Goal: Transaction & Acquisition: Purchase product/service

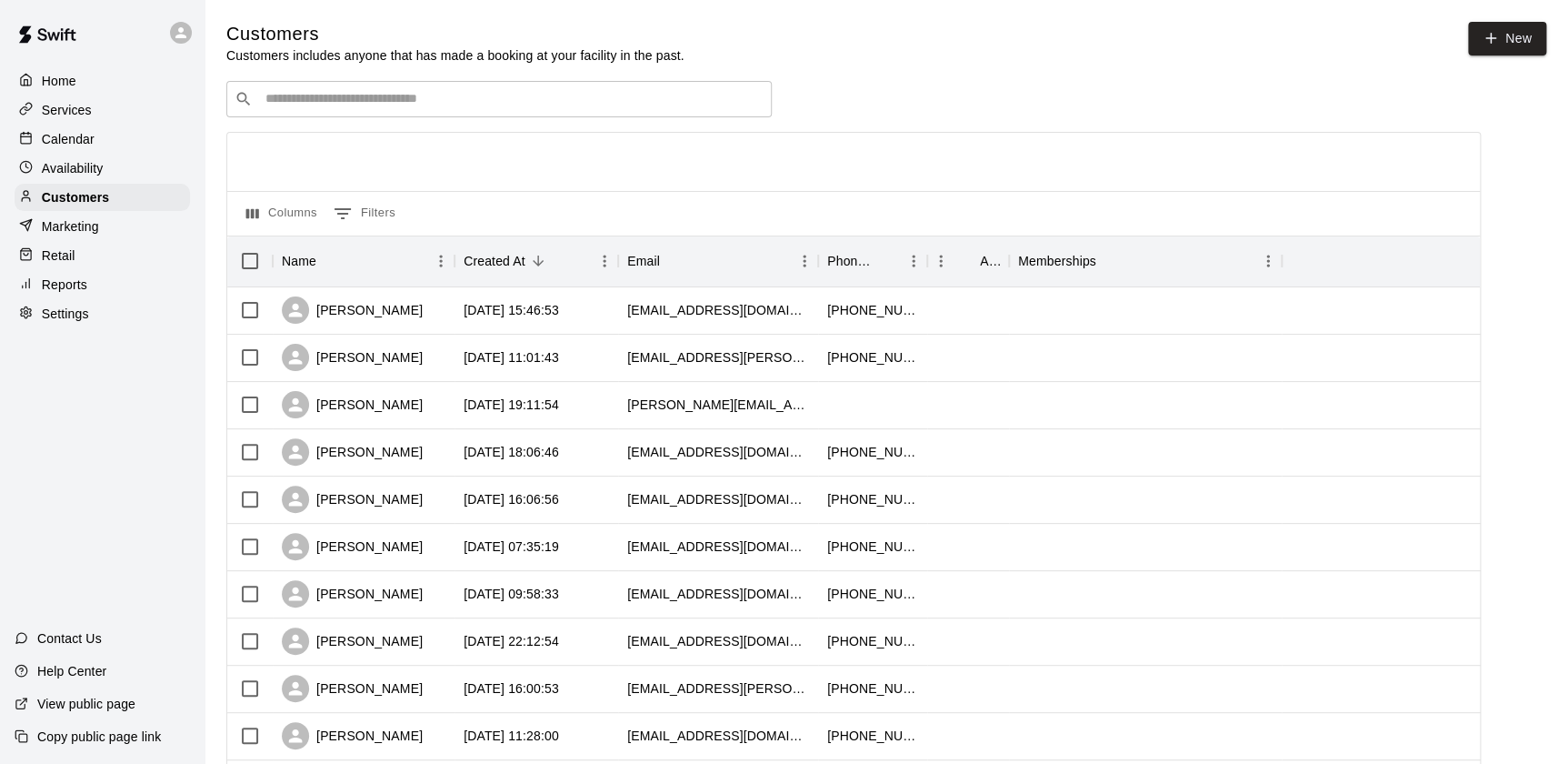
click at [590, 100] on input "Search customers by name or email" at bounding box center [511, 100] width 504 height 19
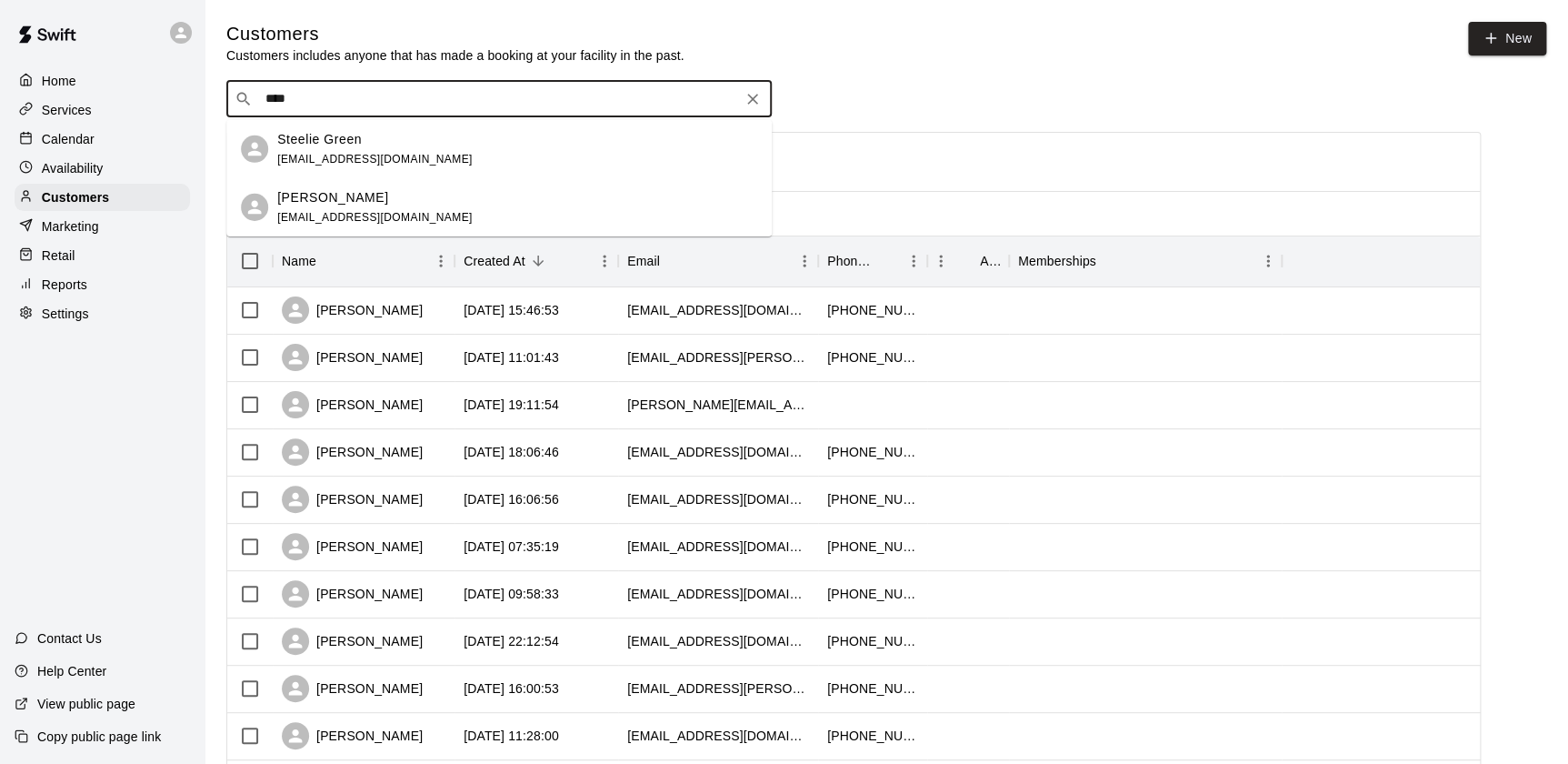
type input "*****"
click at [514, 155] on div "Steelie Green [EMAIL_ADDRESS][DOMAIN_NAME]" at bounding box center [517, 149] width 480 height 39
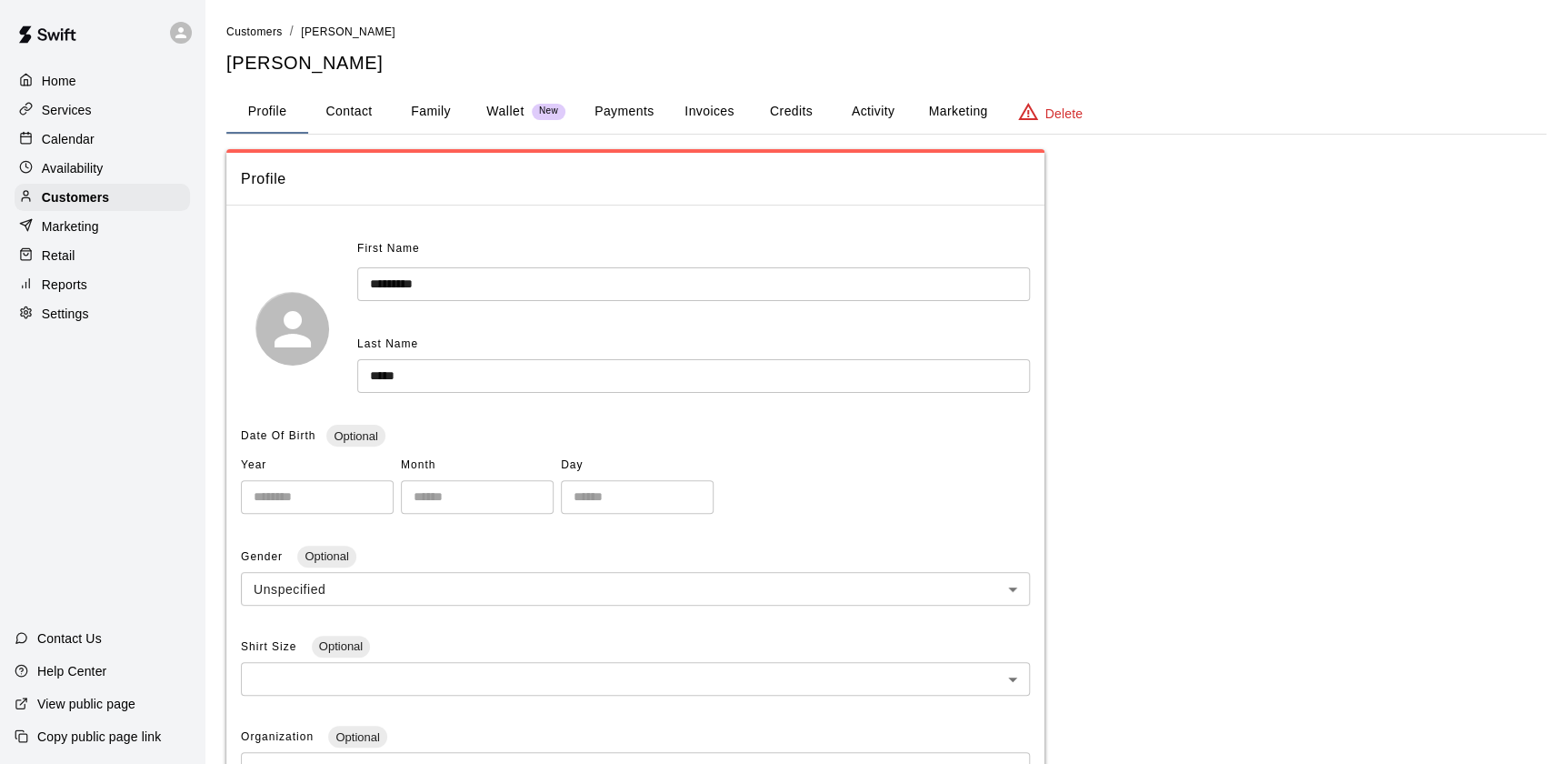
click at [648, 120] on button "Payments" at bounding box center [624, 112] width 89 height 44
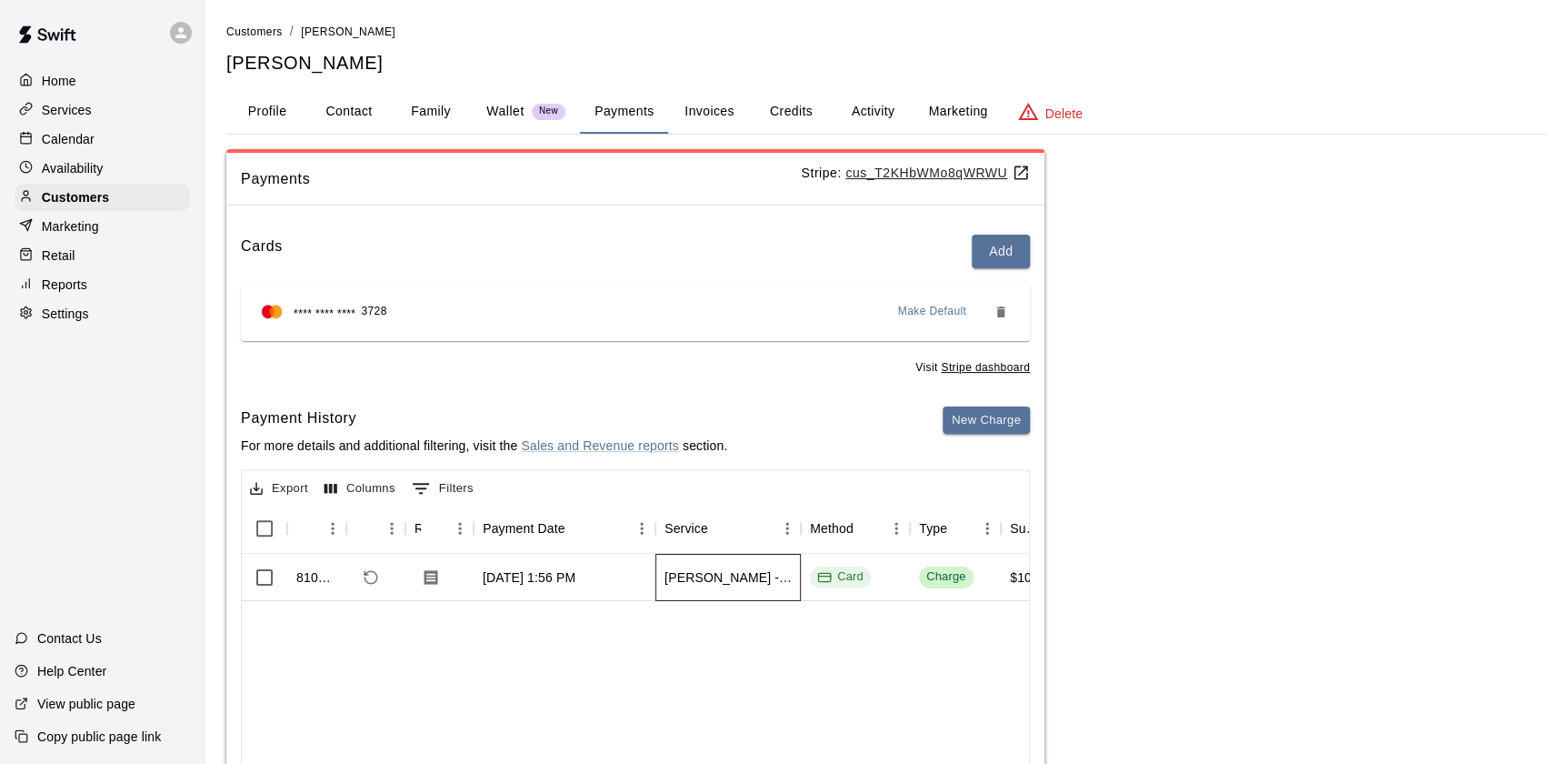
click at [719, 579] on div "[PERSON_NAME] - Defense Camp (8-18u)" at bounding box center [728, 578] width 128 height 19
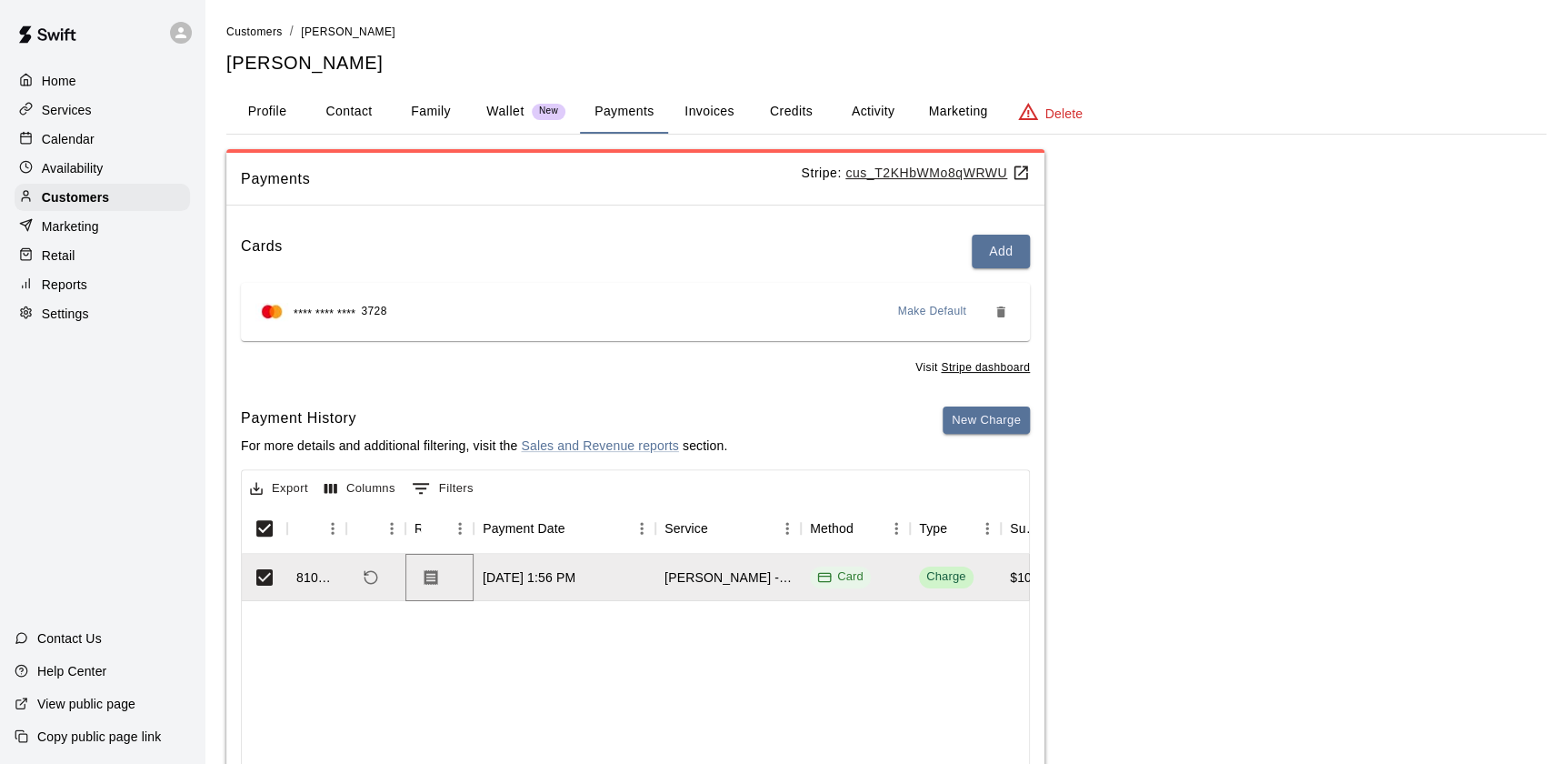
click at [430, 581] on icon "Download Receipt" at bounding box center [431, 577] width 14 height 16
click at [65, 199] on p "Customers" at bounding box center [75, 198] width 67 height 19
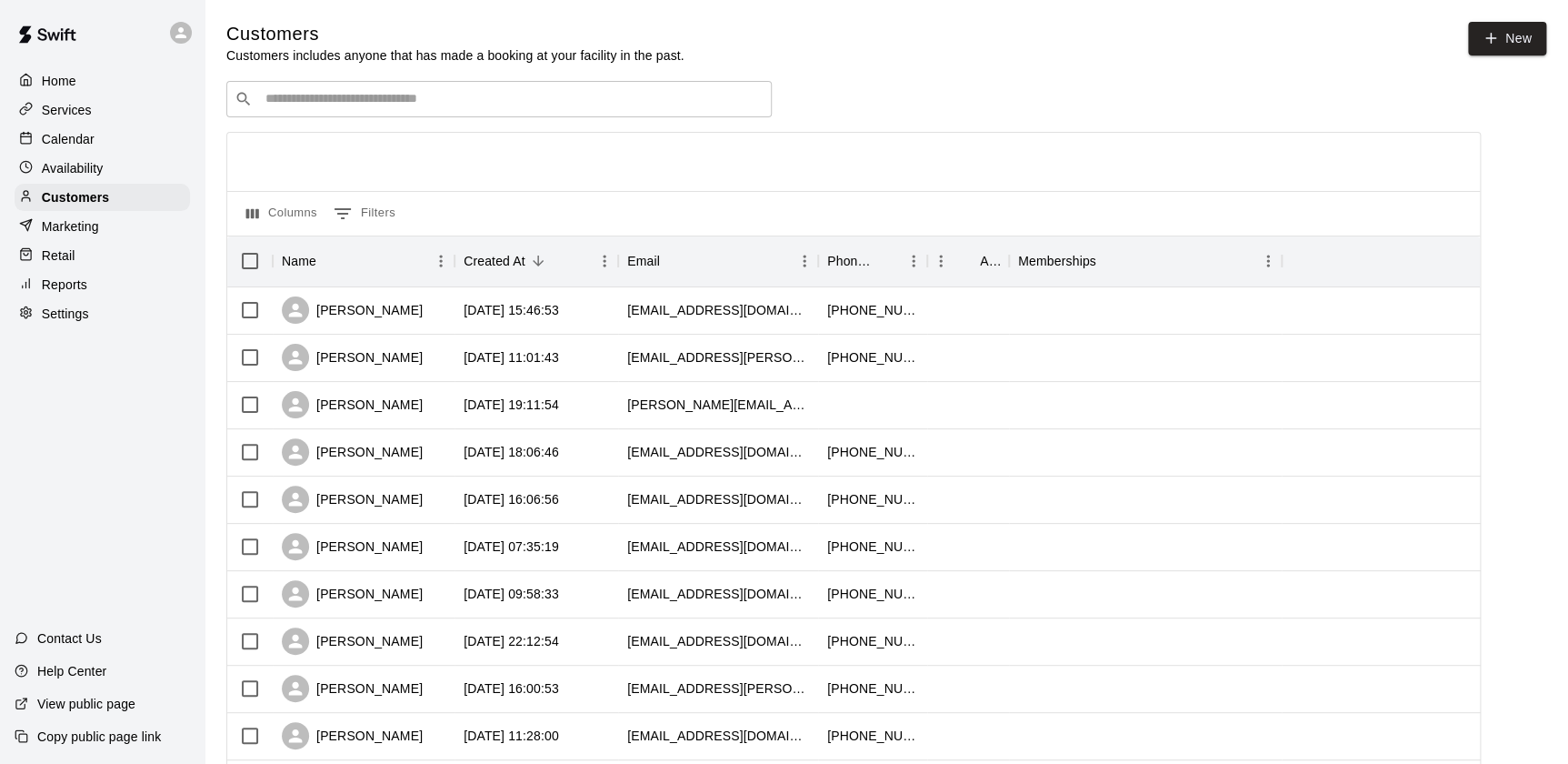
click at [126, 260] on div "Retail" at bounding box center [102, 255] width 175 height 27
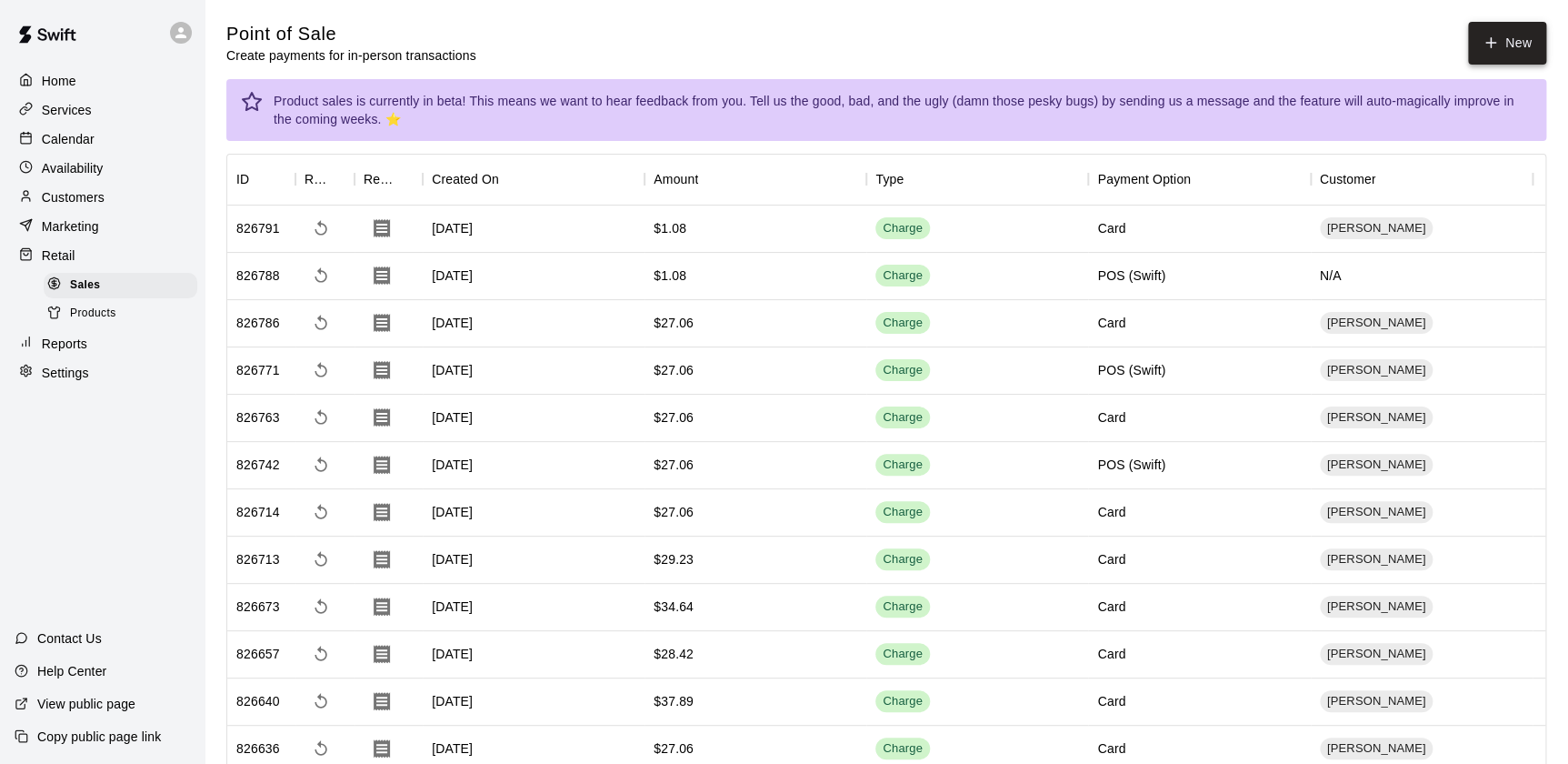
click at [1494, 43] on icon "button" at bounding box center [1491, 43] width 10 height 0
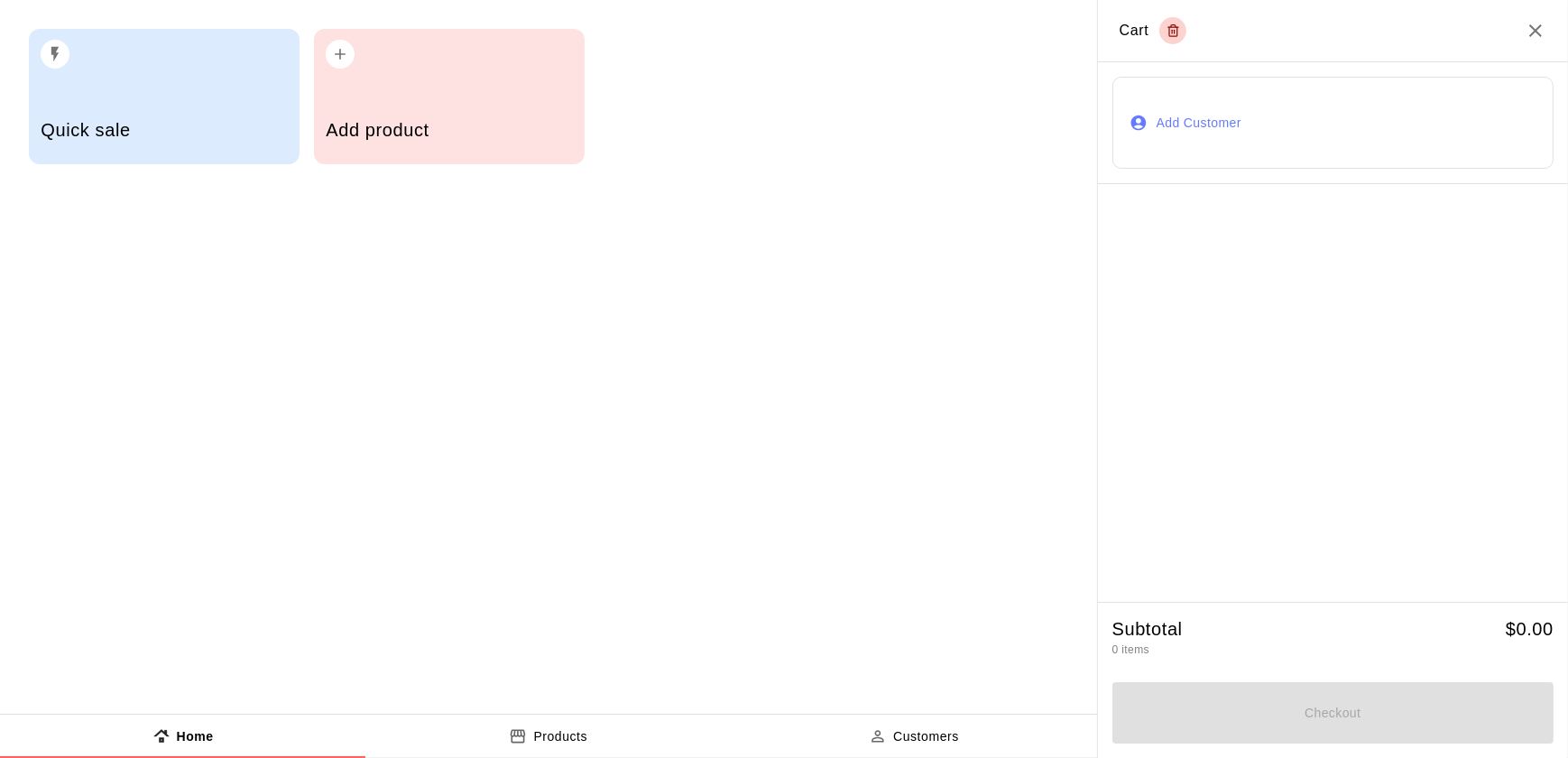
click at [1272, 133] on button "Add Customer" at bounding box center [1332, 123] width 441 height 92
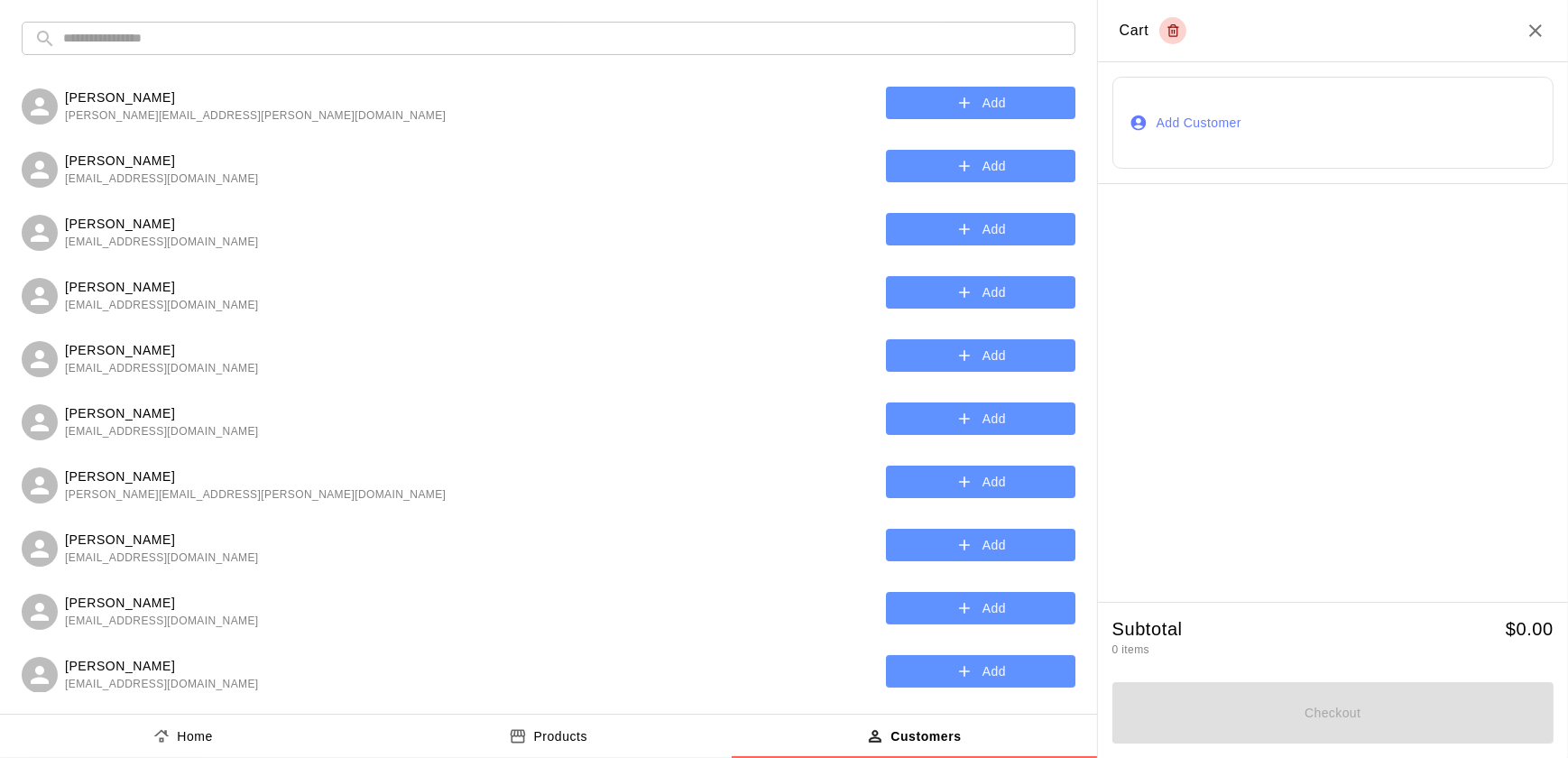
click at [514, 74] on div "Hunter Ullrich [EMAIL_ADDRESS][PERSON_NAME][DOMAIN_NAME] Add" at bounding box center [548, 99] width 1054 height 63
click at [698, 45] on input "text" at bounding box center [562, 38] width 999 height 33
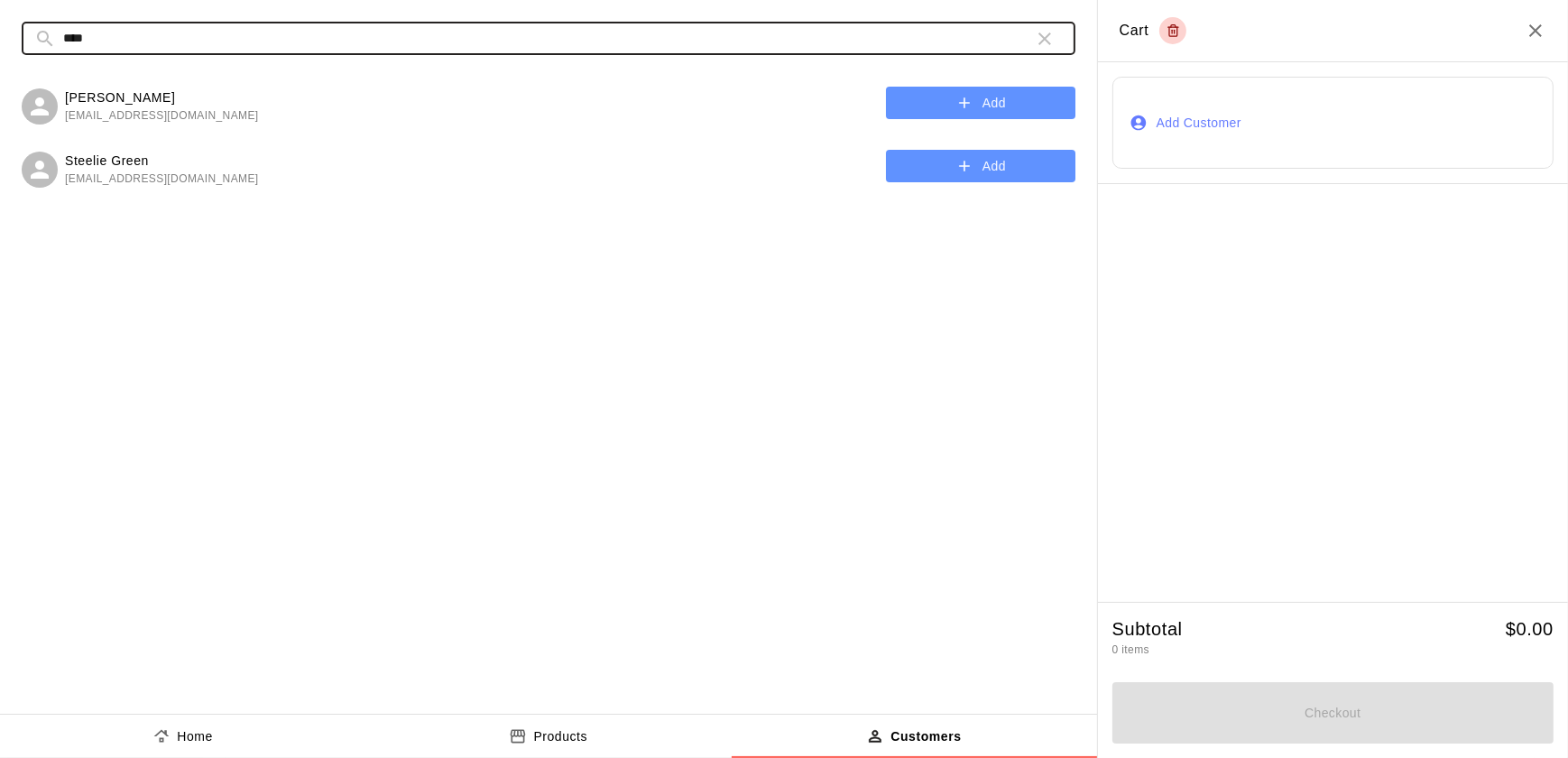
type input "****"
click at [984, 173] on button "Add" at bounding box center [980, 166] width 190 height 33
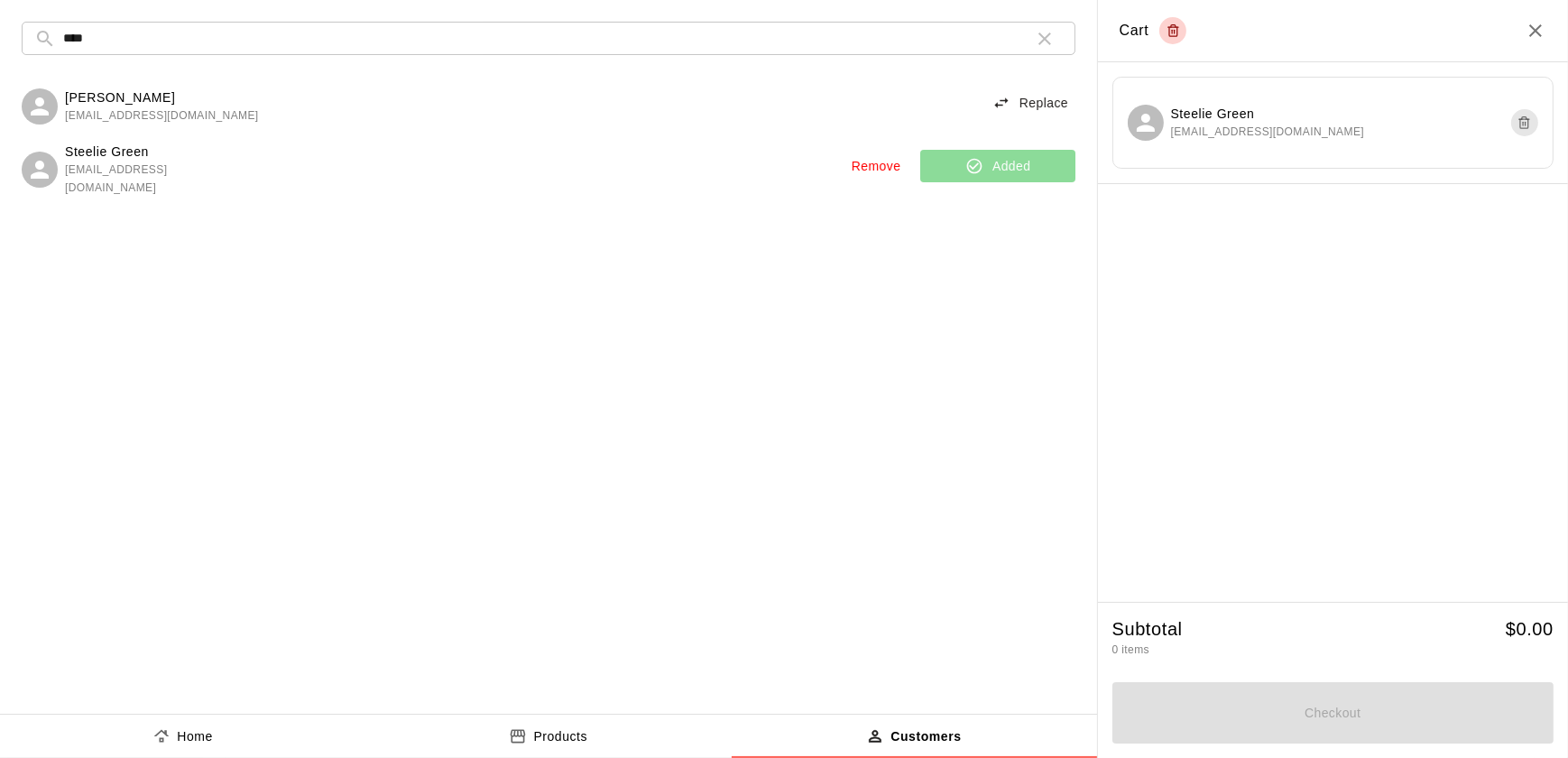
click at [528, 740] on div "Products" at bounding box center [547, 736] width 79 height 18
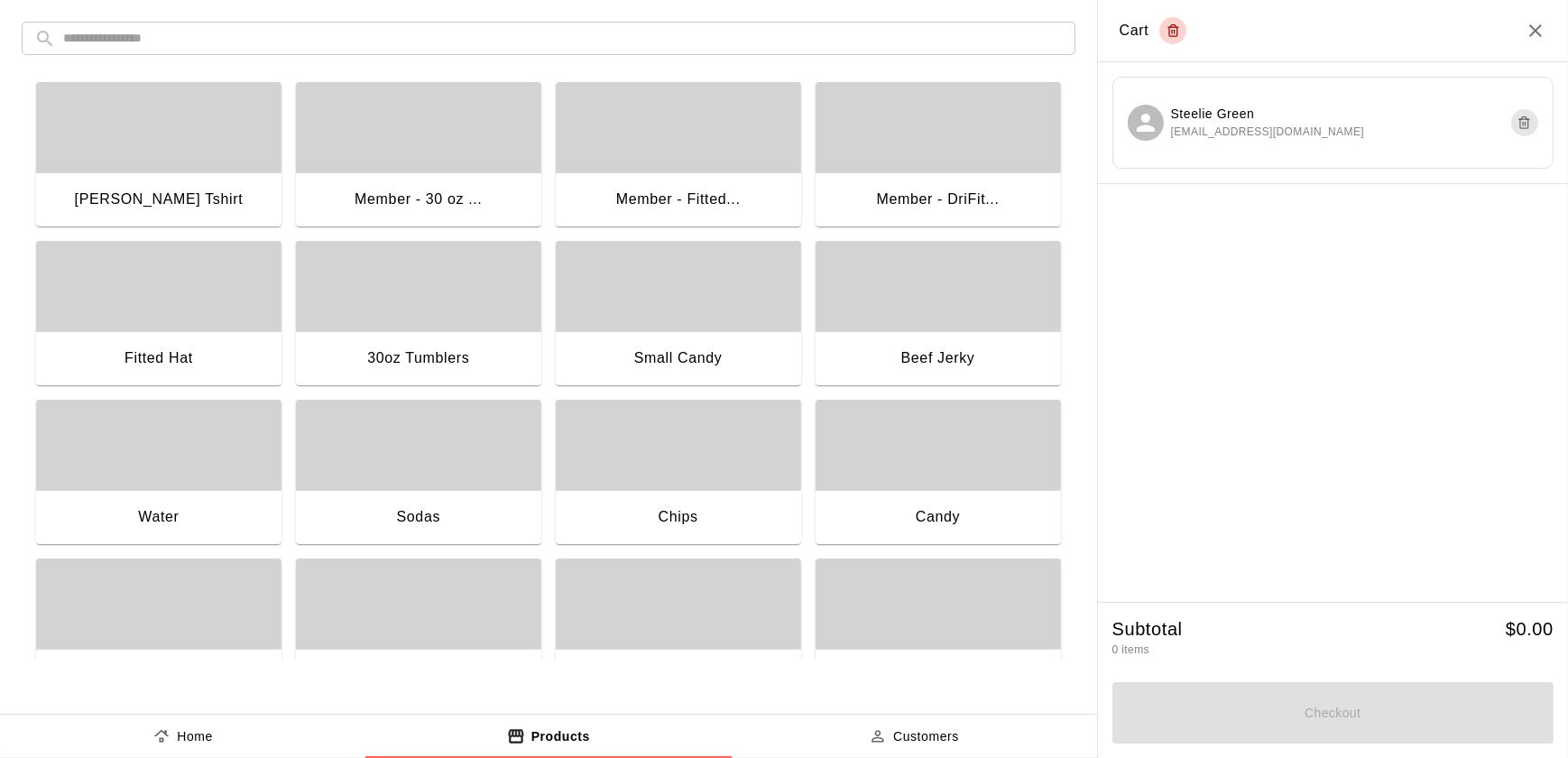
click at [166, 170] on div "button" at bounding box center [158, 128] width 245 height 91
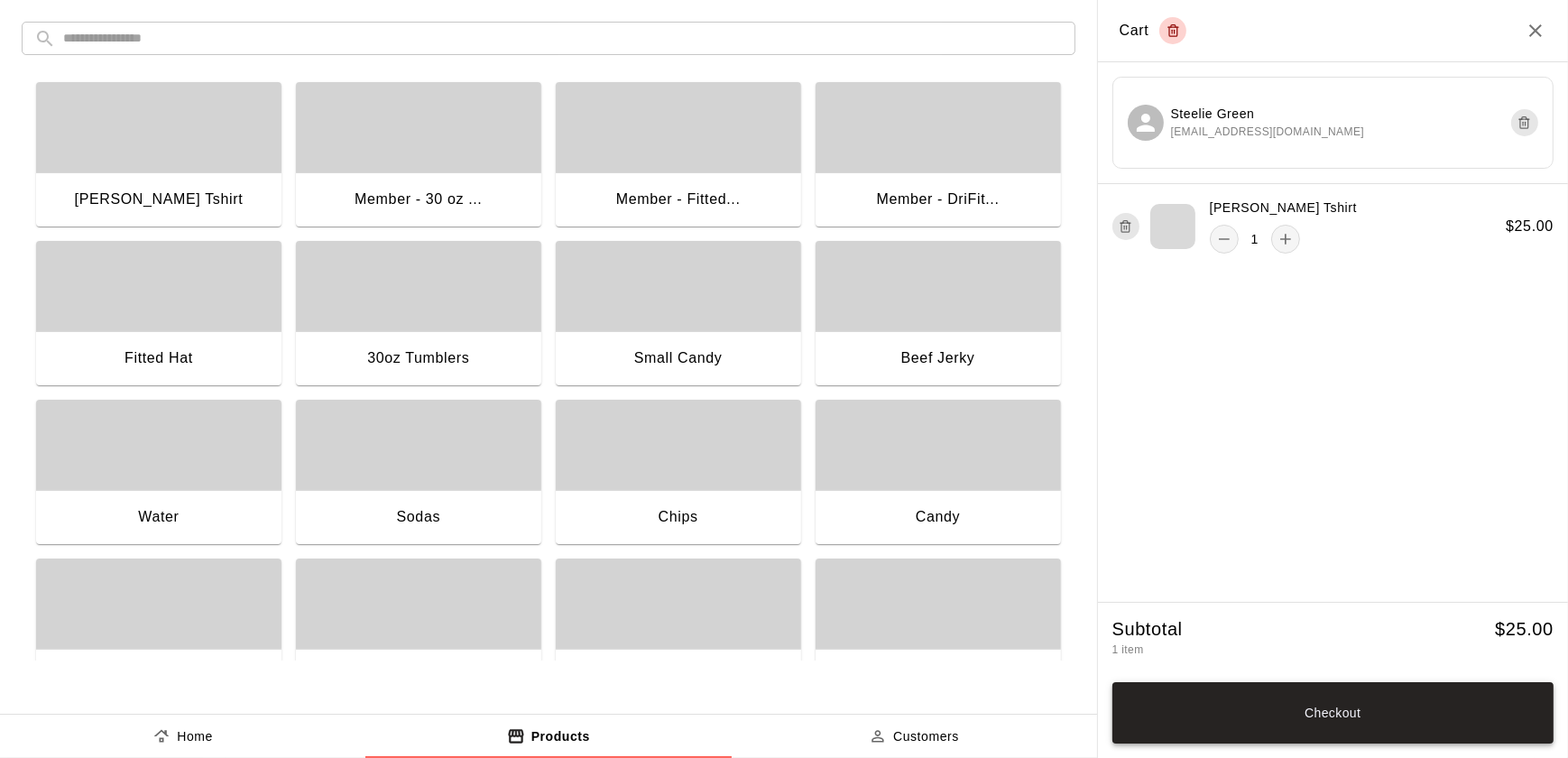
click at [1374, 710] on button "Checkout" at bounding box center [1332, 713] width 441 height 61
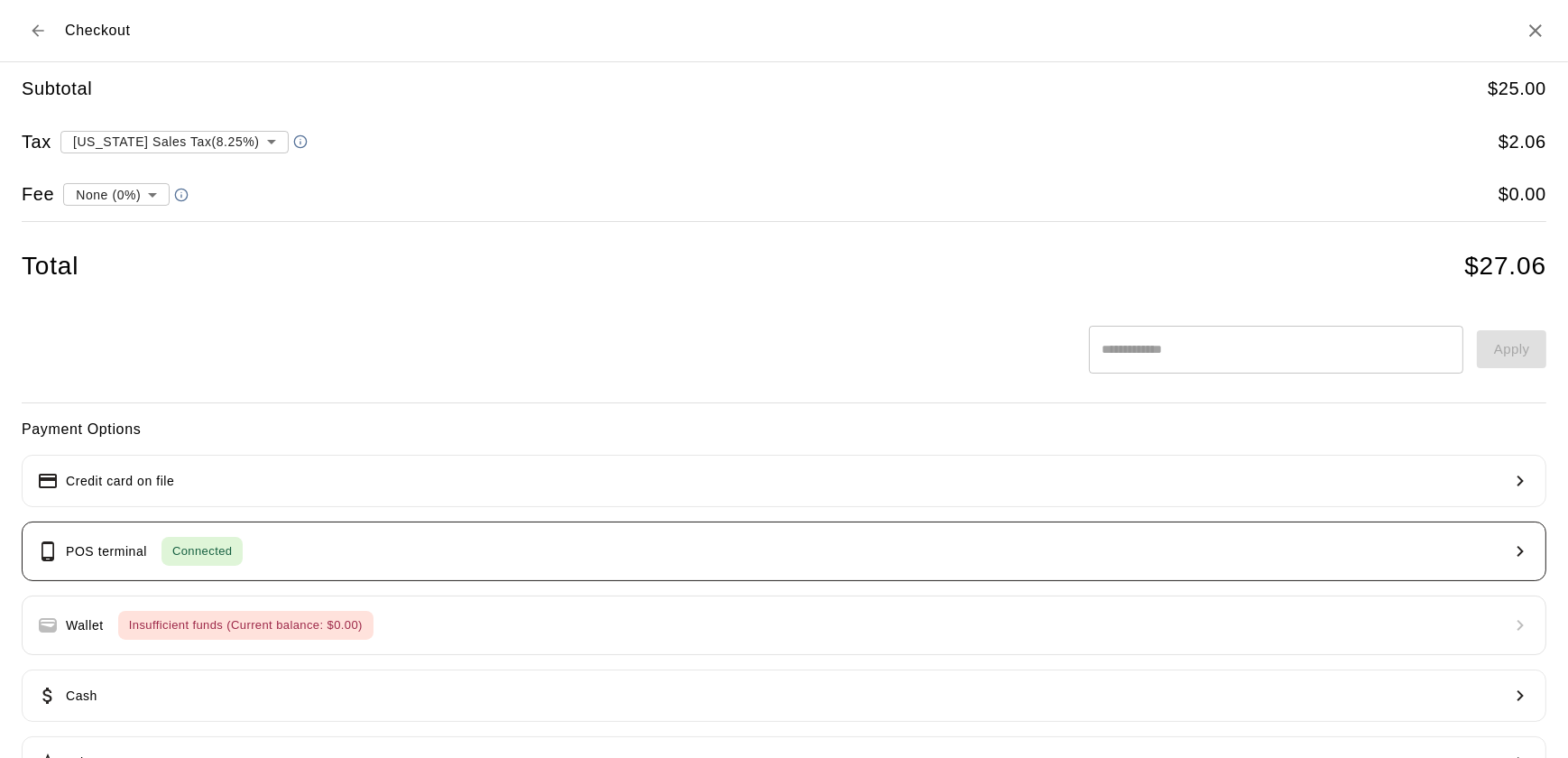
click at [1319, 556] on button "POS terminal Connected" at bounding box center [783, 551] width 1525 height 59
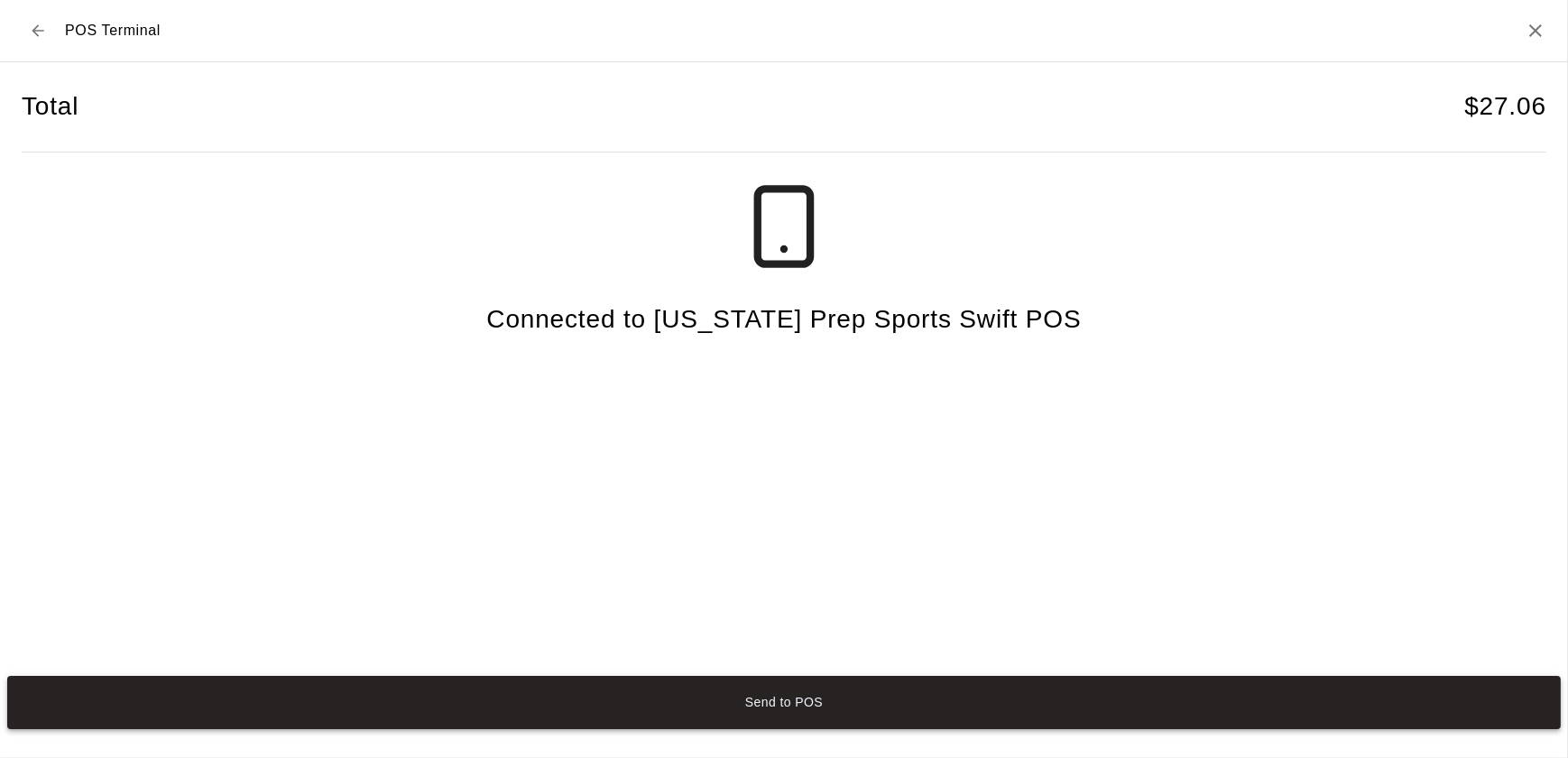
click at [1323, 686] on button "Send to POS" at bounding box center [784, 703] width 1553 height 54
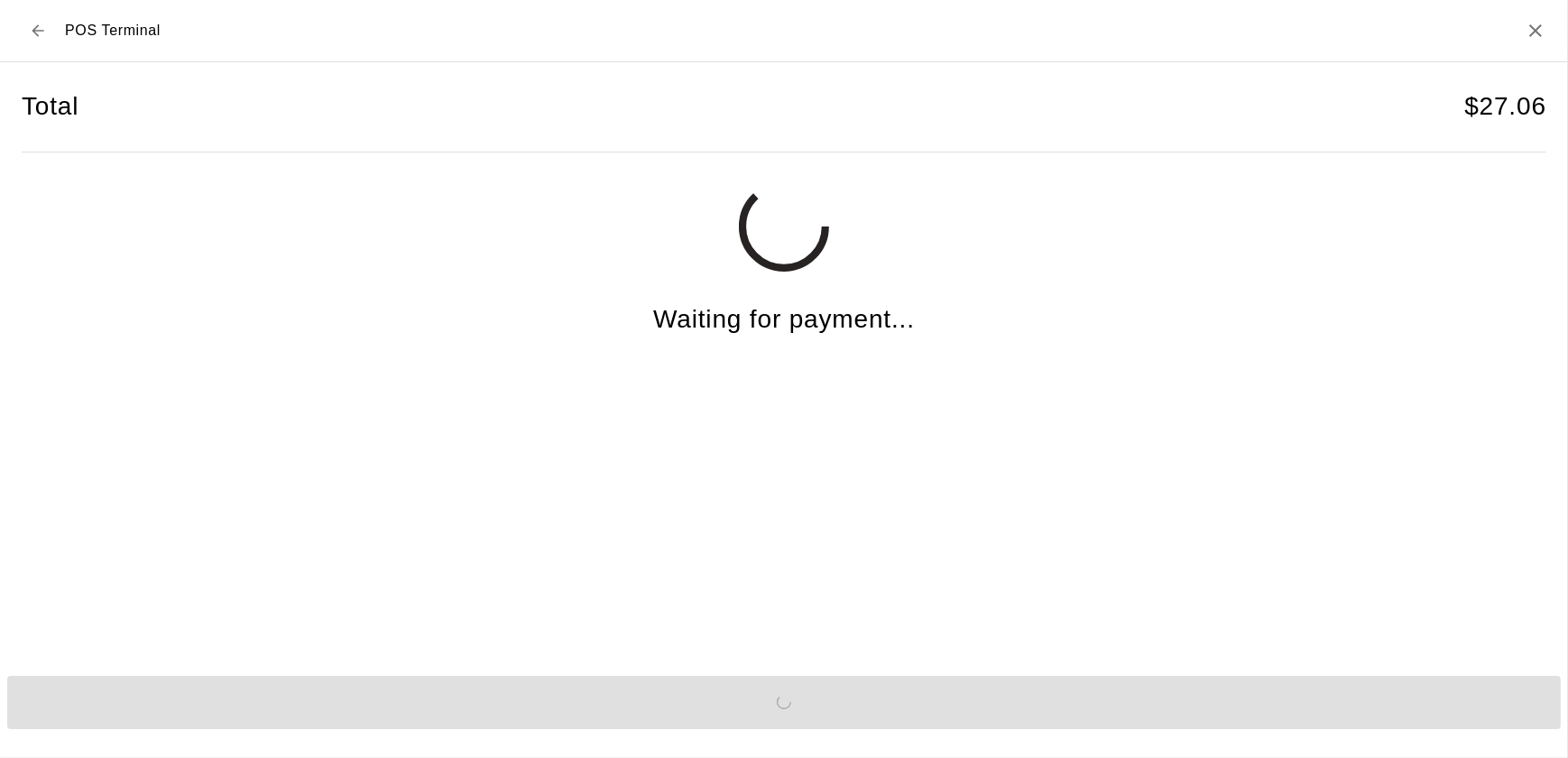
click at [37, 30] on icon "Back to checkout" at bounding box center [37, 30] width 12 height 12
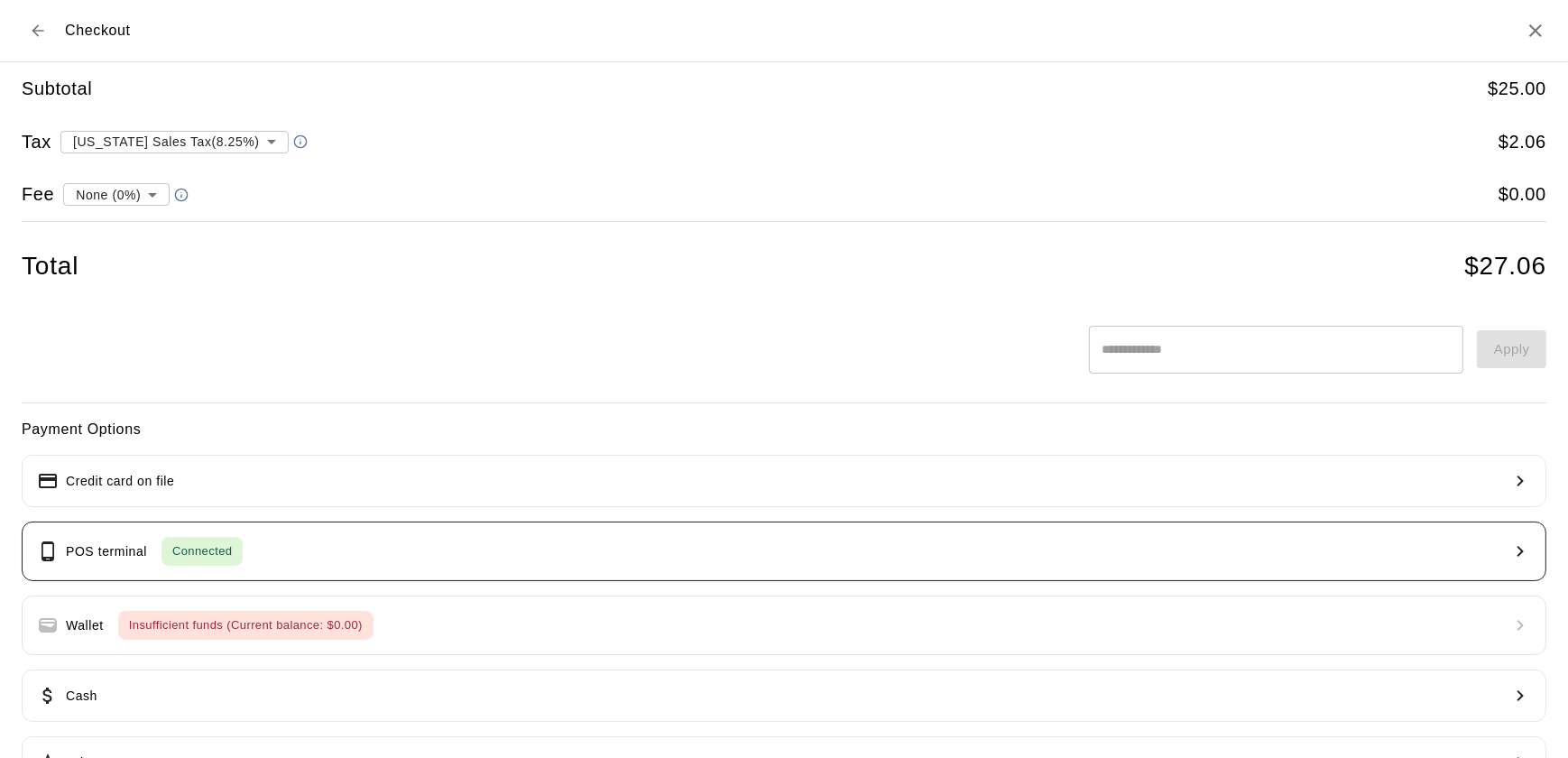
click at [925, 526] on button "POS terminal Connected" at bounding box center [783, 551] width 1525 height 59
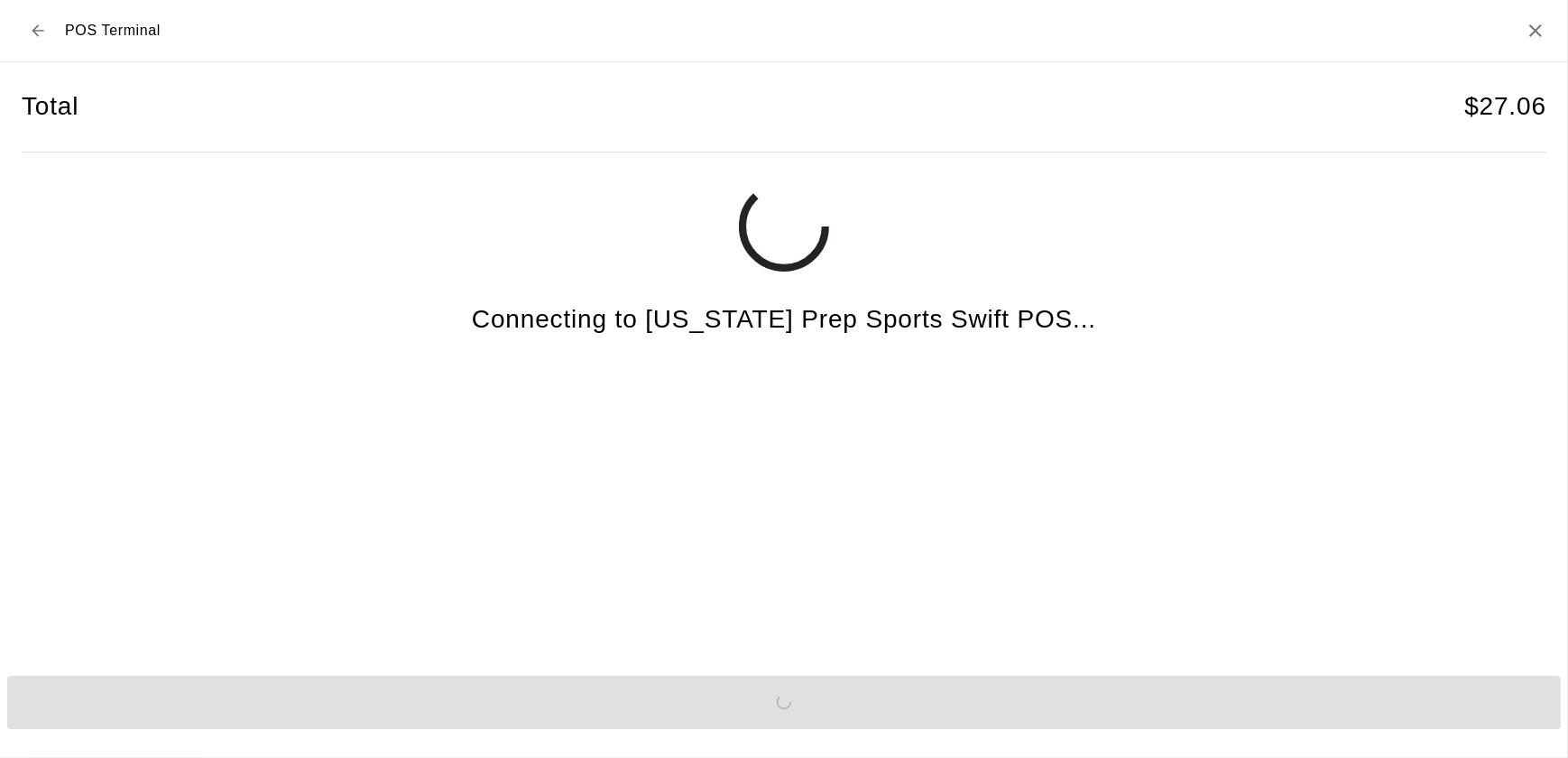
click at [21, 31] on button "Back to checkout" at bounding box center [37, 31] width 32 height 32
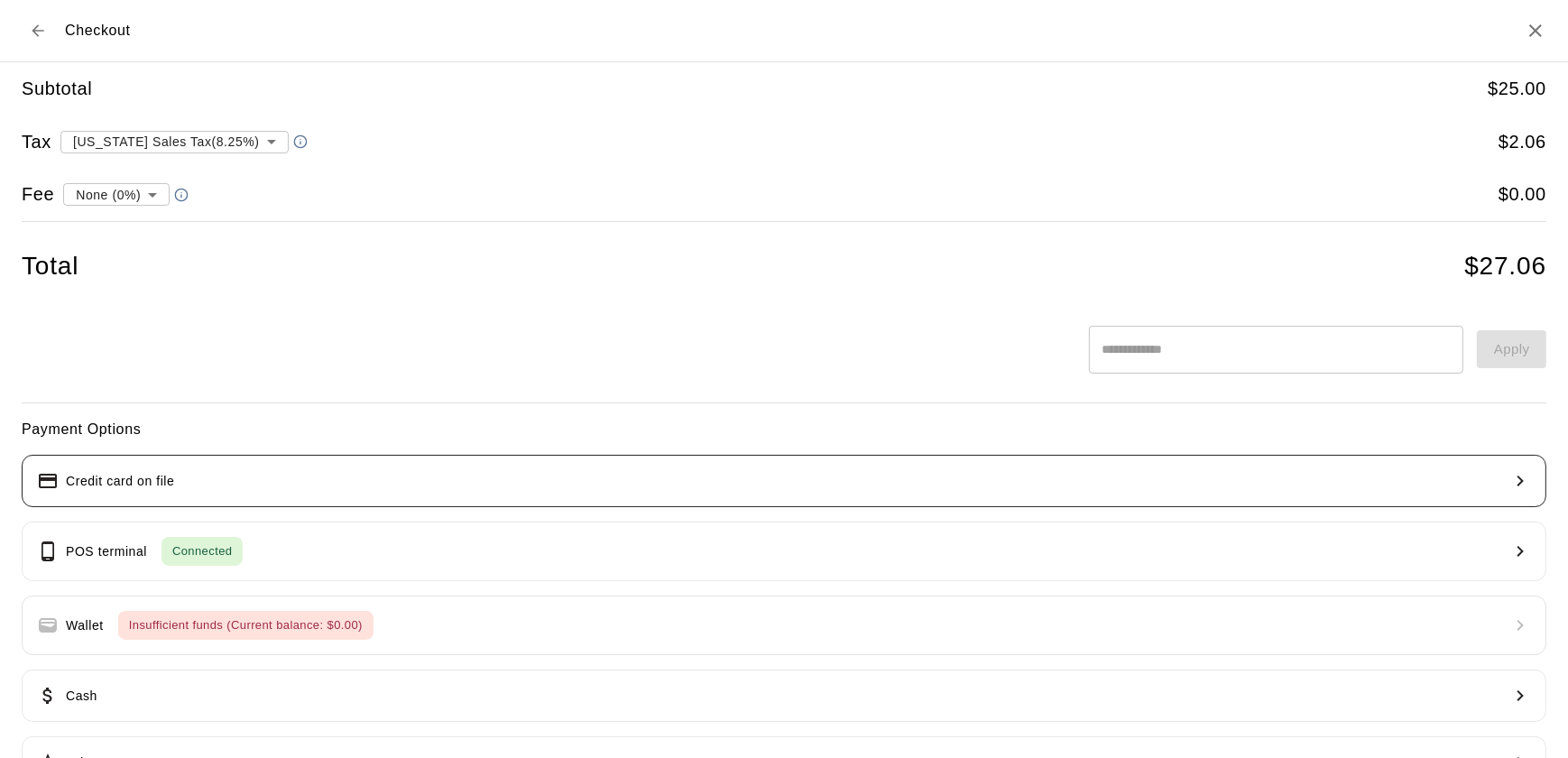
click at [541, 493] on button "Credit card on file" at bounding box center [783, 481] width 1525 height 53
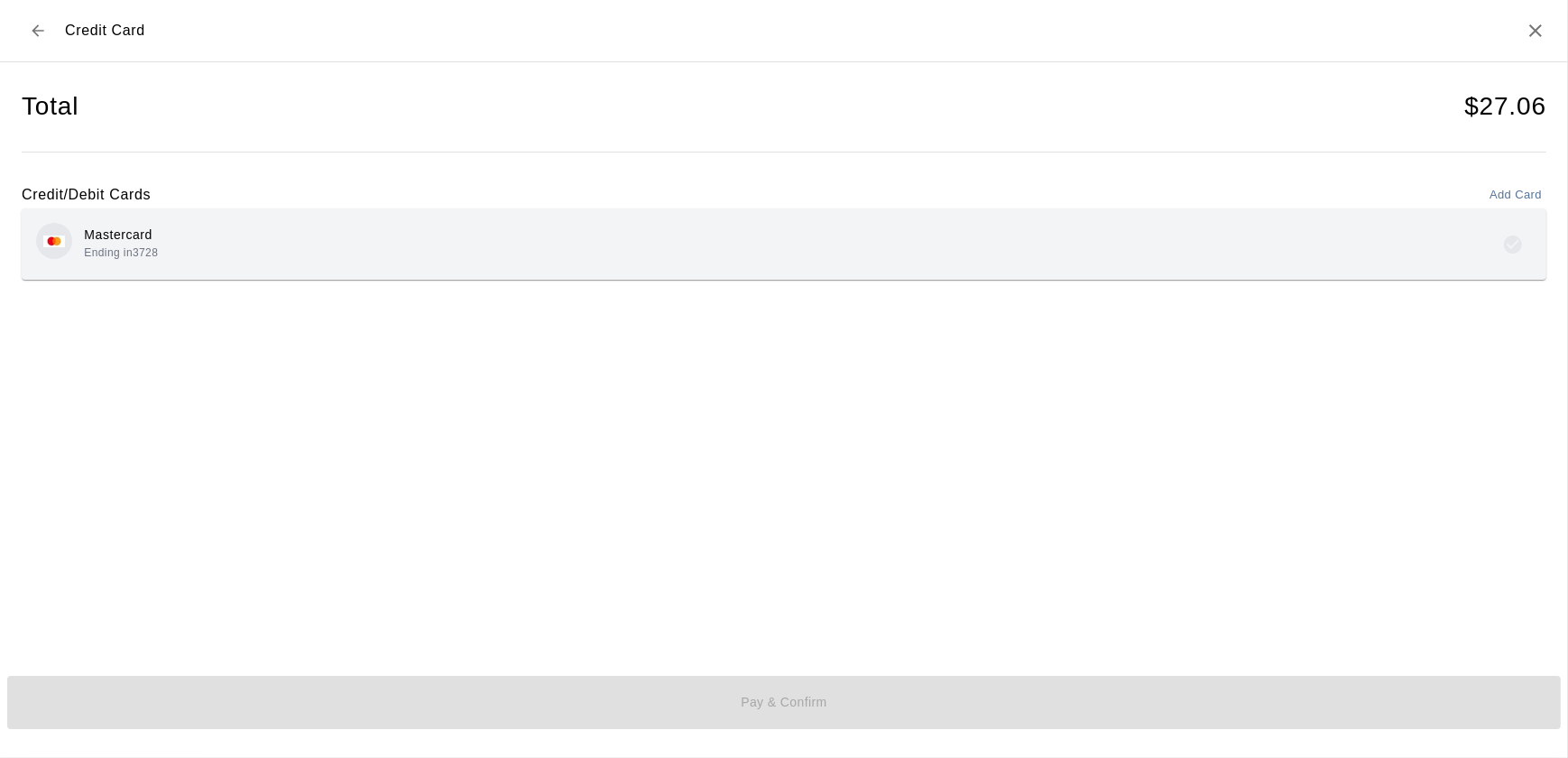
click at [987, 239] on div "Mastercard Ending in 3728" at bounding box center [784, 244] width 1496 height 43
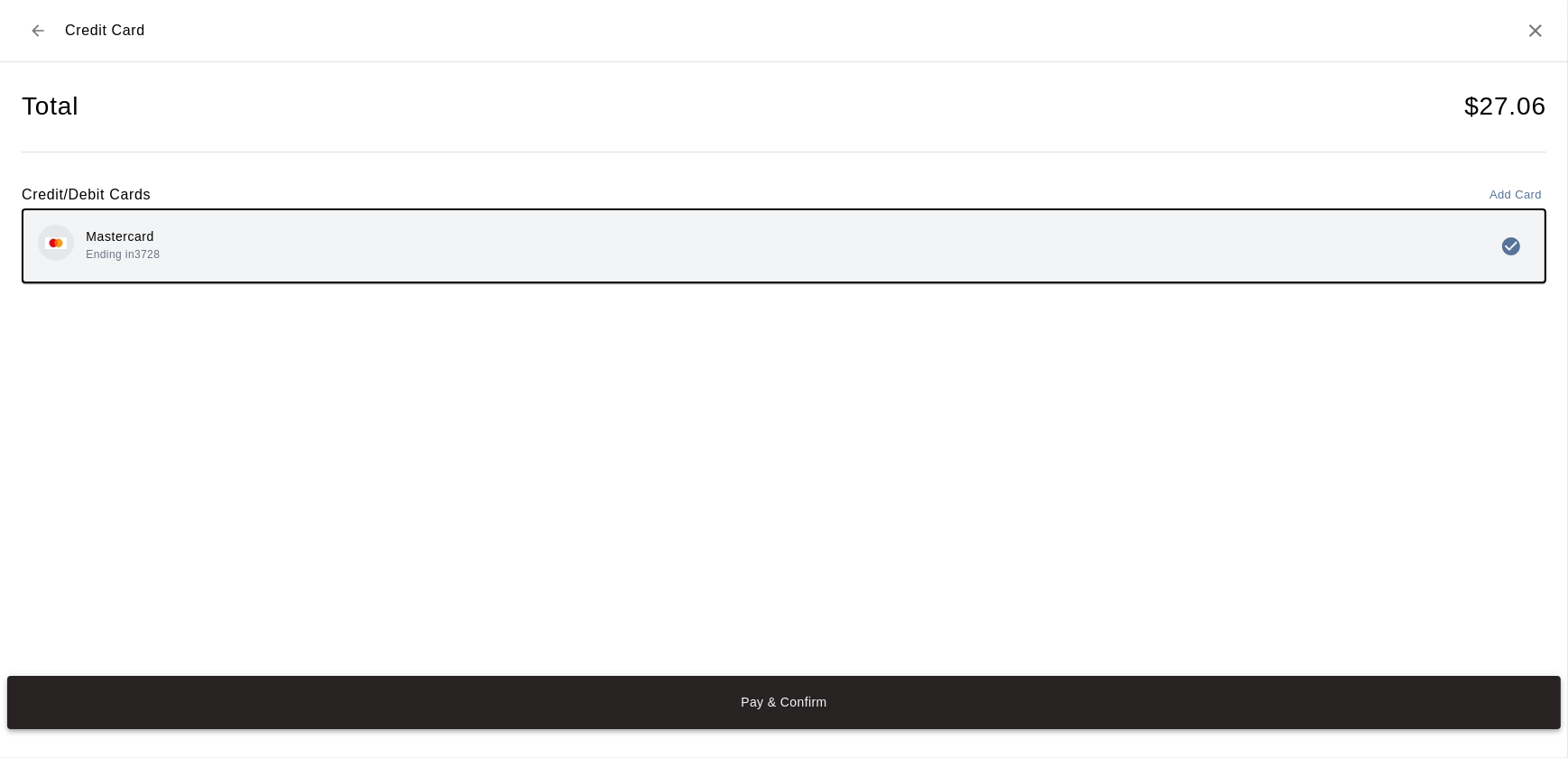
click at [1001, 711] on button "Pay & Confirm" at bounding box center [784, 703] width 1553 height 54
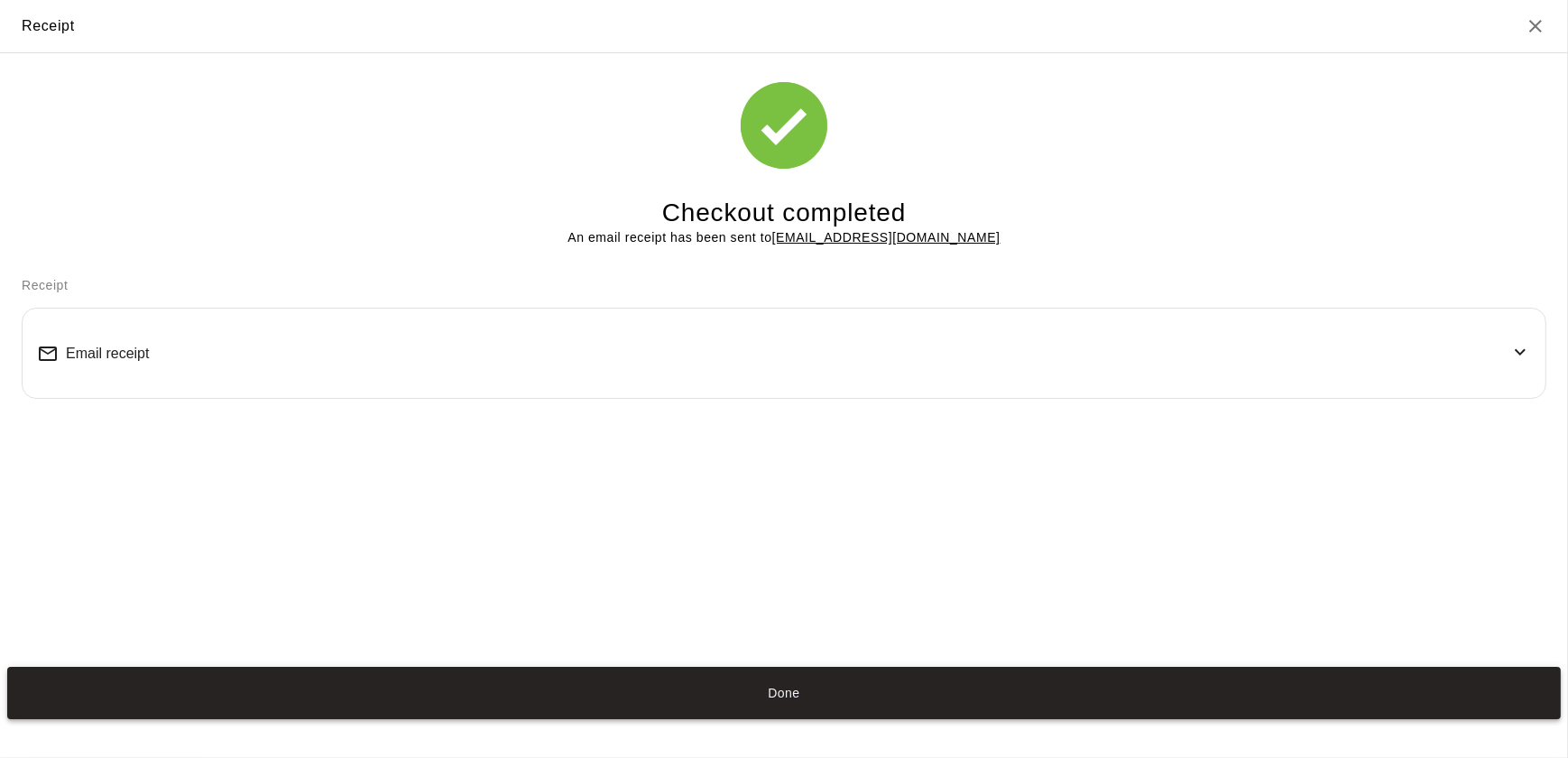
click at [1027, 703] on button "Done" at bounding box center [784, 693] width 1553 height 54
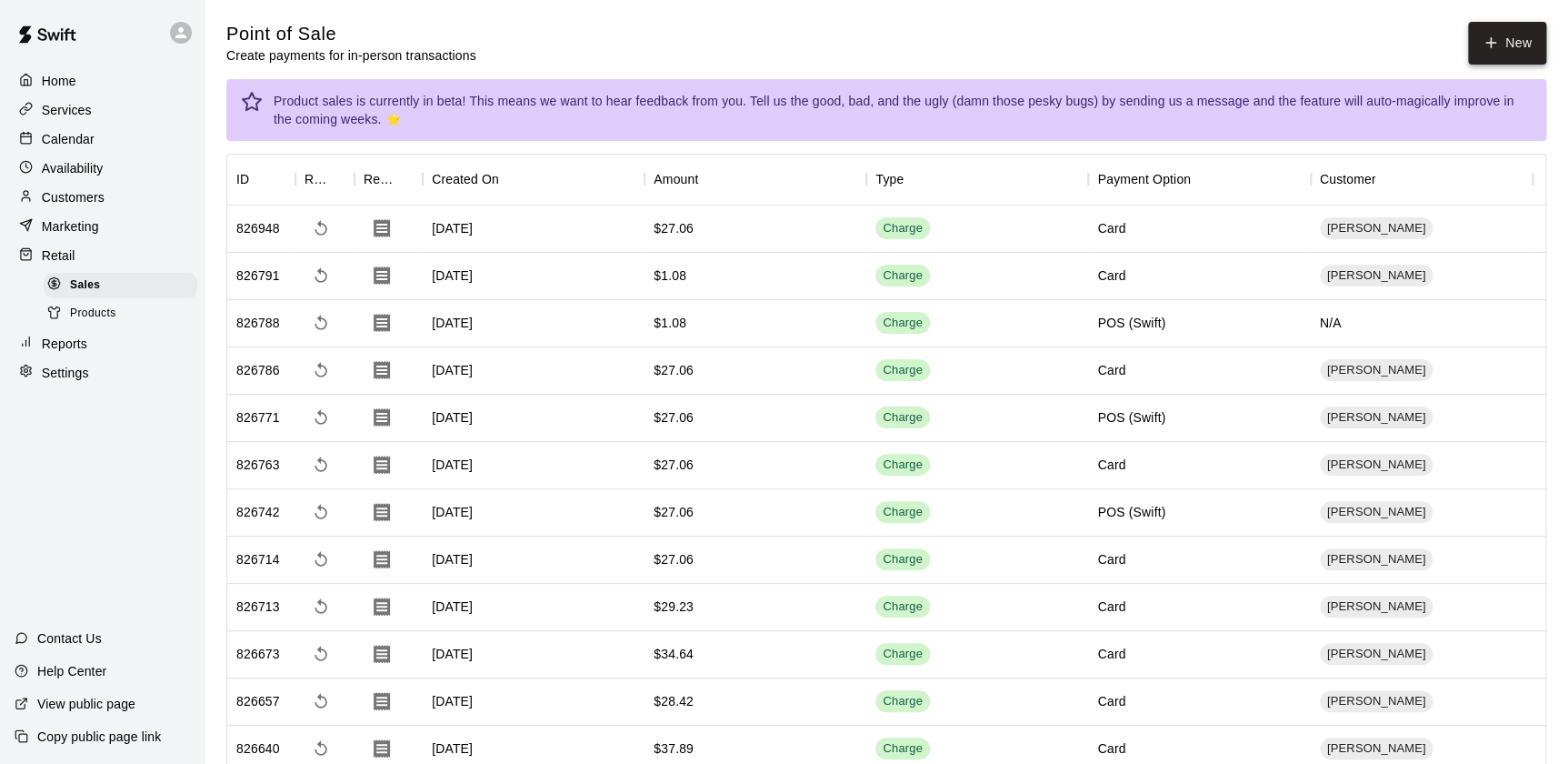
click at [1507, 57] on button "New" at bounding box center [1507, 43] width 78 height 43
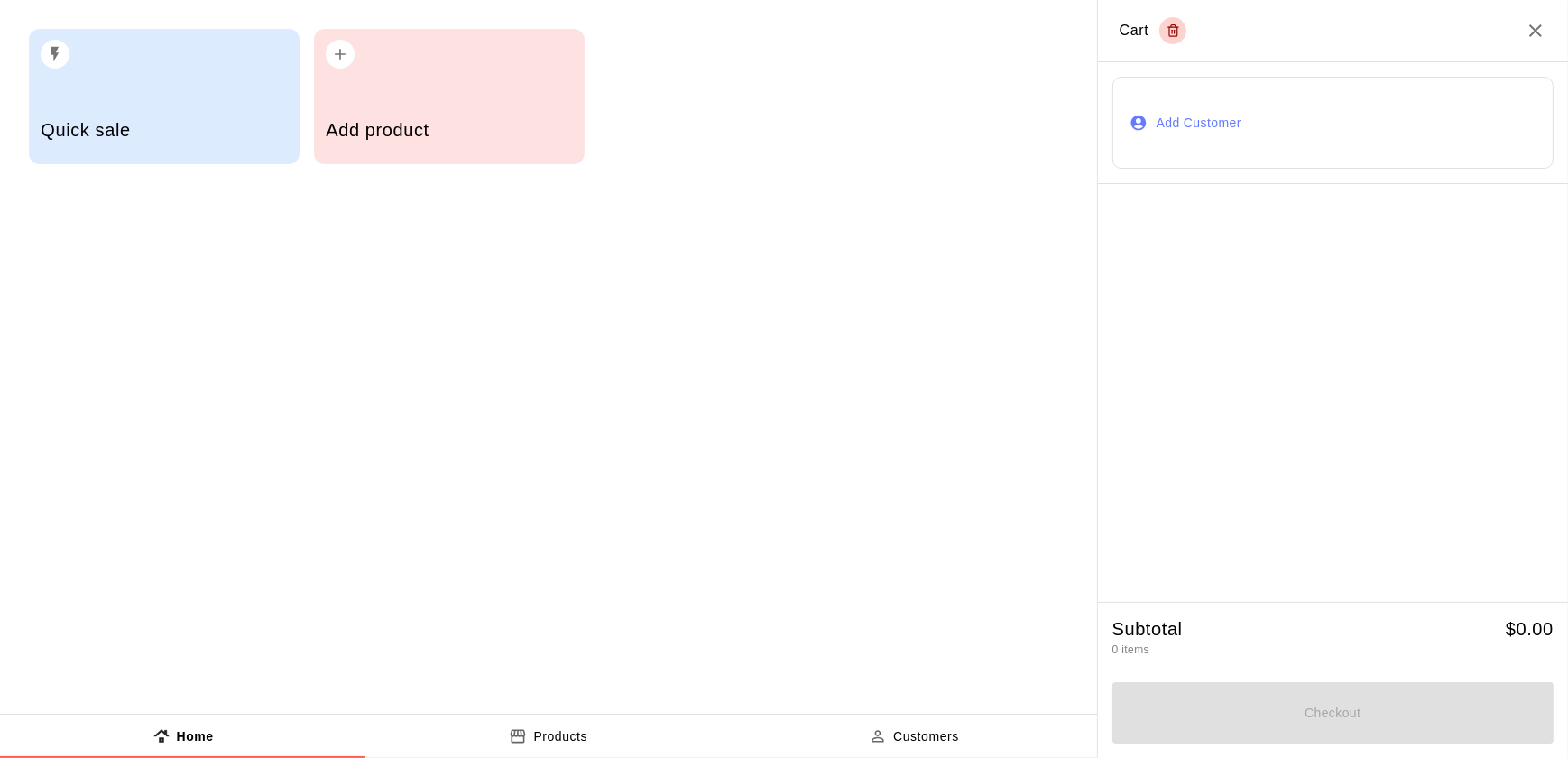
click at [476, 138] on h5 "Add product" at bounding box center [448, 130] width 246 height 24
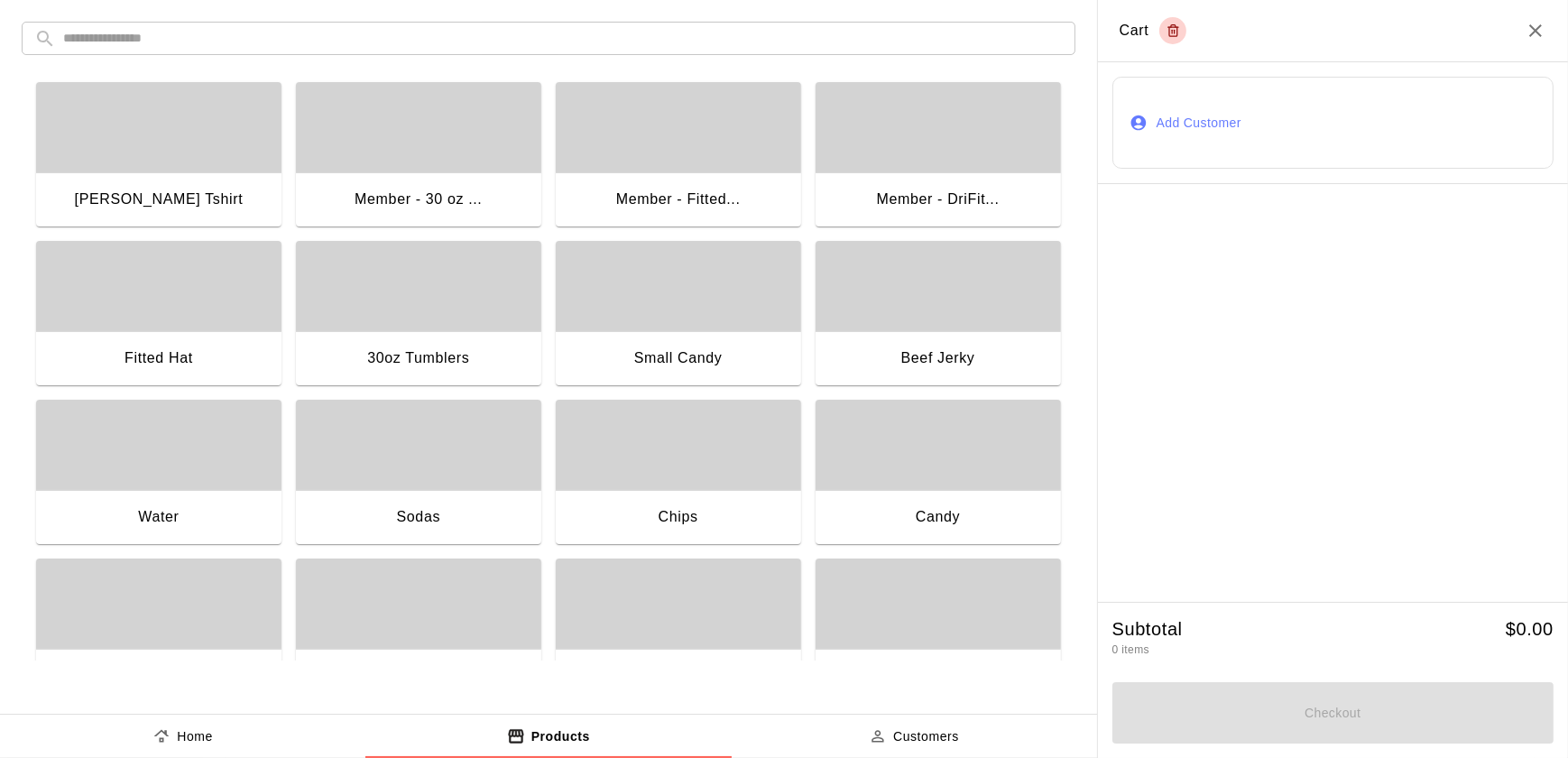
click at [918, 492] on div "Candy" at bounding box center [937, 519] width 245 height 57
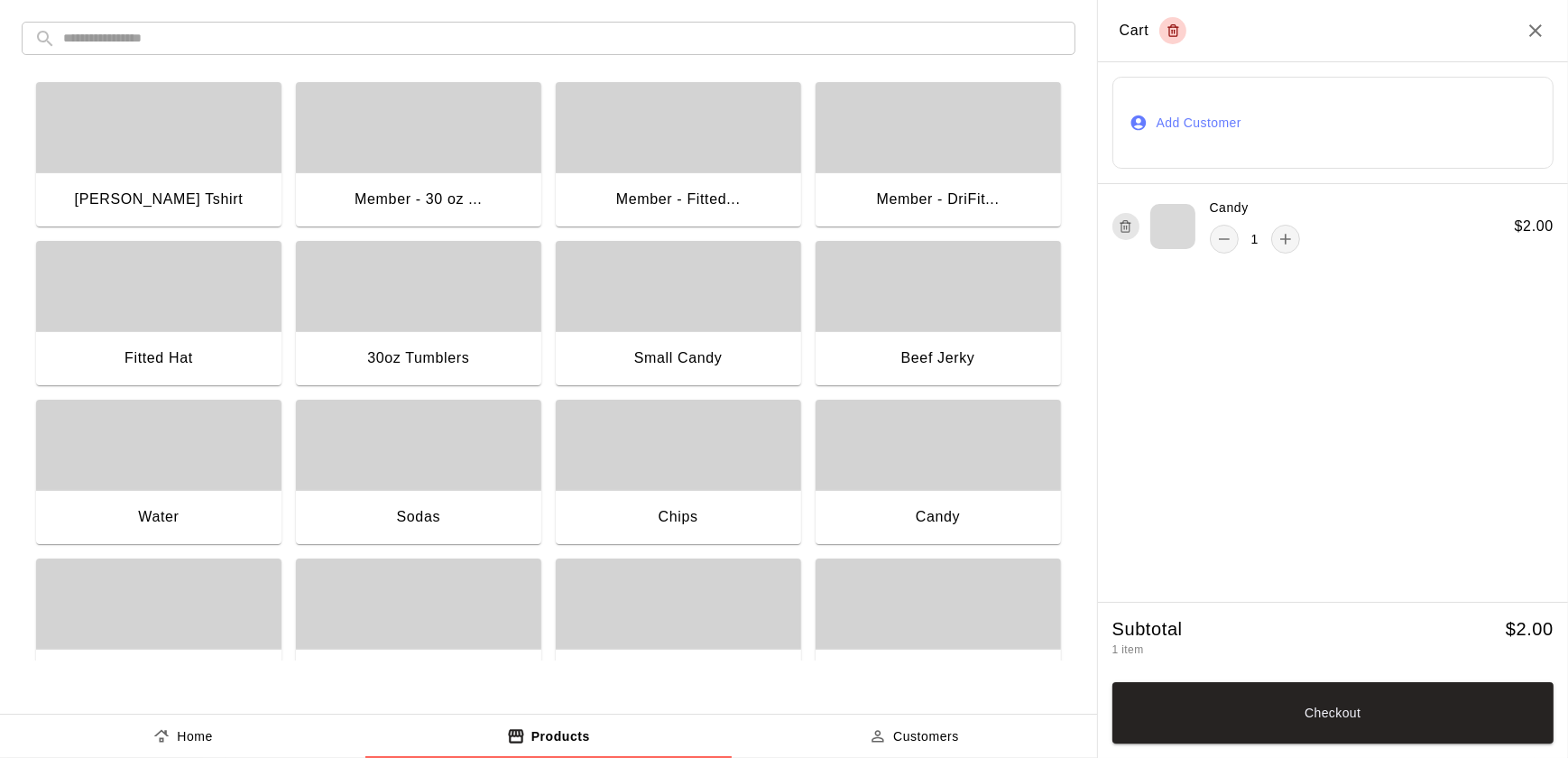
click at [706, 499] on div "Chips" at bounding box center [678, 519] width 245 height 57
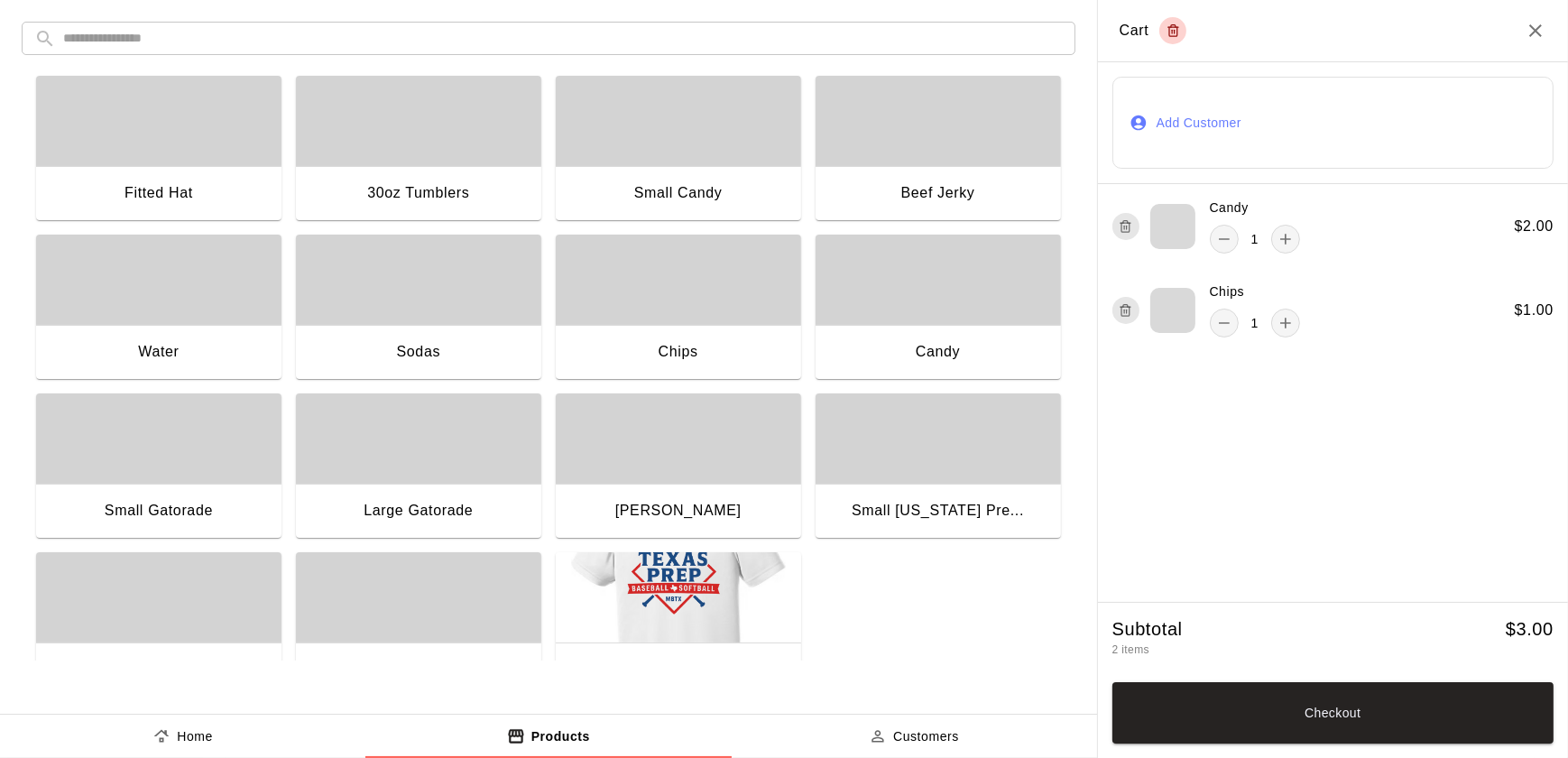
scroll to position [215, 0]
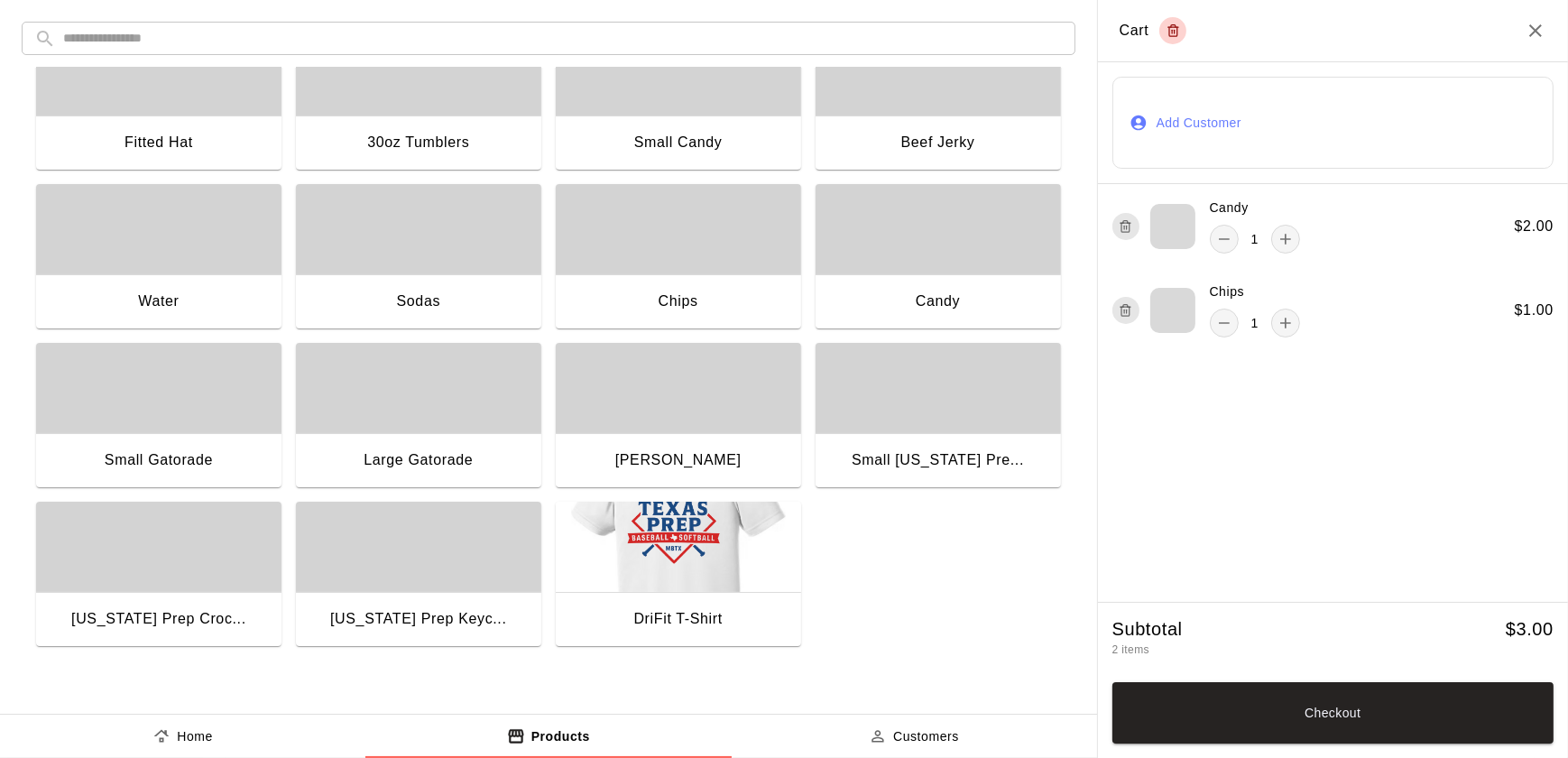
click at [173, 450] on div "Small Gatorade" at bounding box center [158, 459] width 108 height 23
click at [1414, 711] on button "Checkout" at bounding box center [1332, 713] width 441 height 61
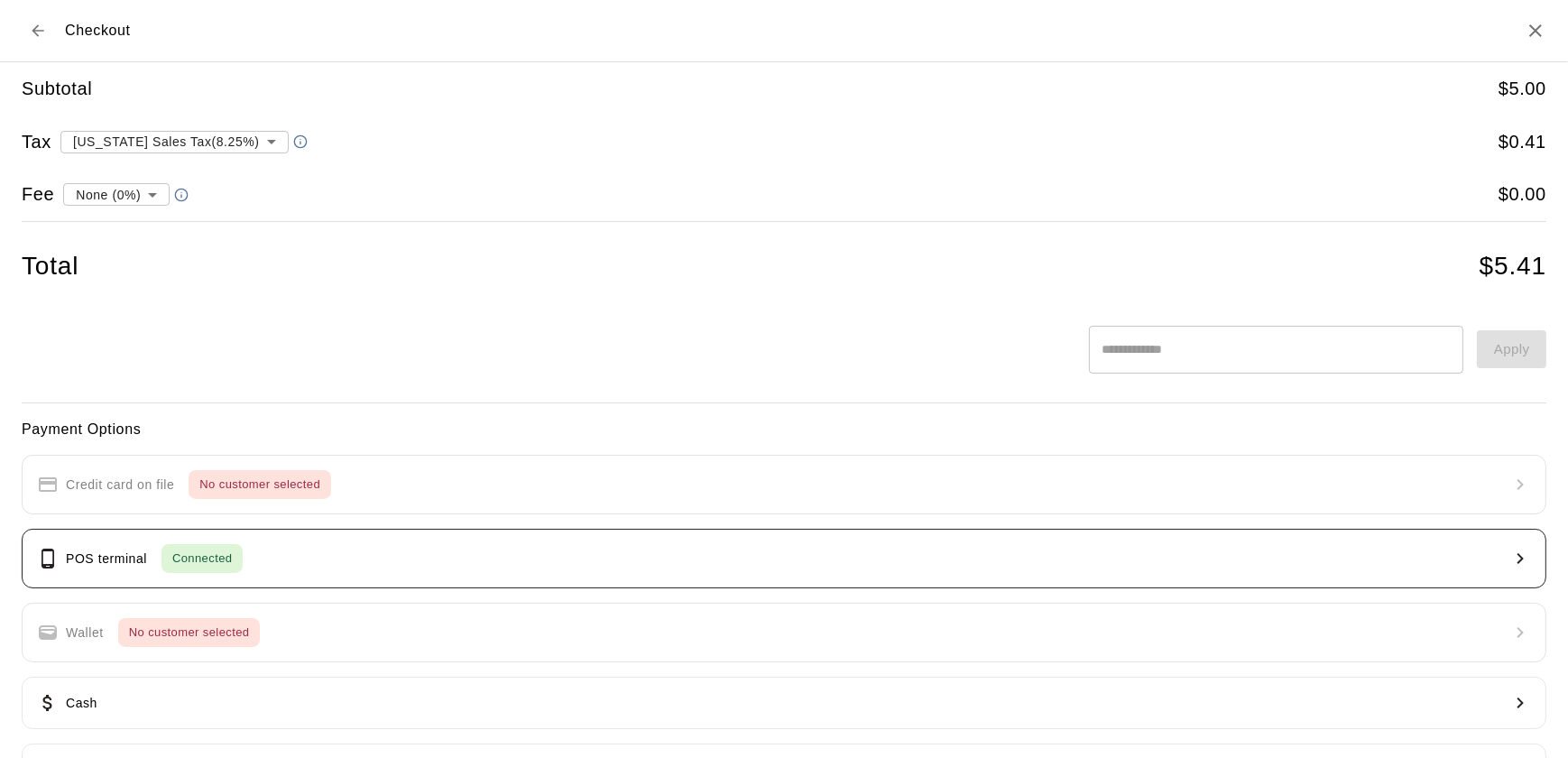
click at [559, 580] on button "POS terminal Connected" at bounding box center [783, 558] width 1525 height 59
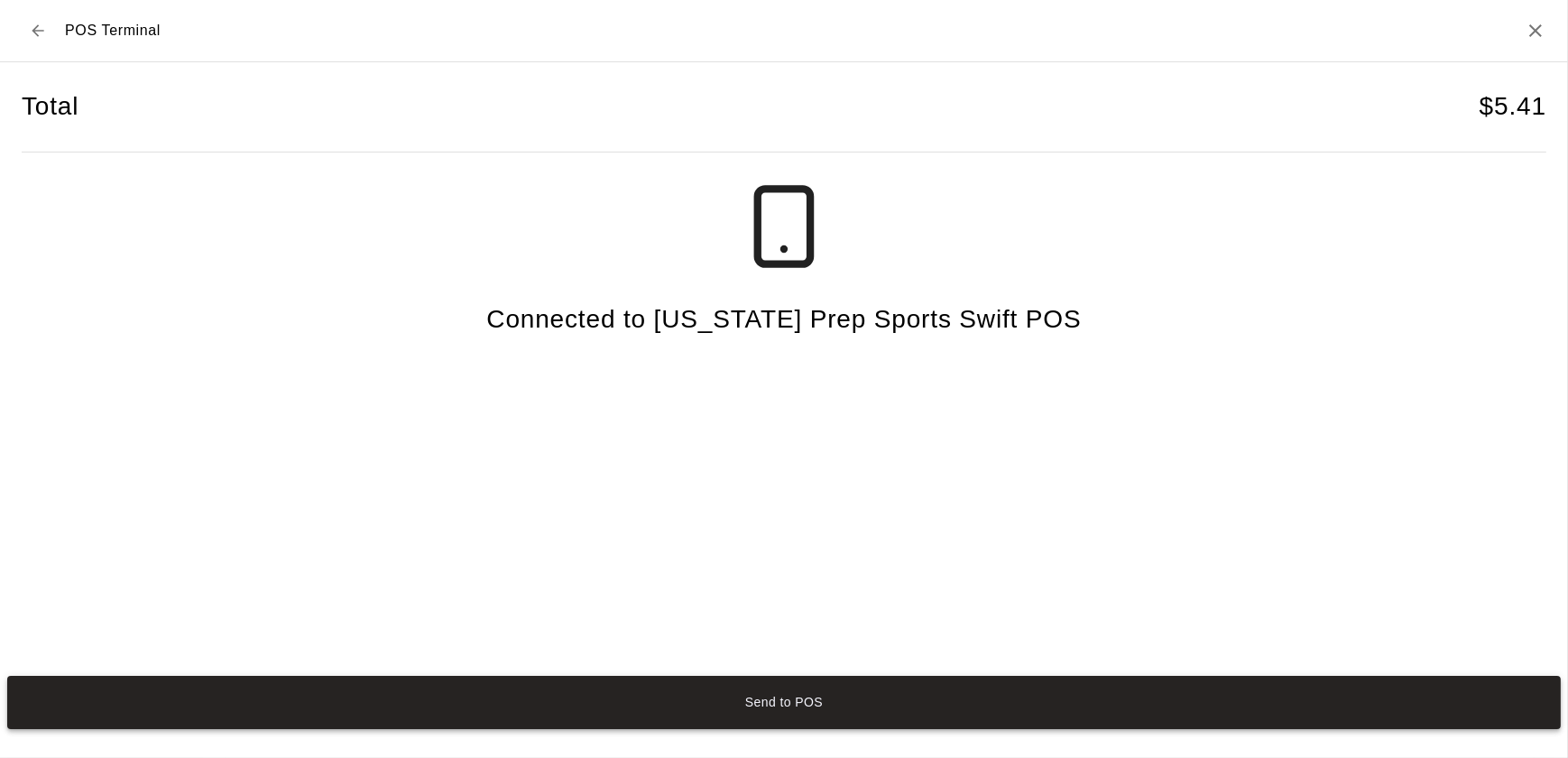
click at [1282, 716] on button "Send to POS" at bounding box center [784, 703] width 1553 height 54
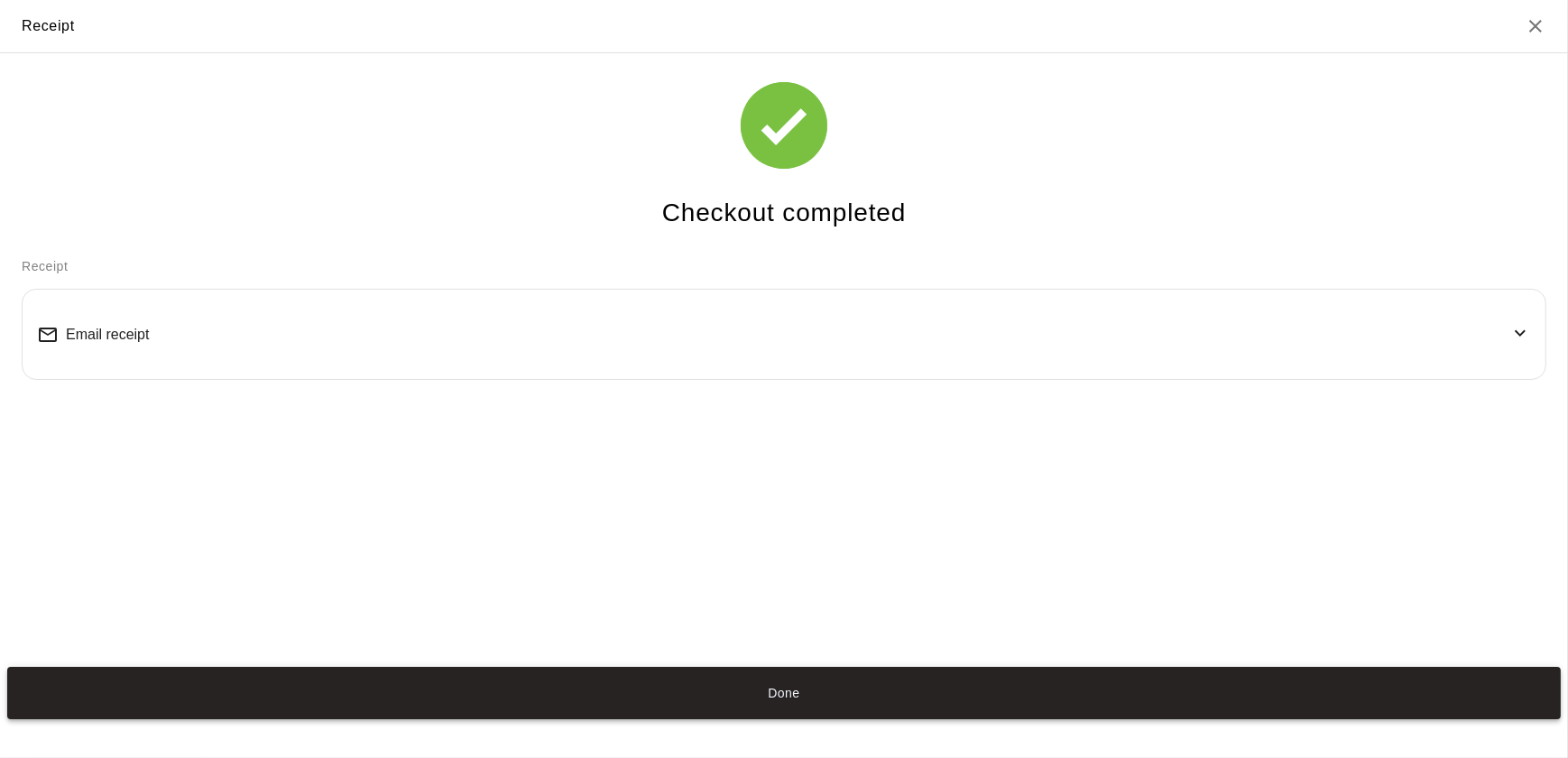
click at [996, 679] on button "Done" at bounding box center [784, 693] width 1553 height 54
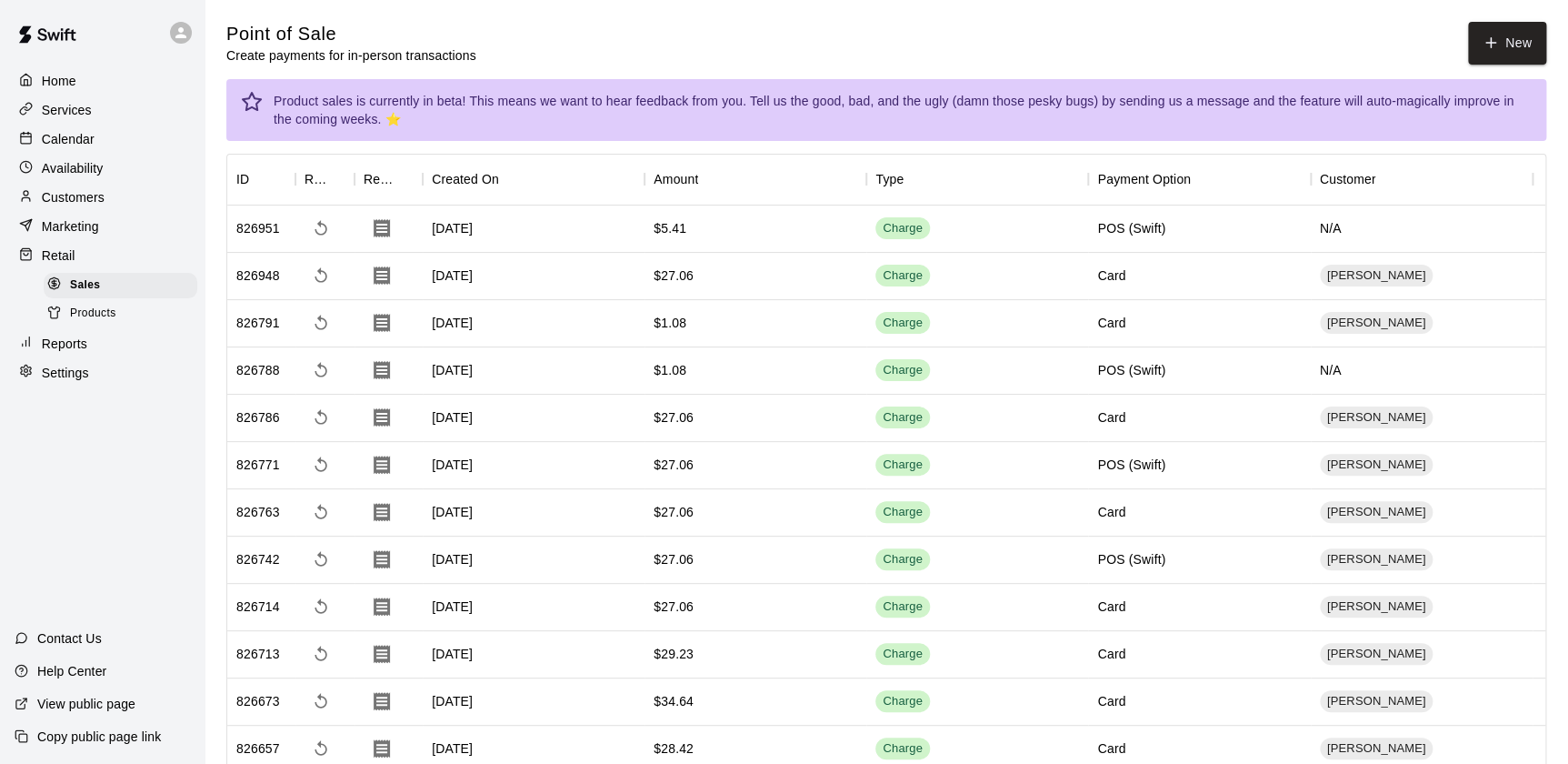
click at [1510, 85] on div "Product sales is currently in beta! This means we want to hear feedback from yo…" at bounding box center [903, 110] width 1258 height 51
click at [1518, 54] on button "New" at bounding box center [1507, 43] width 78 height 43
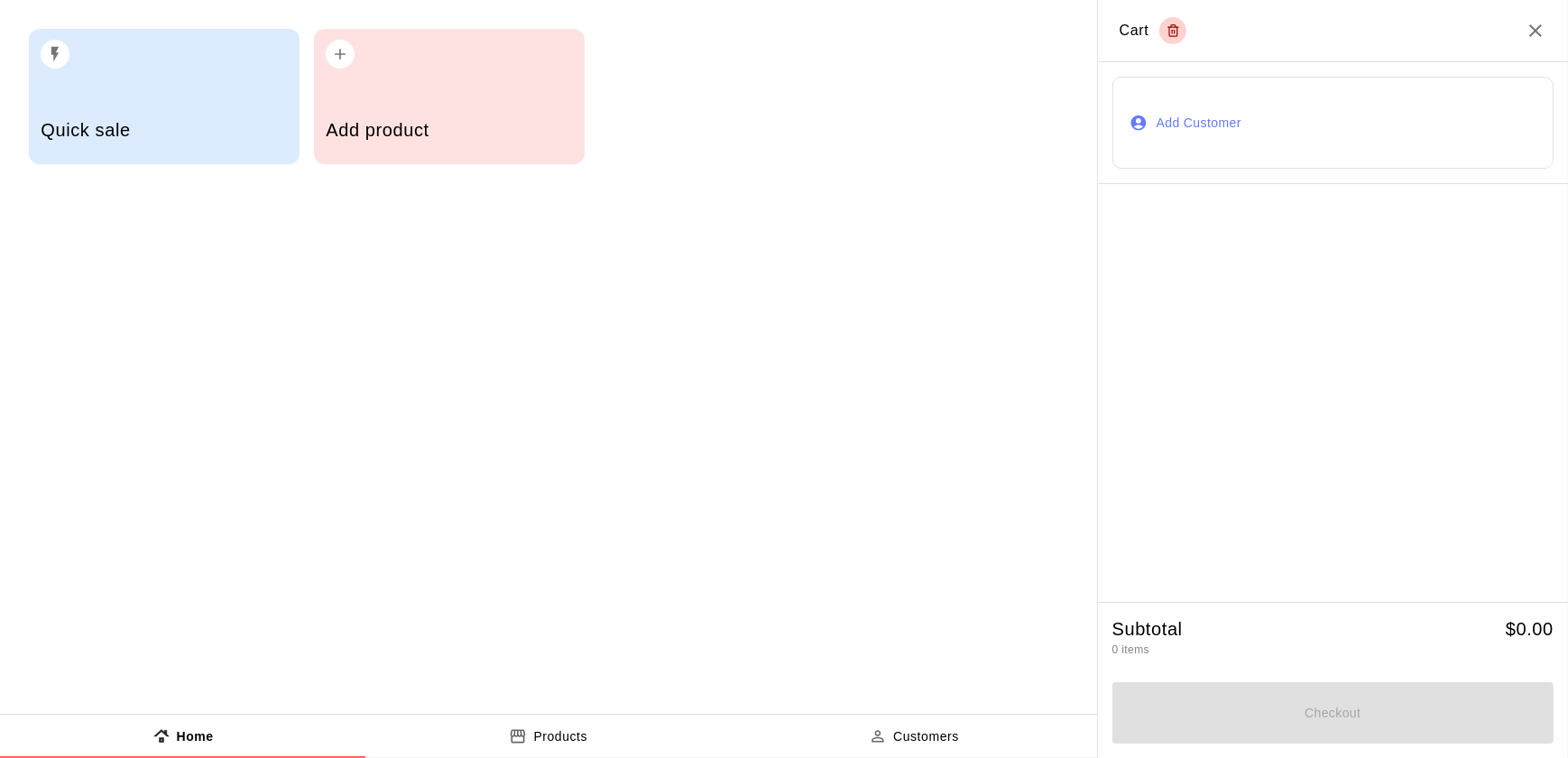
click at [521, 107] on div "Add product" at bounding box center [448, 131] width 246 height 64
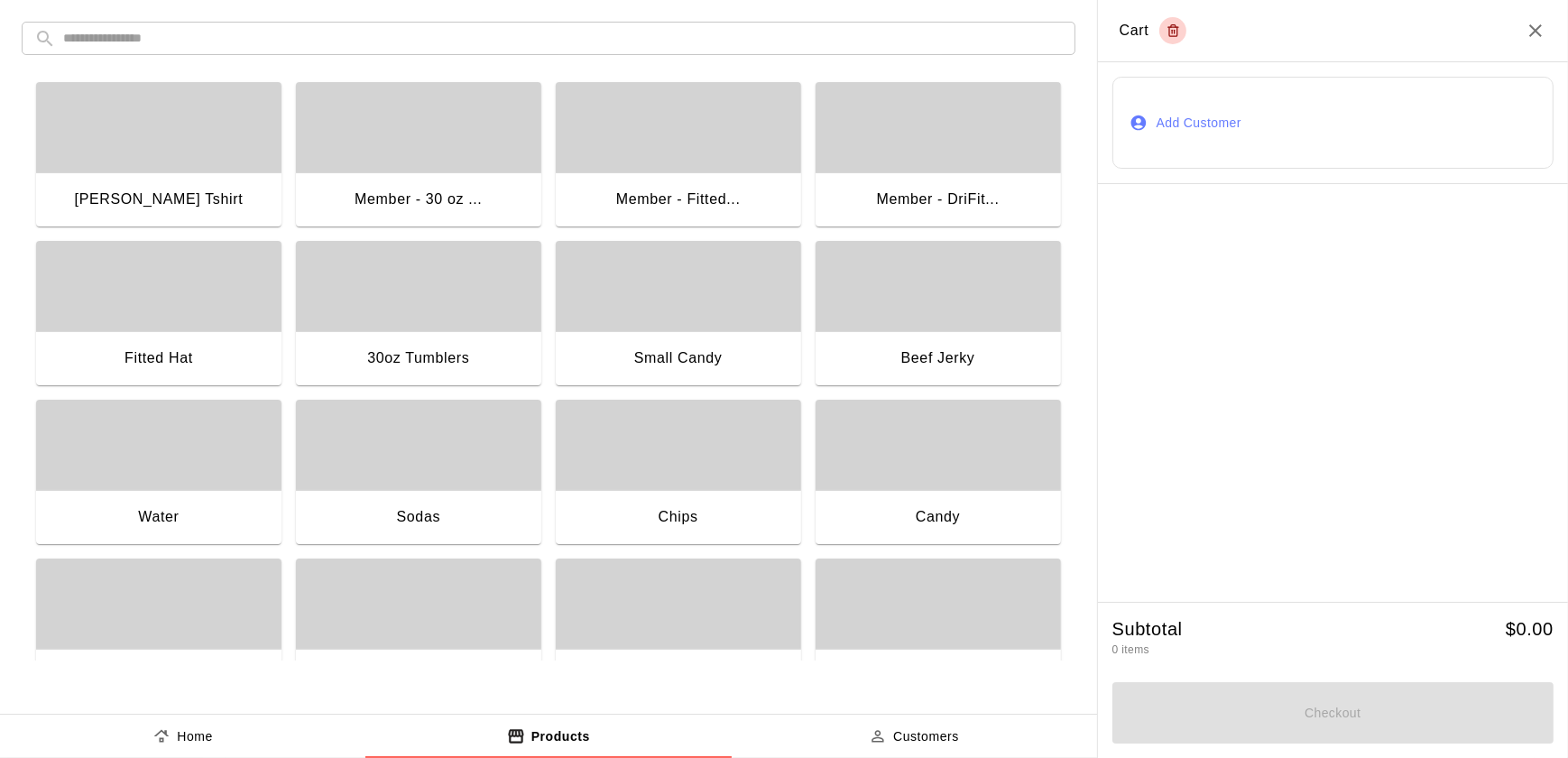
click at [948, 522] on div "Candy" at bounding box center [937, 516] width 44 height 23
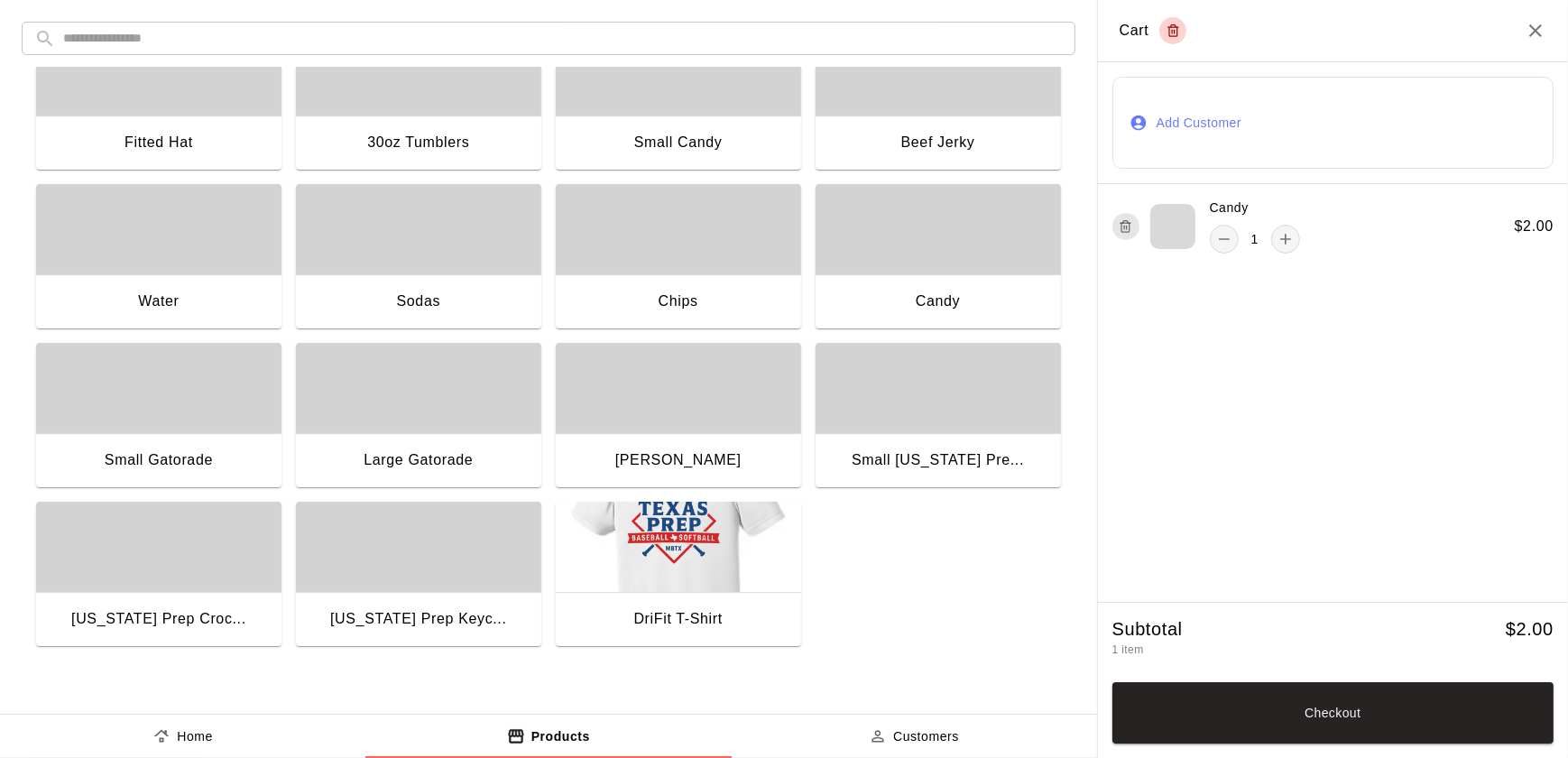
click at [215, 418] on div "button" at bounding box center [158, 388] width 245 height 91
click at [1398, 715] on button "Checkout" at bounding box center [1332, 713] width 441 height 61
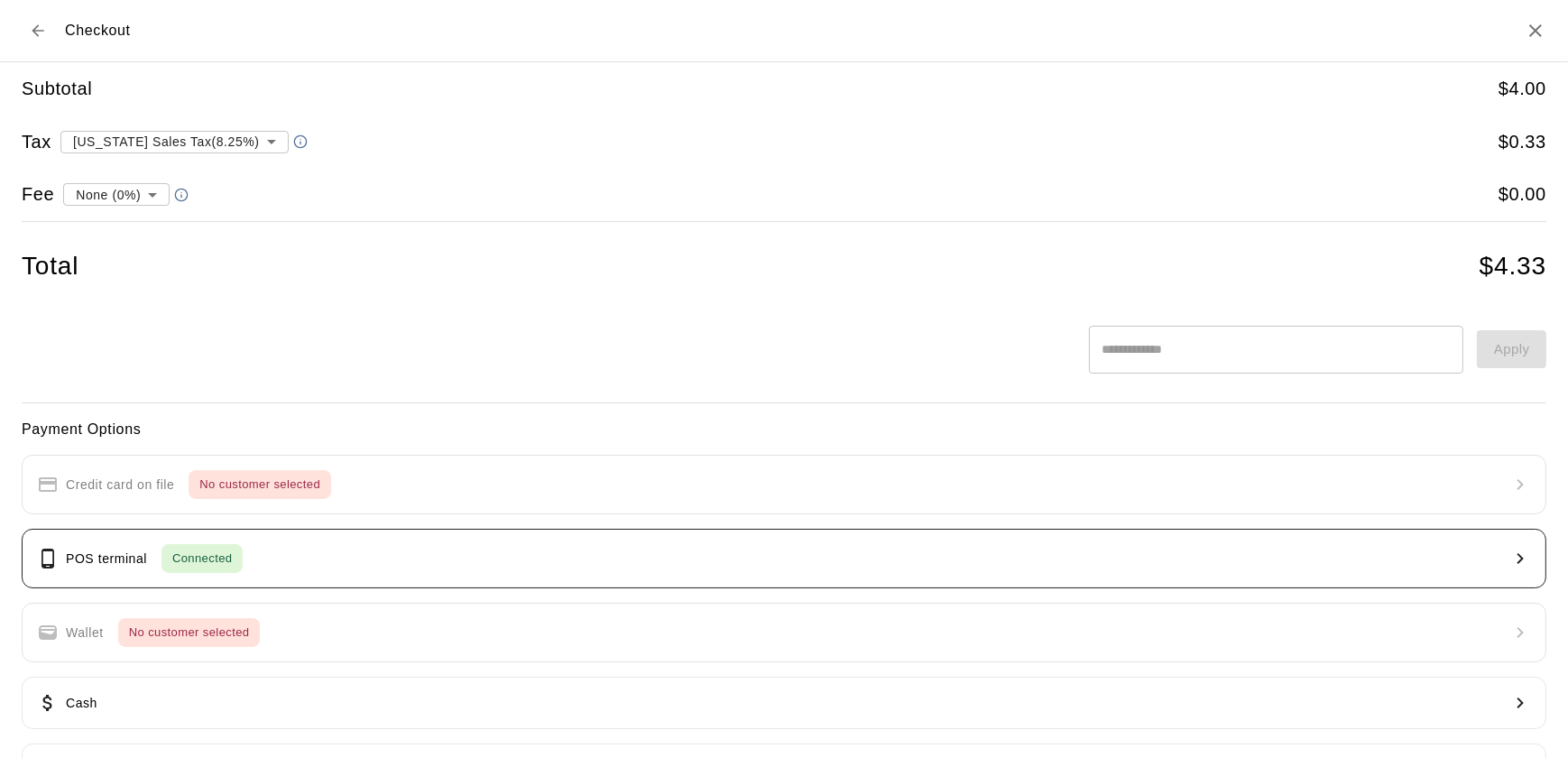
click at [677, 562] on button "POS terminal Connected" at bounding box center [783, 558] width 1525 height 59
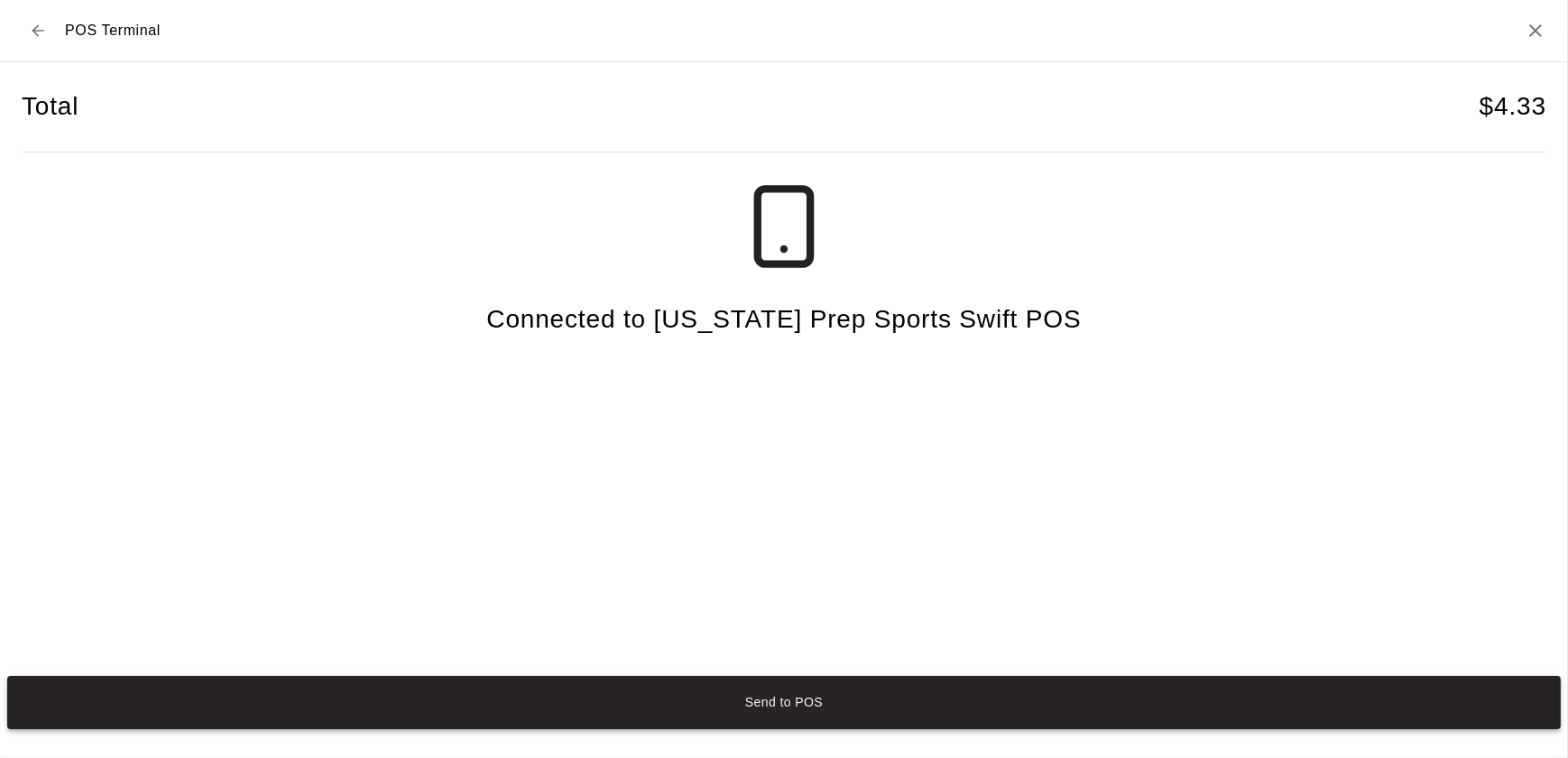
click at [963, 704] on button "Send to POS" at bounding box center [784, 703] width 1553 height 54
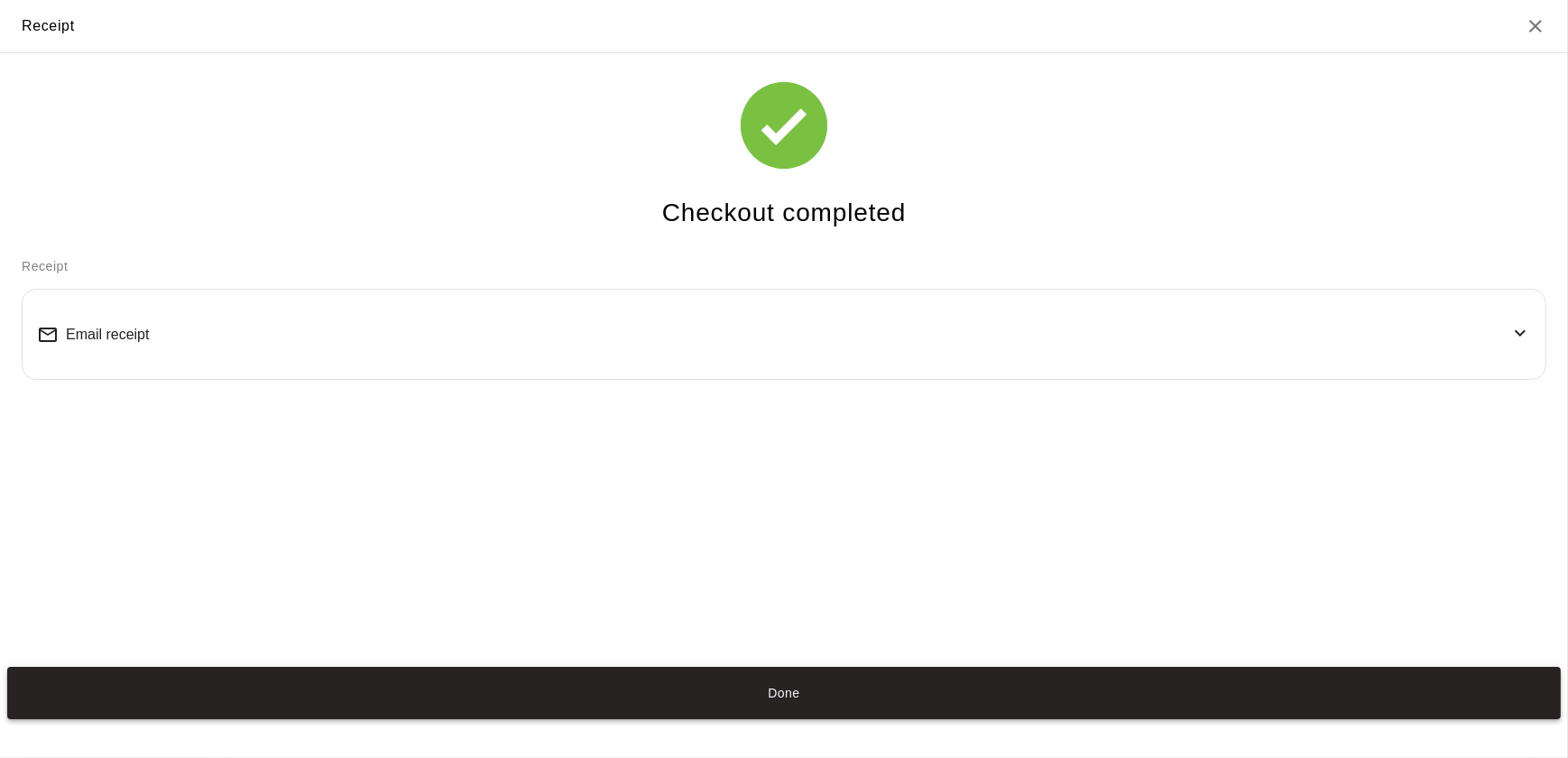
click at [906, 670] on button "Done" at bounding box center [784, 693] width 1553 height 54
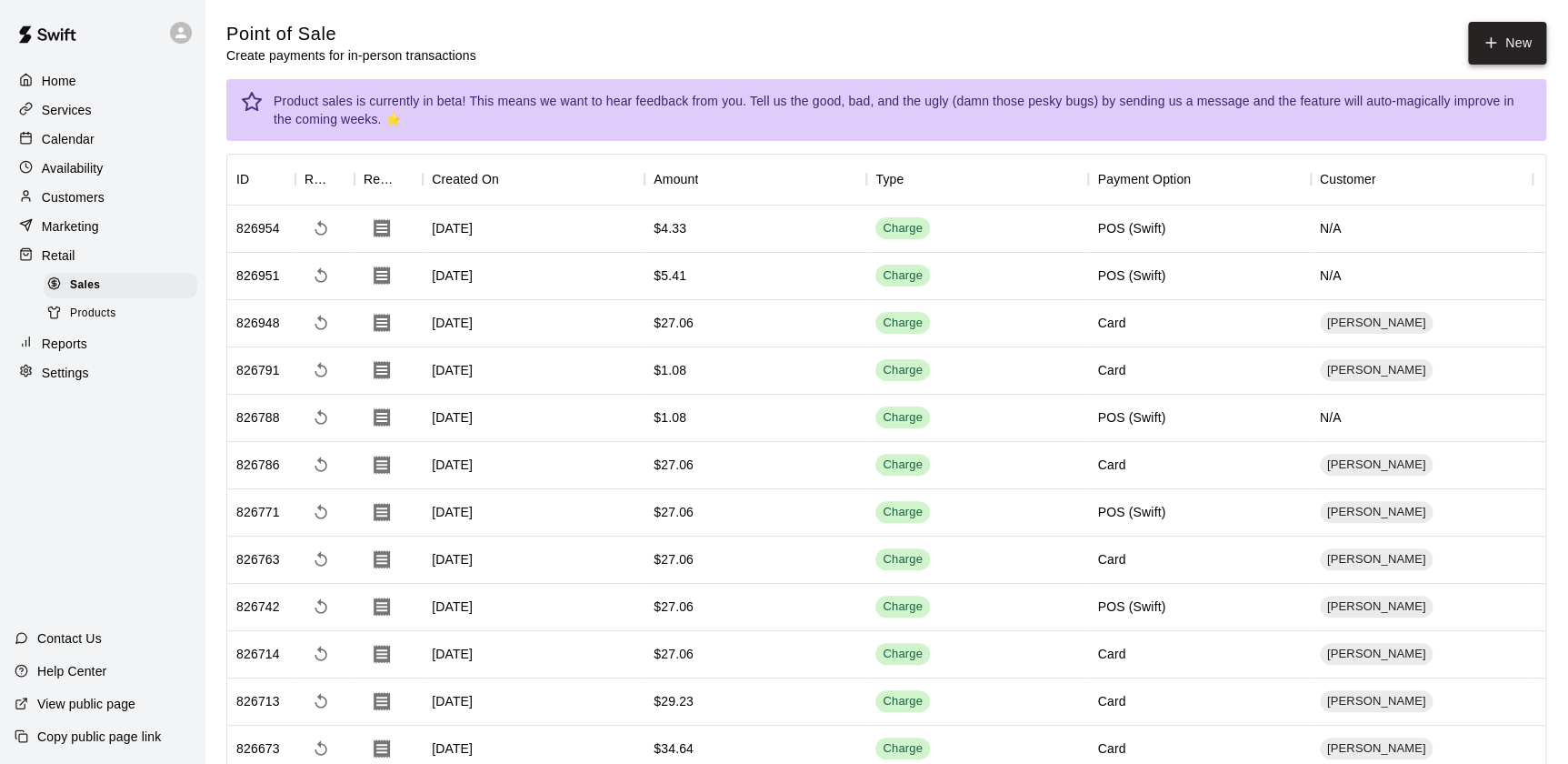
click at [1518, 57] on button "New" at bounding box center [1507, 43] width 78 height 43
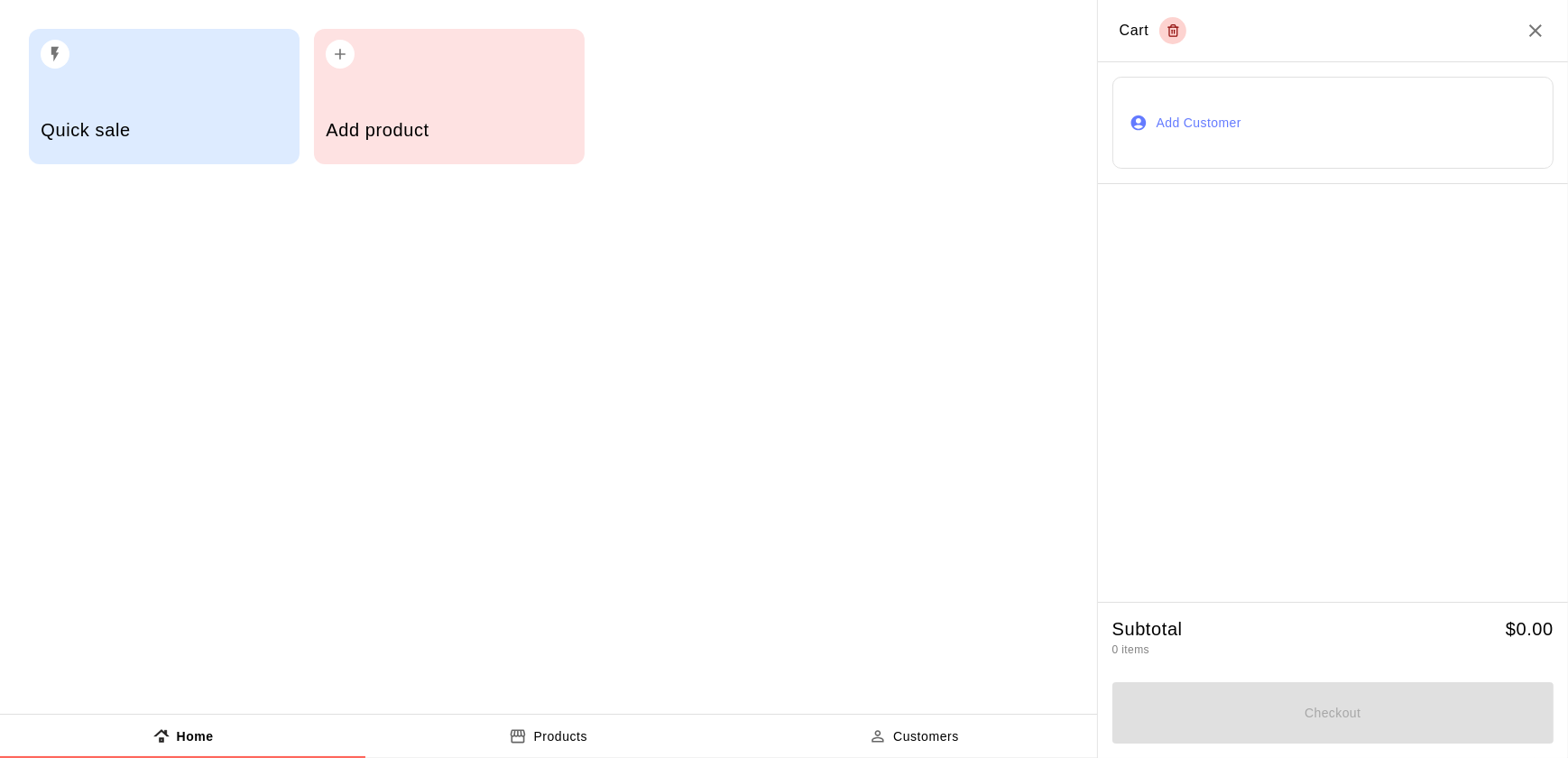
click at [461, 113] on div "Add product" at bounding box center [448, 131] width 246 height 64
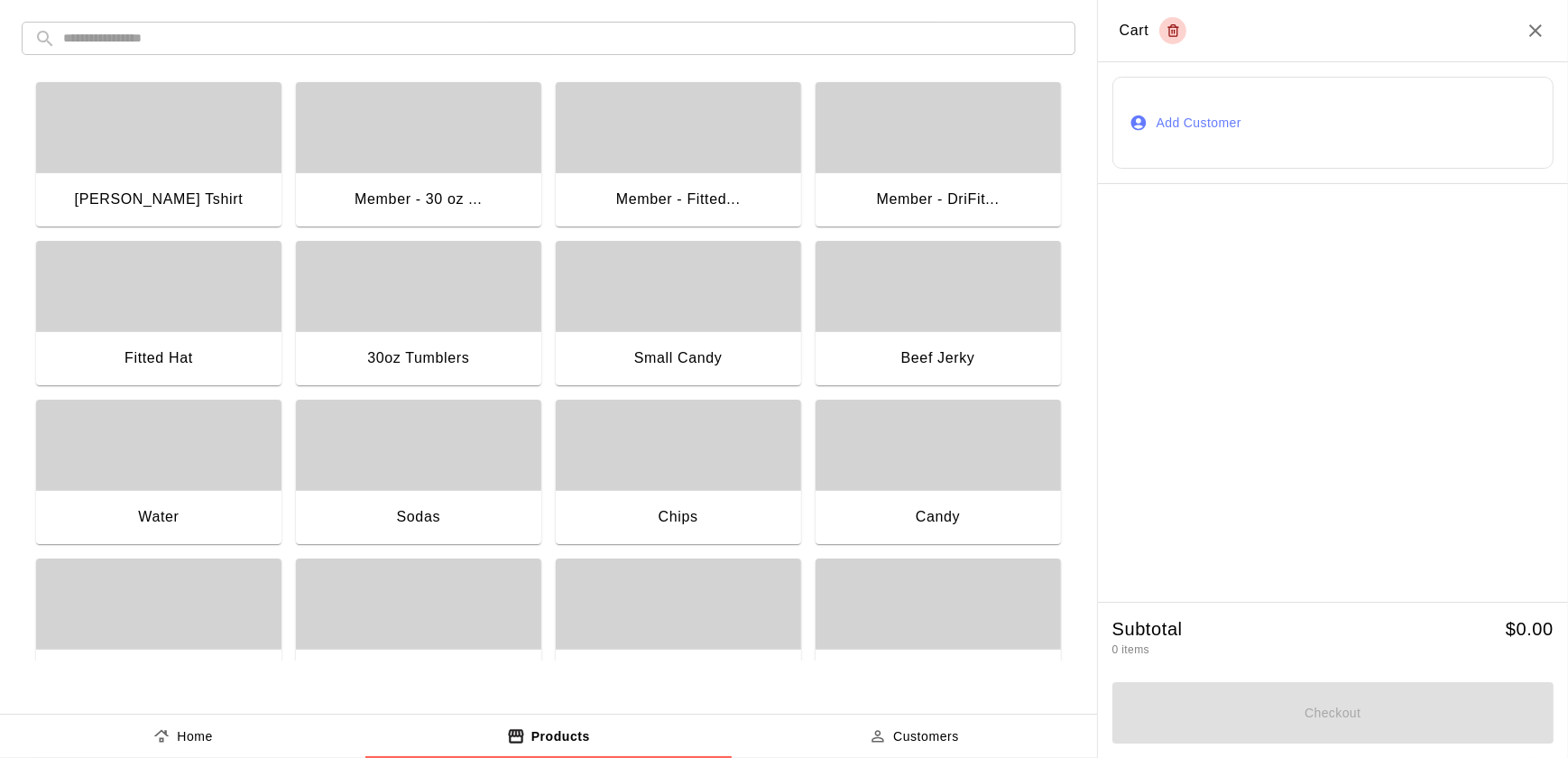
click at [177, 496] on div "Water" at bounding box center [158, 519] width 245 height 57
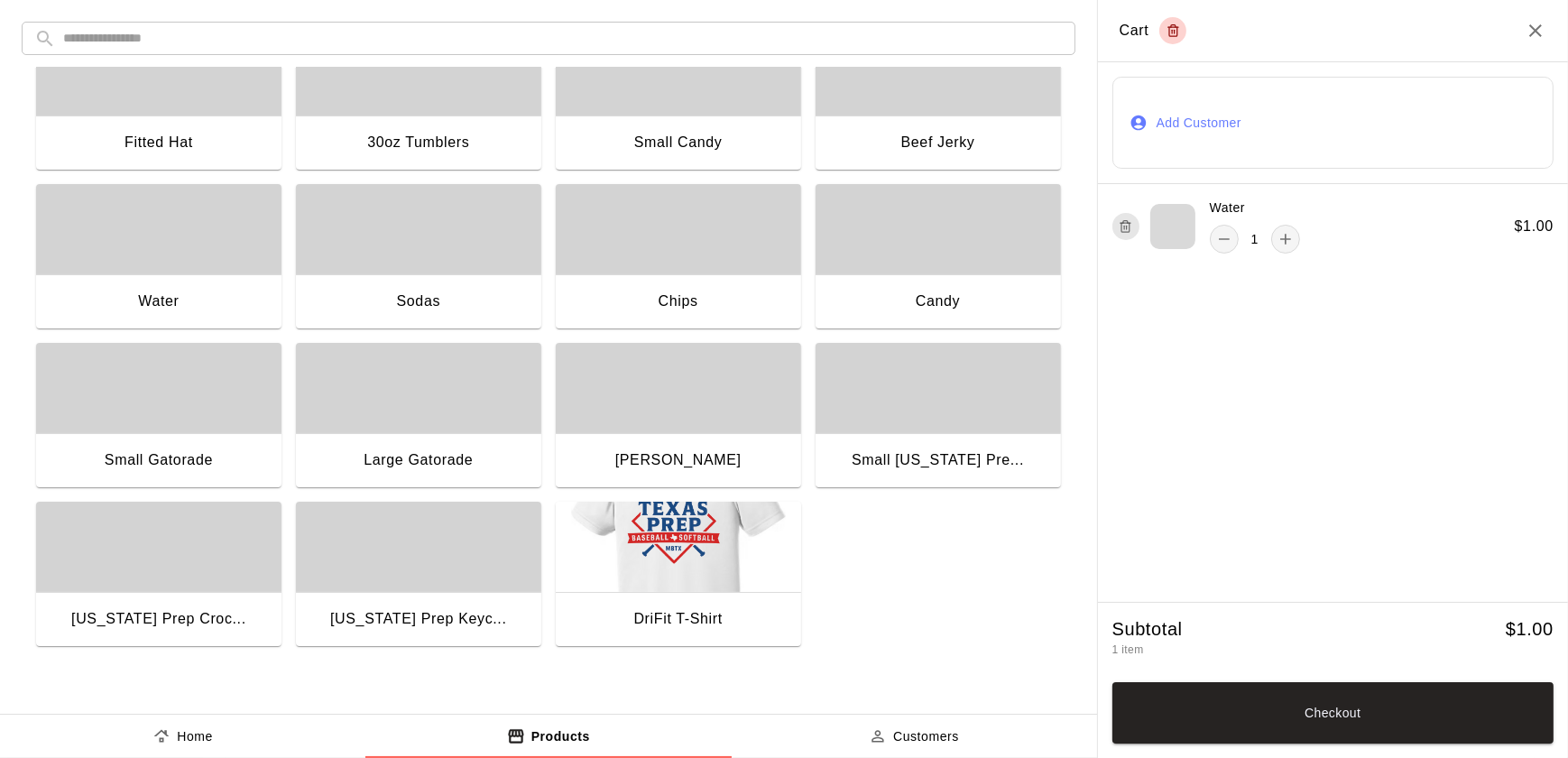
scroll to position [212, 0]
click at [241, 448] on div "Small Gatorade" at bounding box center [158, 465] width 245 height 57
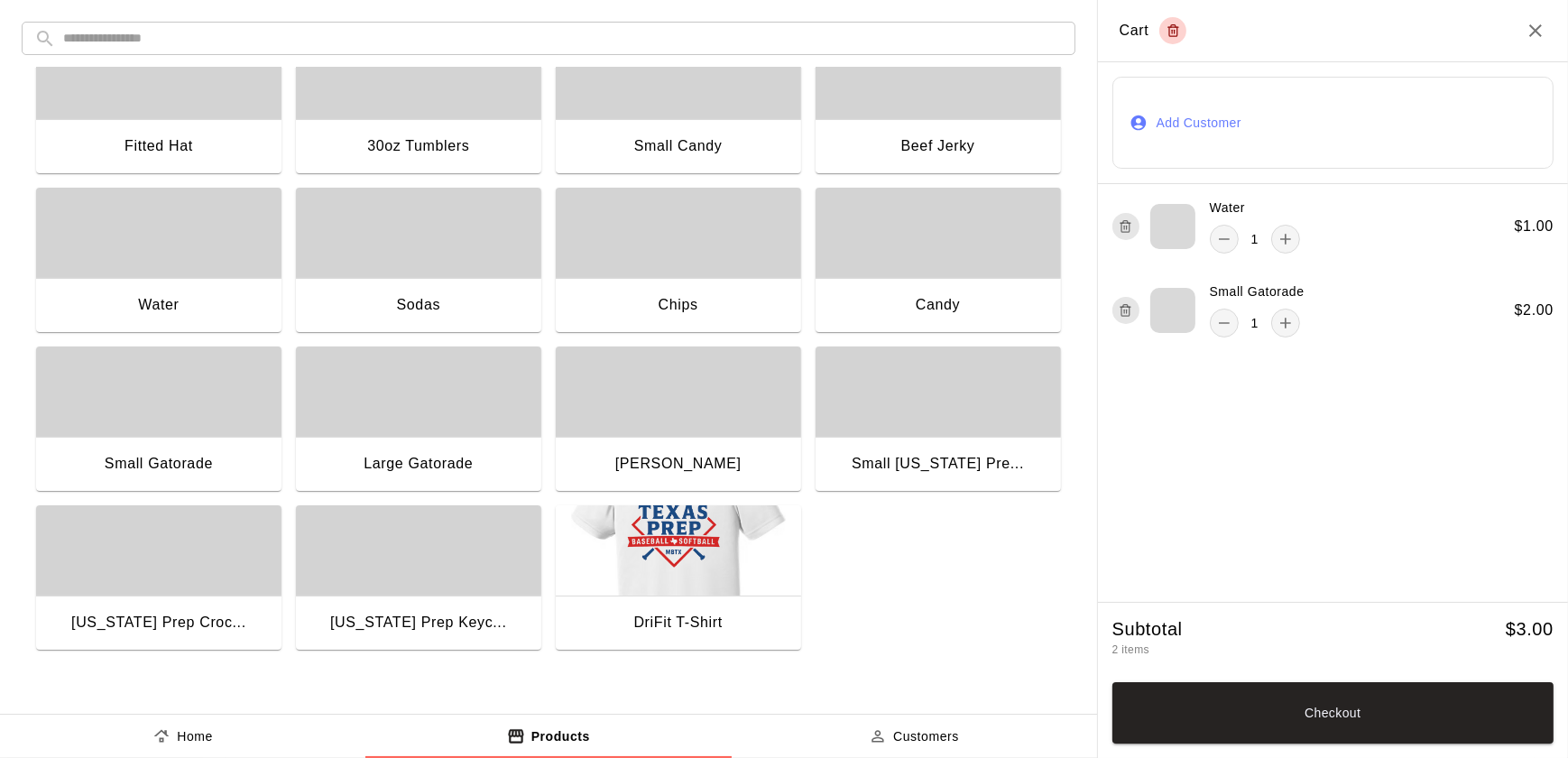
click at [937, 307] on div "Candy" at bounding box center [937, 304] width 44 height 23
click at [1364, 710] on button "Checkout" at bounding box center [1332, 713] width 441 height 61
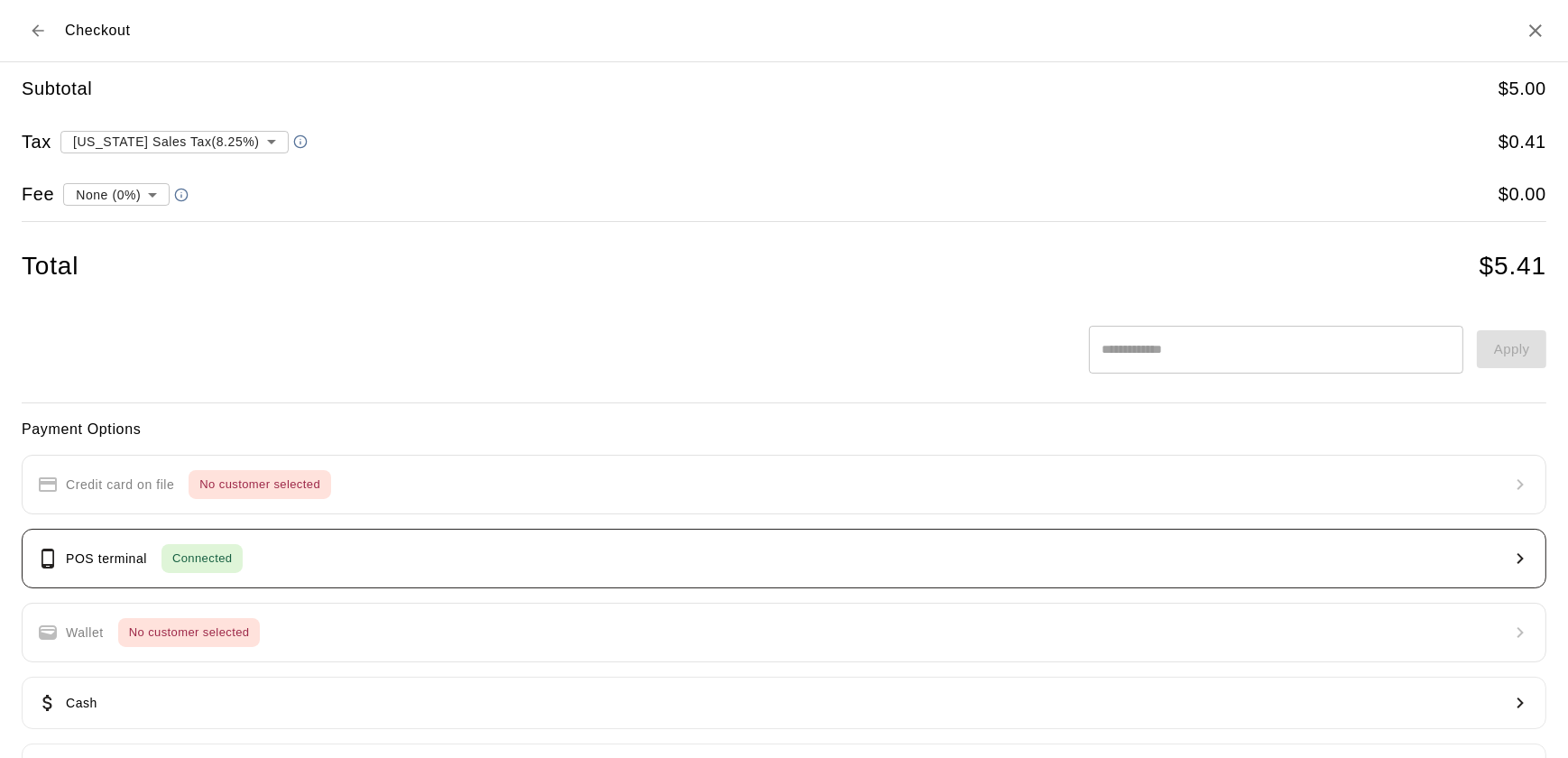
click at [530, 556] on button "POS terminal Connected" at bounding box center [783, 558] width 1525 height 59
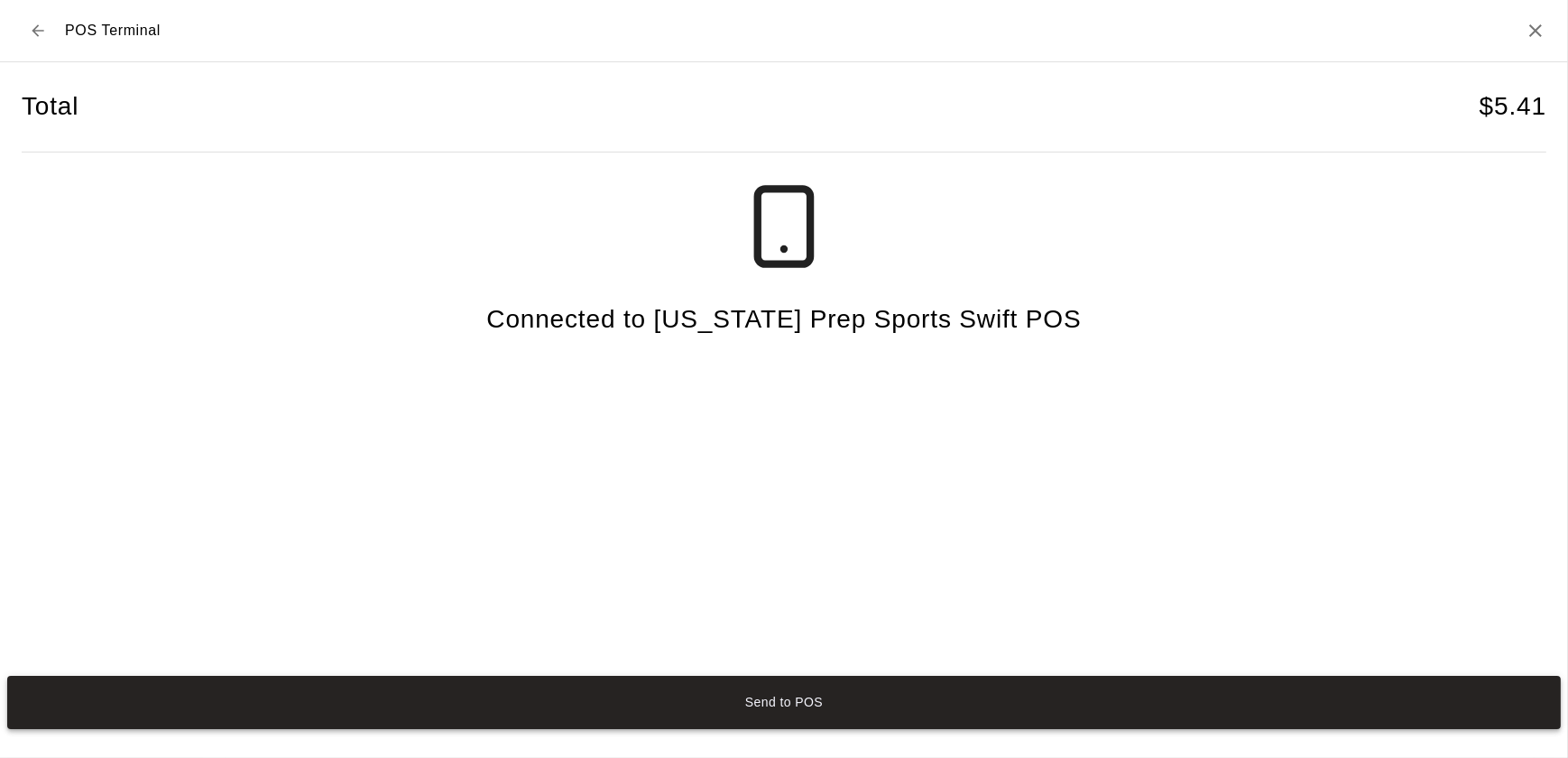
click at [1325, 686] on button "Send to POS" at bounding box center [784, 703] width 1553 height 54
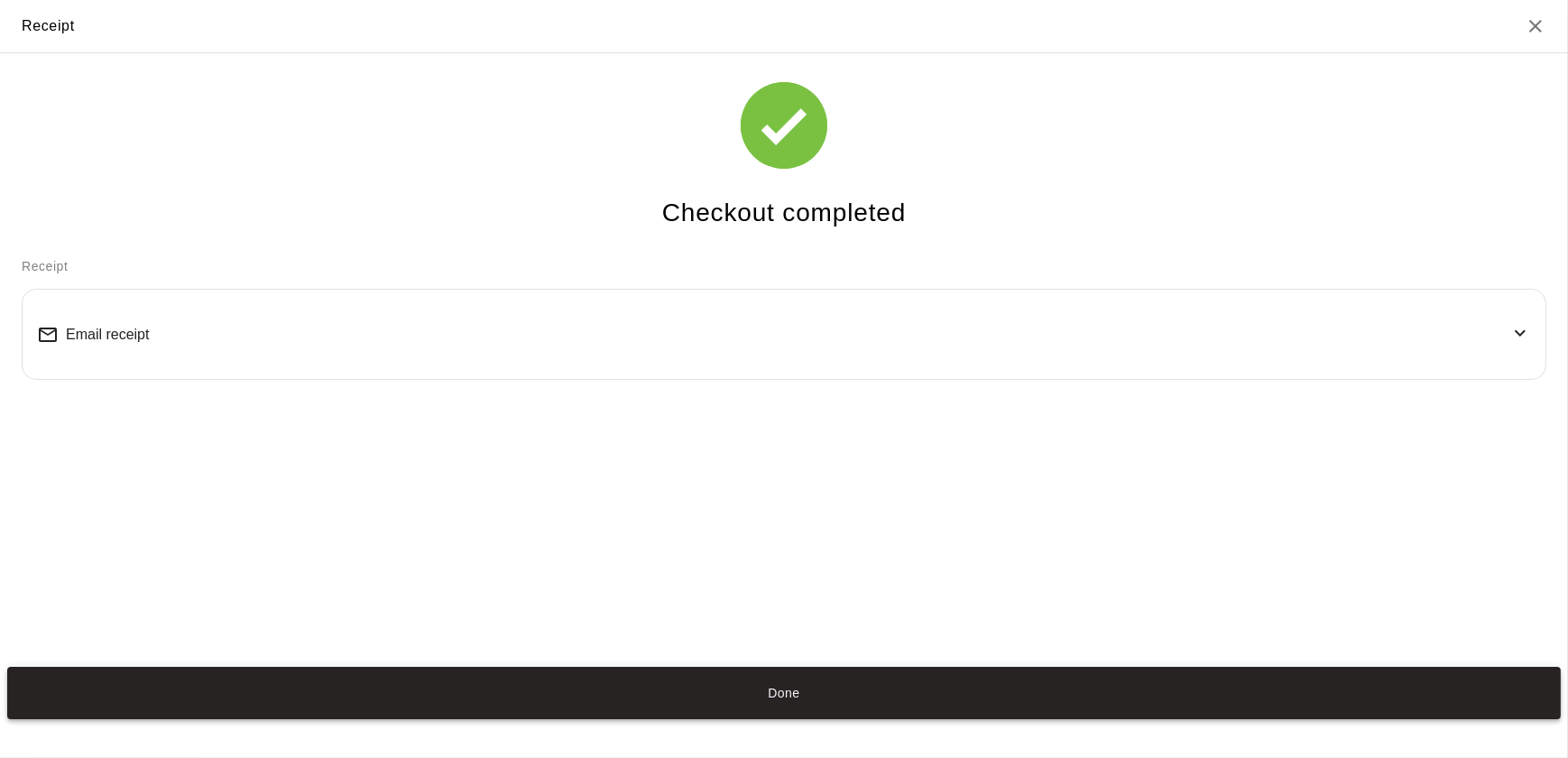
click at [811, 703] on button "Done" at bounding box center [784, 693] width 1553 height 54
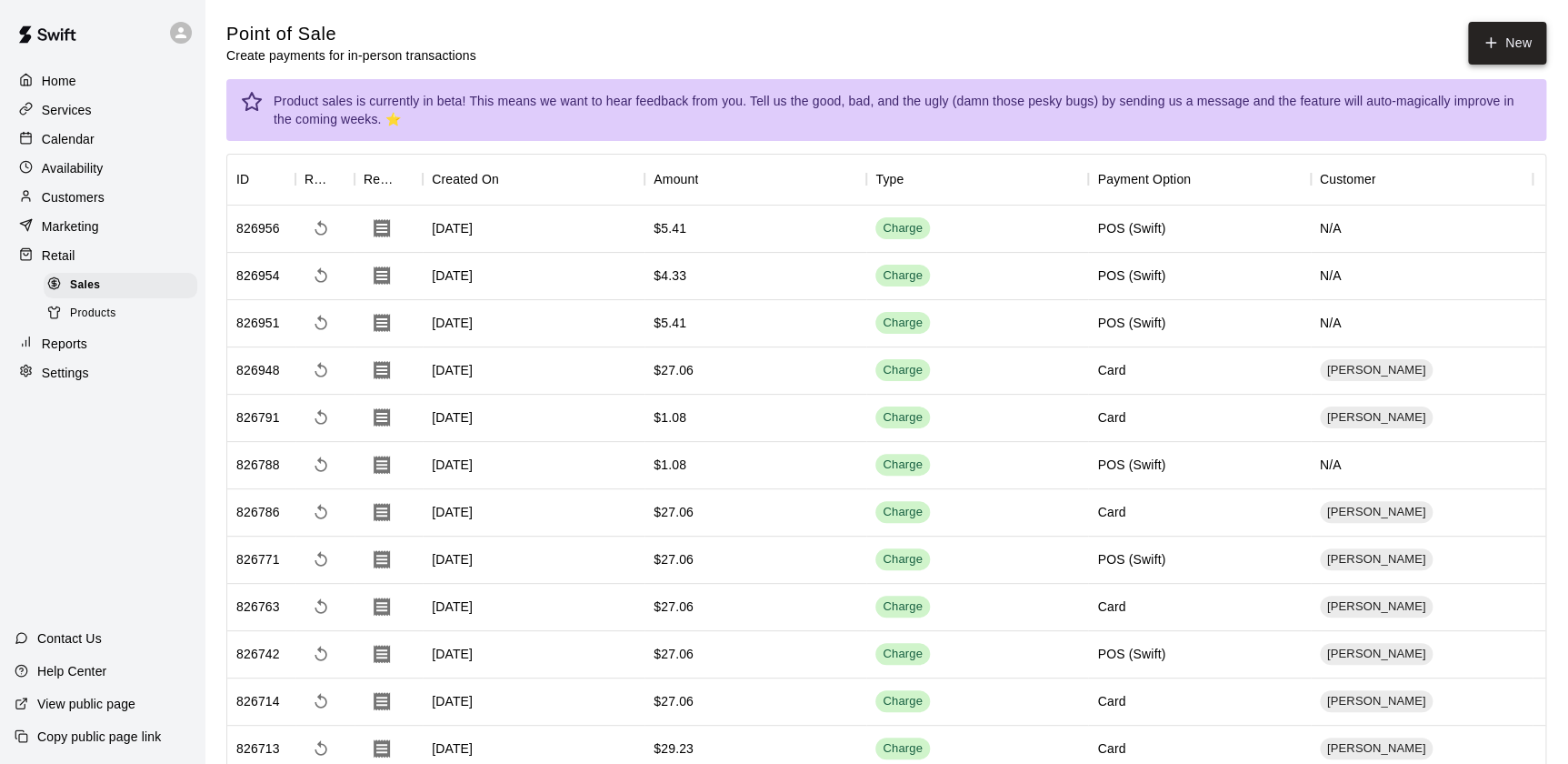
click at [1500, 55] on button "New" at bounding box center [1507, 43] width 78 height 43
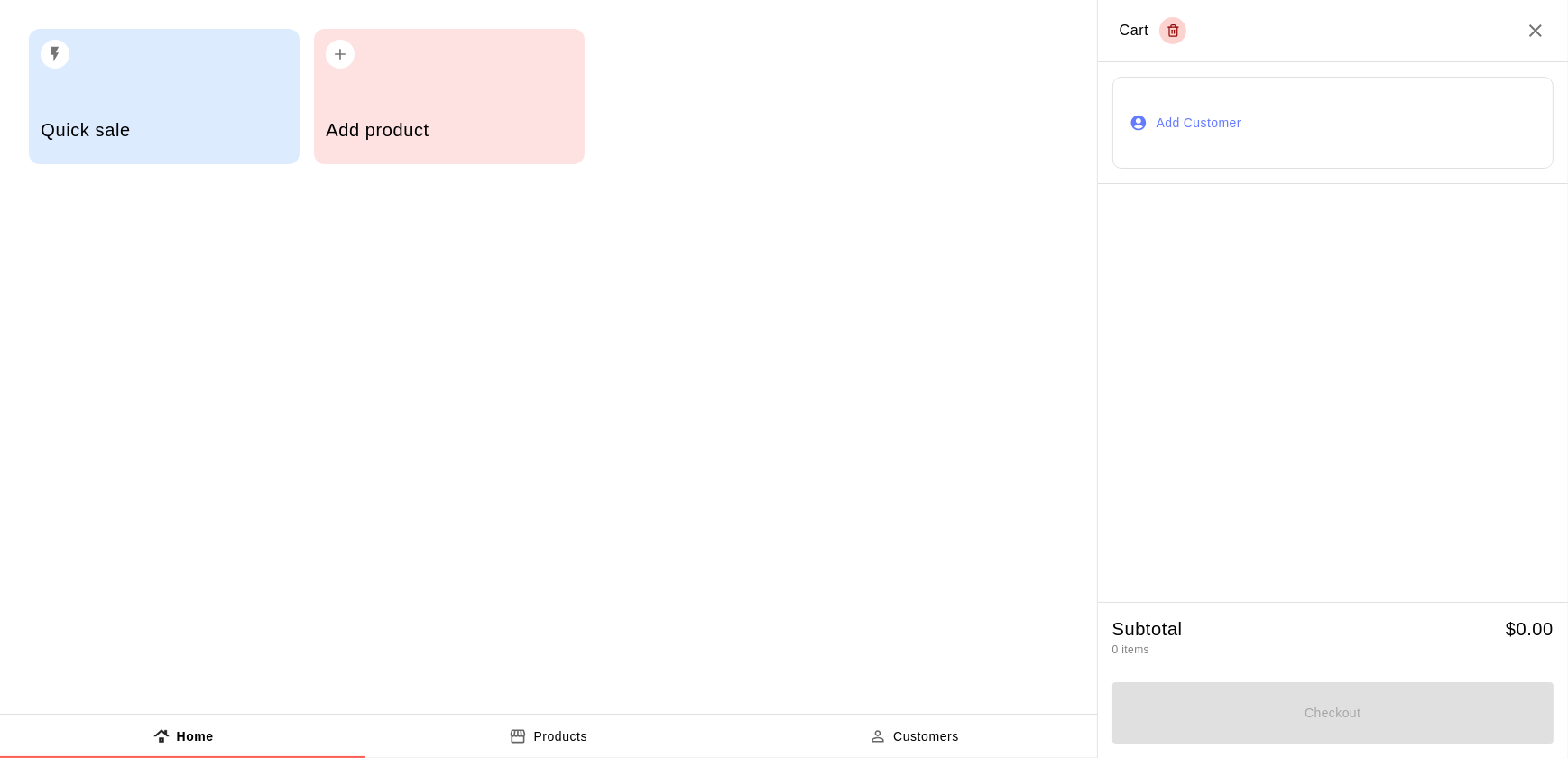
click at [472, 128] on h5 "Add product" at bounding box center [448, 130] width 246 height 24
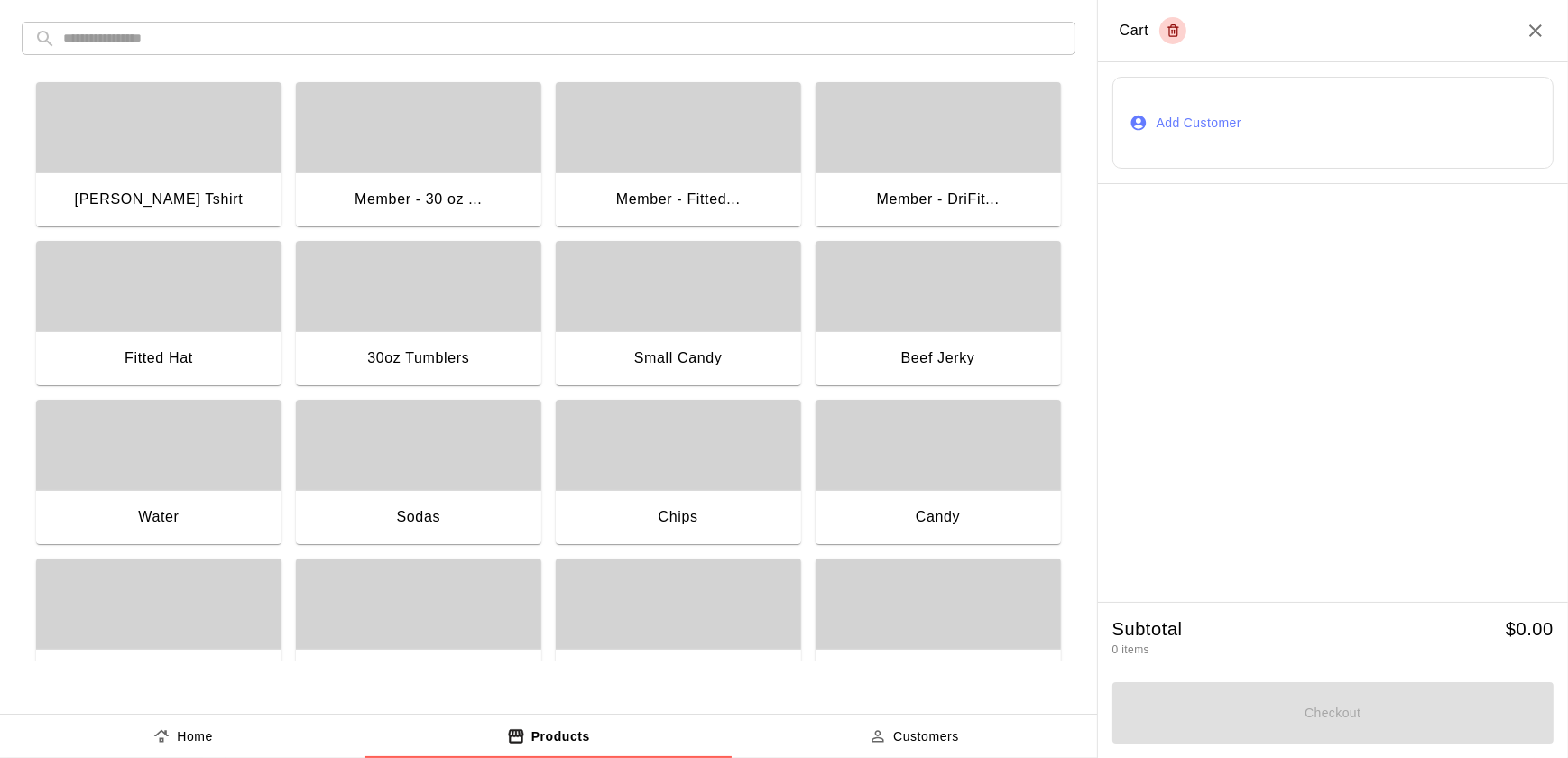
click at [686, 490] on div "Chips" at bounding box center [678, 519] width 245 height 57
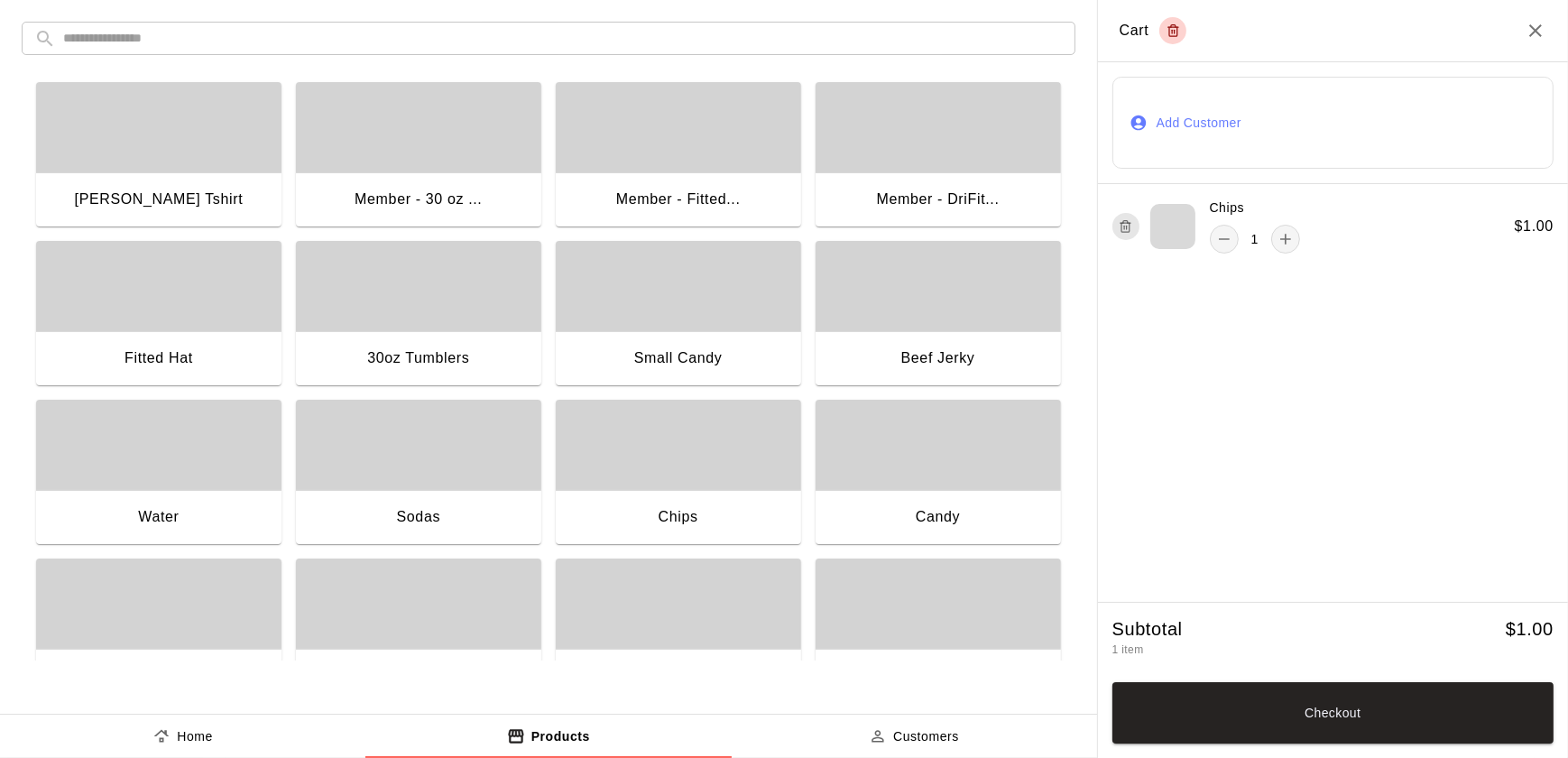
click at [686, 490] on div "Chips" at bounding box center [678, 519] width 245 height 57
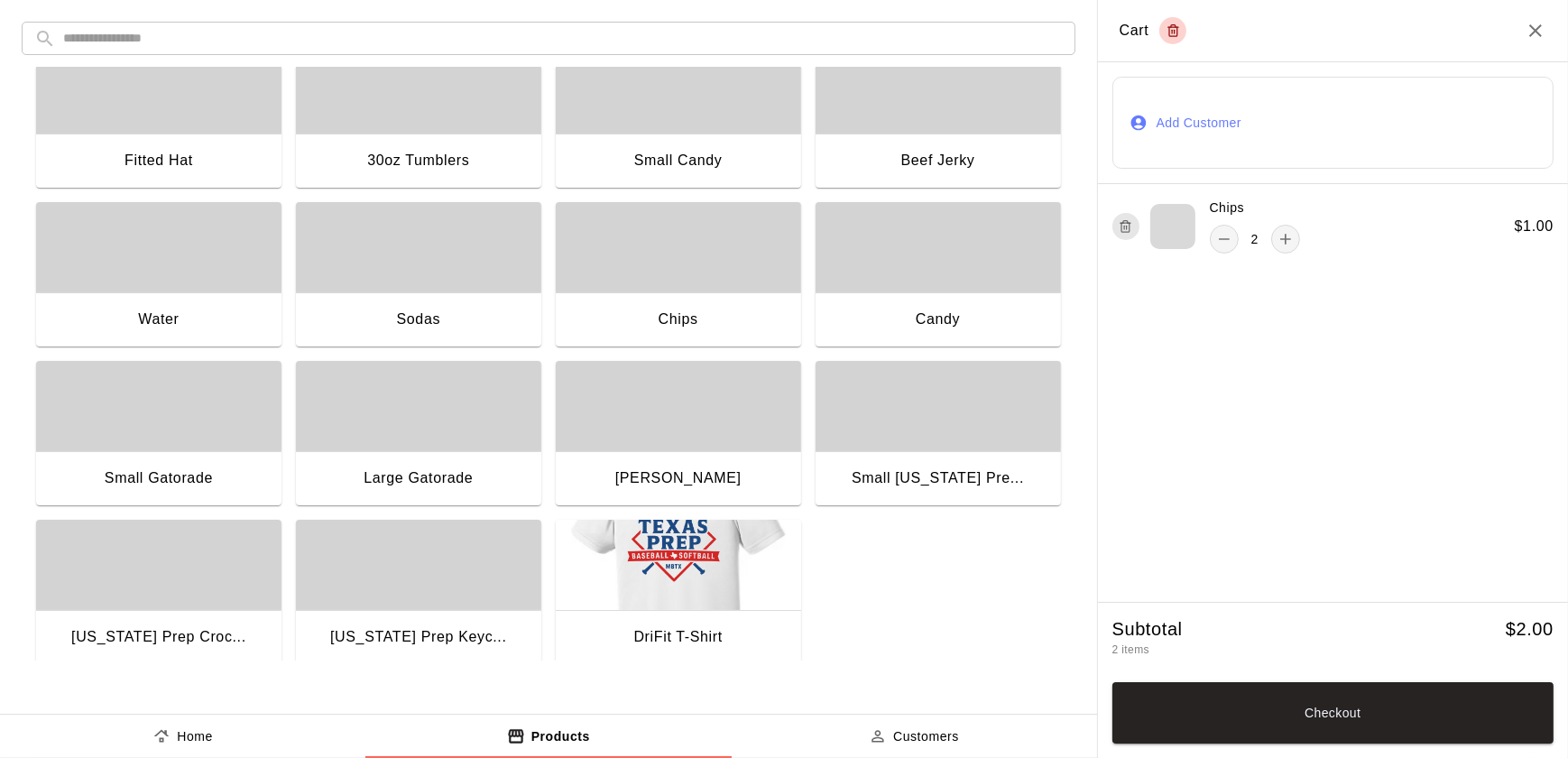
scroll to position [215, 0]
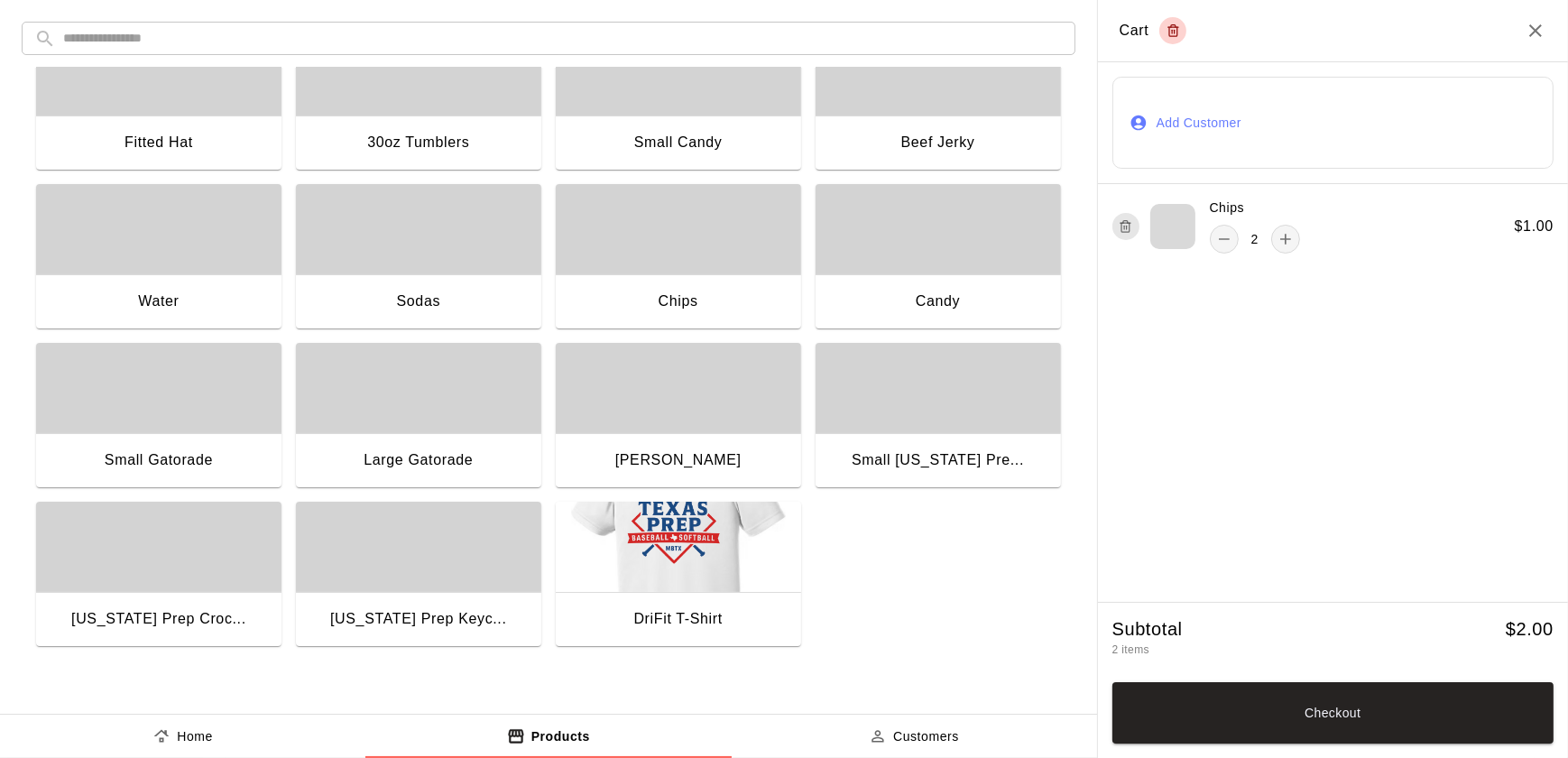
click at [173, 423] on div "button" at bounding box center [158, 388] width 245 height 91
click at [1369, 715] on button "Checkout" at bounding box center [1332, 713] width 441 height 61
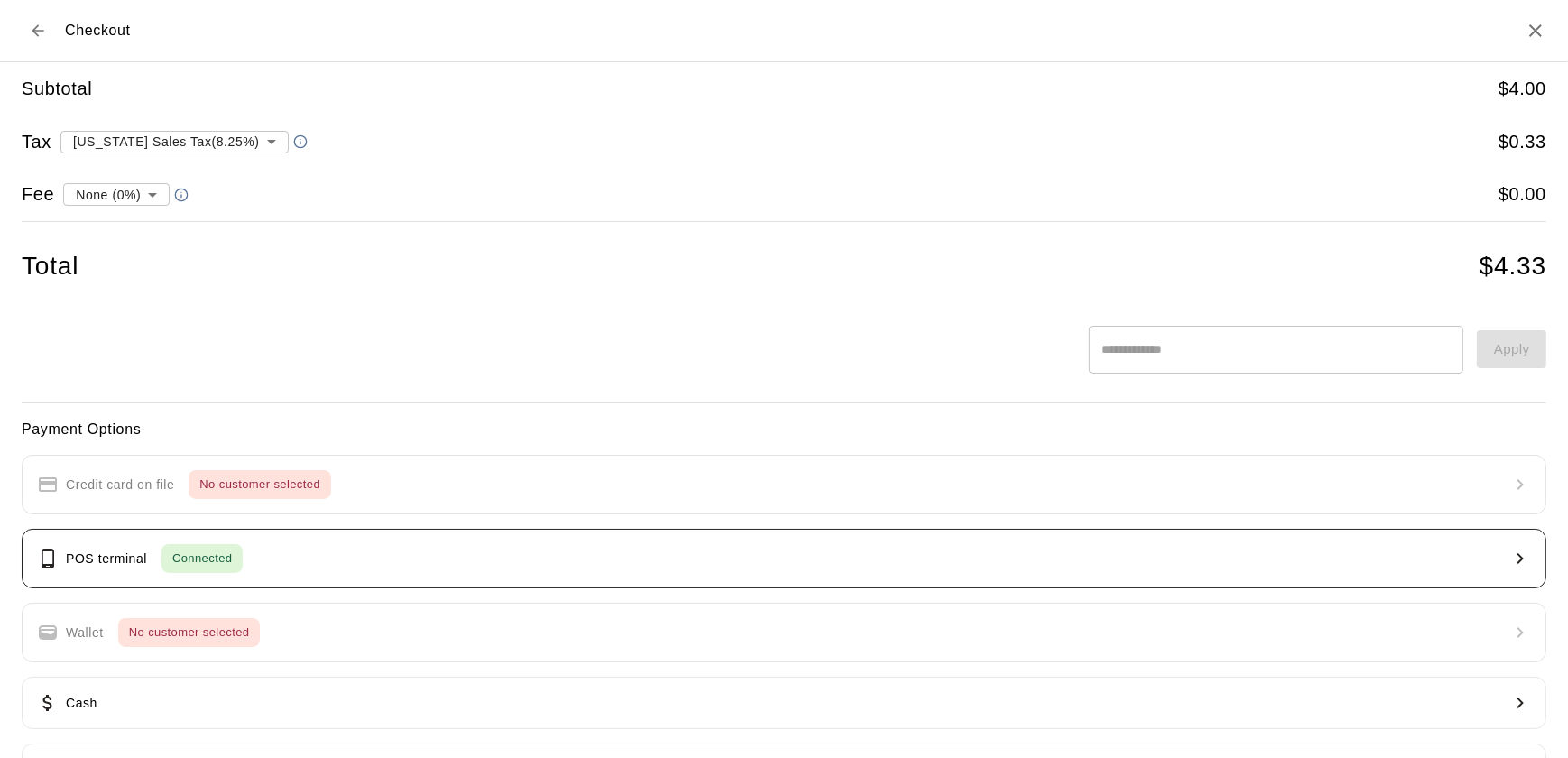
click at [451, 581] on button "POS terminal Connected" at bounding box center [783, 558] width 1525 height 59
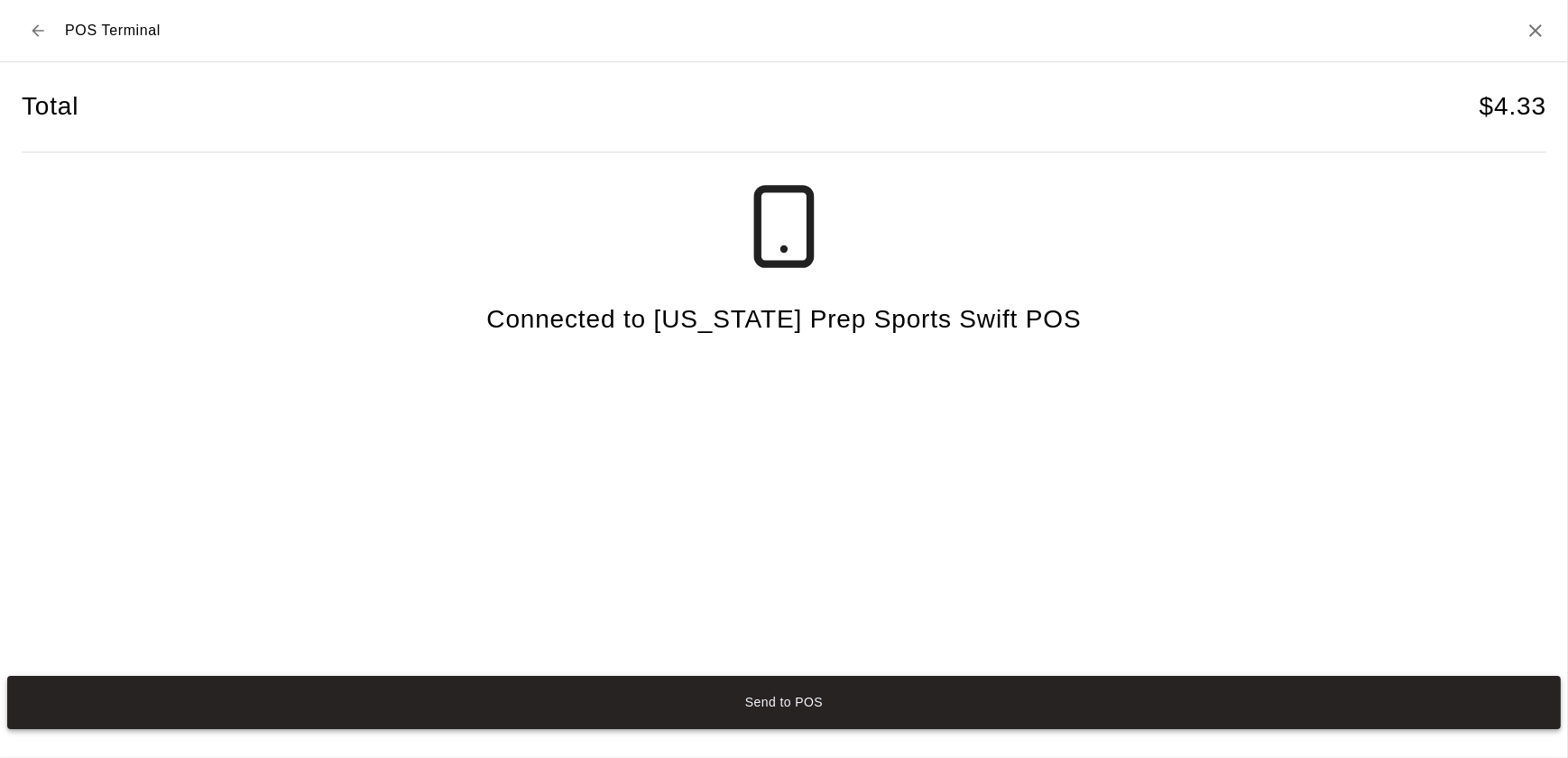
click at [821, 705] on button "Send to POS" at bounding box center [784, 703] width 1553 height 54
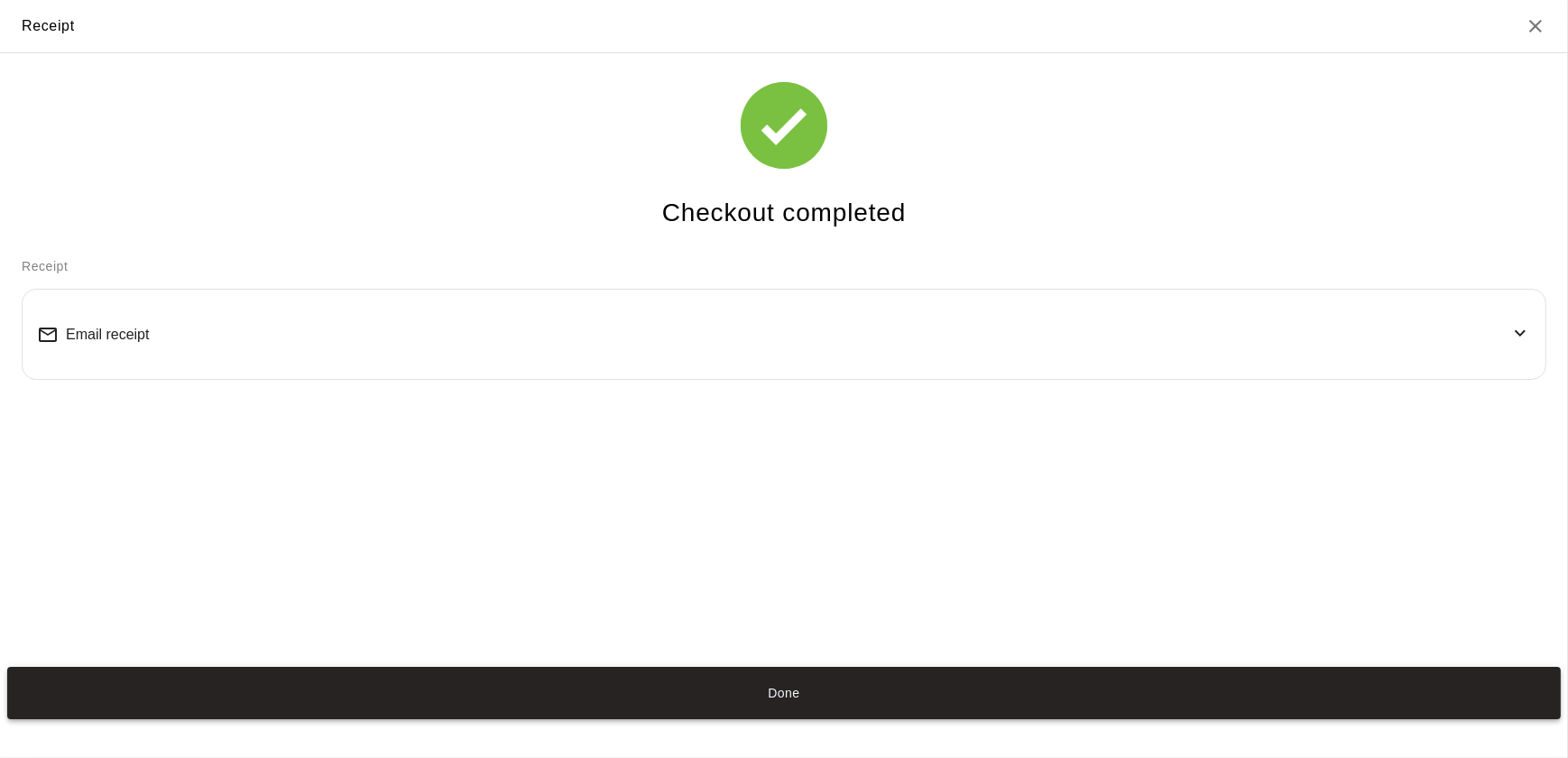
click at [885, 677] on button "Done" at bounding box center [784, 693] width 1553 height 54
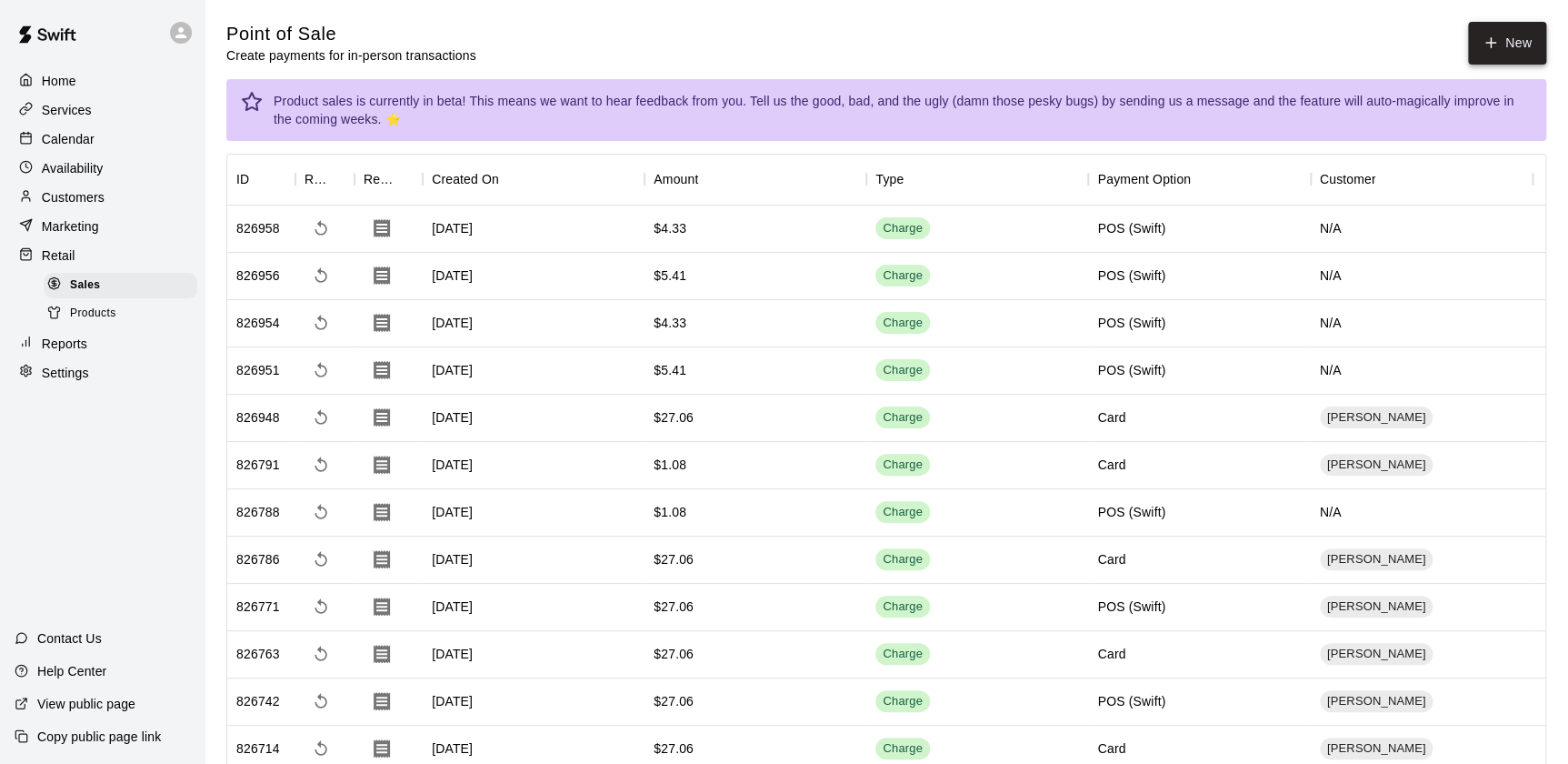
click at [1505, 51] on button "New" at bounding box center [1507, 43] width 78 height 43
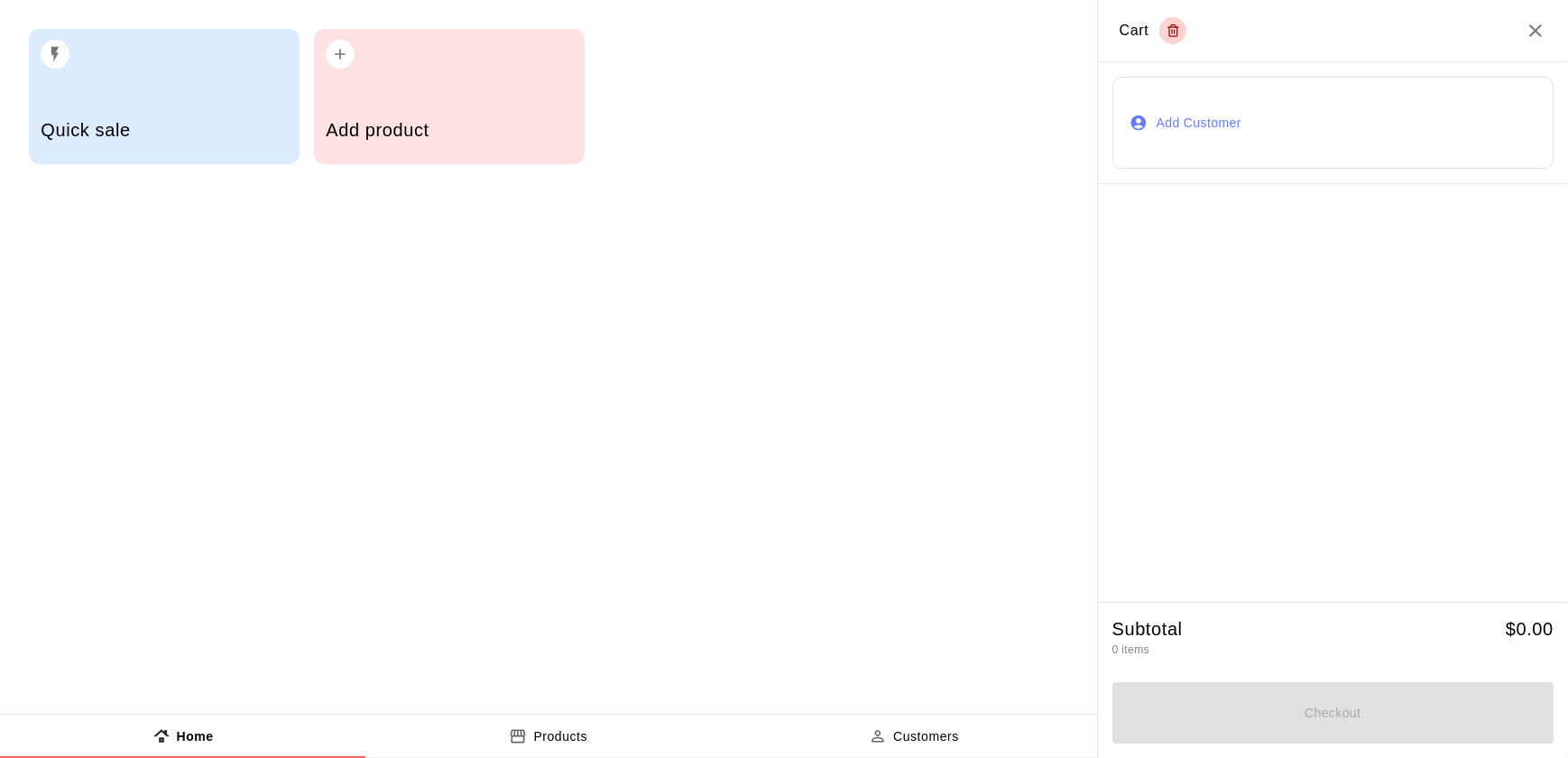
click at [486, 143] on div "Add product" at bounding box center [448, 131] width 246 height 64
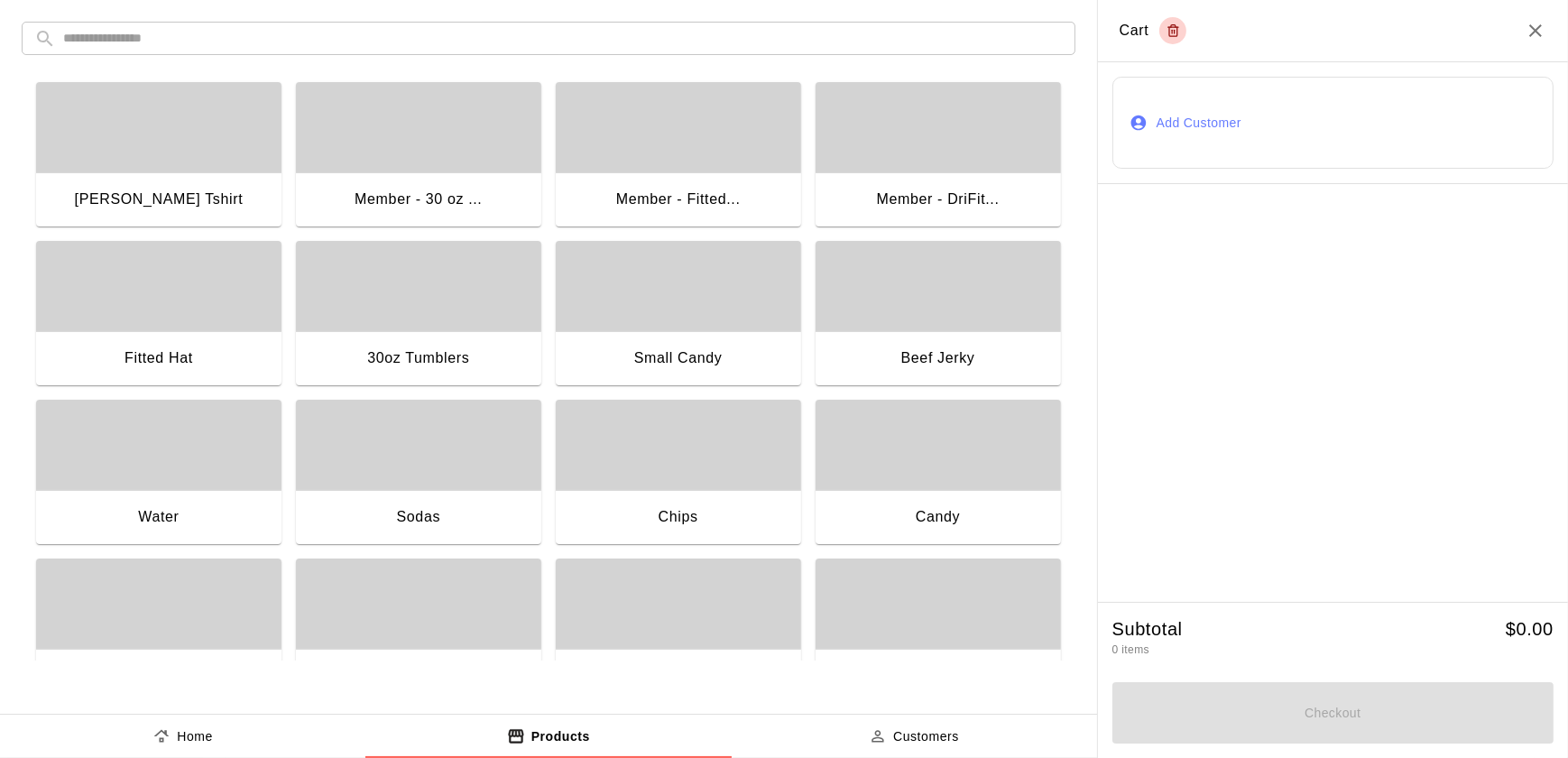
click at [743, 500] on div "Chips" at bounding box center [678, 519] width 245 height 57
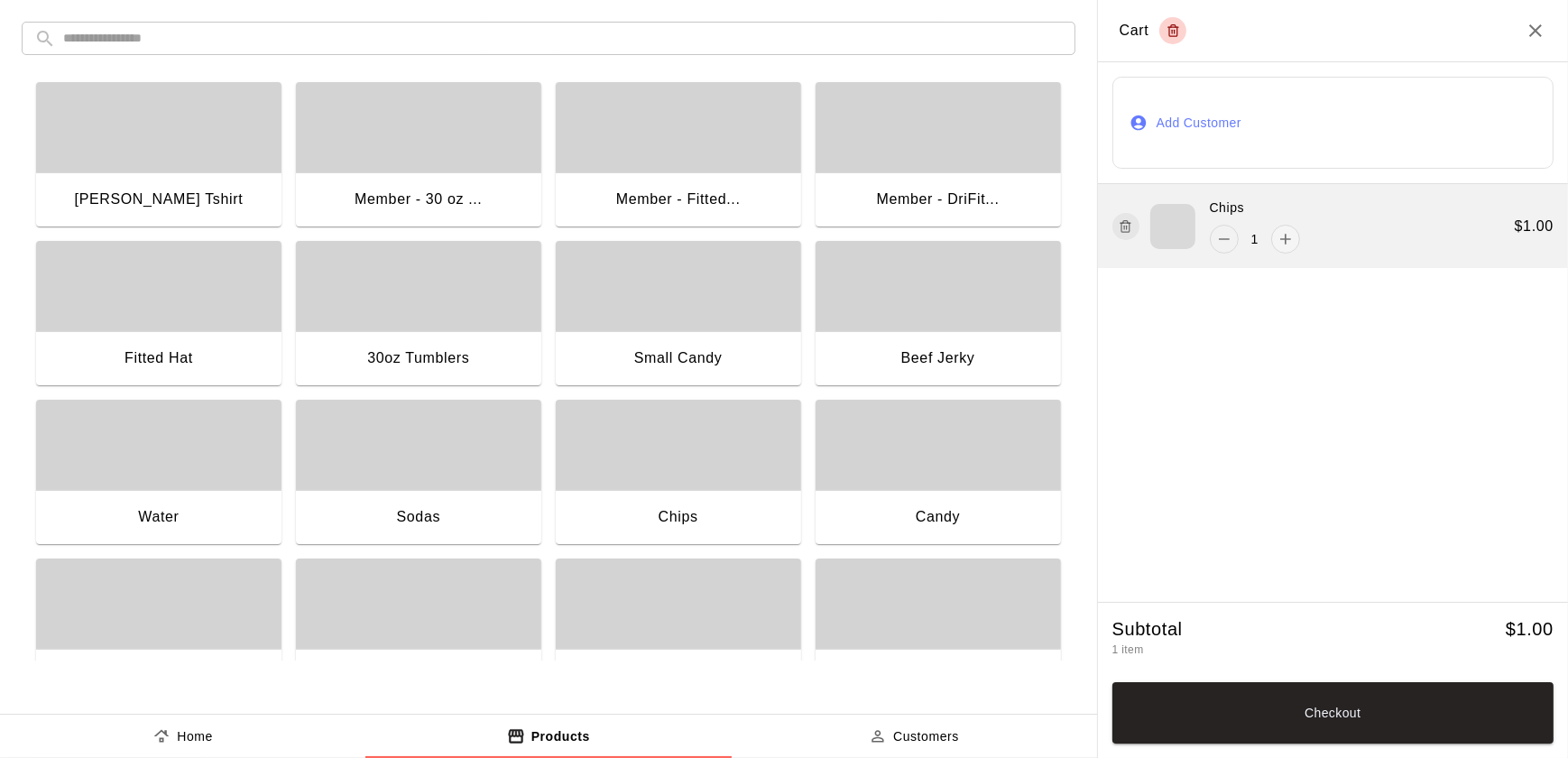
click at [1228, 239] on icon "remove" at bounding box center [1224, 239] width 11 height 2
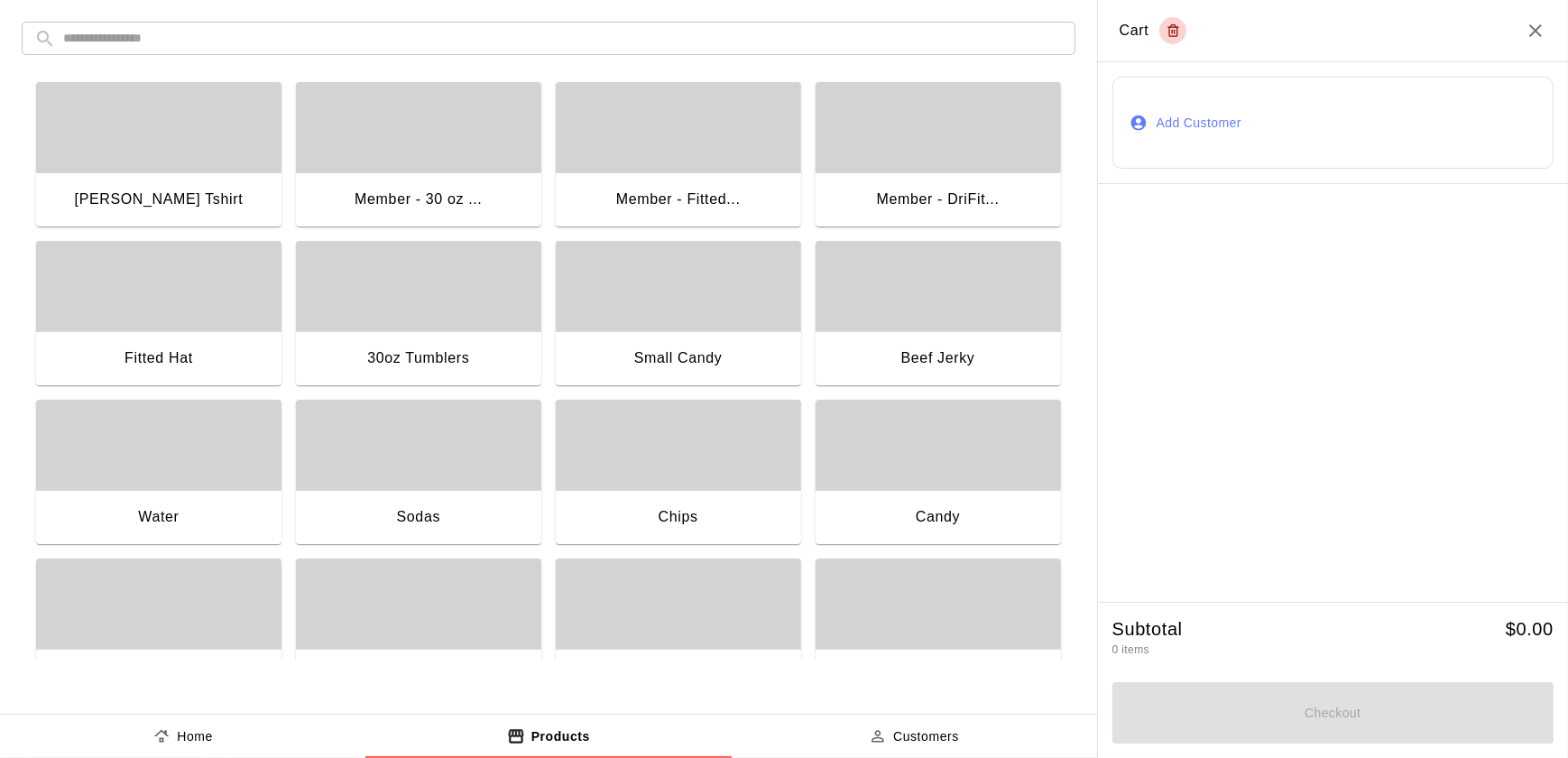
click at [953, 472] on div "button" at bounding box center [937, 445] width 245 height 91
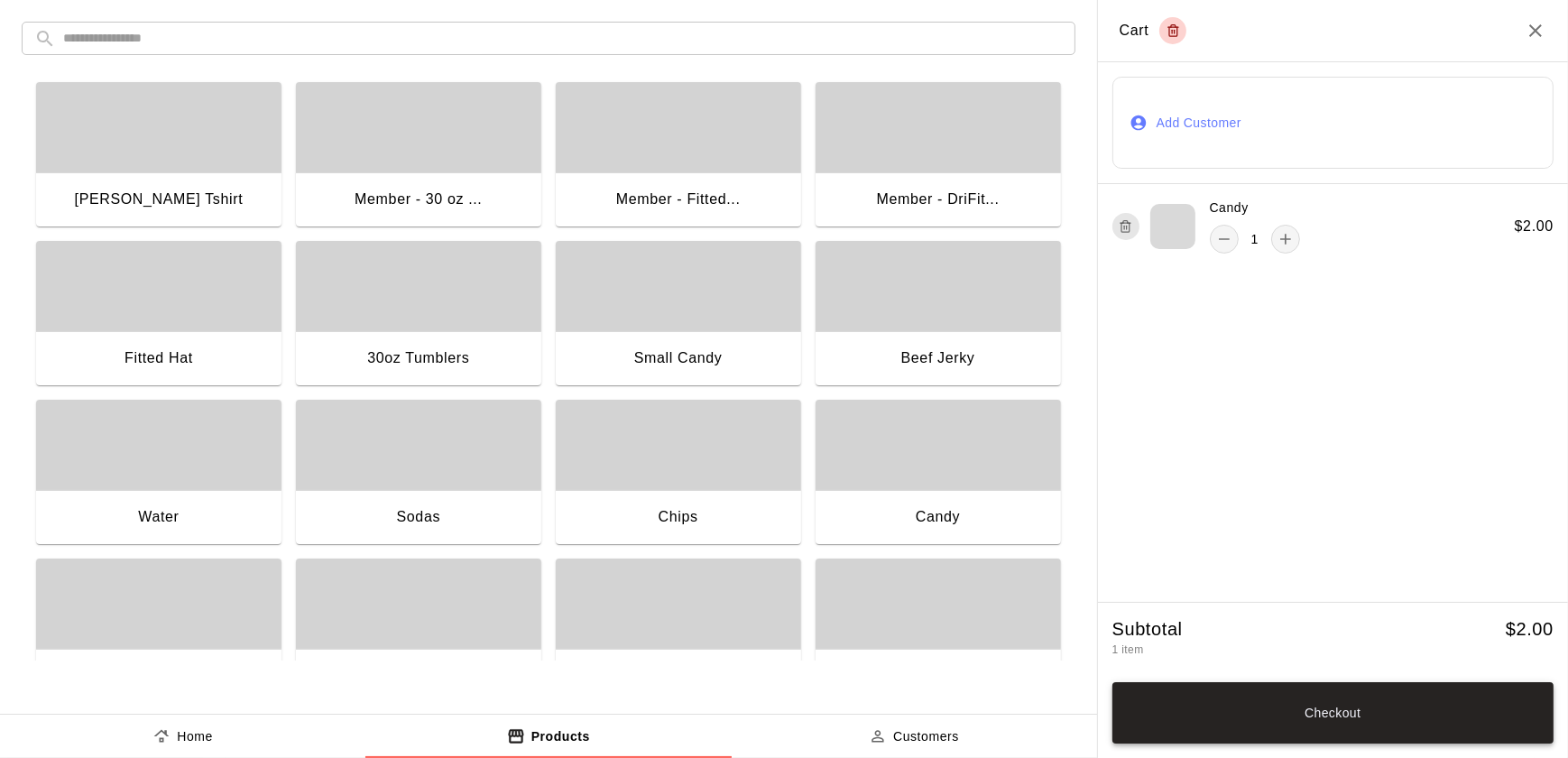
click at [1261, 729] on button "Checkout" at bounding box center [1332, 713] width 441 height 61
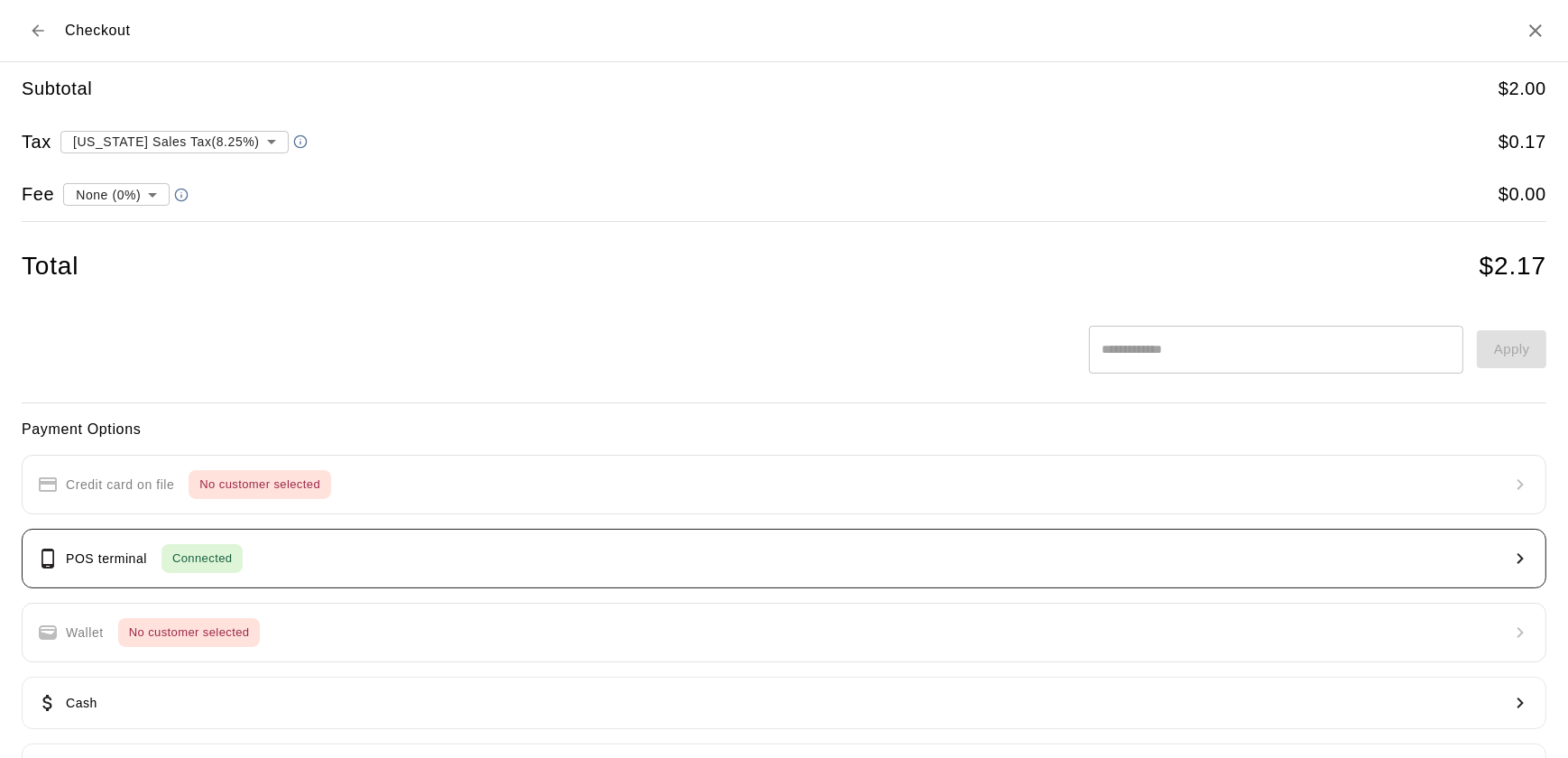
click at [1108, 581] on button "POS terminal Connected" at bounding box center [783, 558] width 1525 height 59
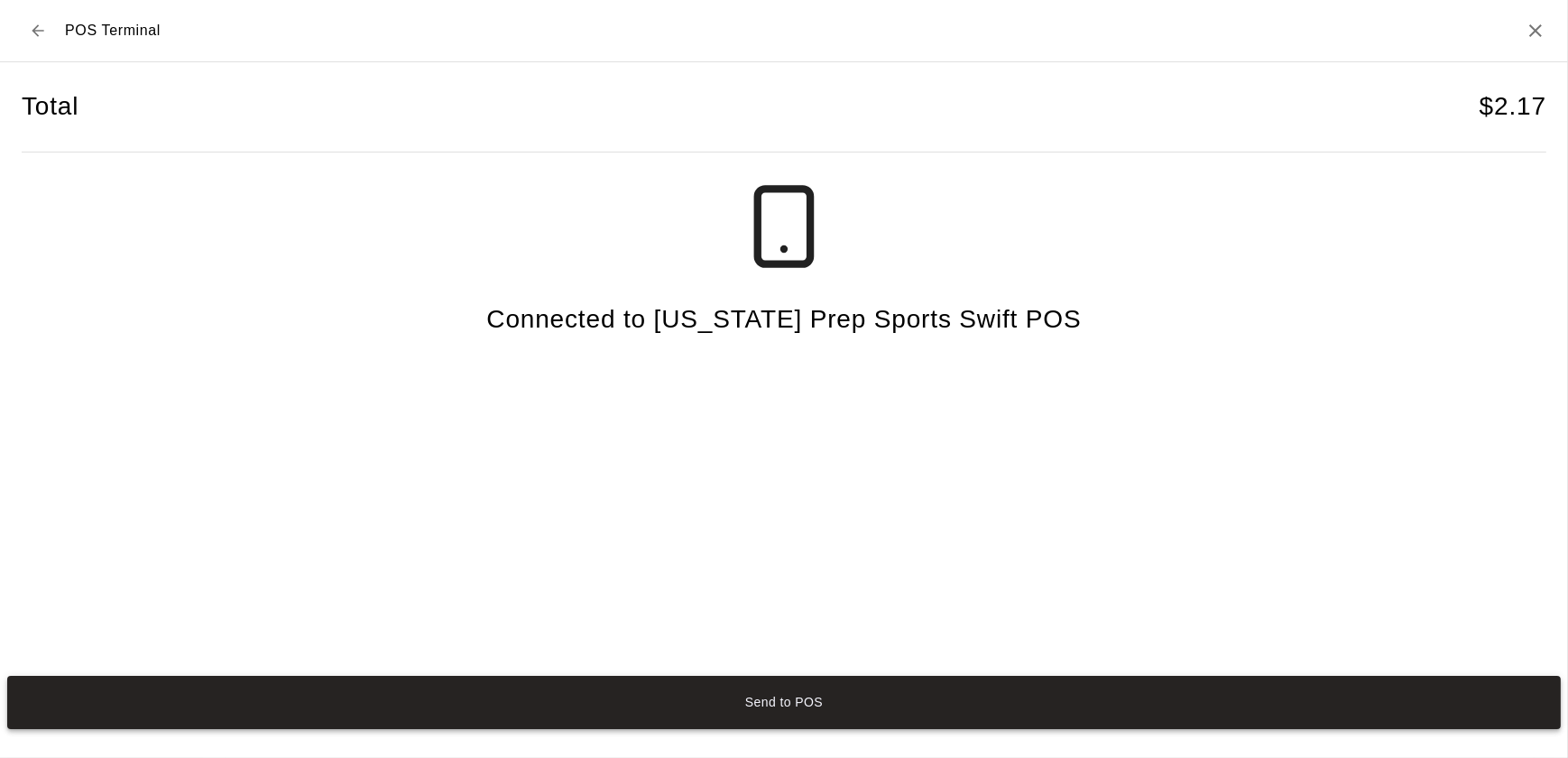
click at [919, 722] on button "Send to POS" at bounding box center [784, 703] width 1553 height 54
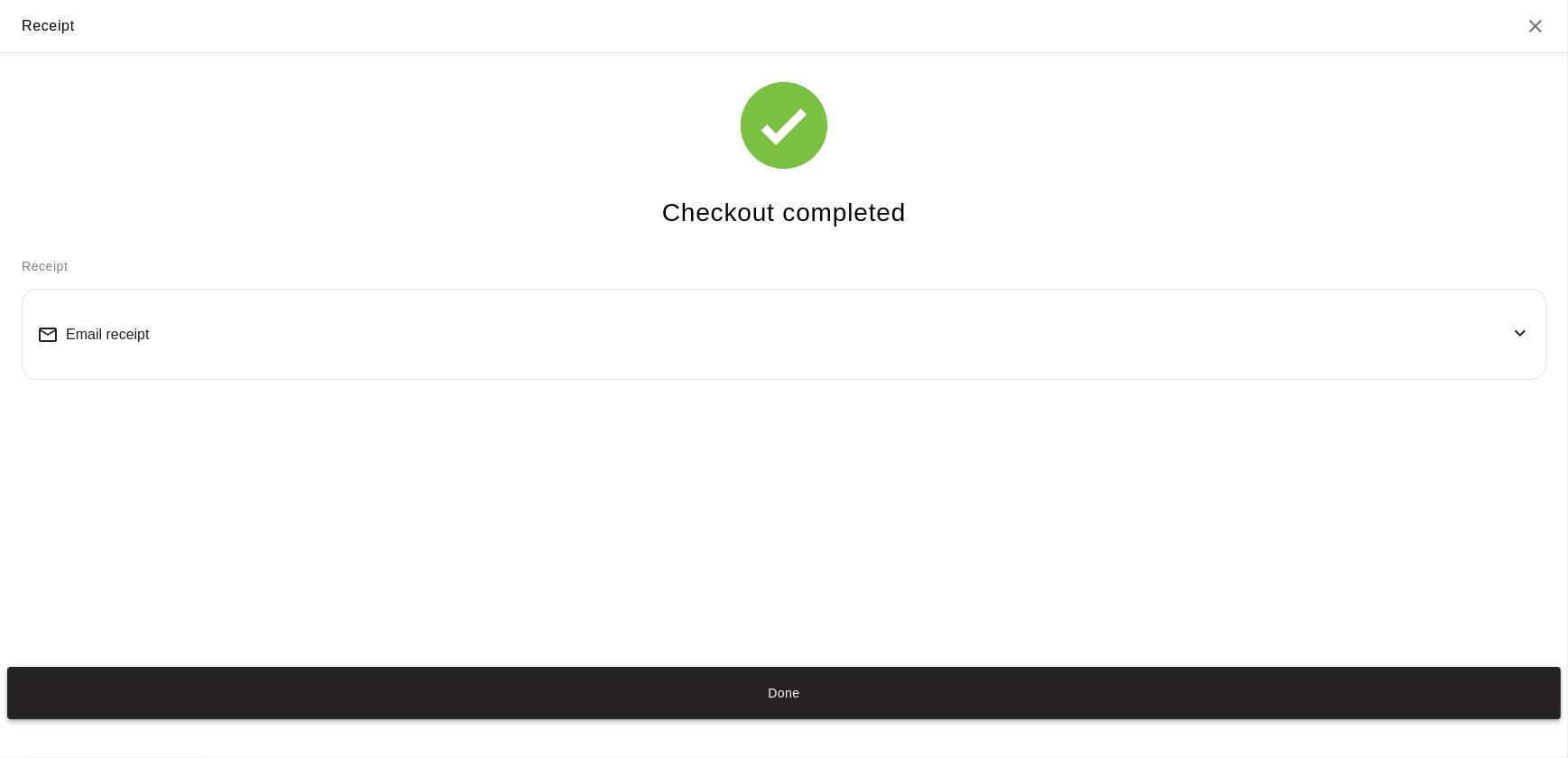
click at [890, 674] on button "Done" at bounding box center [784, 693] width 1553 height 54
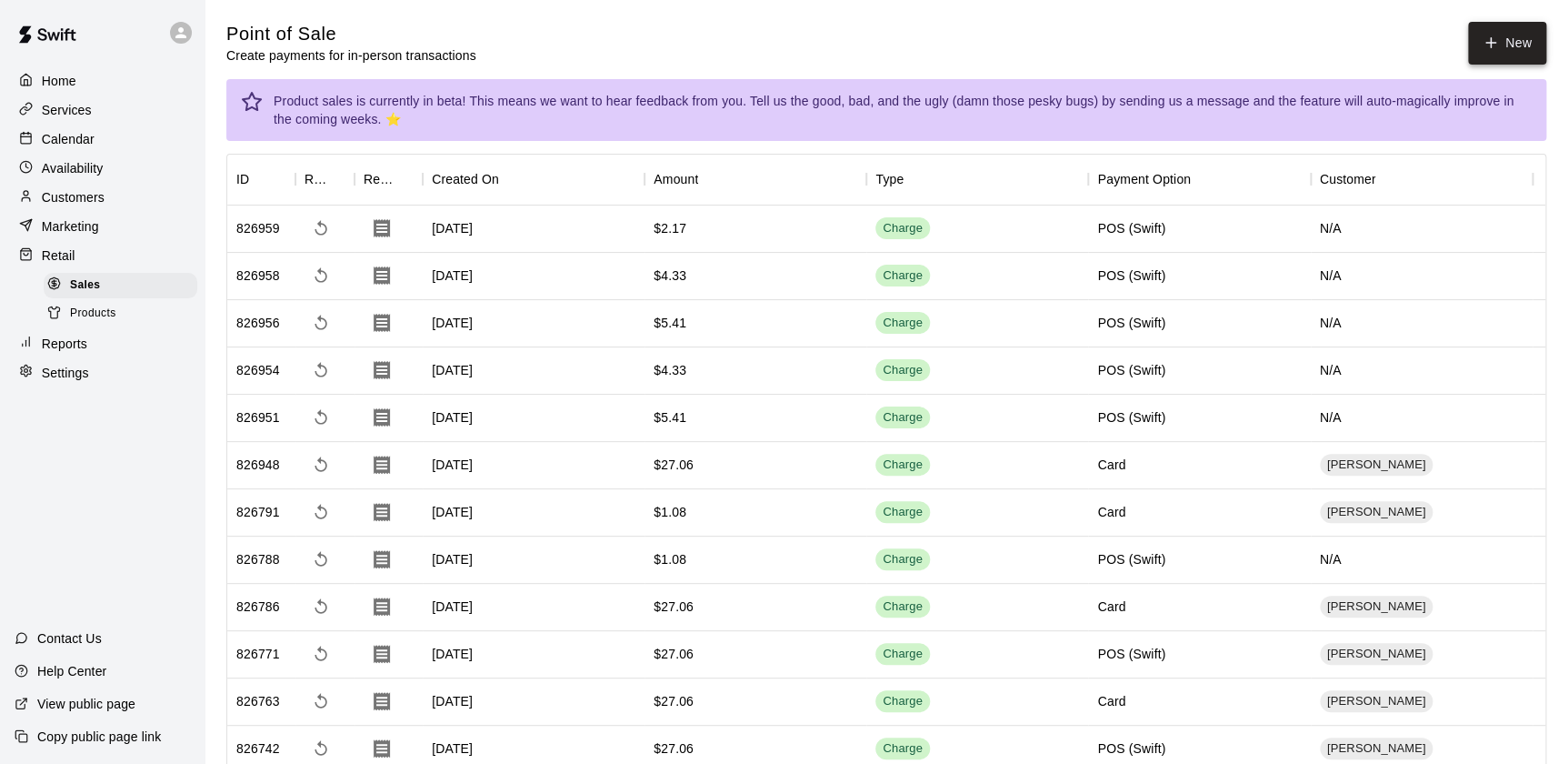
click at [1511, 61] on button "New" at bounding box center [1507, 43] width 78 height 43
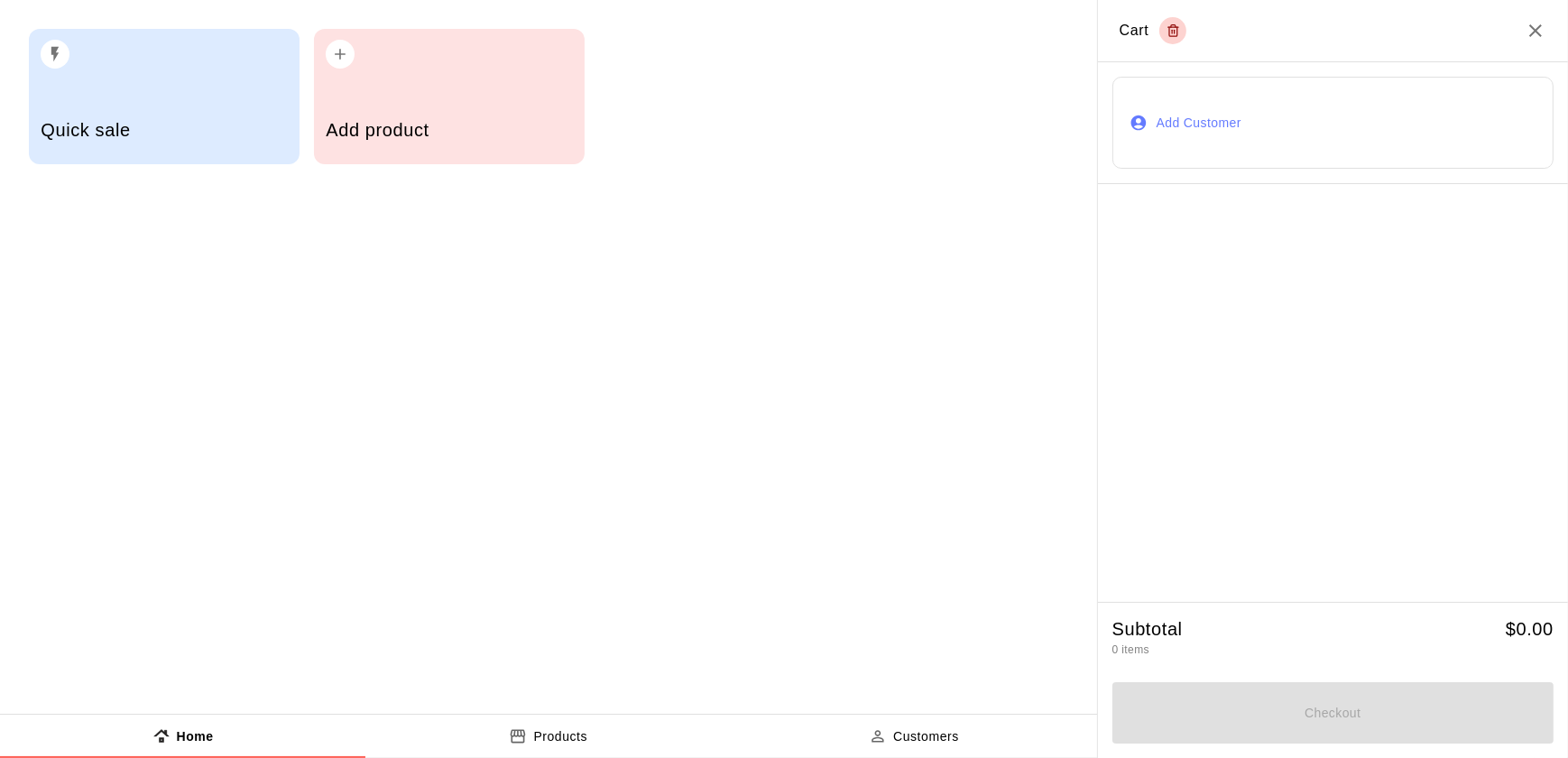
click at [449, 152] on div "Add product" at bounding box center [448, 131] width 246 height 64
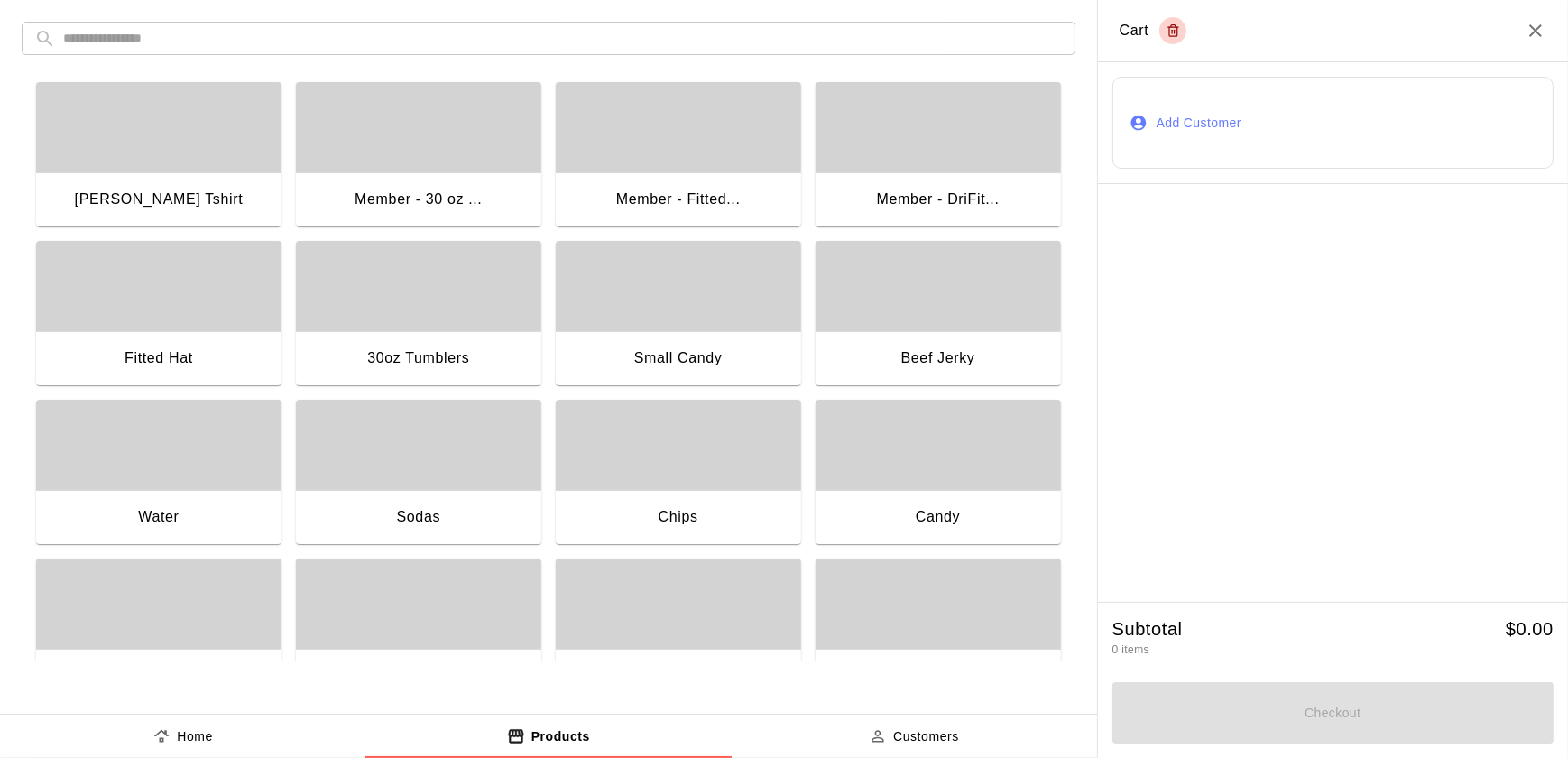
click at [192, 480] on div "button" at bounding box center [158, 445] width 245 height 91
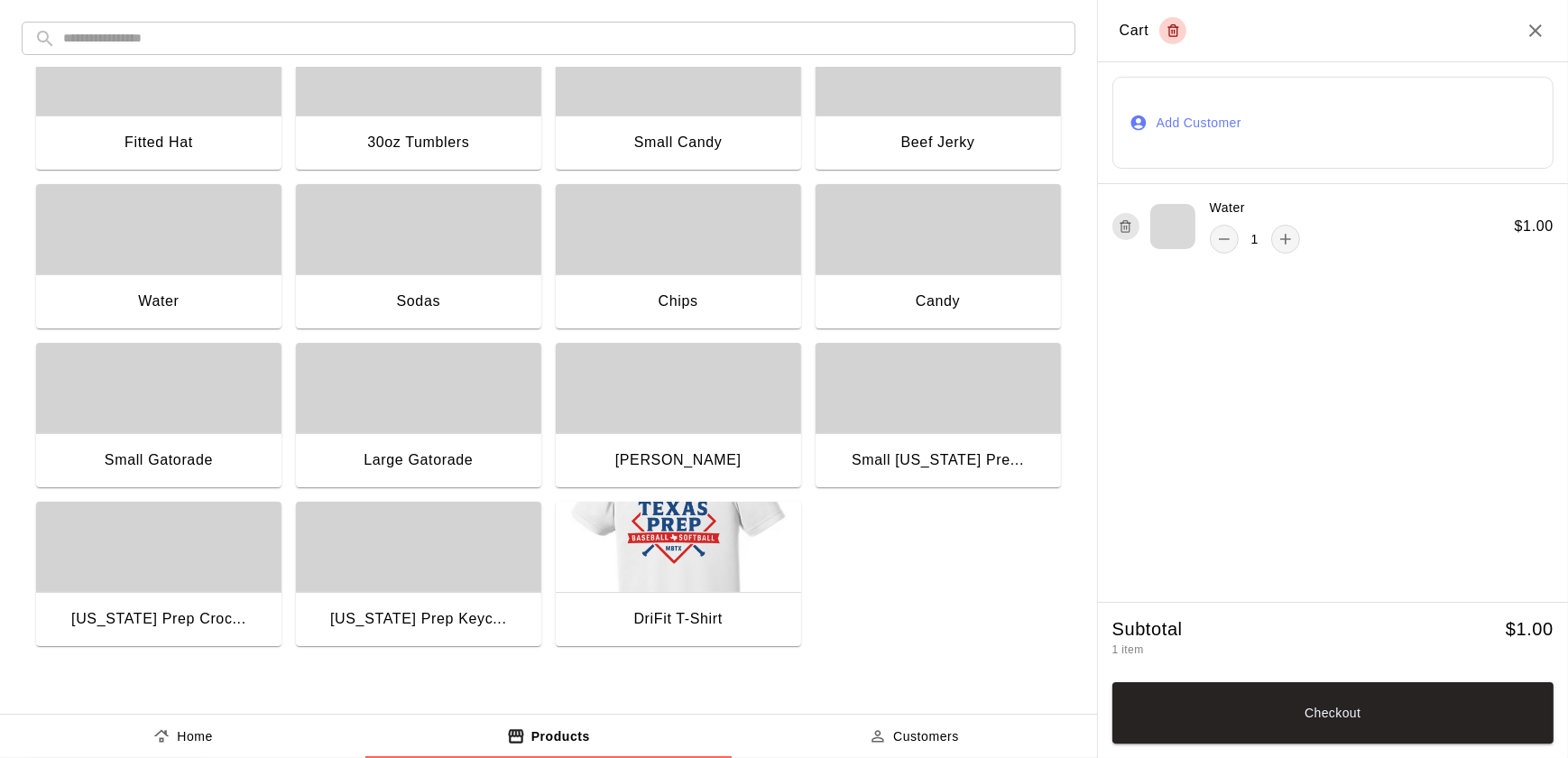
click at [191, 441] on div "Small Gatorade" at bounding box center [158, 461] width 245 height 57
click at [1360, 703] on button "Checkout" at bounding box center [1332, 713] width 441 height 61
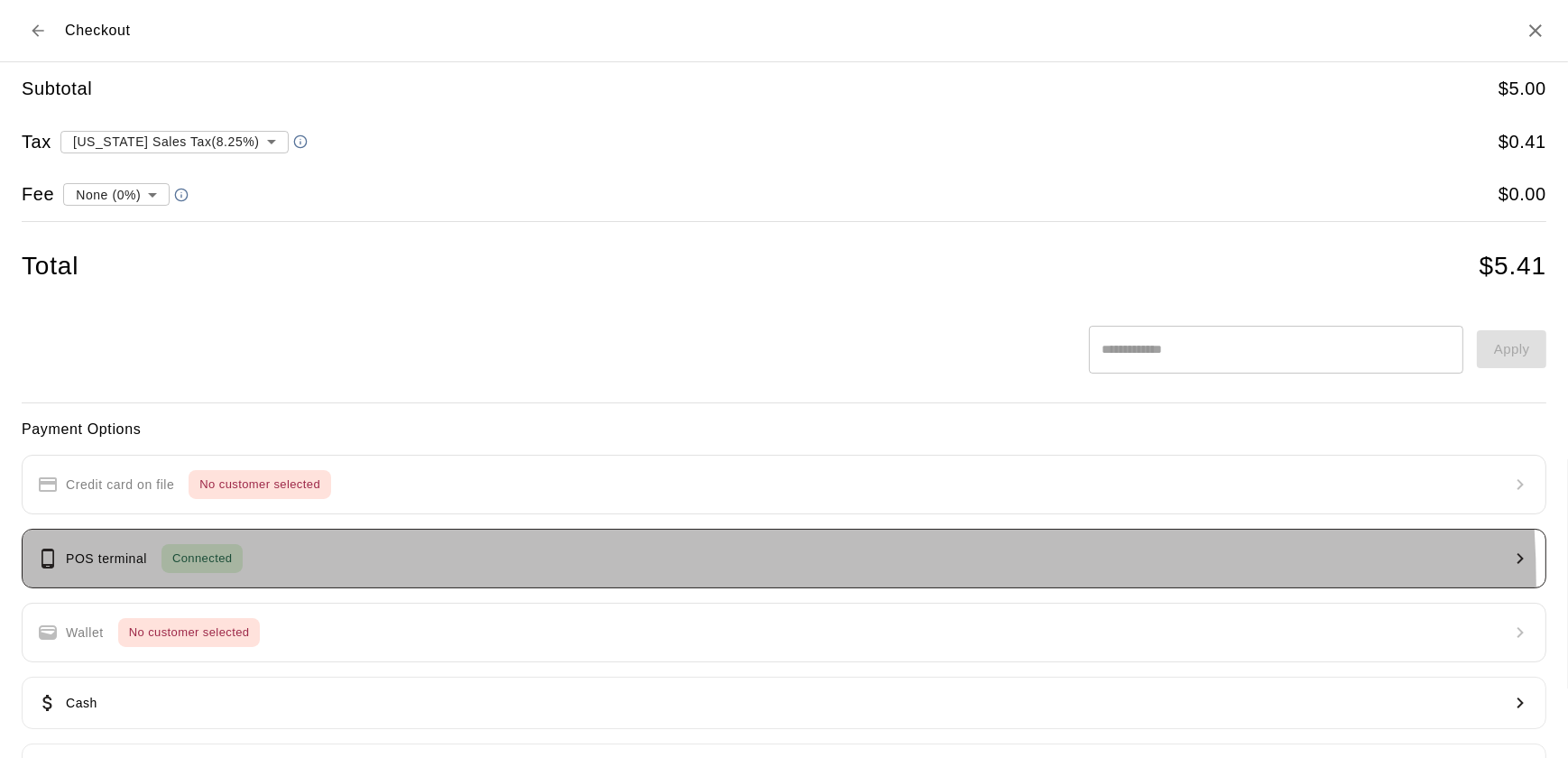
click at [611, 581] on button "POS terminal Connected" at bounding box center [783, 558] width 1525 height 59
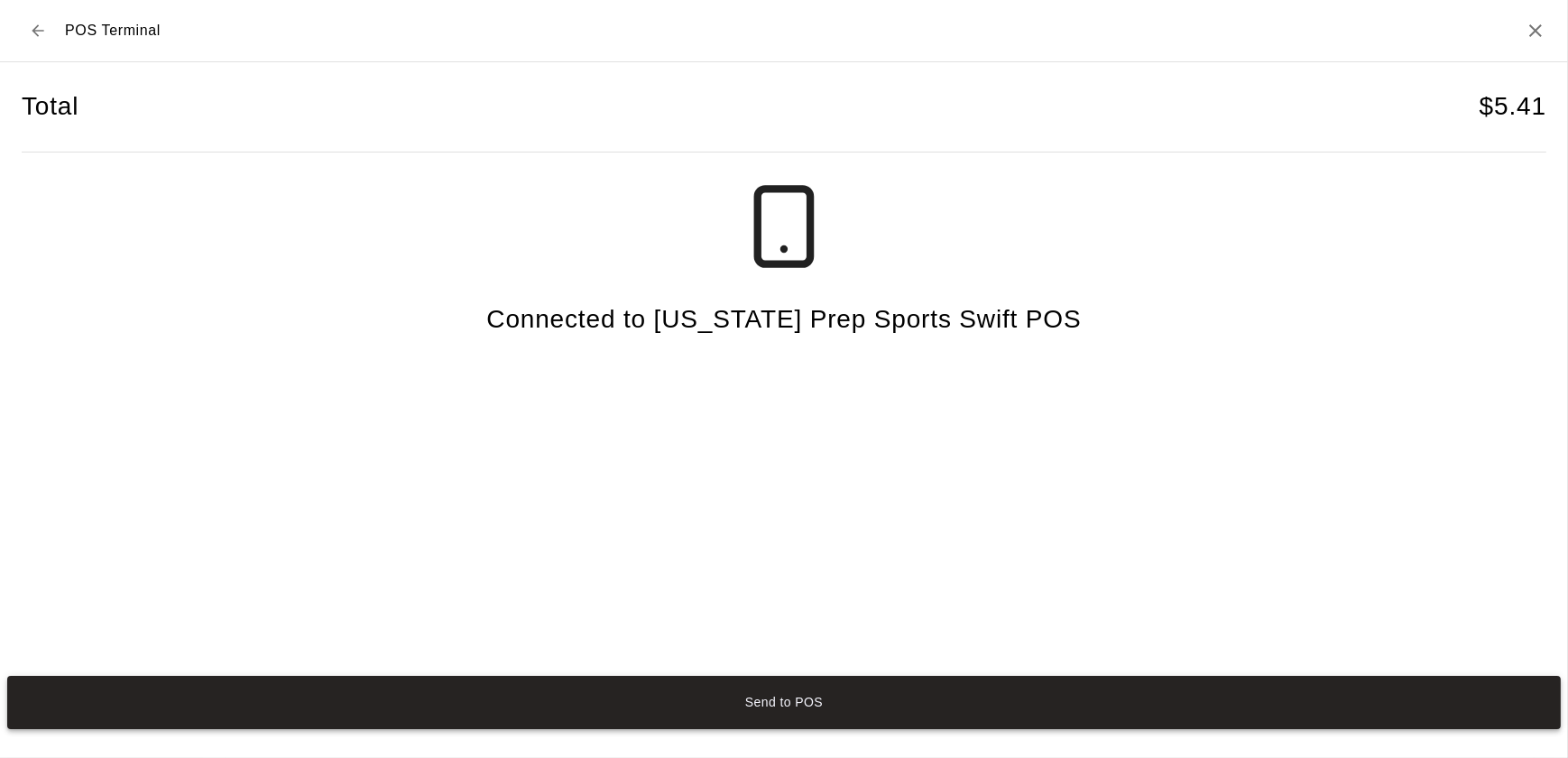
click at [925, 679] on button "Send to POS" at bounding box center [784, 703] width 1553 height 54
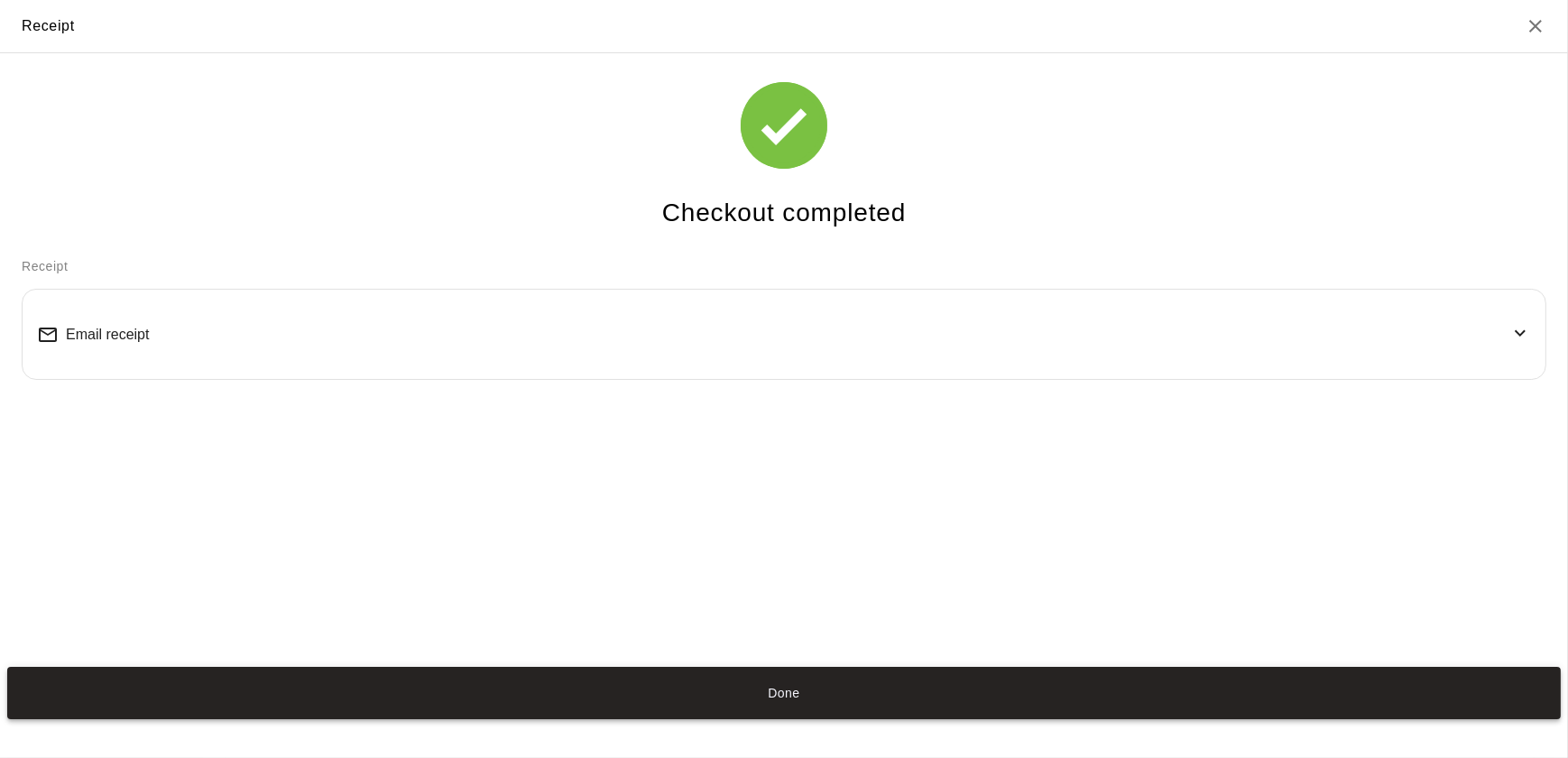
click at [728, 705] on button "Done" at bounding box center [784, 693] width 1553 height 54
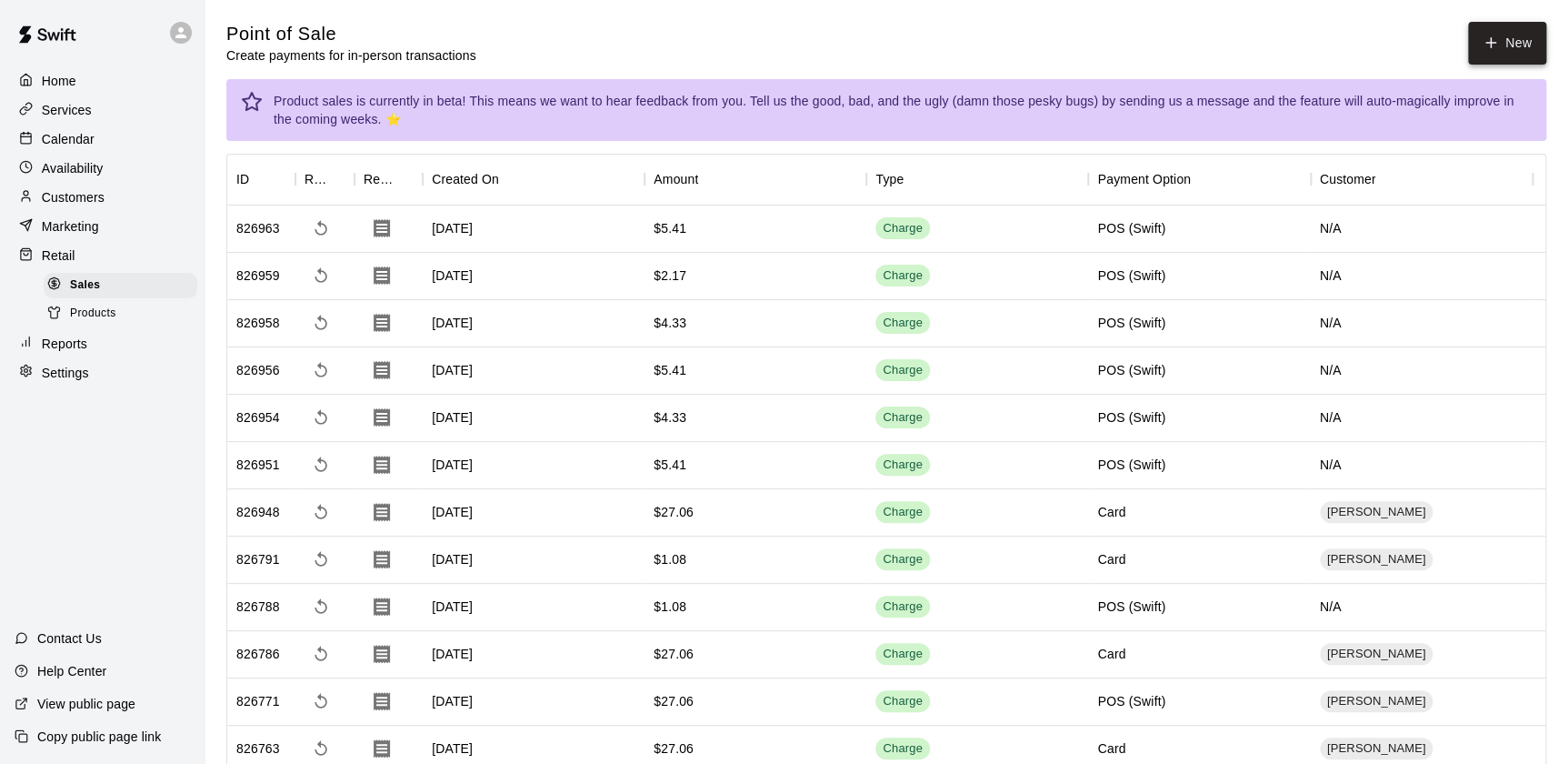
click at [1497, 48] on icon "button" at bounding box center [1491, 43] width 17 height 17
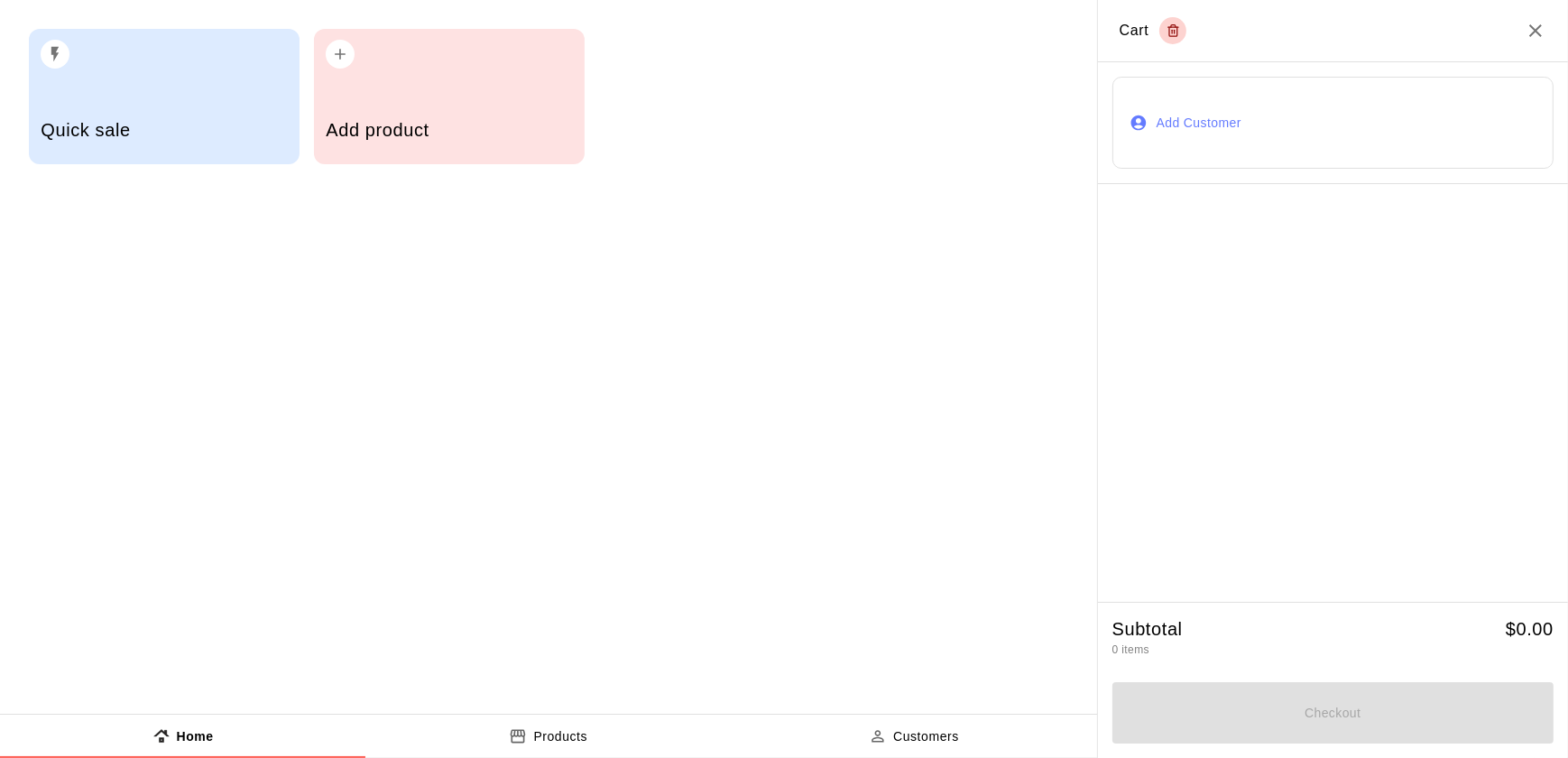
click at [496, 131] on h5 "Add product" at bounding box center [448, 130] width 246 height 24
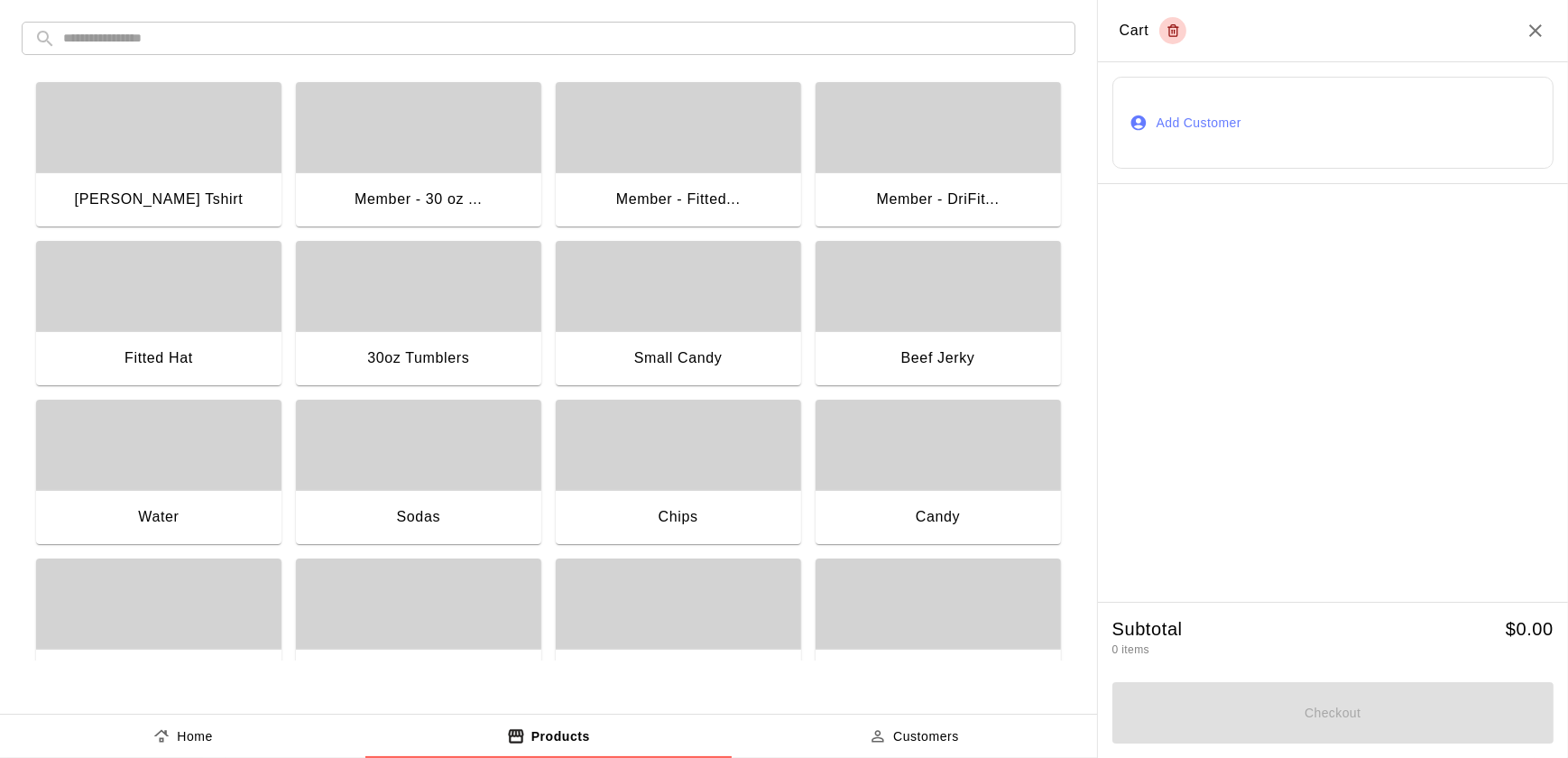
click at [669, 506] on div "Chips" at bounding box center [678, 516] width 40 height 23
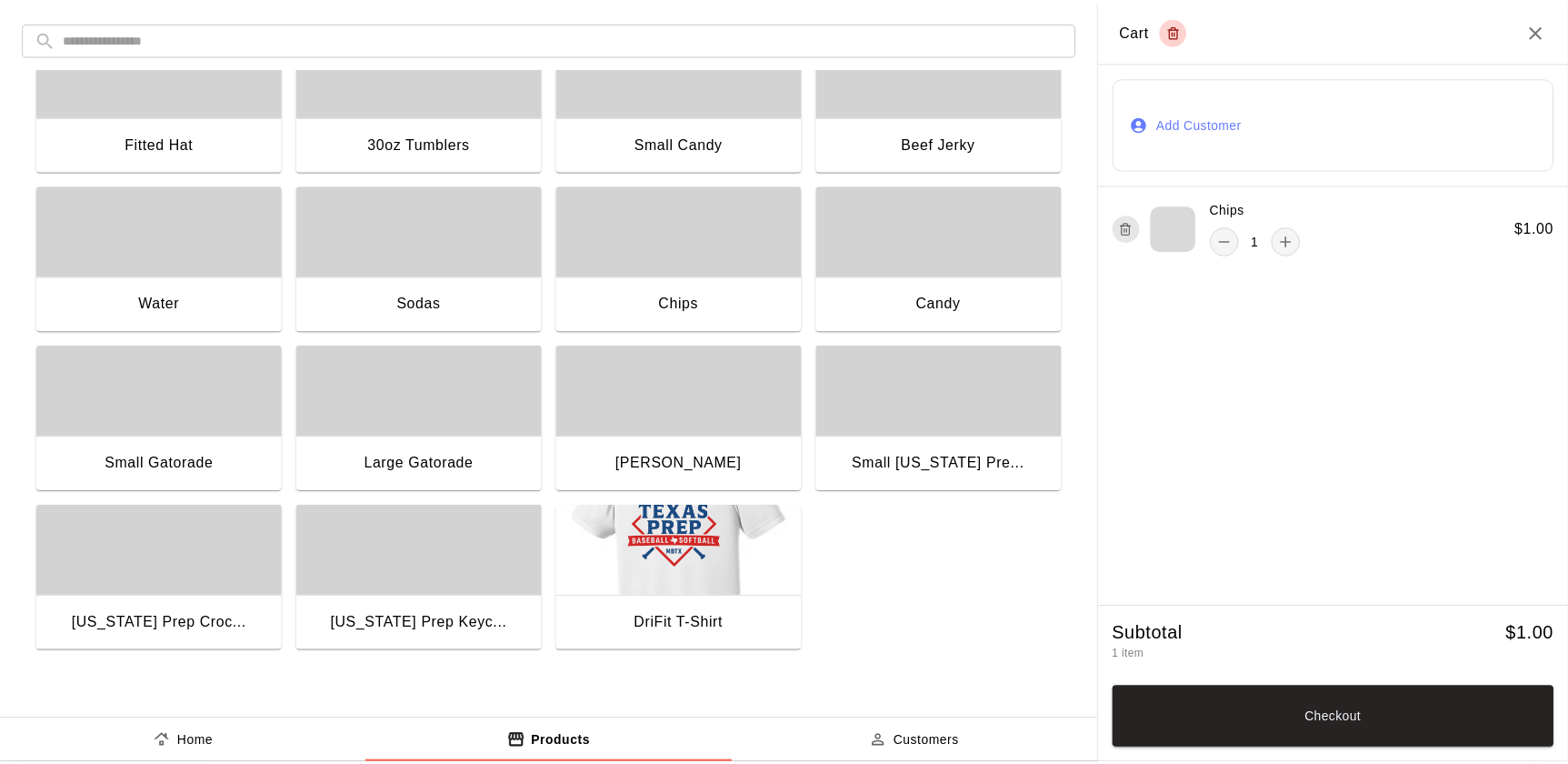
scroll to position [213, 0]
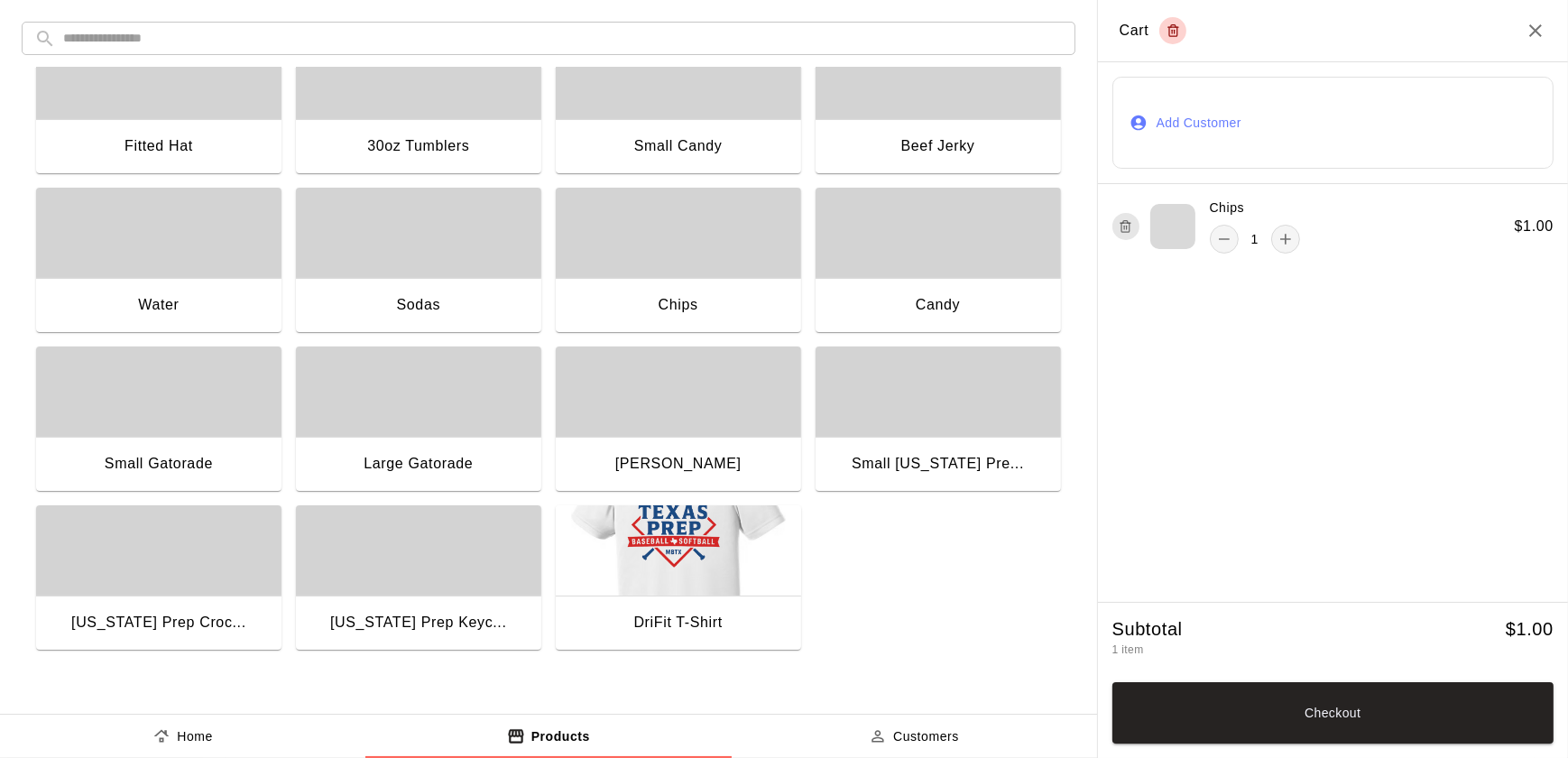
click at [200, 448] on div "Small Gatorade" at bounding box center [158, 465] width 245 height 57
click at [1341, 705] on button "Checkout" at bounding box center [1332, 713] width 441 height 61
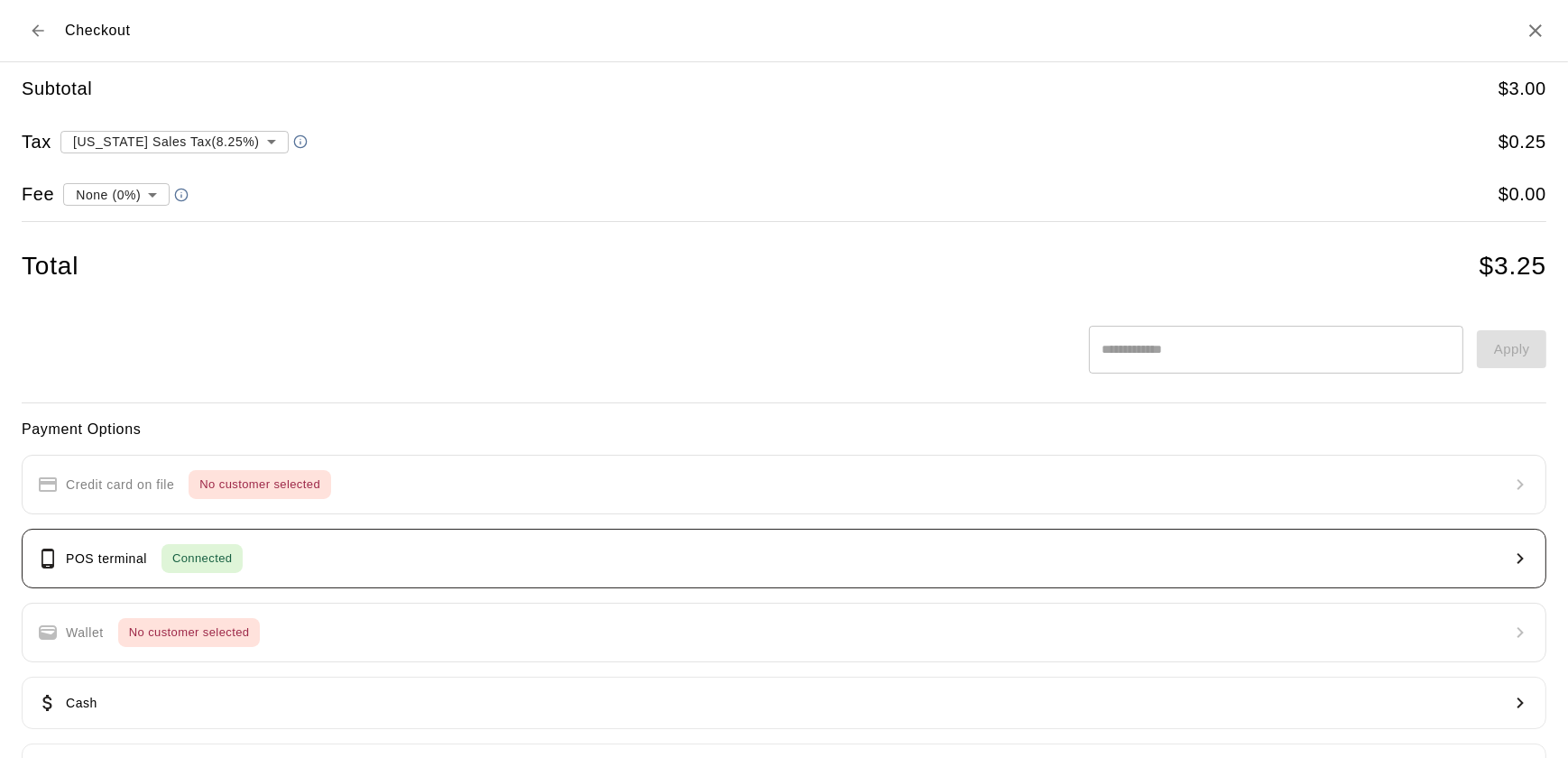
click at [428, 541] on button "POS terminal Connected" at bounding box center [783, 558] width 1525 height 59
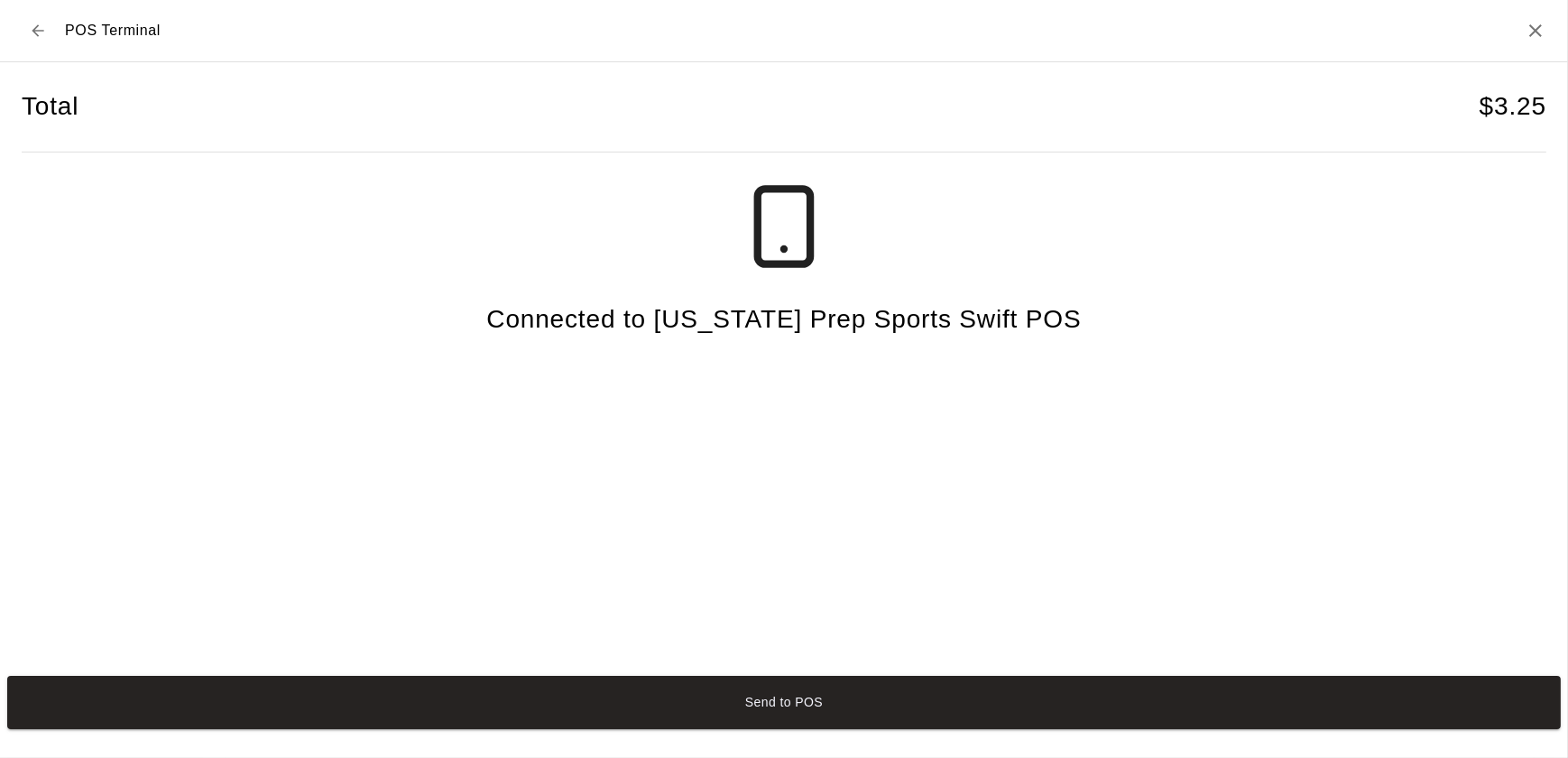
click at [49, 45] on div "POS Terminal" at bounding box center [91, 31] width 139 height 32
click at [32, 41] on button "Back to checkout" at bounding box center [37, 31] width 32 height 32
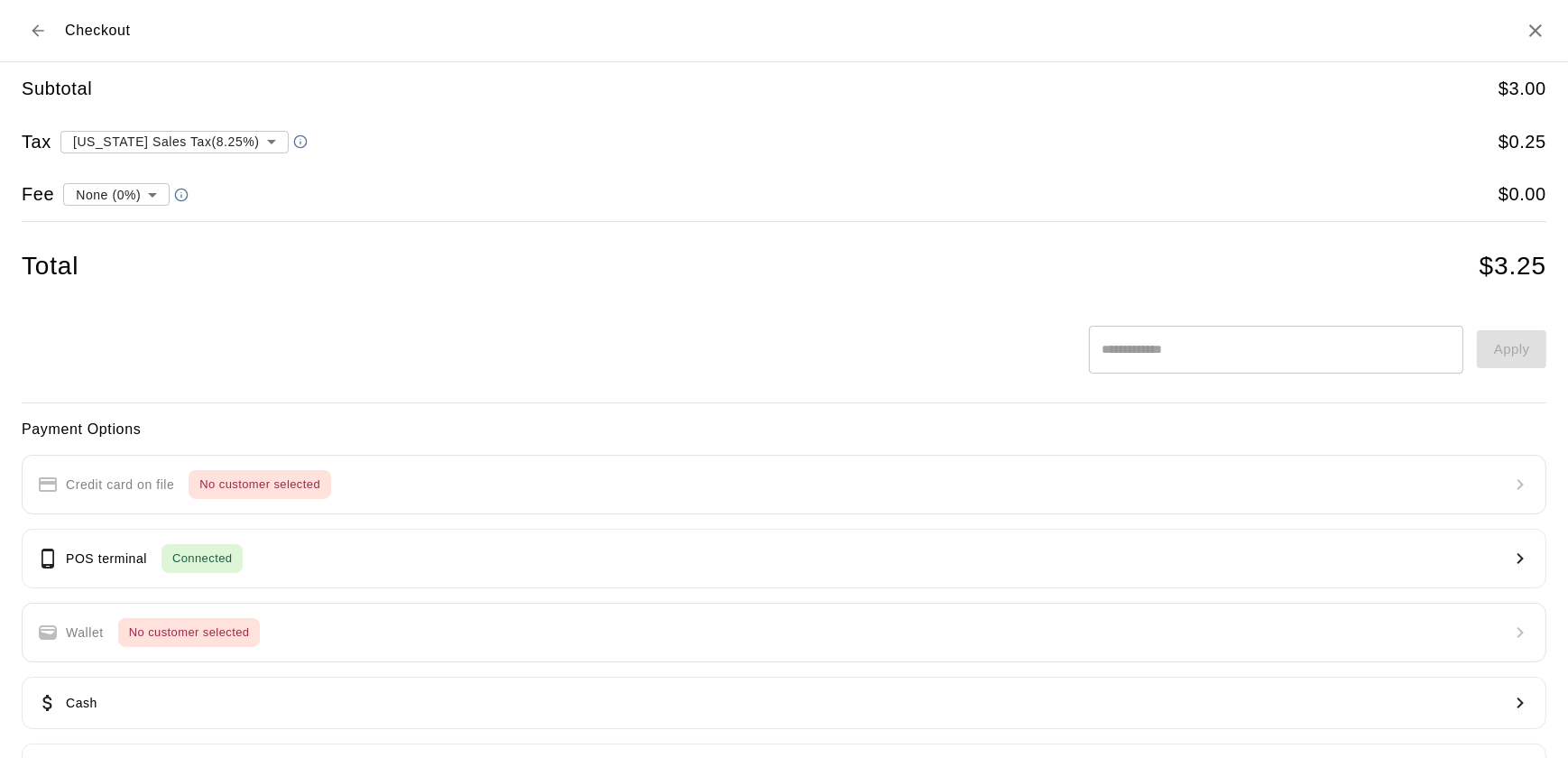
click at [32, 41] on button "Back to cart" at bounding box center [37, 31] width 32 height 32
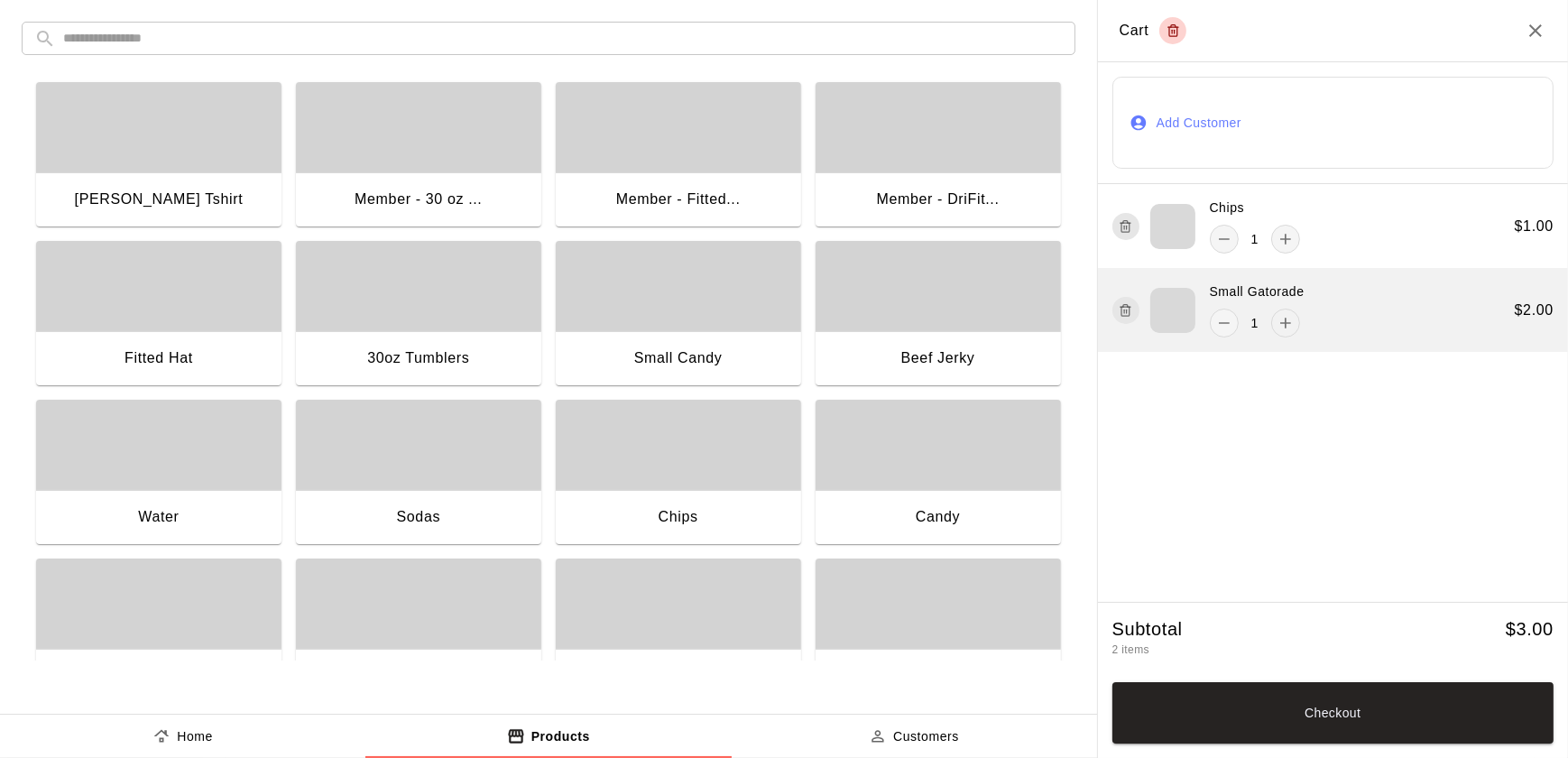
click at [1285, 312] on button "add" at bounding box center [1285, 323] width 29 height 29
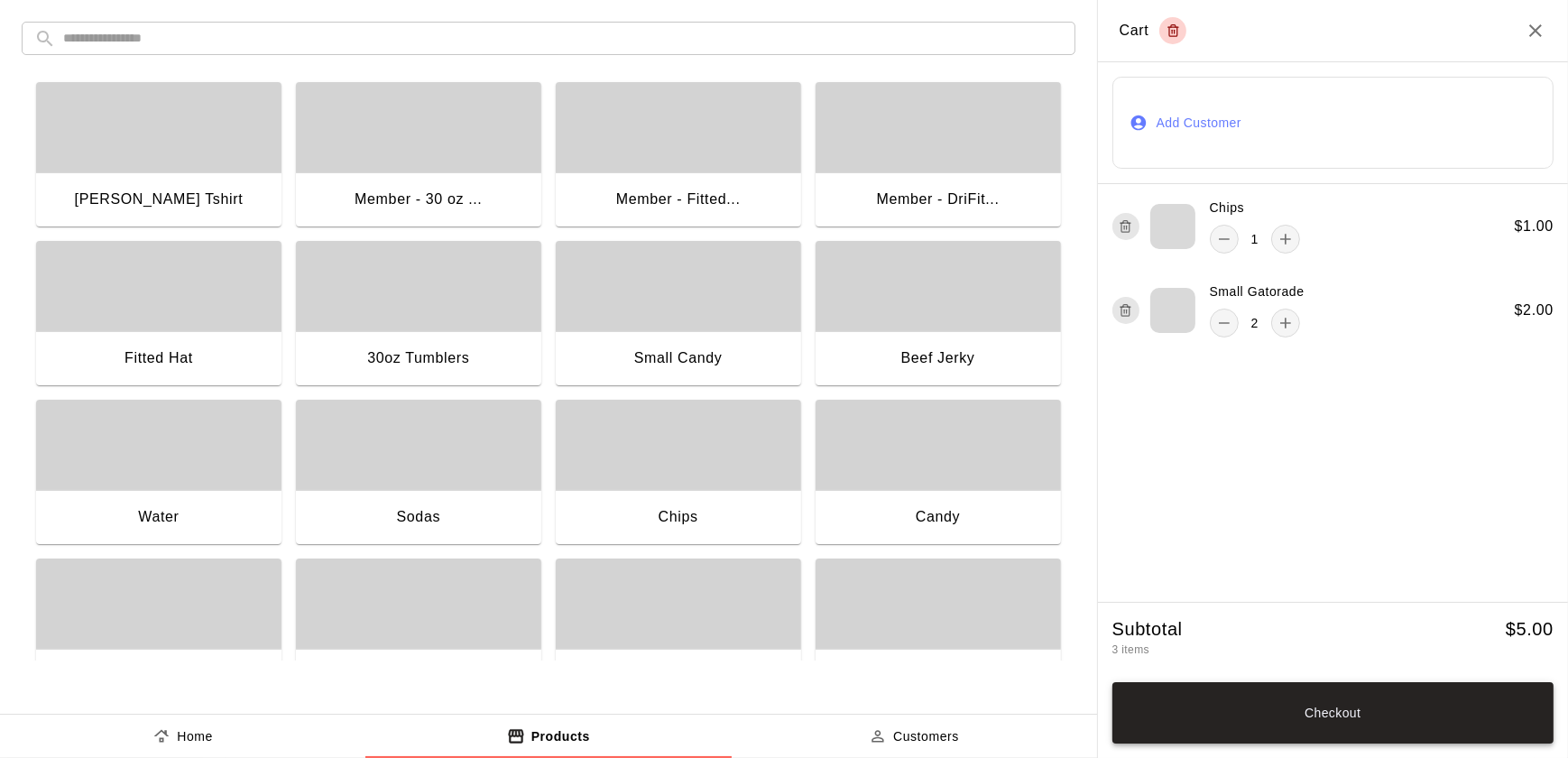
click at [1350, 708] on button "Checkout" at bounding box center [1332, 713] width 441 height 61
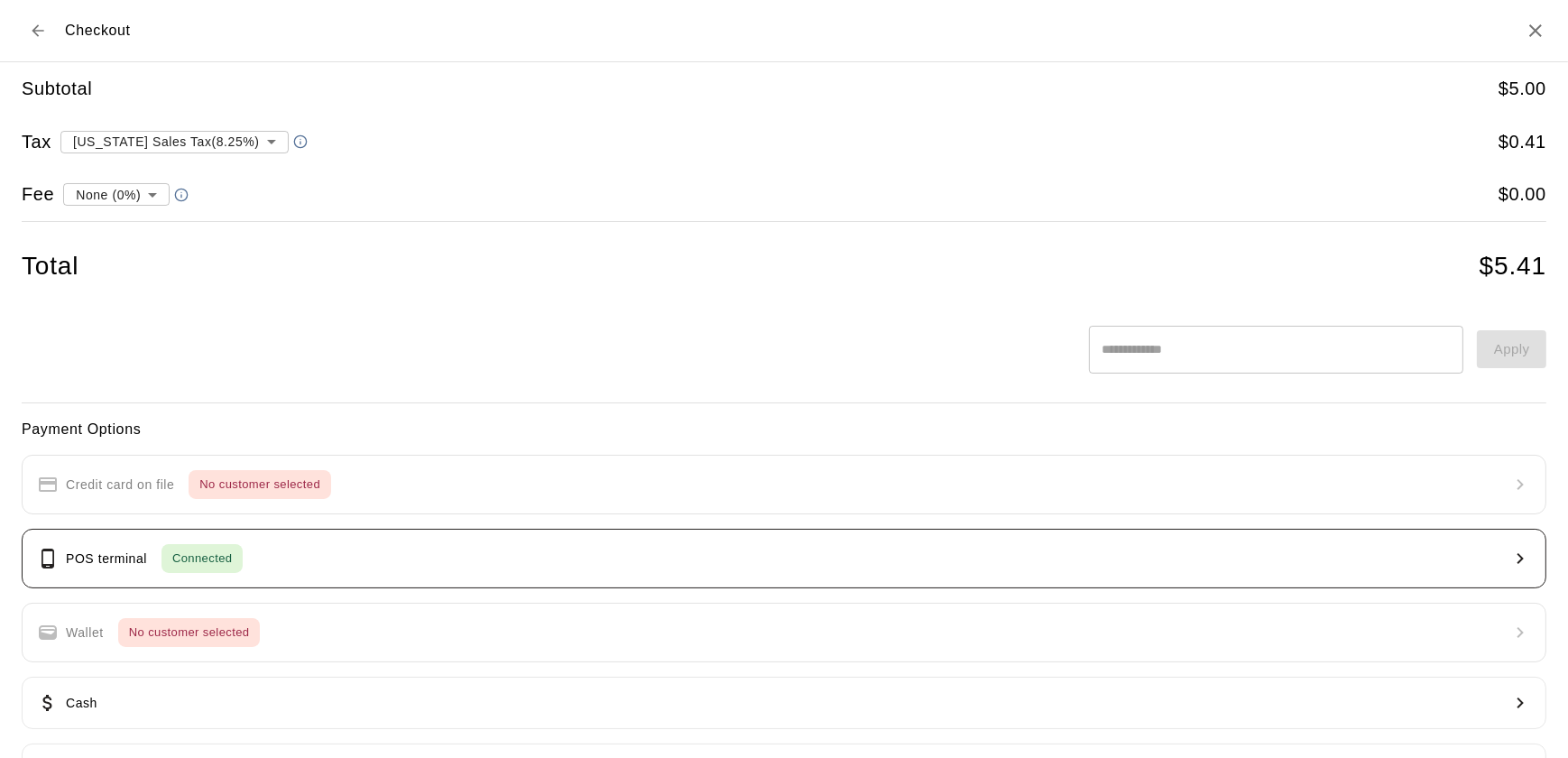
click at [504, 575] on button "POS terminal Connected" at bounding box center [783, 558] width 1525 height 59
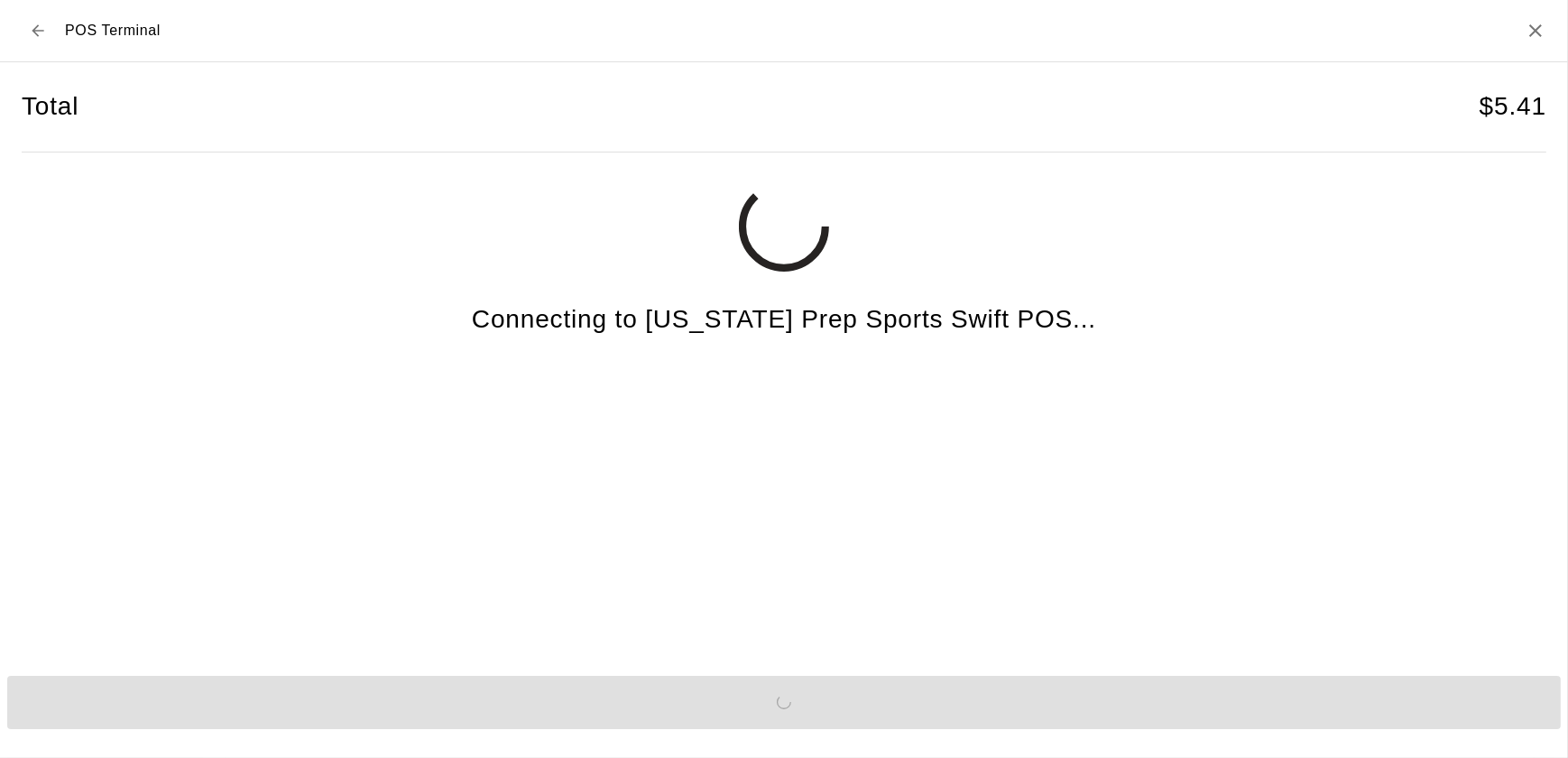
click at [741, 693] on button "Send to POS" at bounding box center [784, 703] width 1553 height 54
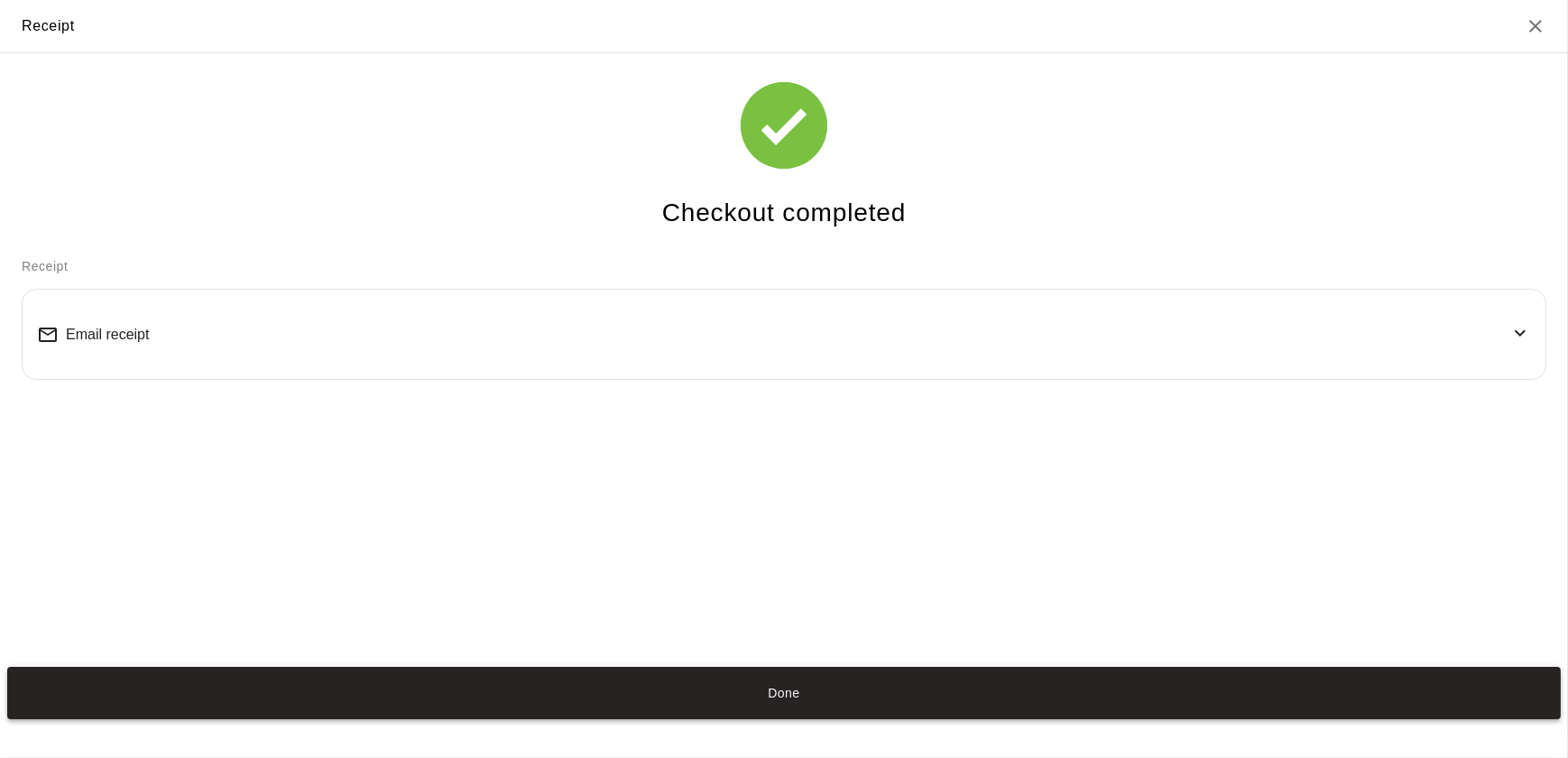
click at [665, 710] on button "Done" at bounding box center [784, 693] width 1553 height 54
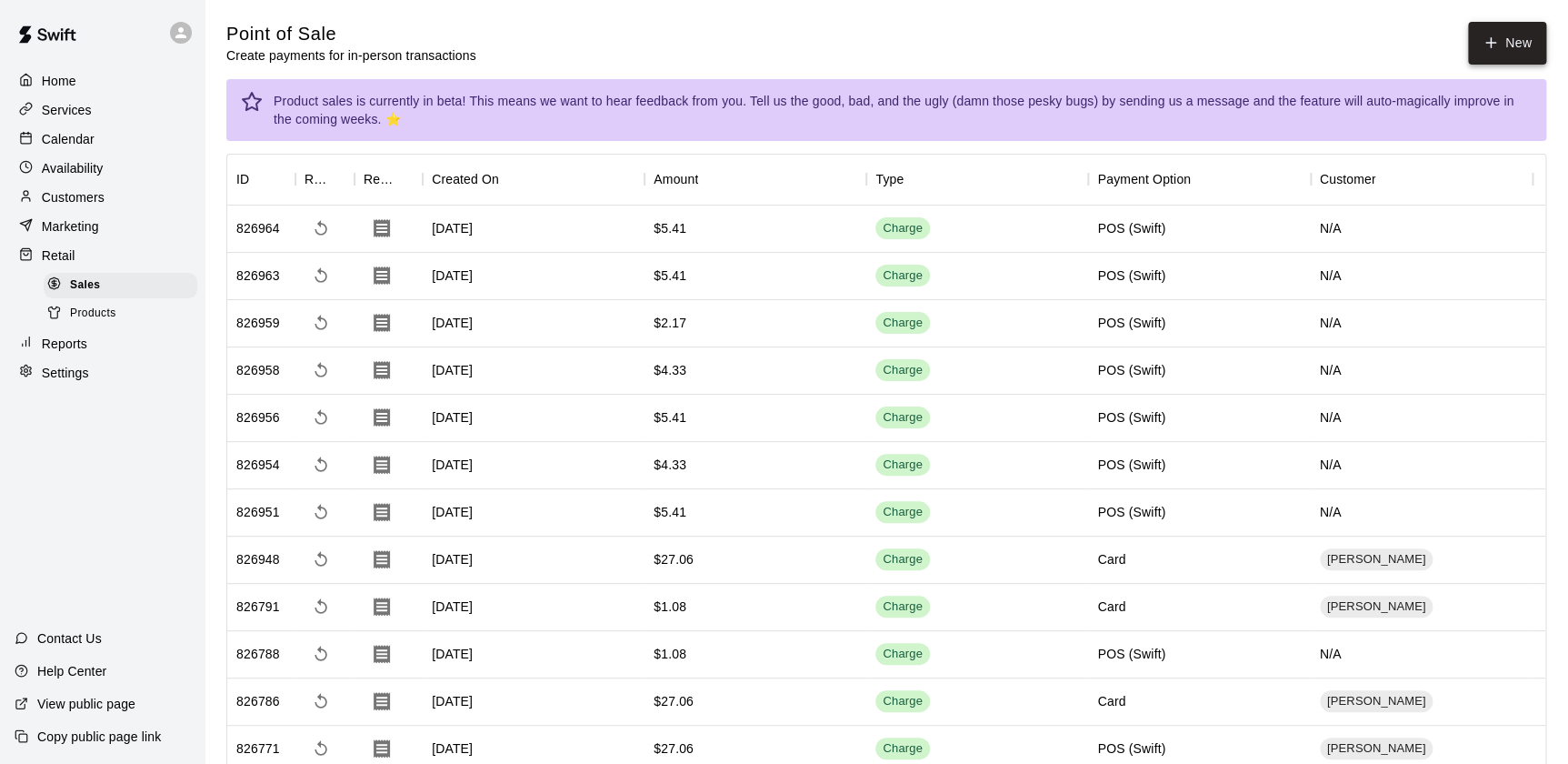
click at [1493, 56] on button "New" at bounding box center [1507, 43] width 78 height 43
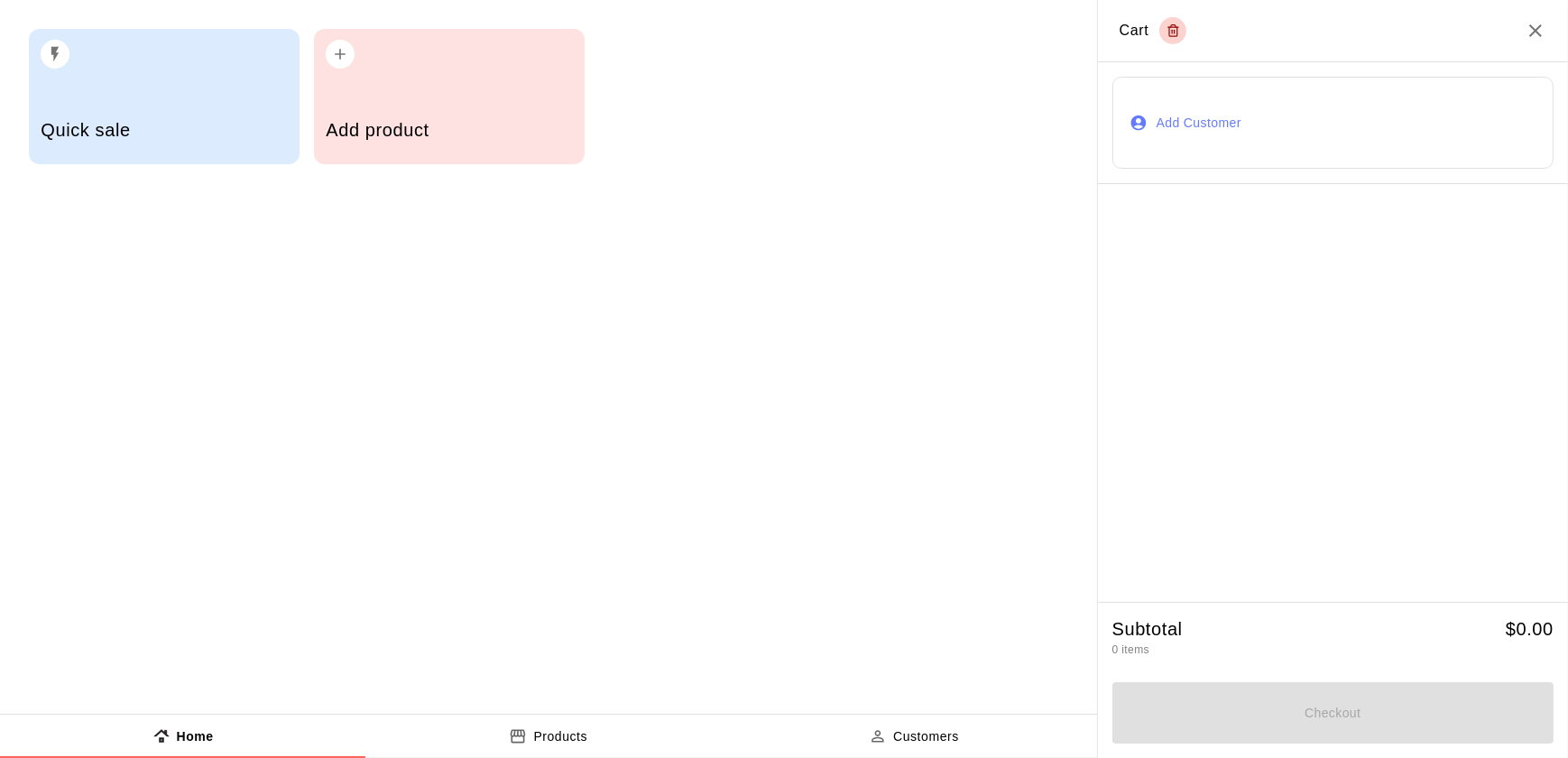
click at [447, 108] on div "Add product" at bounding box center [448, 131] width 246 height 64
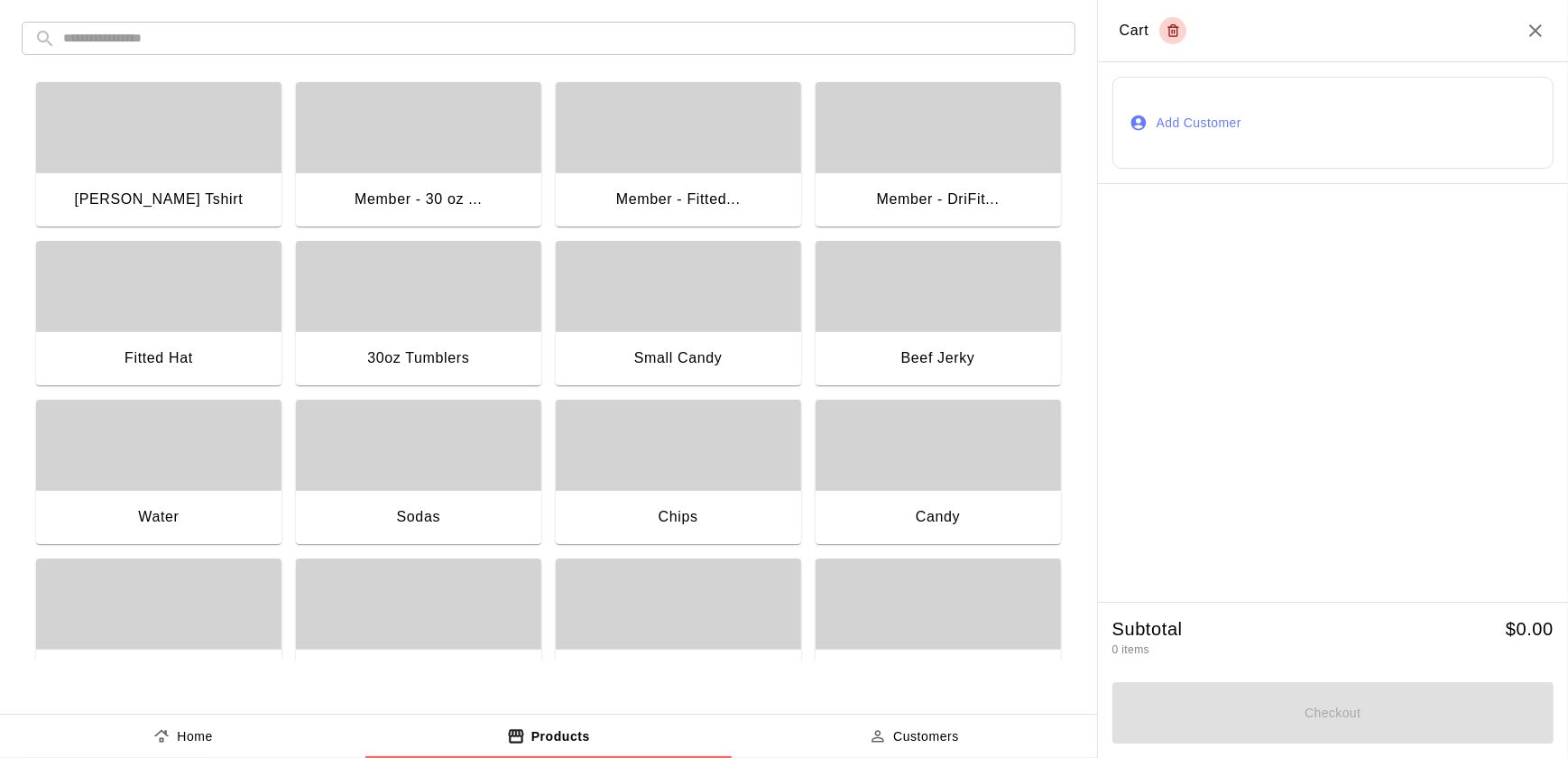
click at [929, 484] on div "button" at bounding box center [937, 445] width 245 height 91
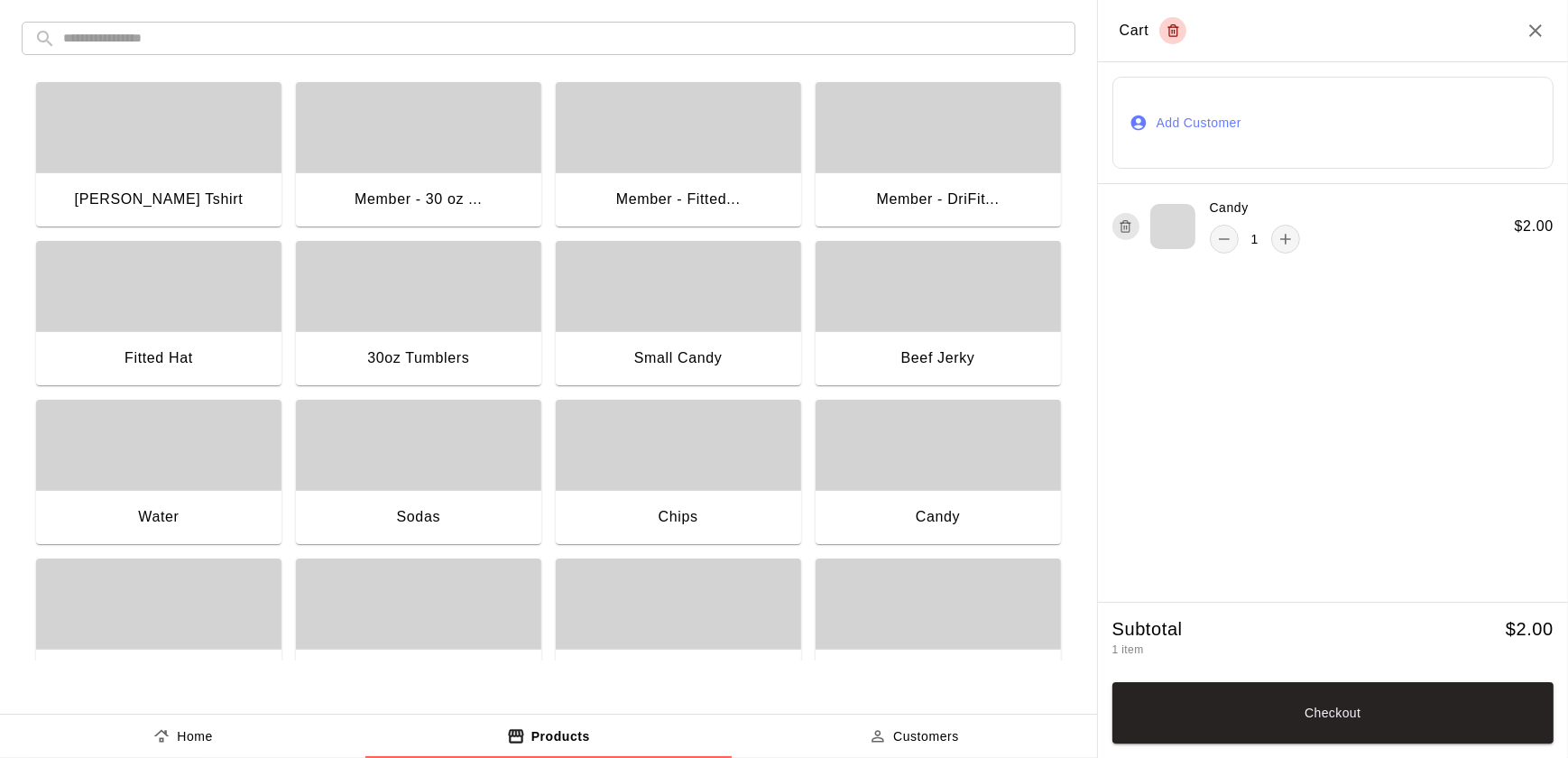
click at [953, 518] on div "Candy" at bounding box center [937, 519] width 245 height 57
click at [1313, 725] on button "Checkout" at bounding box center [1332, 713] width 441 height 61
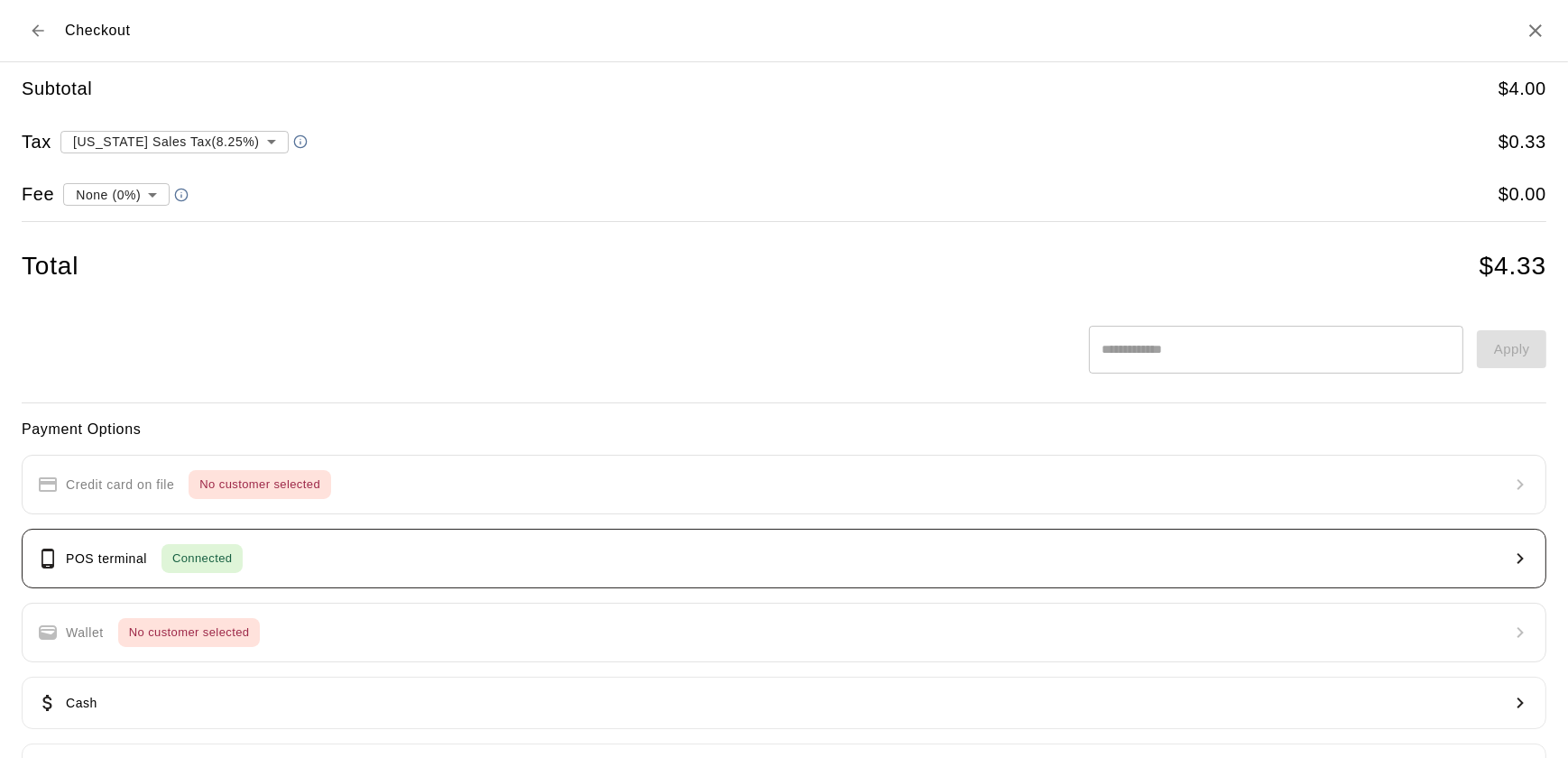
click at [530, 568] on button "POS terminal Connected" at bounding box center [783, 558] width 1525 height 59
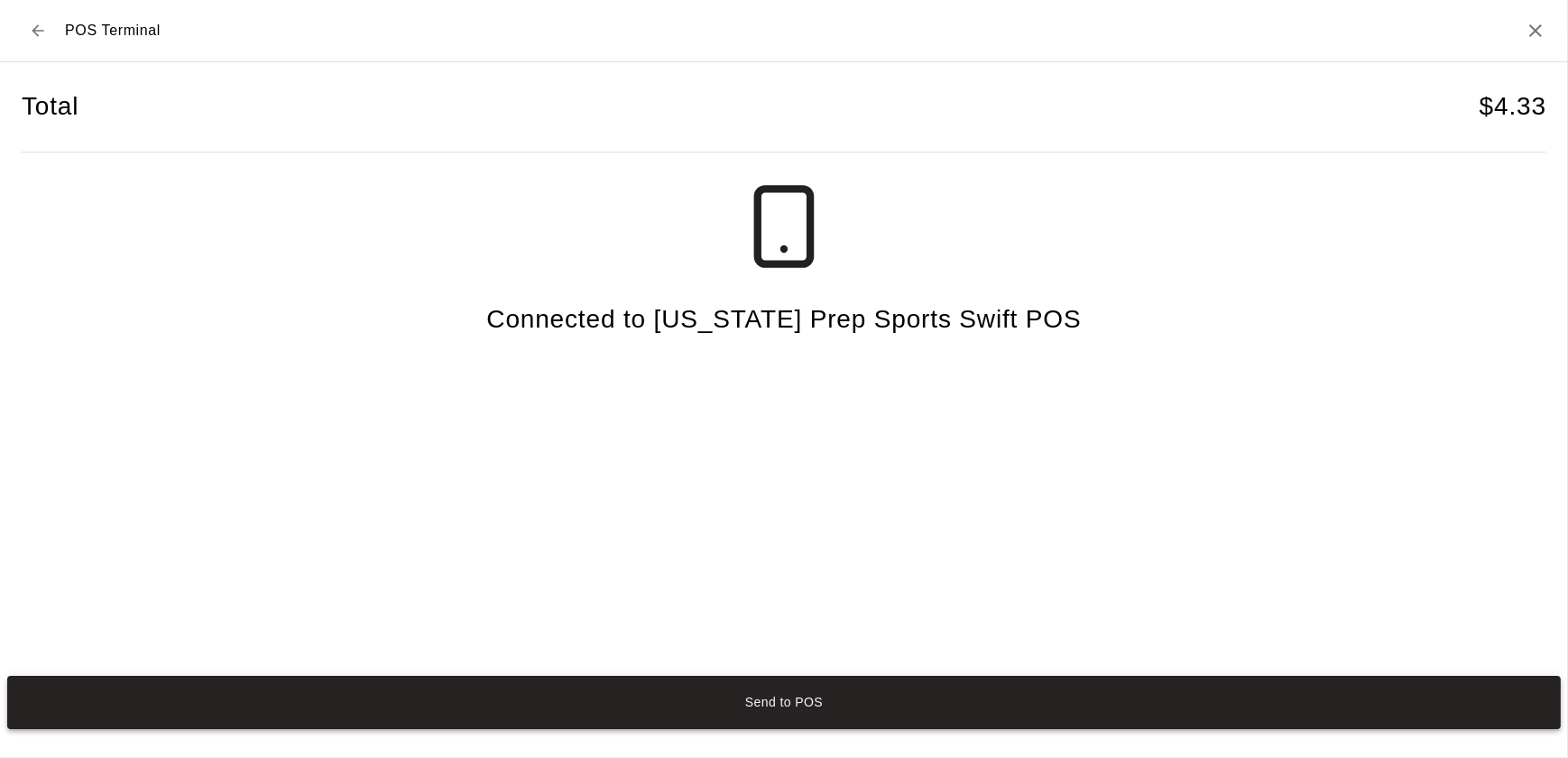
click at [849, 708] on button "Send to POS" at bounding box center [784, 703] width 1553 height 54
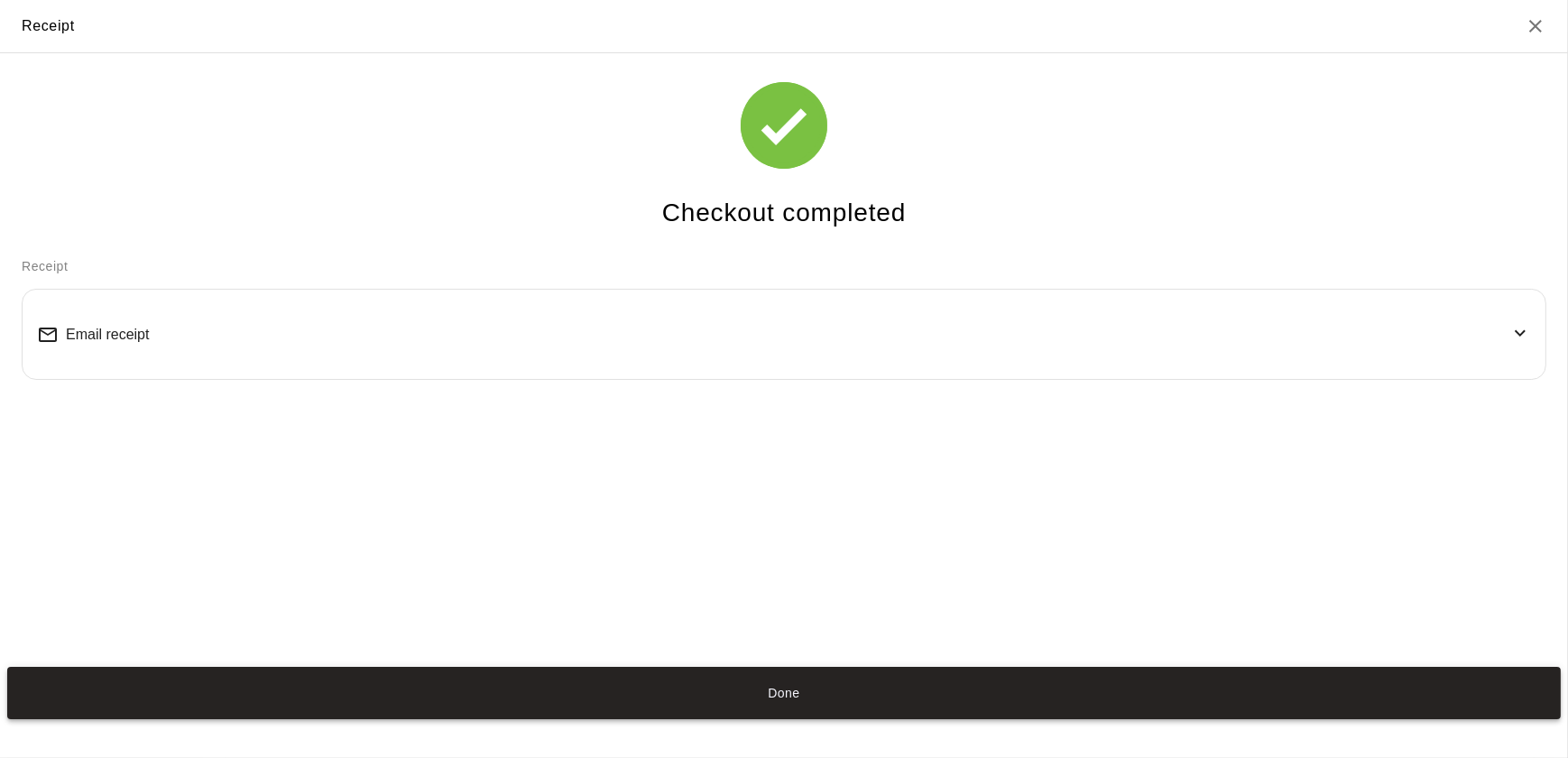
click at [760, 686] on button "Done" at bounding box center [784, 693] width 1553 height 54
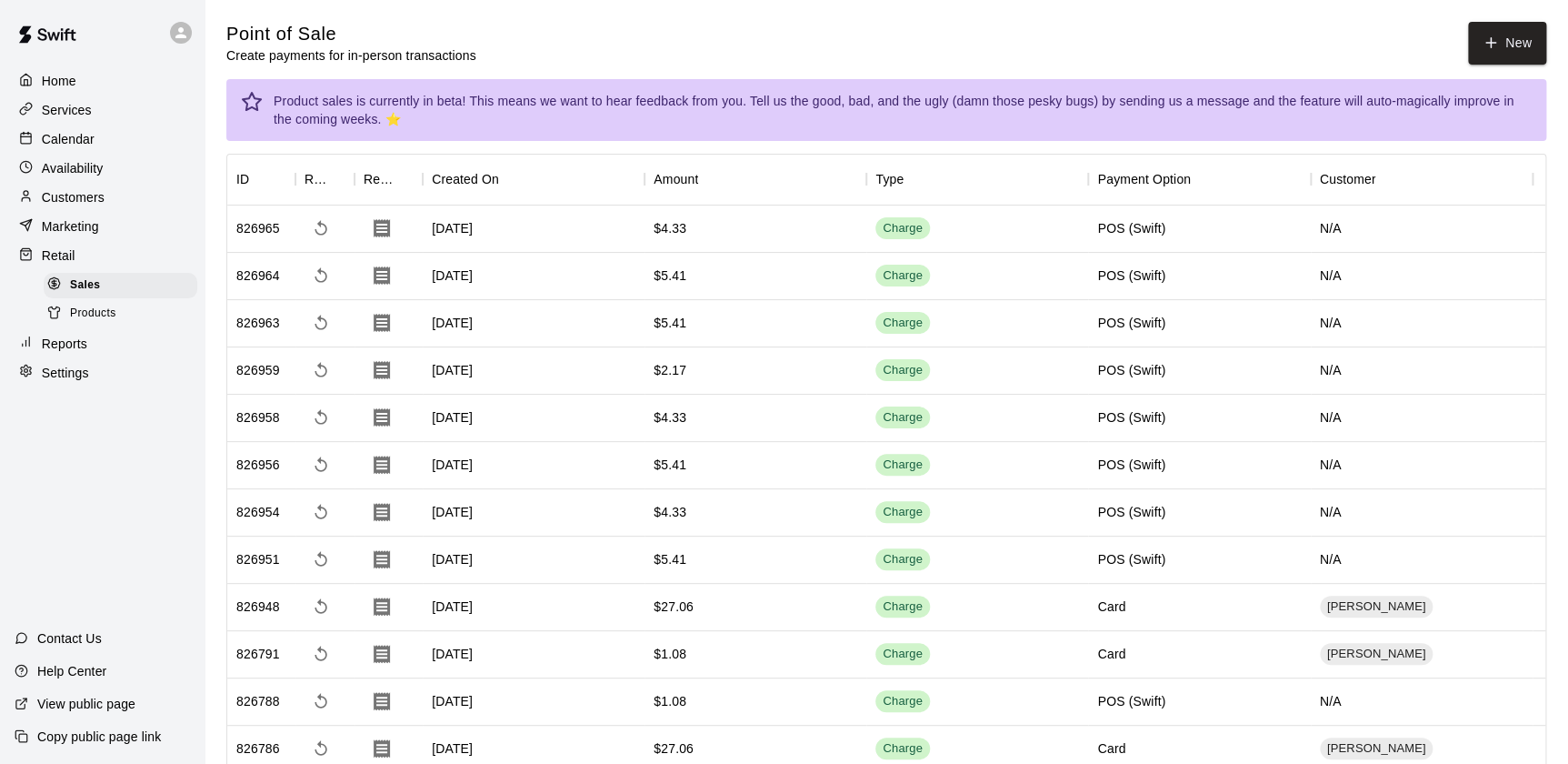
click at [127, 141] on div "Calendar" at bounding box center [102, 139] width 175 height 27
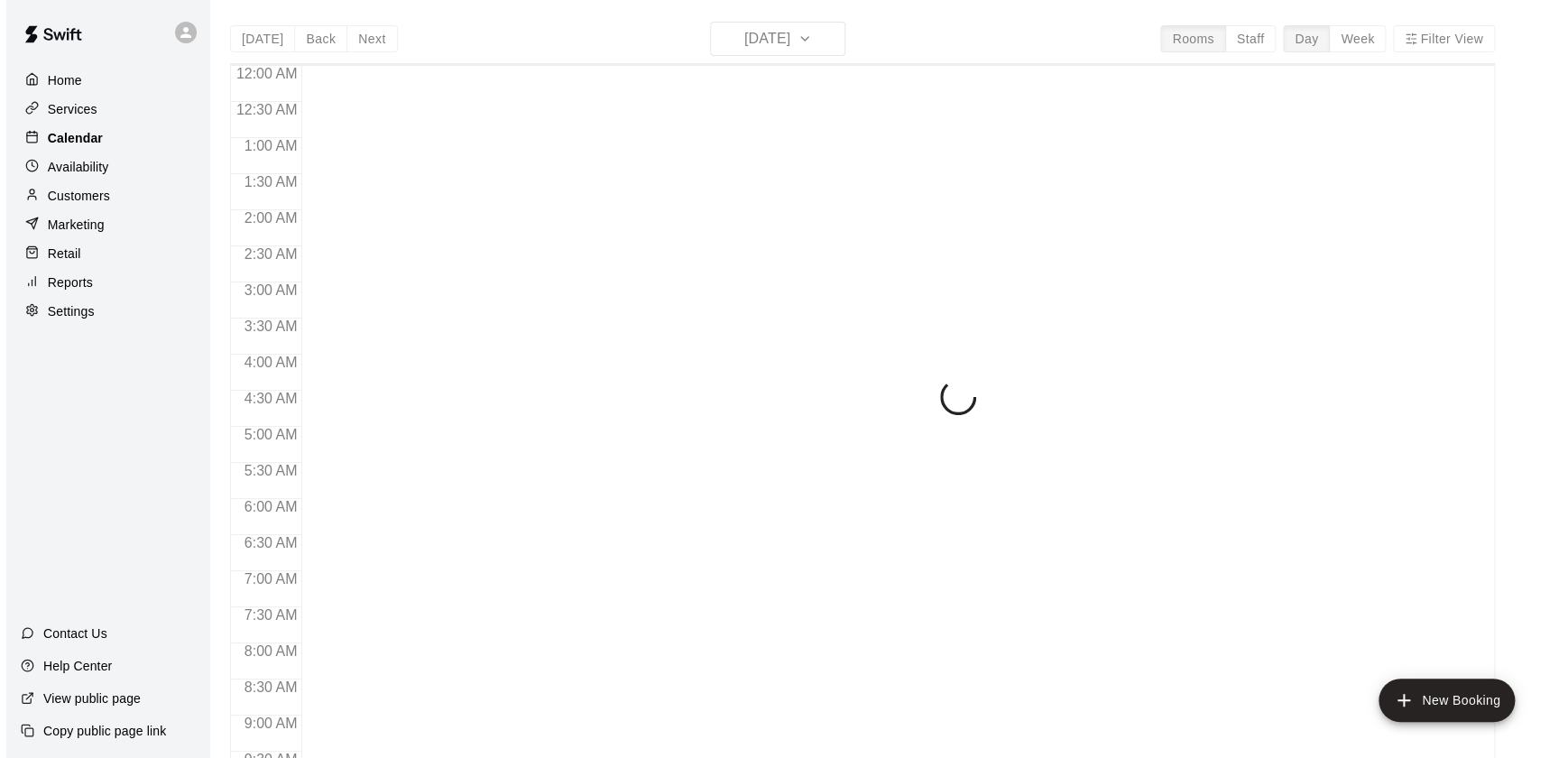
scroll to position [985, 0]
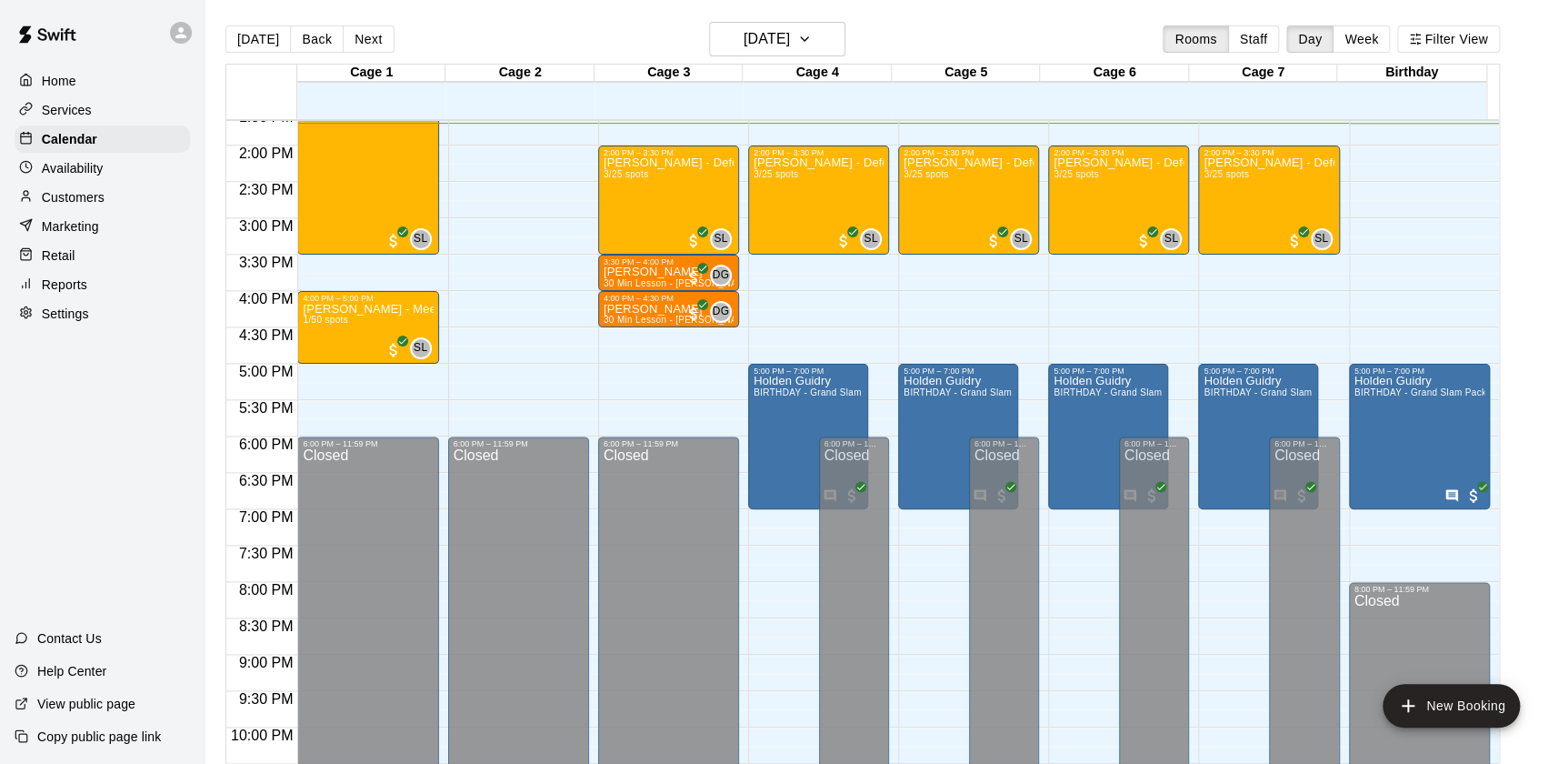
click at [96, 264] on div "Retail" at bounding box center [102, 255] width 175 height 27
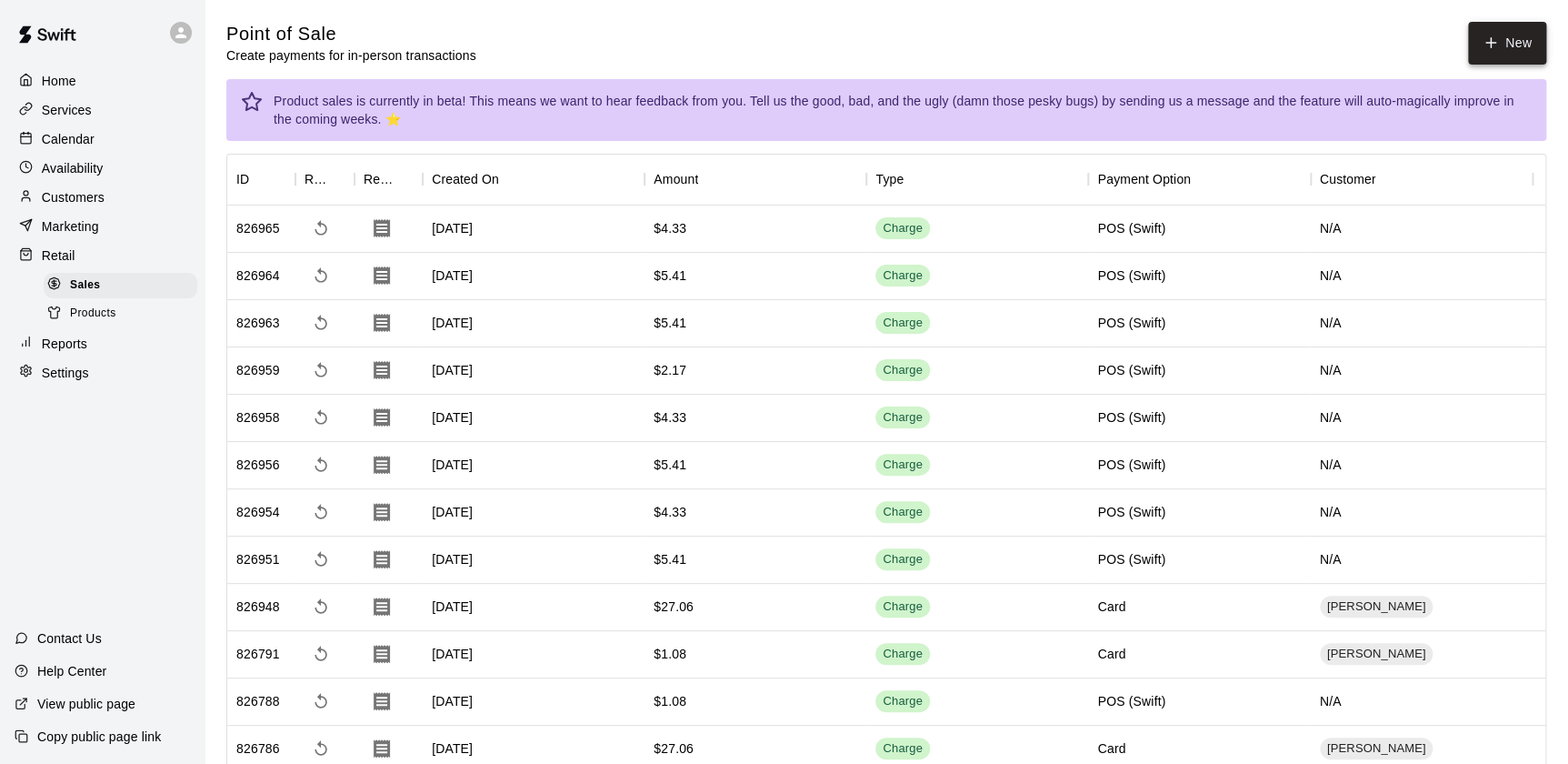
click at [1516, 57] on button "New" at bounding box center [1507, 43] width 78 height 43
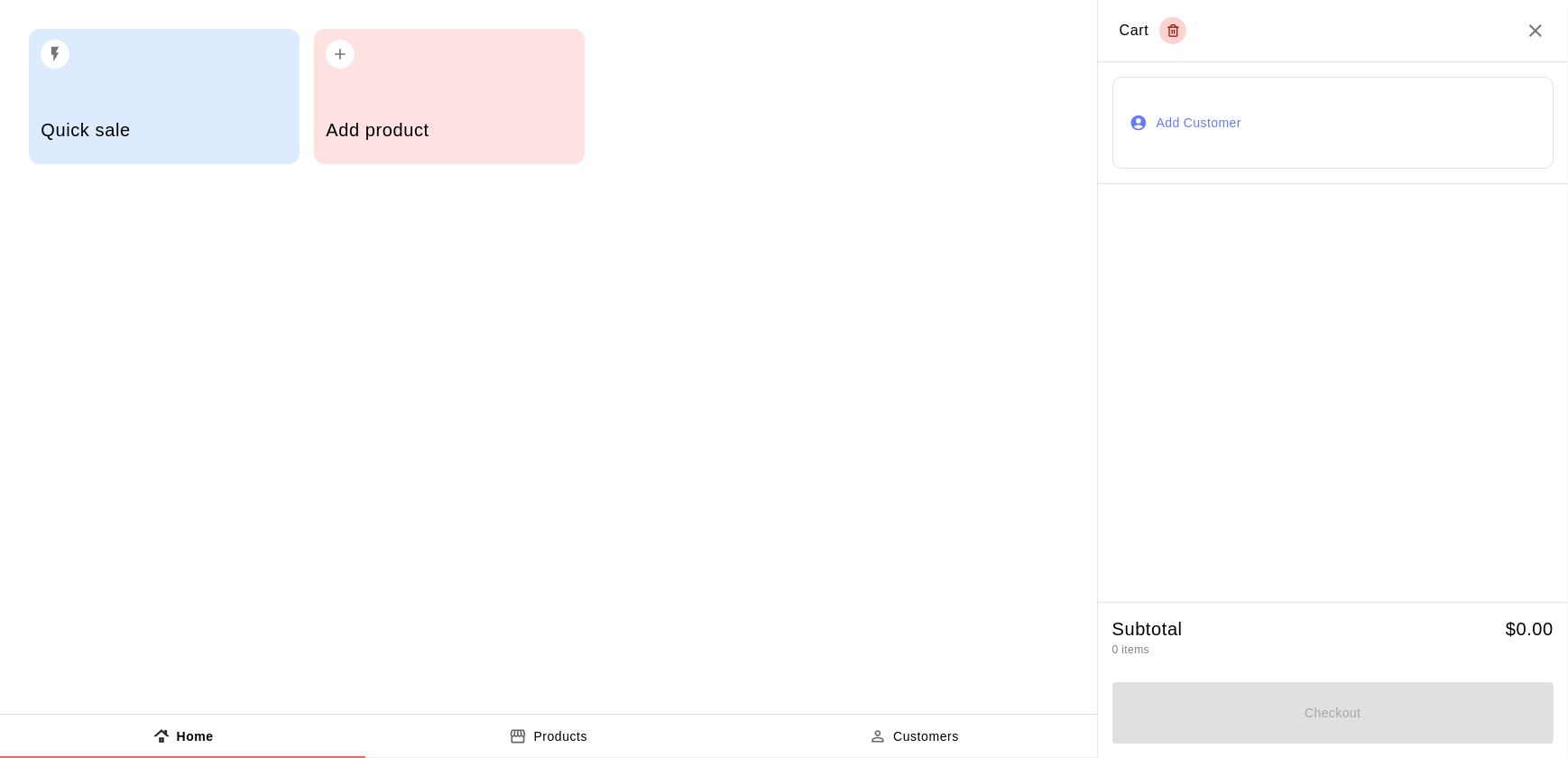
click at [471, 130] on h5 "Add product" at bounding box center [448, 130] width 246 height 24
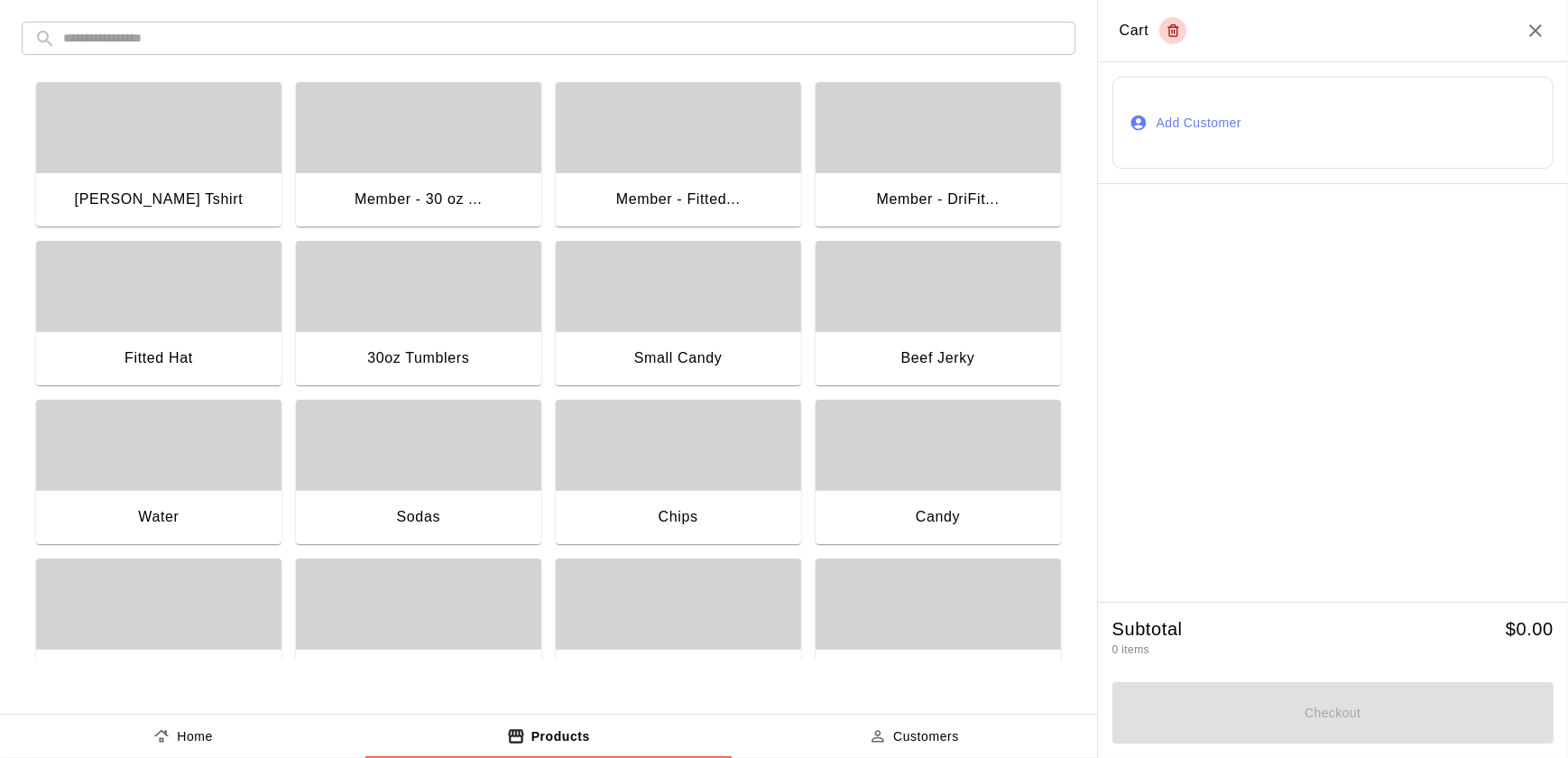
click at [937, 487] on div "button" at bounding box center [937, 445] width 245 height 91
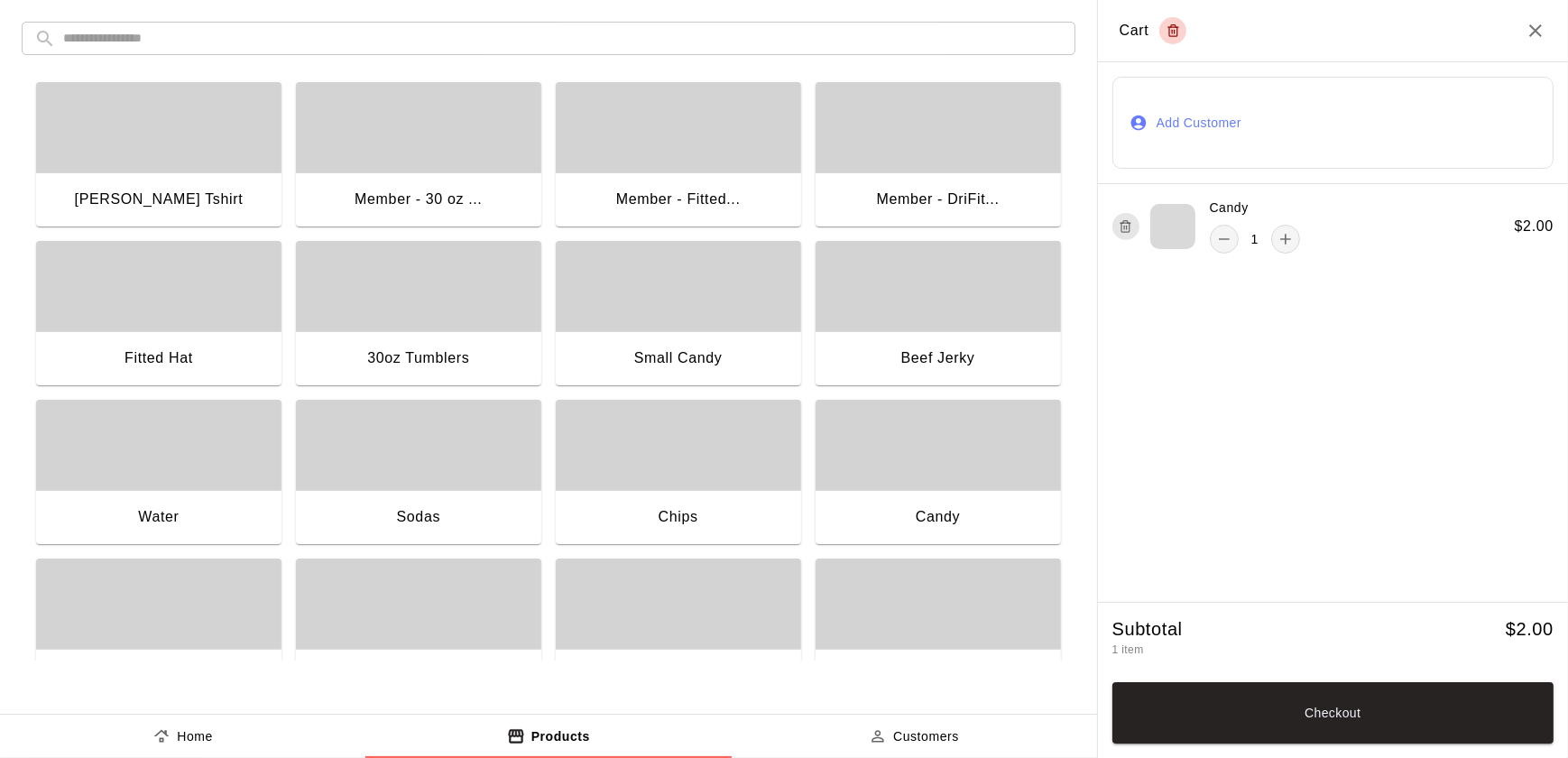
click at [648, 476] on div "button" at bounding box center [678, 445] width 245 height 91
click at [457, 517] on div "Sodas" at bounding box center [418, 519] width 245 height 57
click at [1421, 740] on button "Checkout" at bounding box center [1332, 713] width 441 height 61
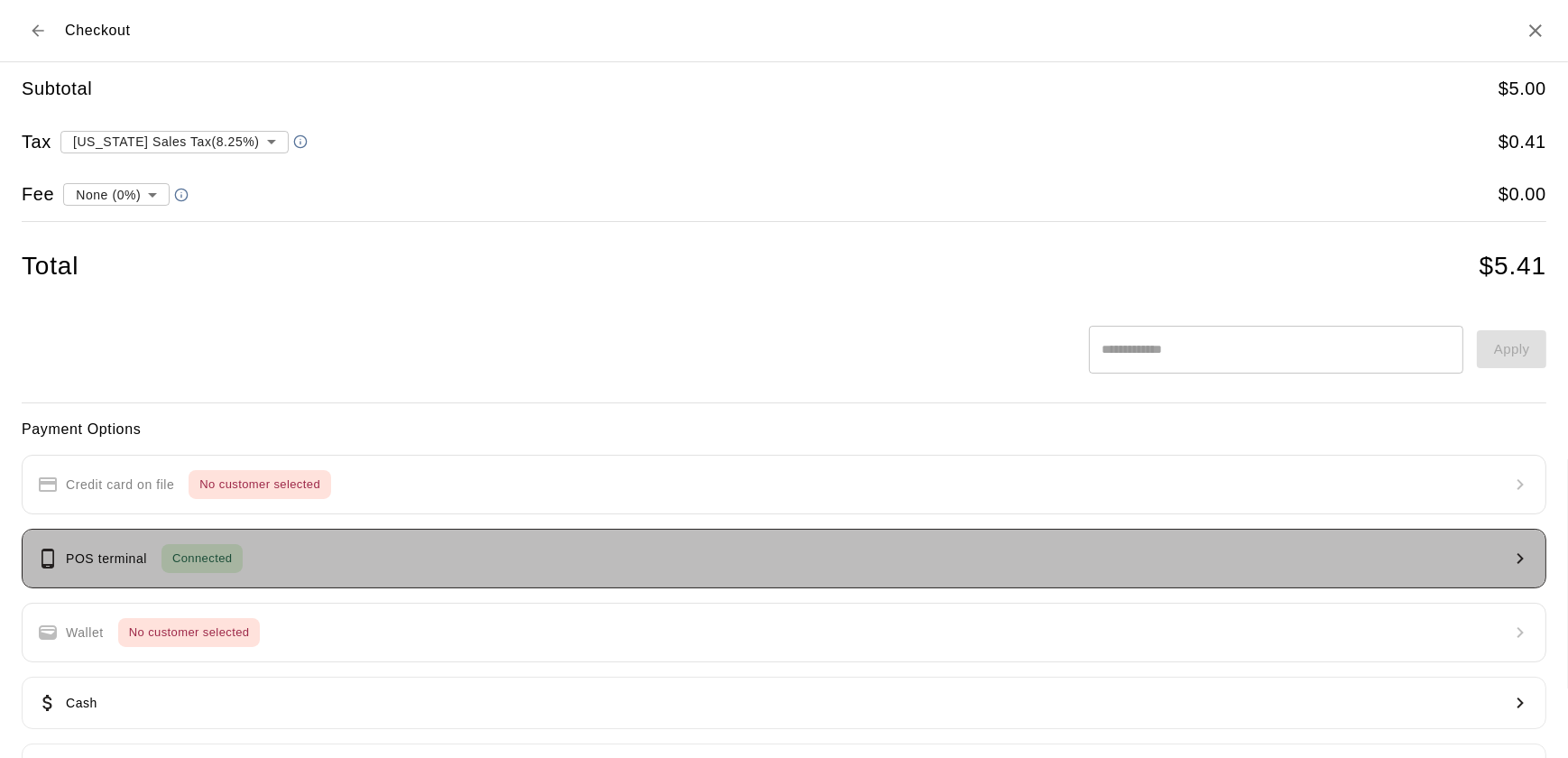
click at [1266, 532] on button "POS terminal Connected" at bounding box center [783, 558] width 1525 height 59
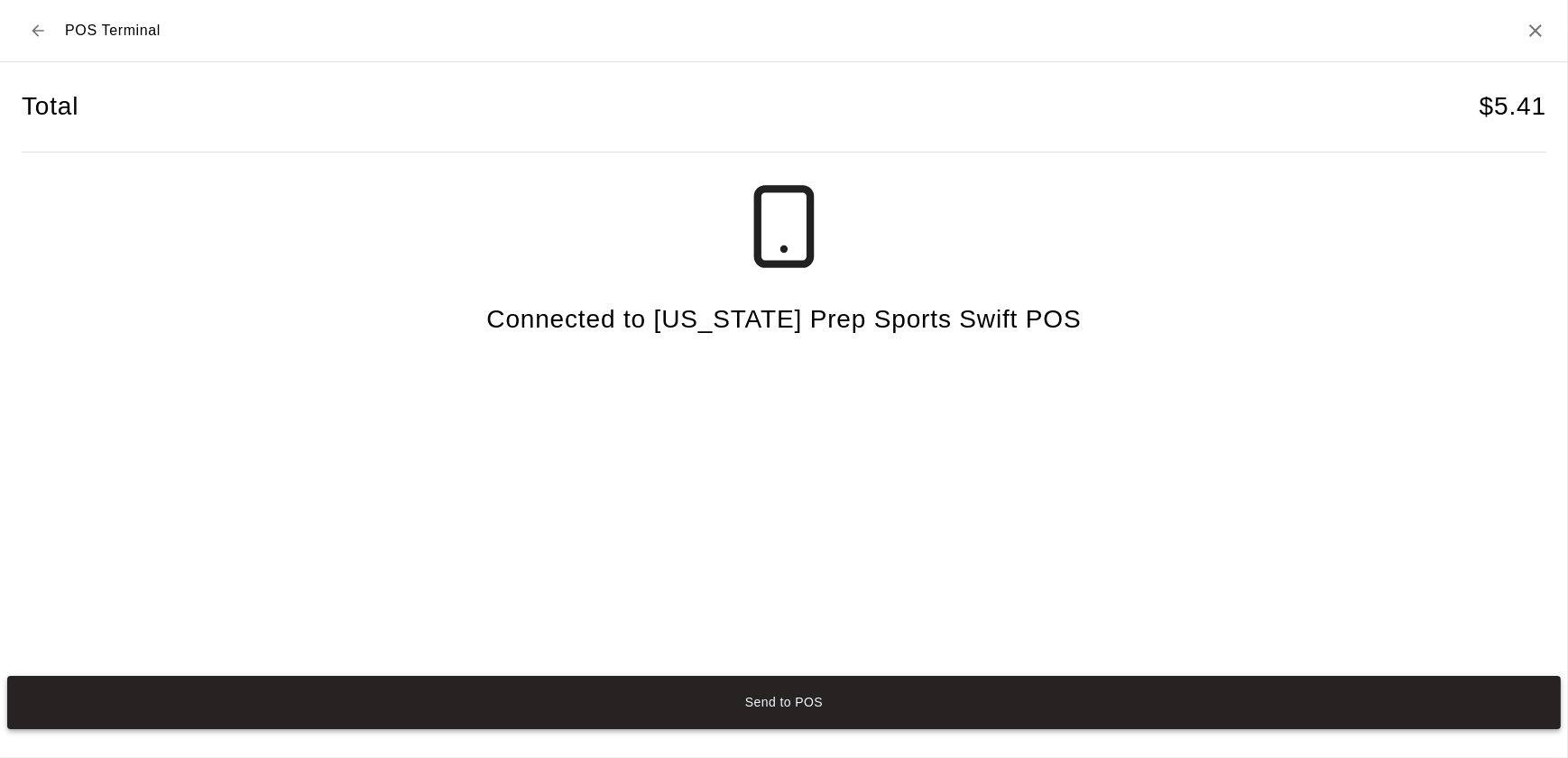
click at [1290, 726] on button "Send to POS" at bounding box center [784, 703] width 1553 height 54
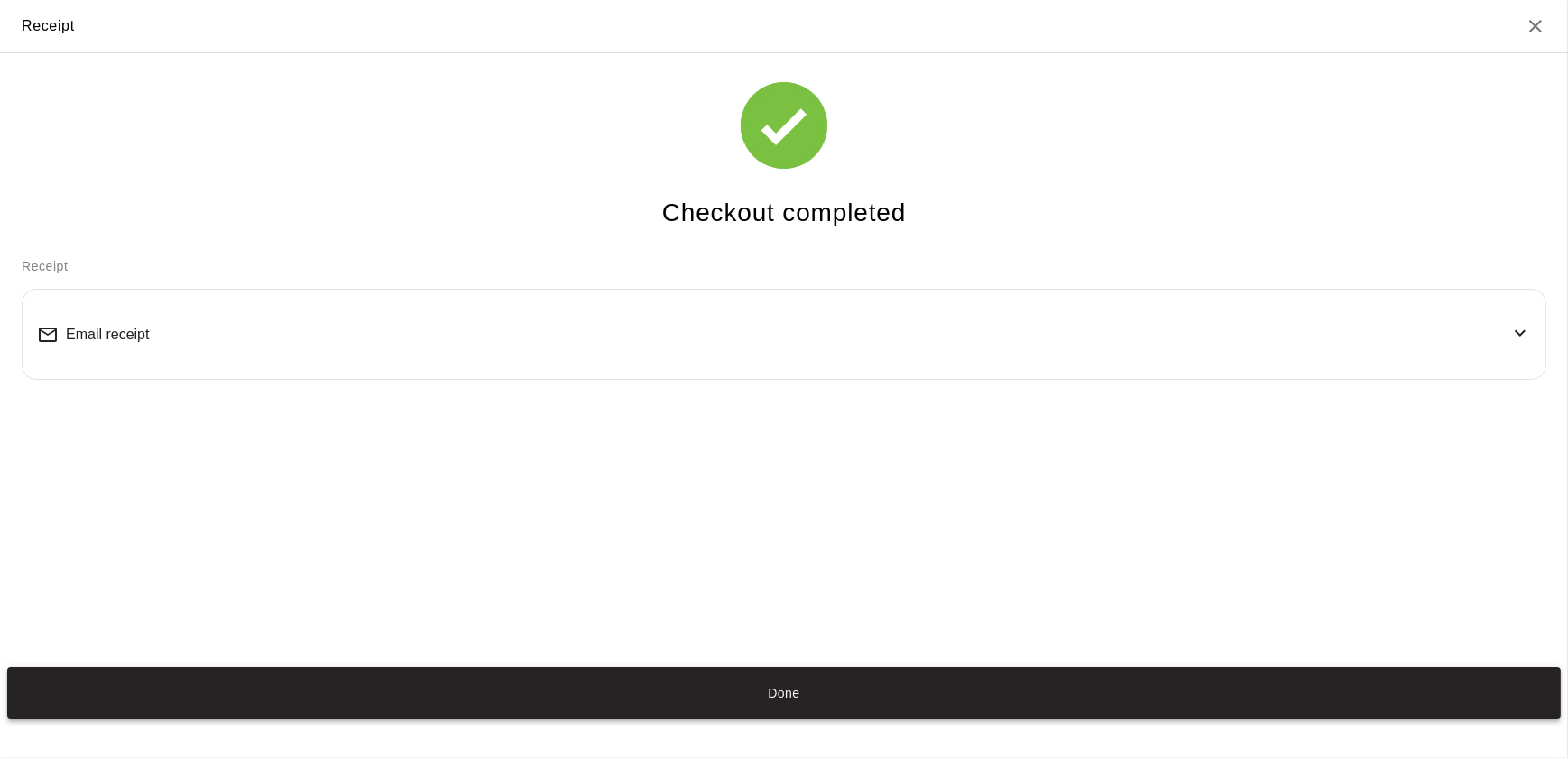
click at [1132, 699] on button "Done" at bounding box center [784, 693] width 1553 height 54
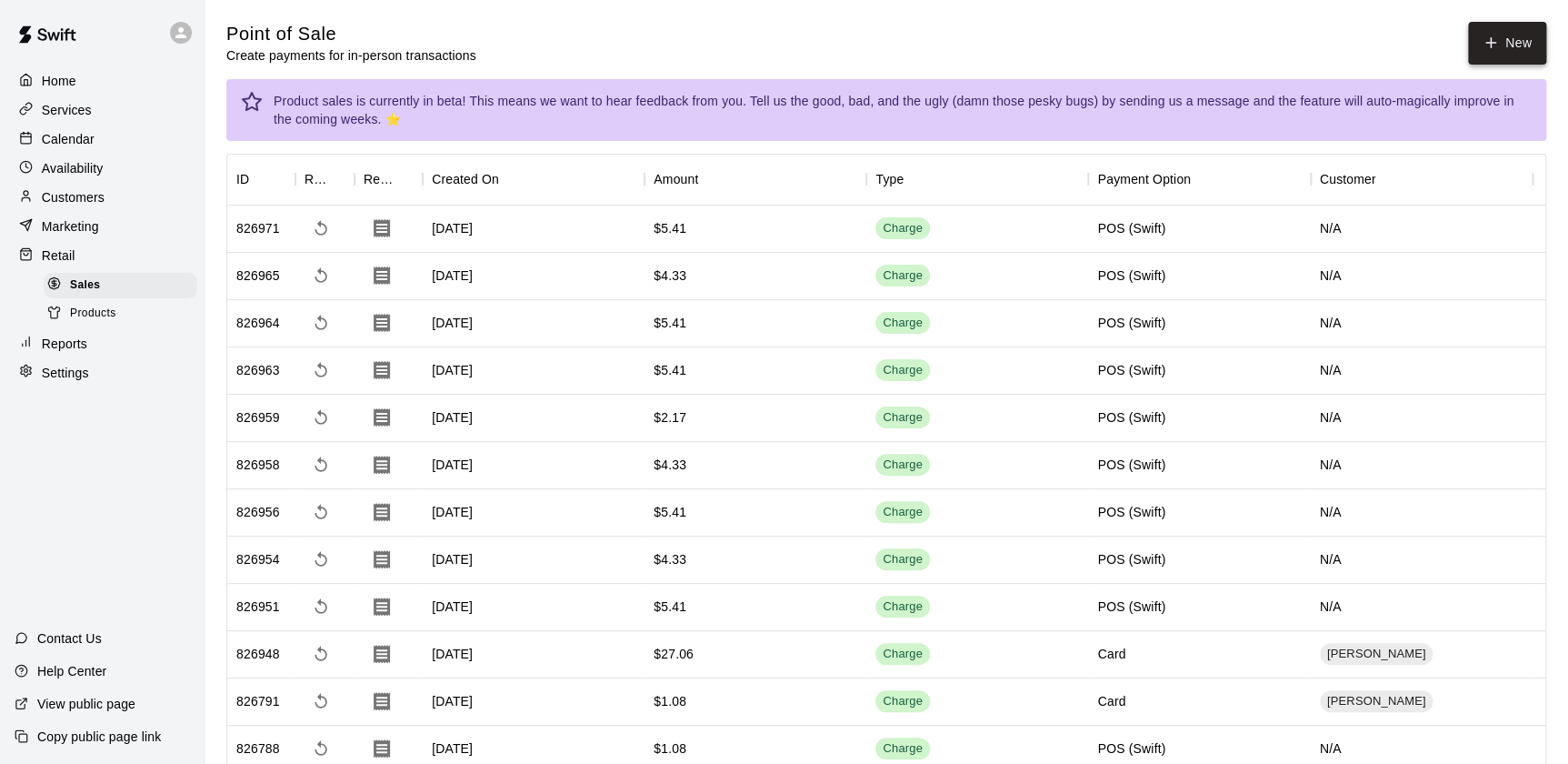
click at [1500, 56] on button "New" at bounding box center [1507, 43] width 78 height 43
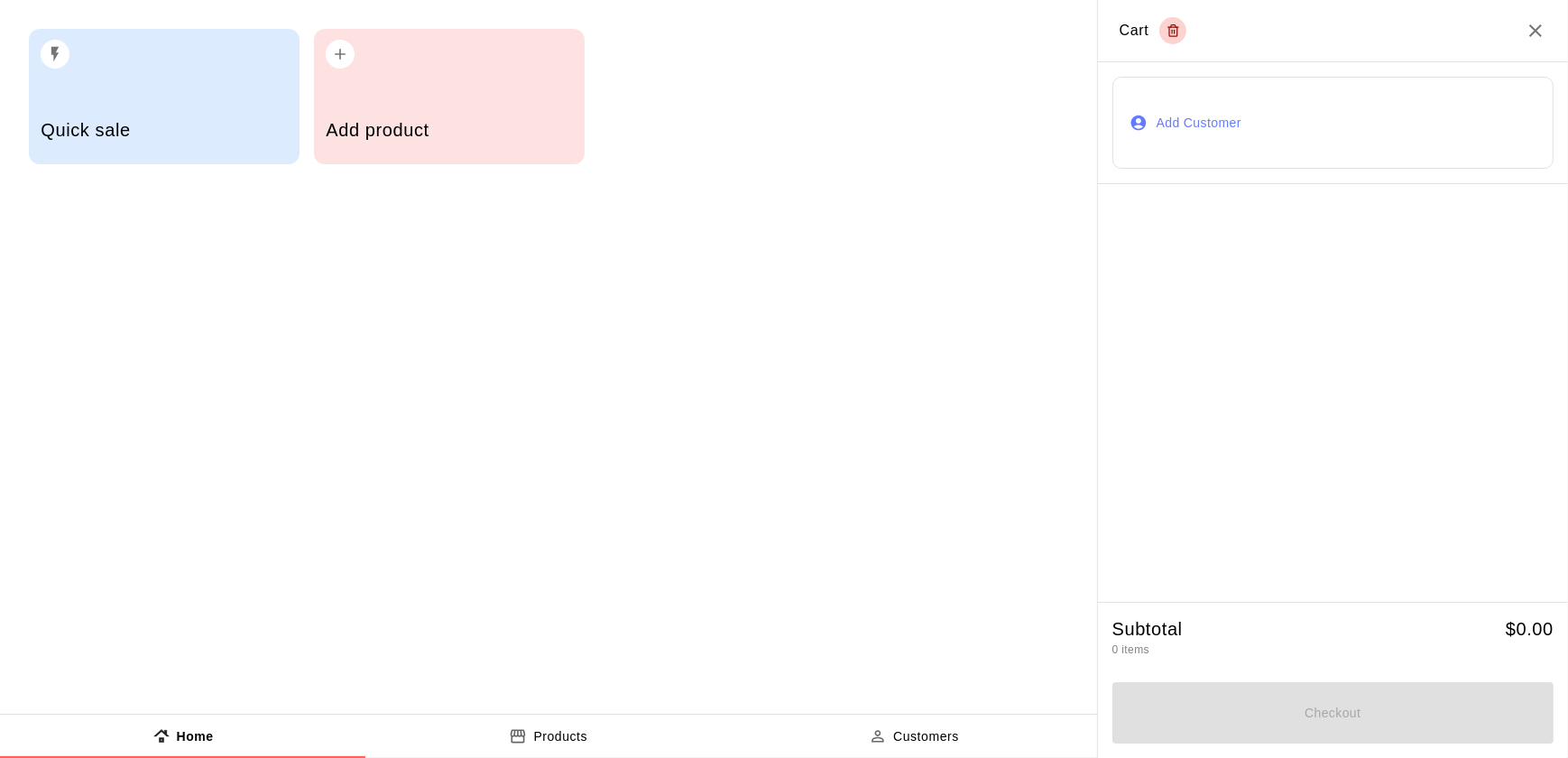
click at [502, 124] on h5 "Add product" at bounding box center [448, 130] width 246 height 24
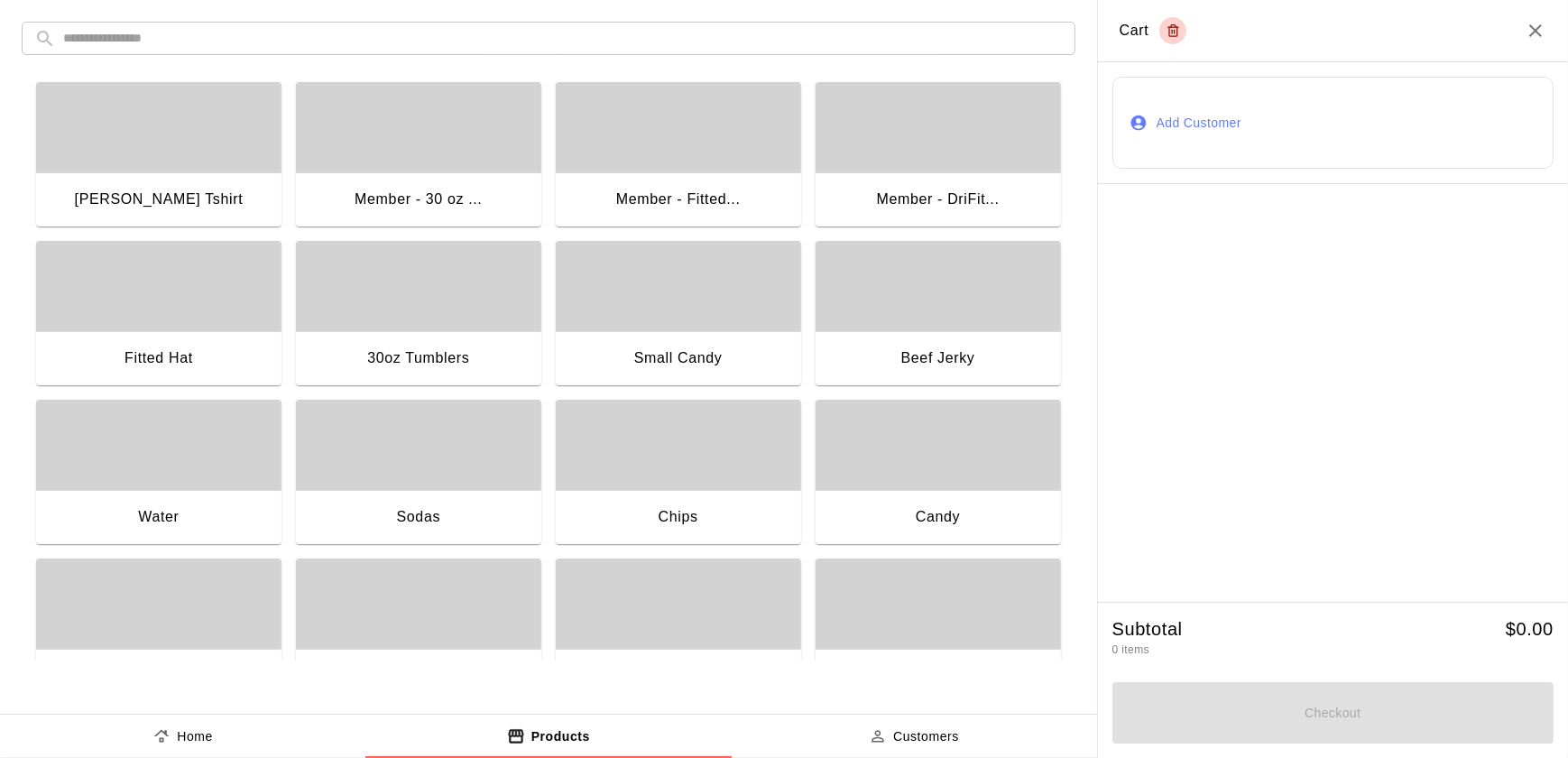
click at [721, 508] on div "Chips" at bounding box center [678, 519] width 245 height 57
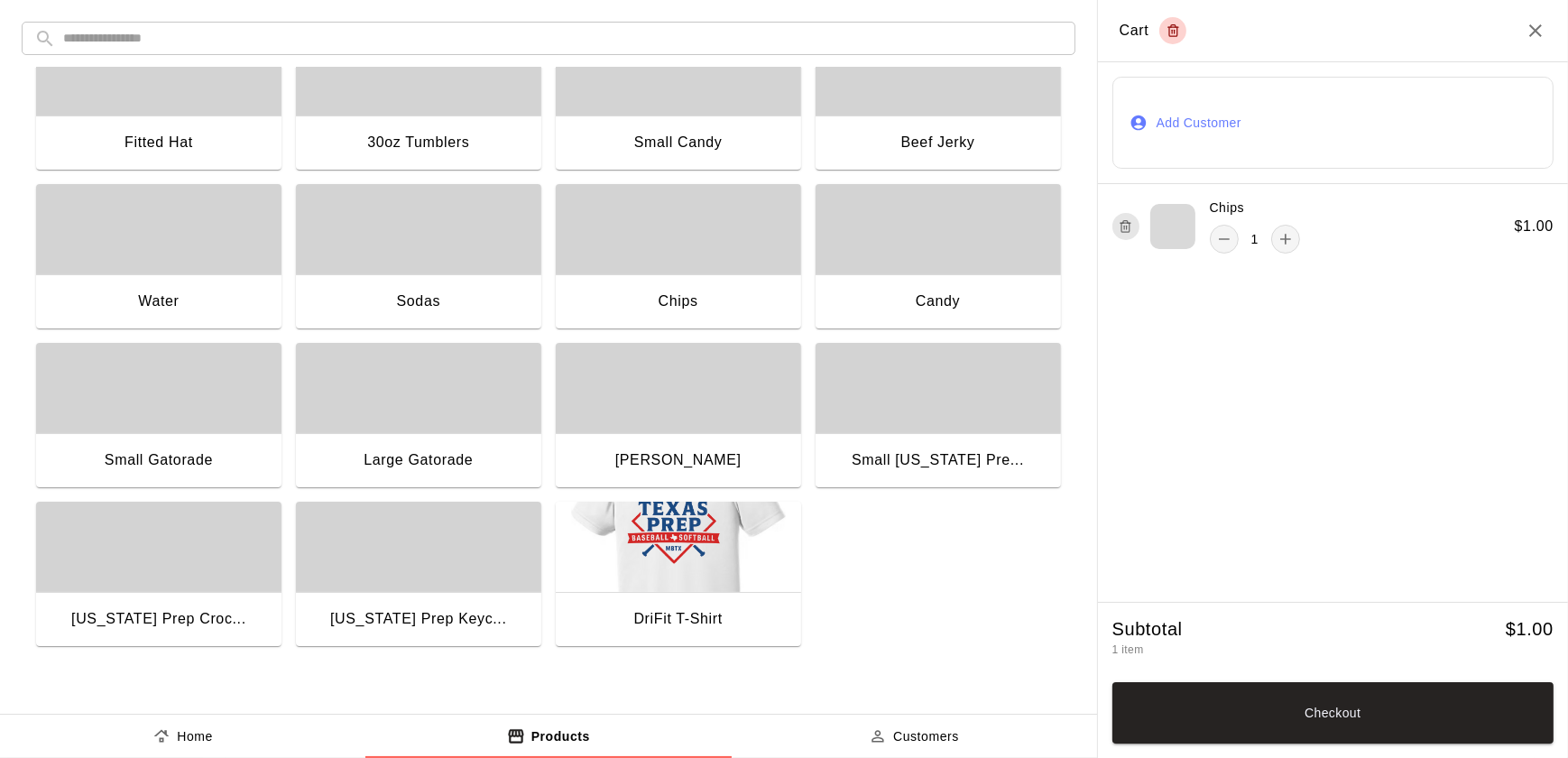
scroll to position [215, 0]
click at [704, 427] on div "button" at bounding box center [678, 388] width 245 height 91
click at [1449, 726] on button "Checkout" at bounding box center [1332, 713] width 441 height 61
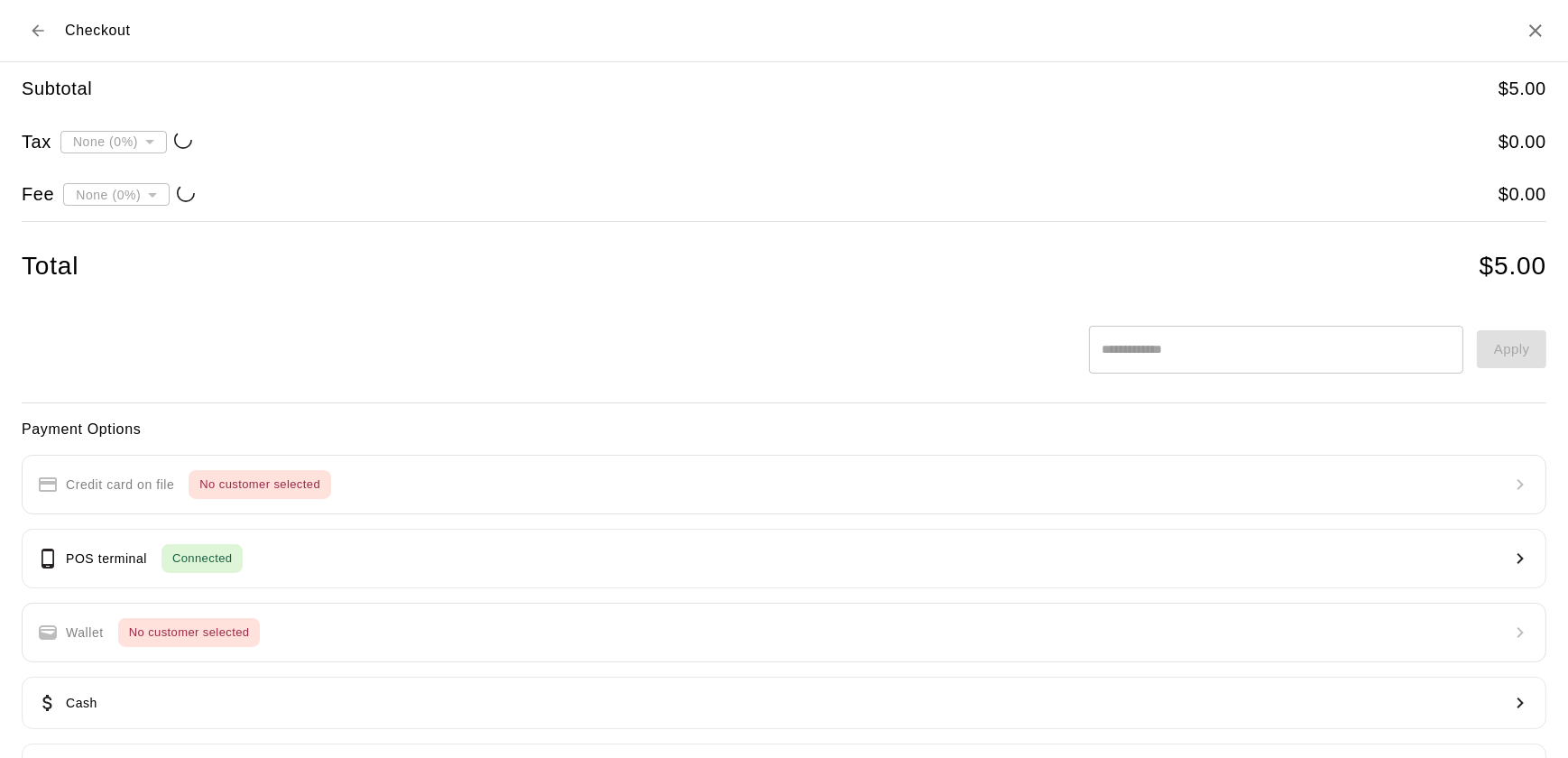
type input "**********"
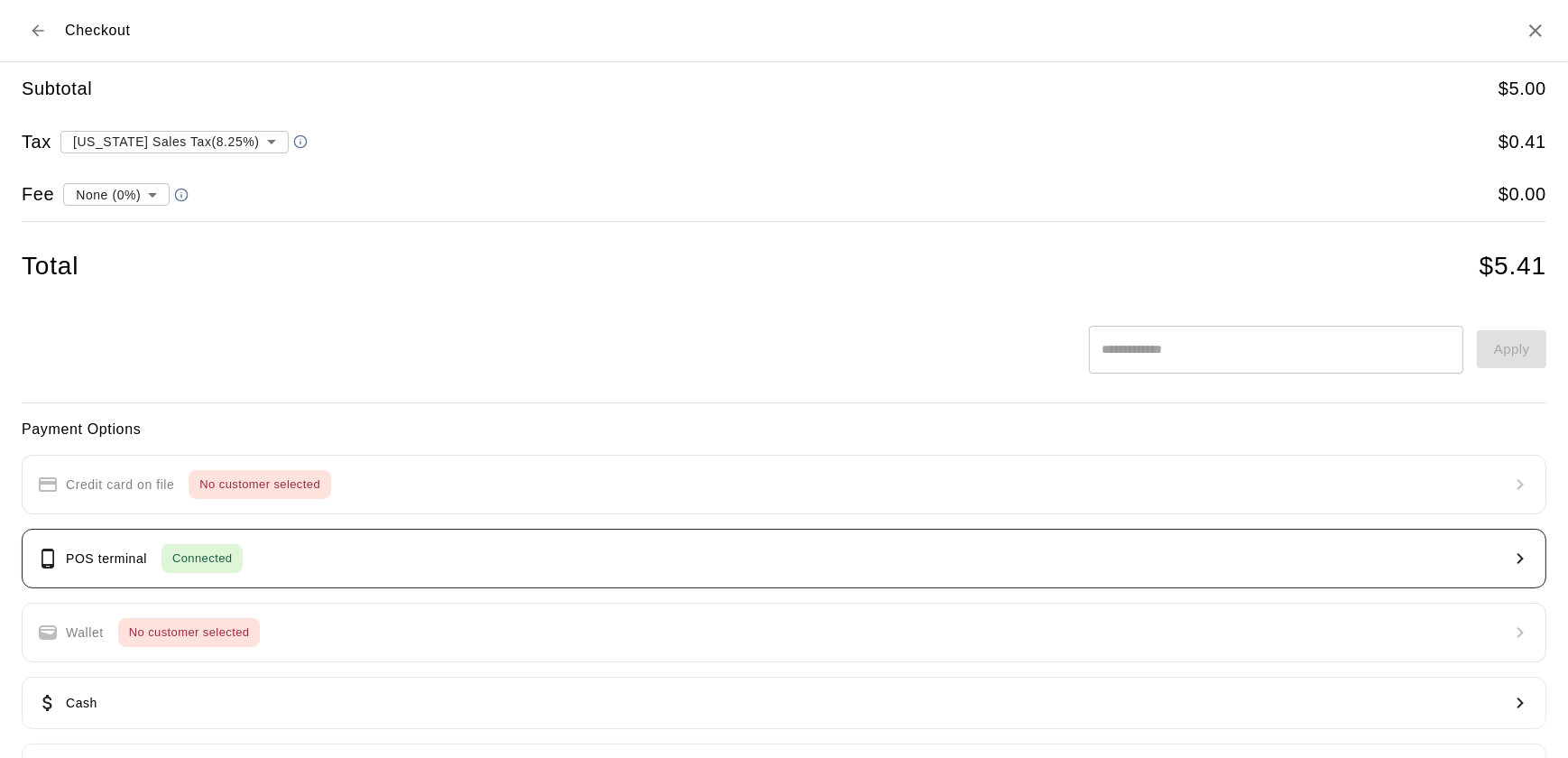
click at [1431, 571] on button "POS terminal Connected" at bounding box center [783, 558] width 1525 height 59
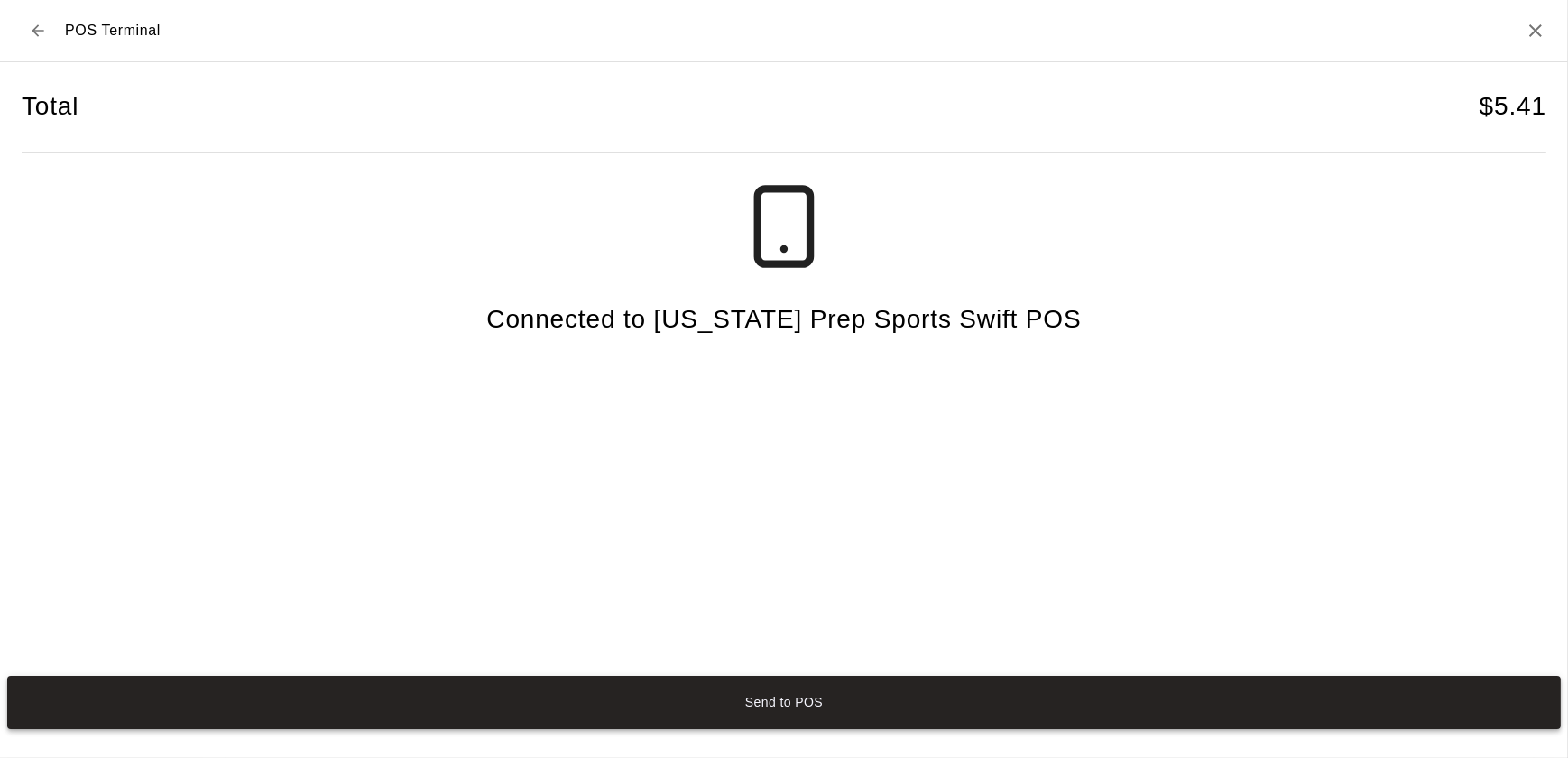
click at [1329, 698] on button "Send to POS" at bounding box center [784, 703] width 1553 height 54
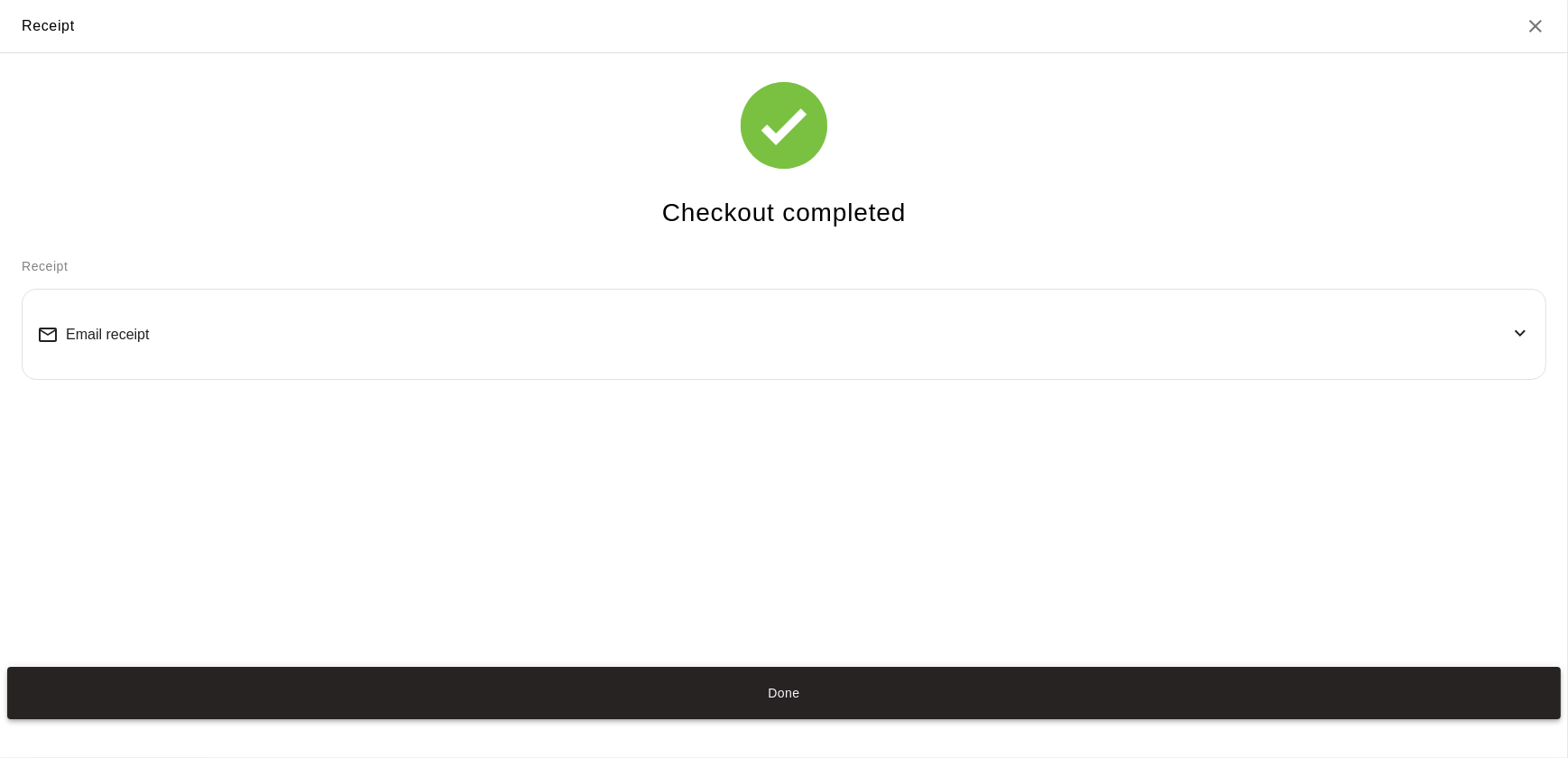
click at [1107, 698] on button "Done" at bounding box center [784, 693] width 1553 height 54
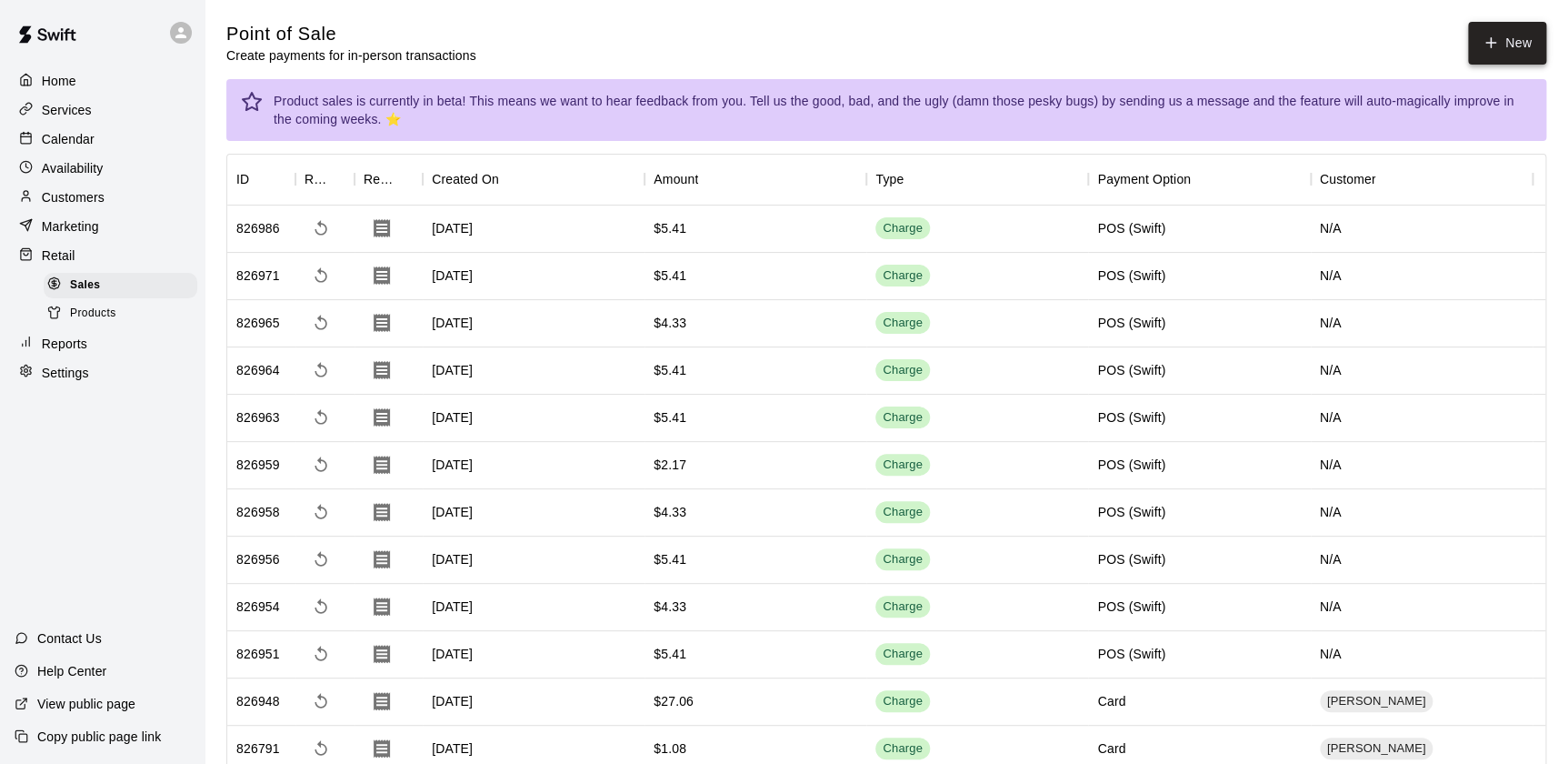
click at [1503, 53] on button "New" at bounding box center [1507, 43] width 78 height 43
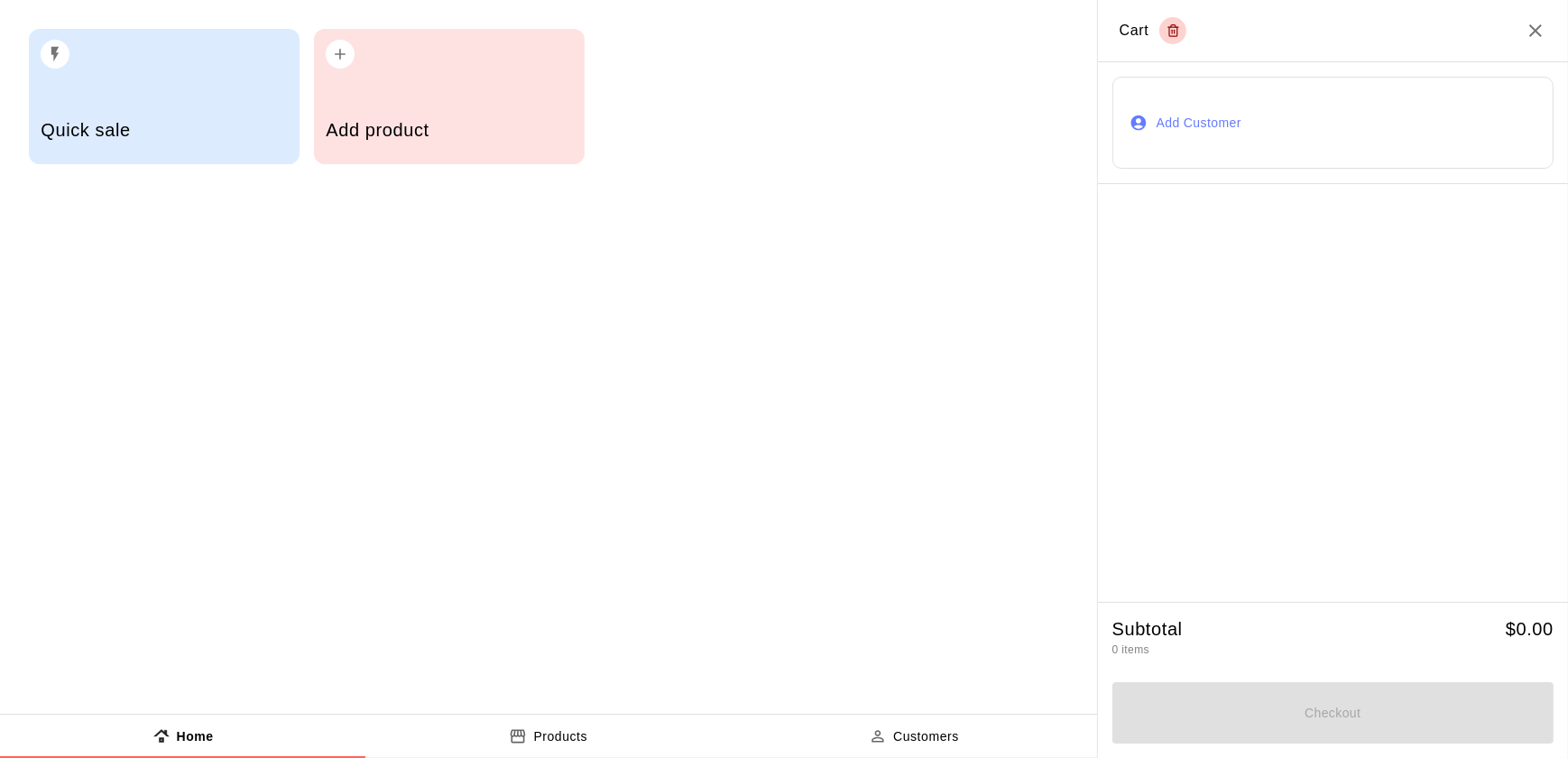
click at [514, 114] on div "Add product" at bounding box center [448, 131] width 246 height 64
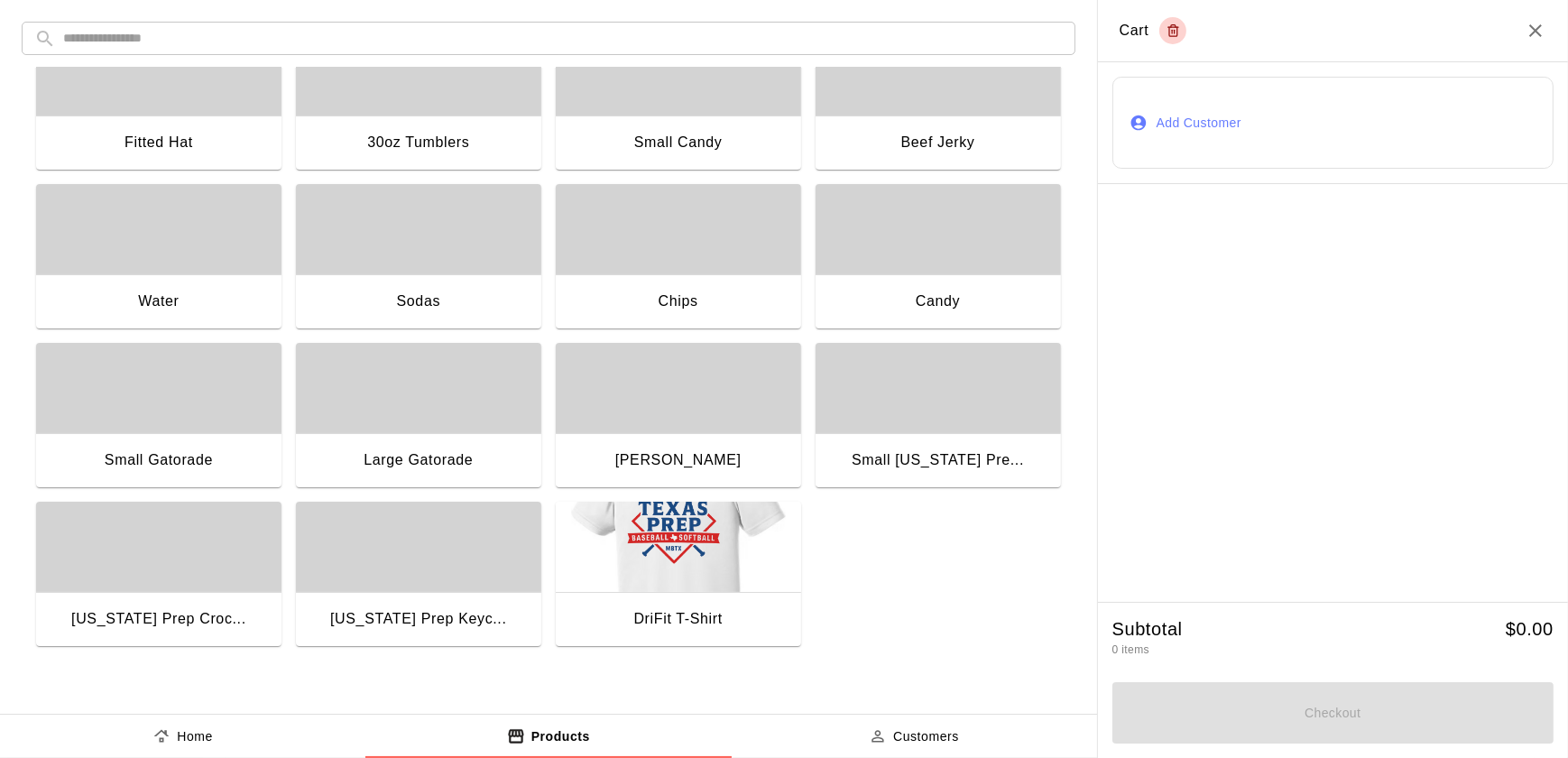
click at [208, 412] on div "button" at bounding box center [158, 388] width 245 height 91
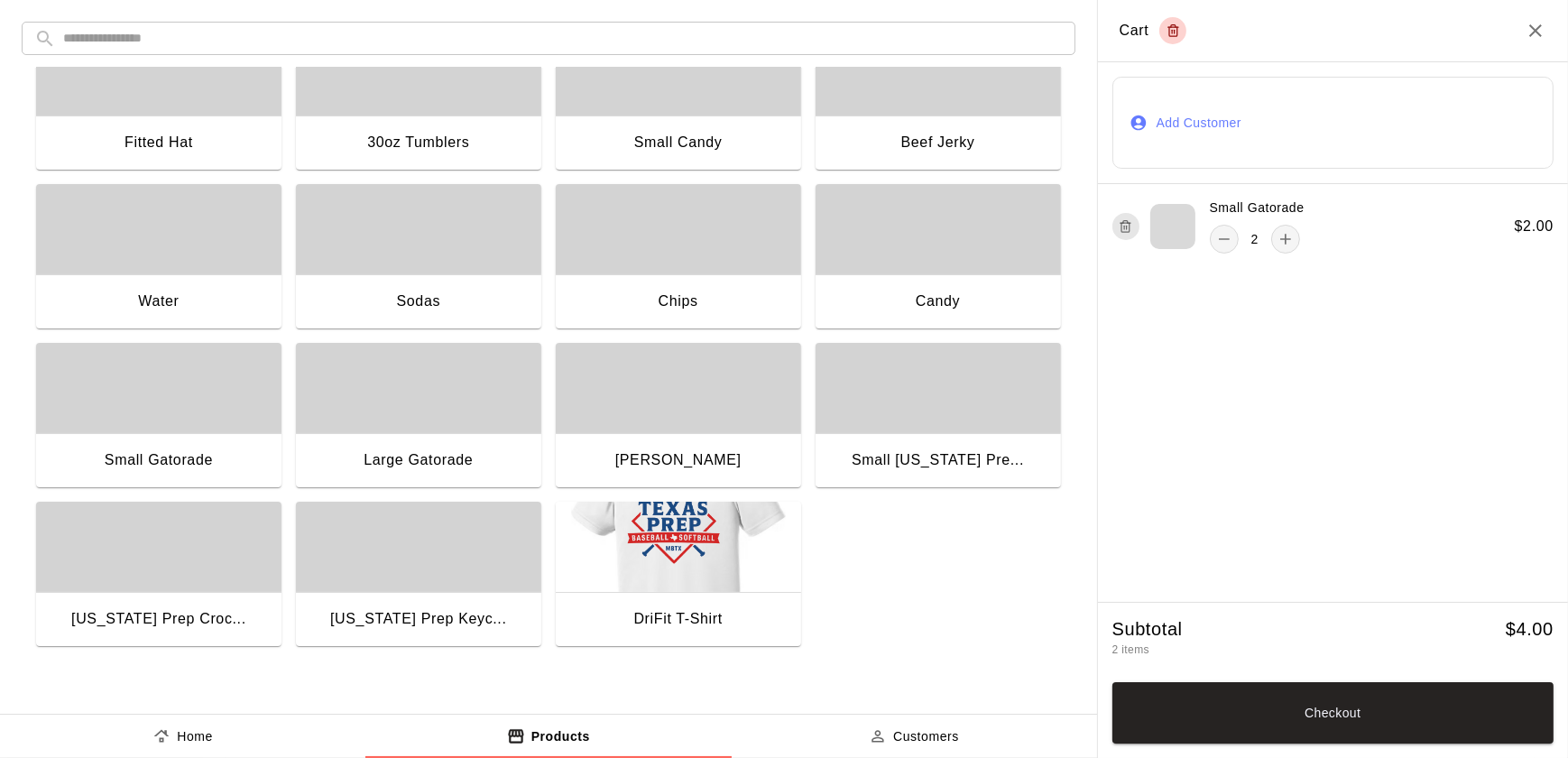
click at [650, 276] on div "Chips" at bounding box center [678, 303] width 245 height 57
click at [971, 280] on div "Candy" at bounding box center [937, 303] width 245 height 57
click at [1460, 727] on button "Checkout" at bounding box center [1332, 713] width 441 height 61
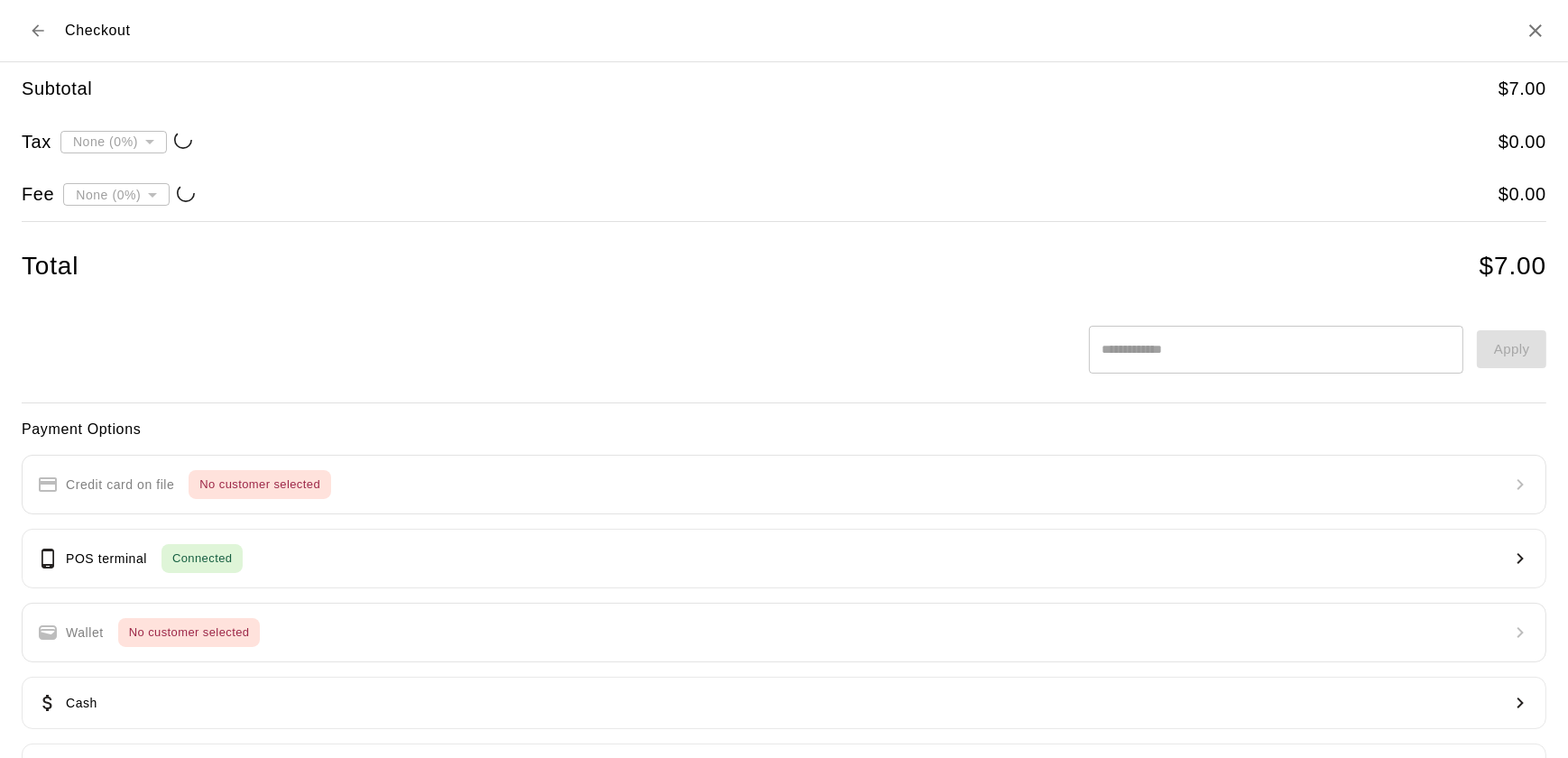
type input "**********"
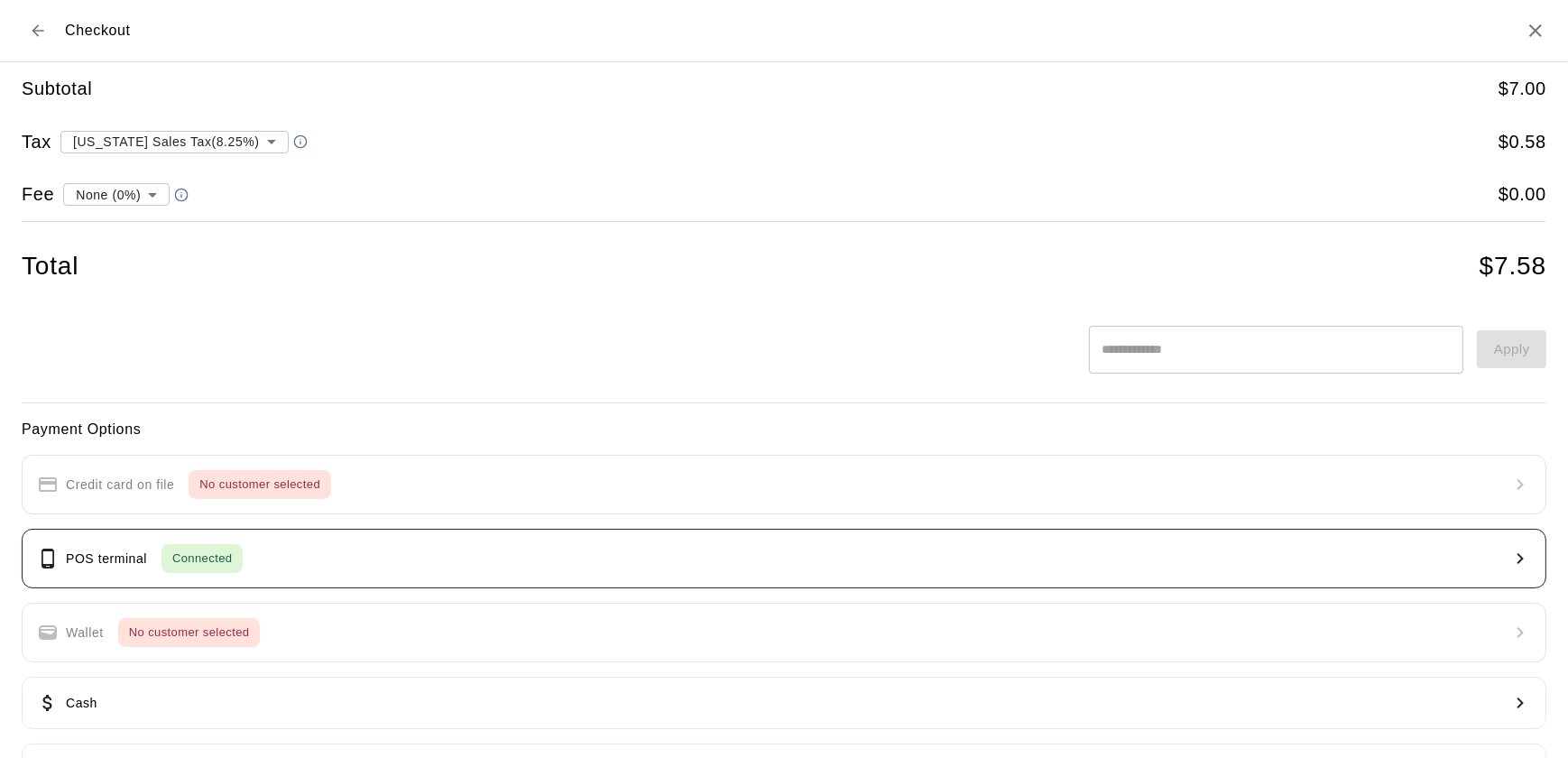
click at [88, 563] on p "POS terminal" at bounding box center [106, 558] width 81 height 18
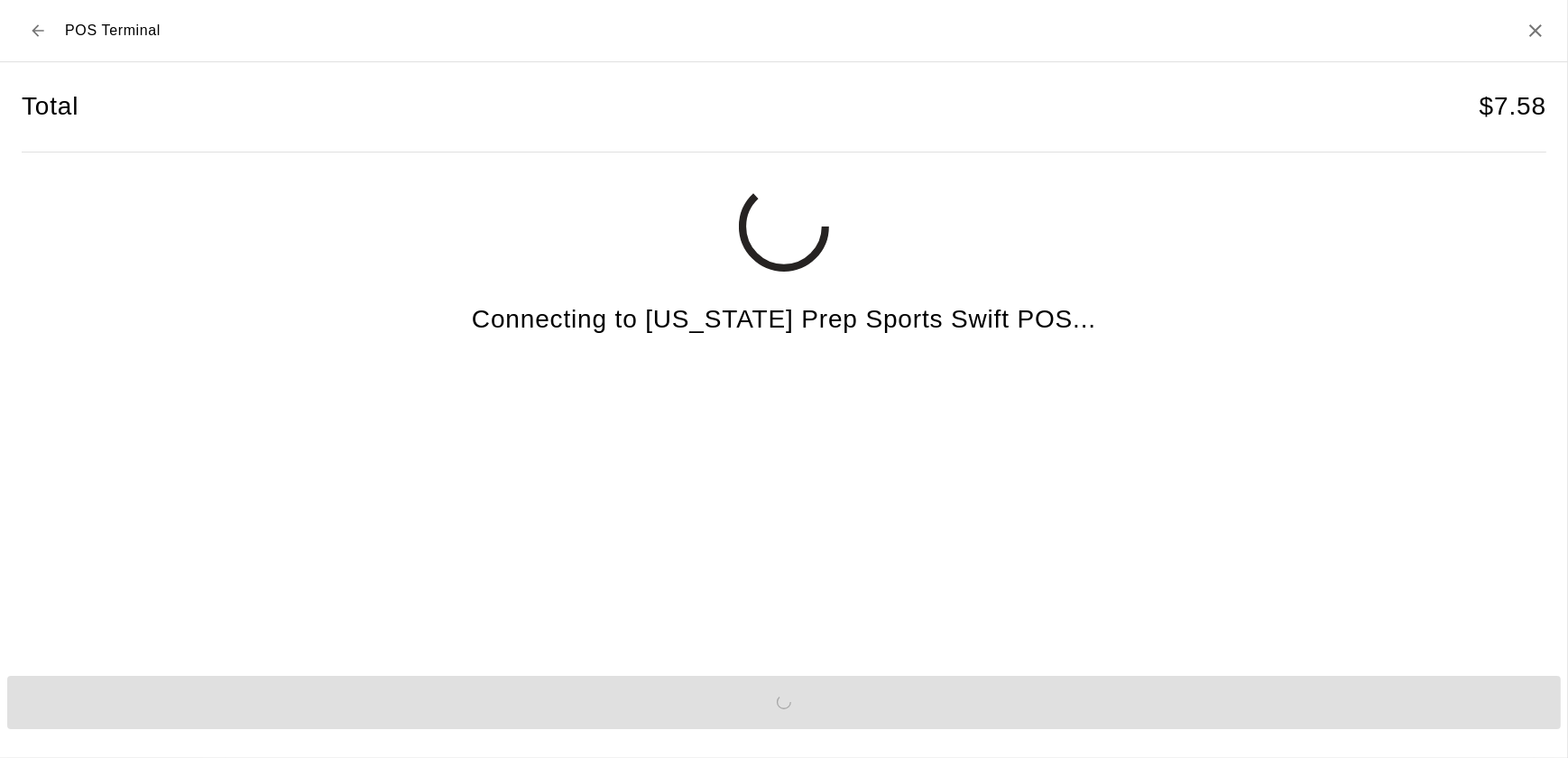
click at [343, 740] on div "POS Terminal Total $ 7.58 Connecting to [US_STATE] Prep Sports Swift POS... Sen…" at bounding box center [784, 379] width 1568 height 758
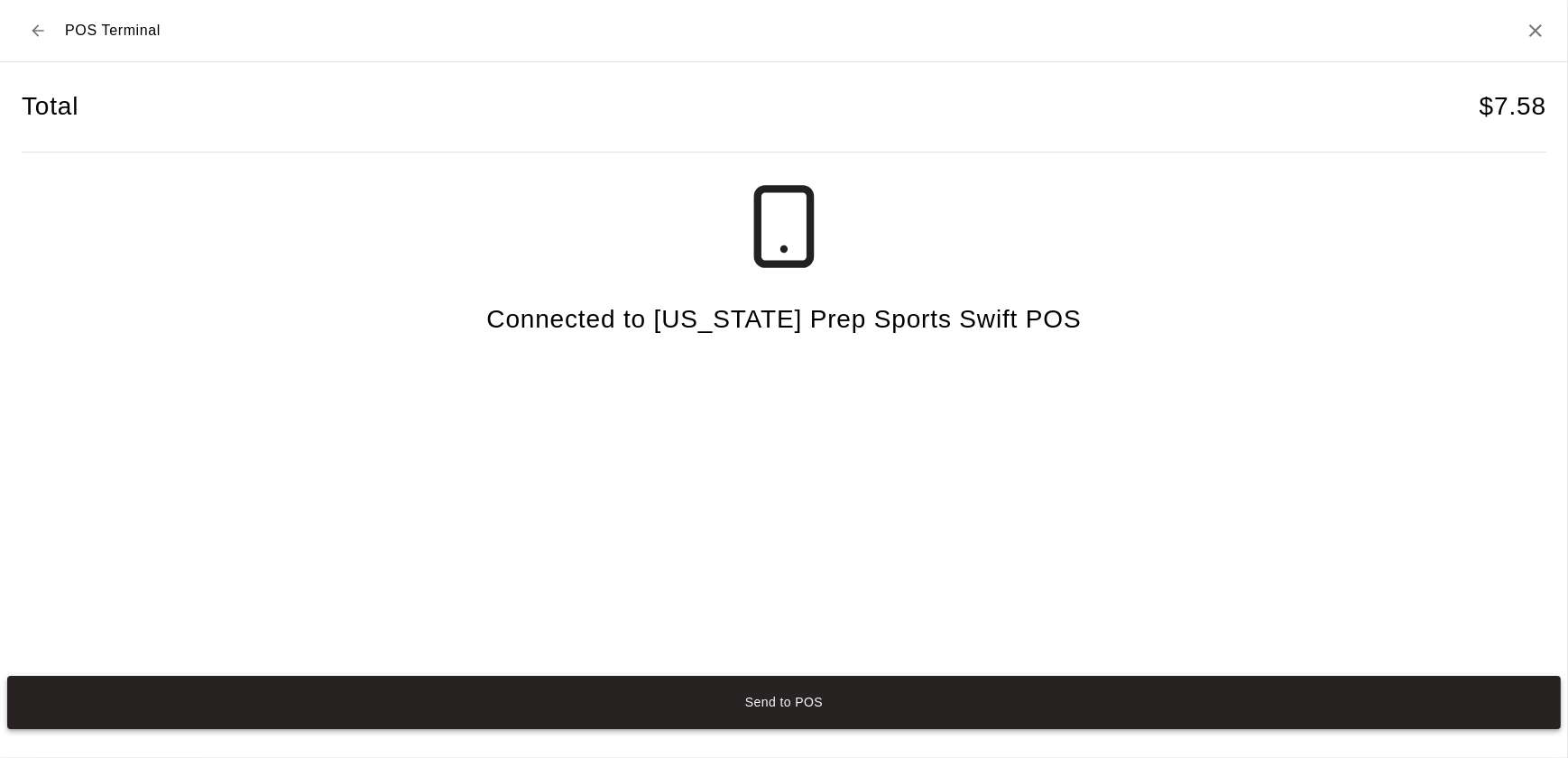
click at [243, 699] on button "Send to POS" at bounding box center [784, 703] width 1553 height 54
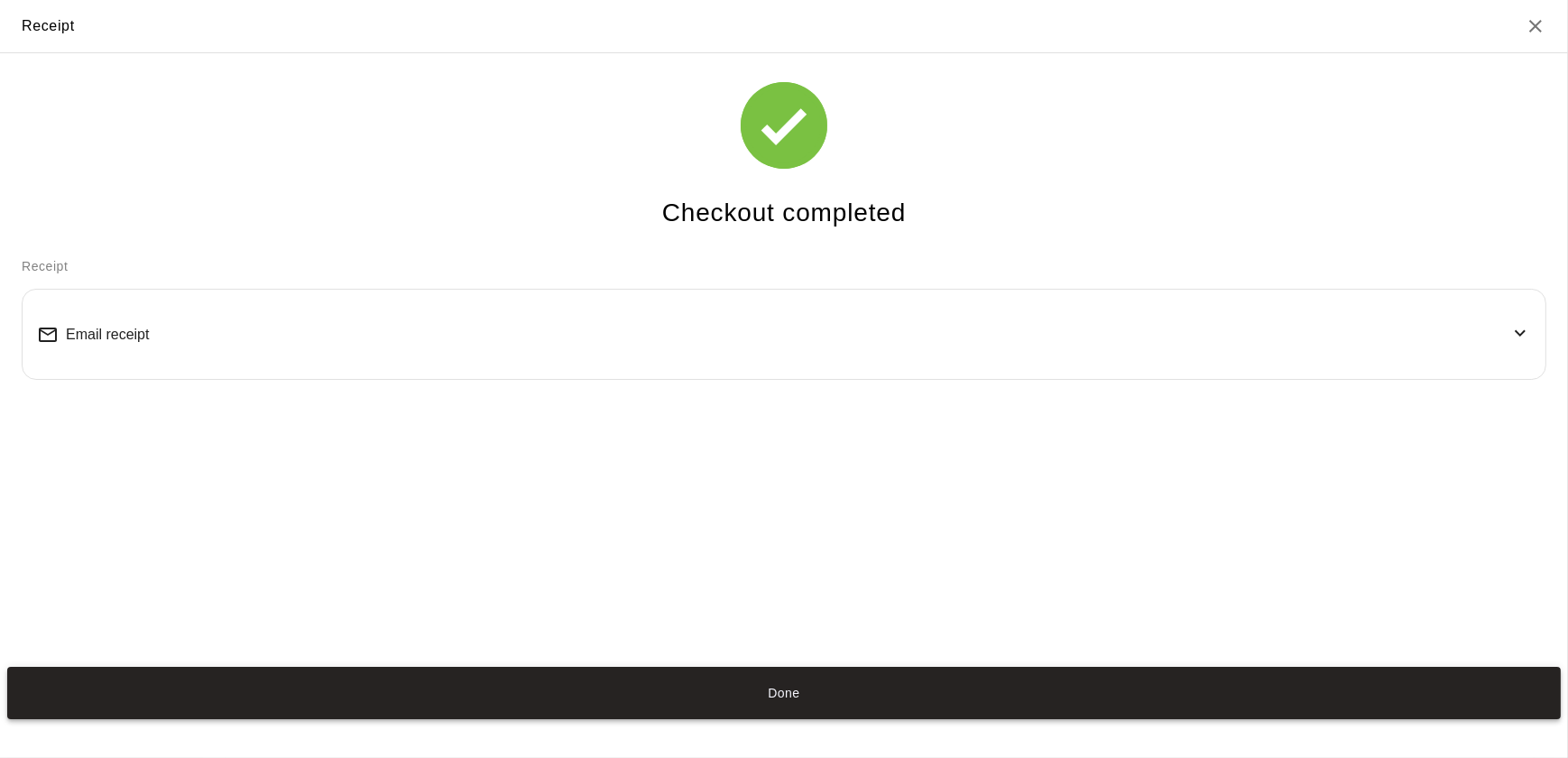
click at [850, 703] on button "Done" at bounding box center [784, 693] width 1553 height 54
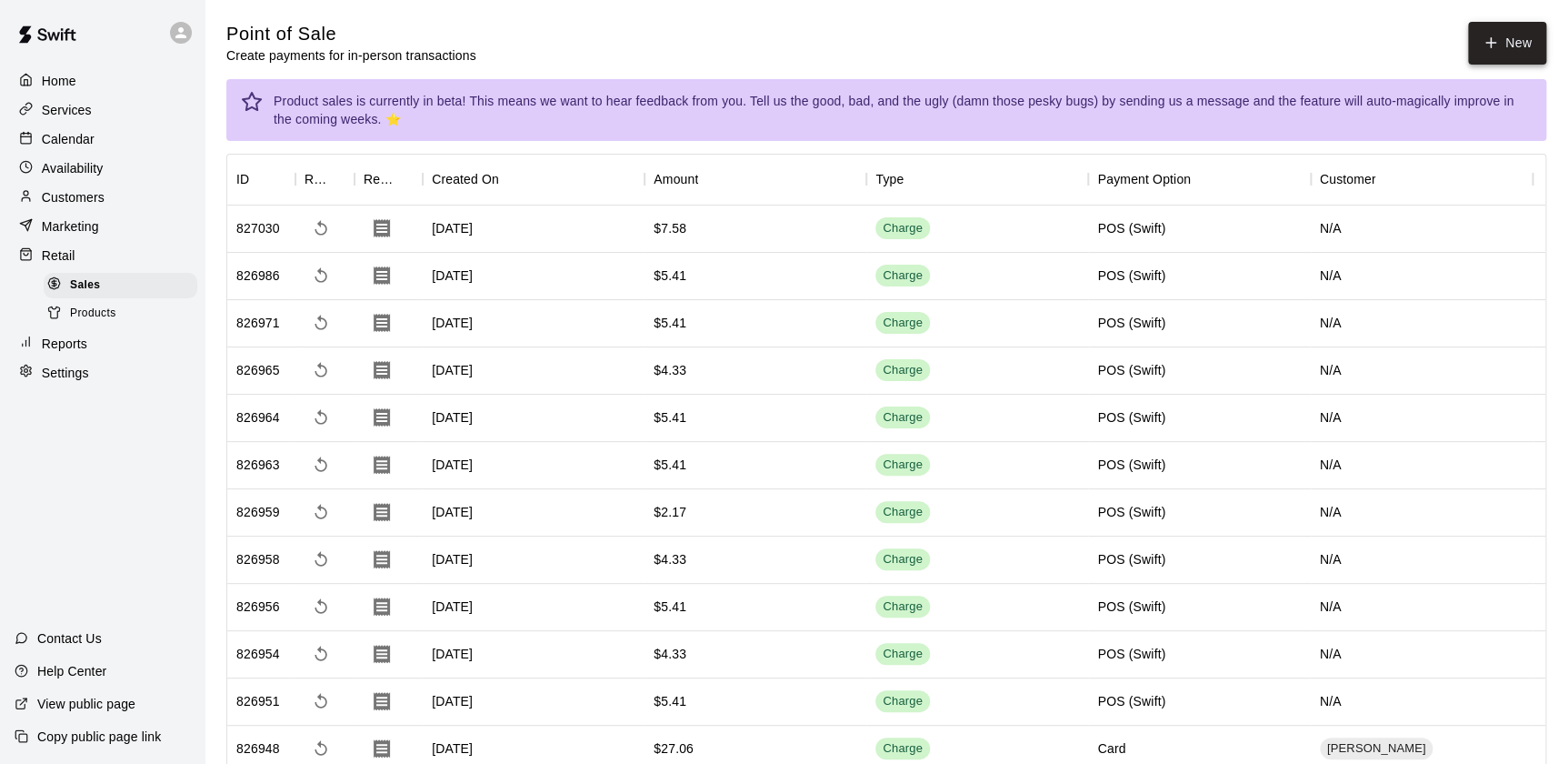
click at [1517, 53] on button "New" at bounding box center [1507, 43] width 78 height 43
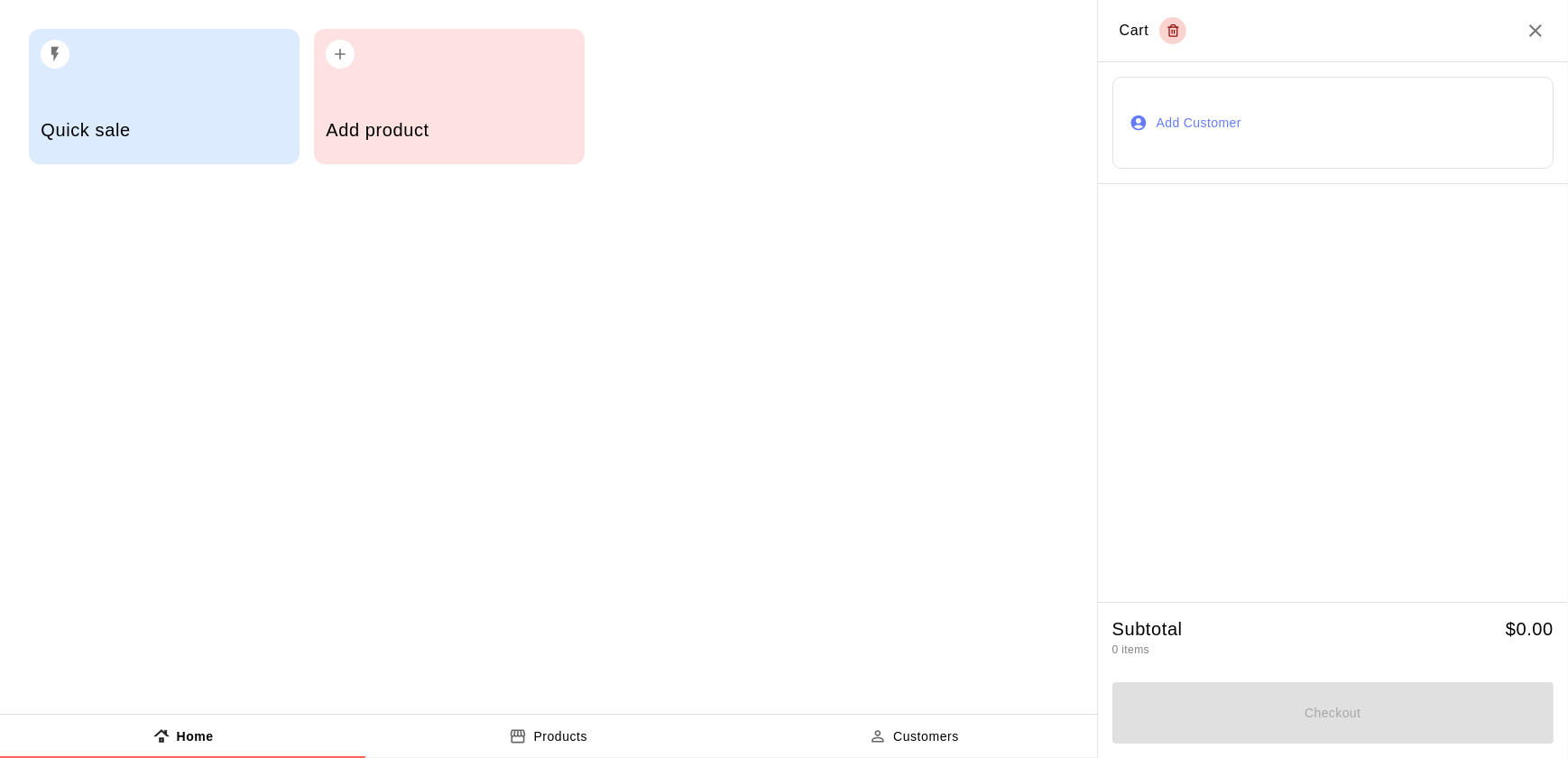
click at [417, 122] on h5 "Add product" at bounding box center [448, 130] width 246 height 24
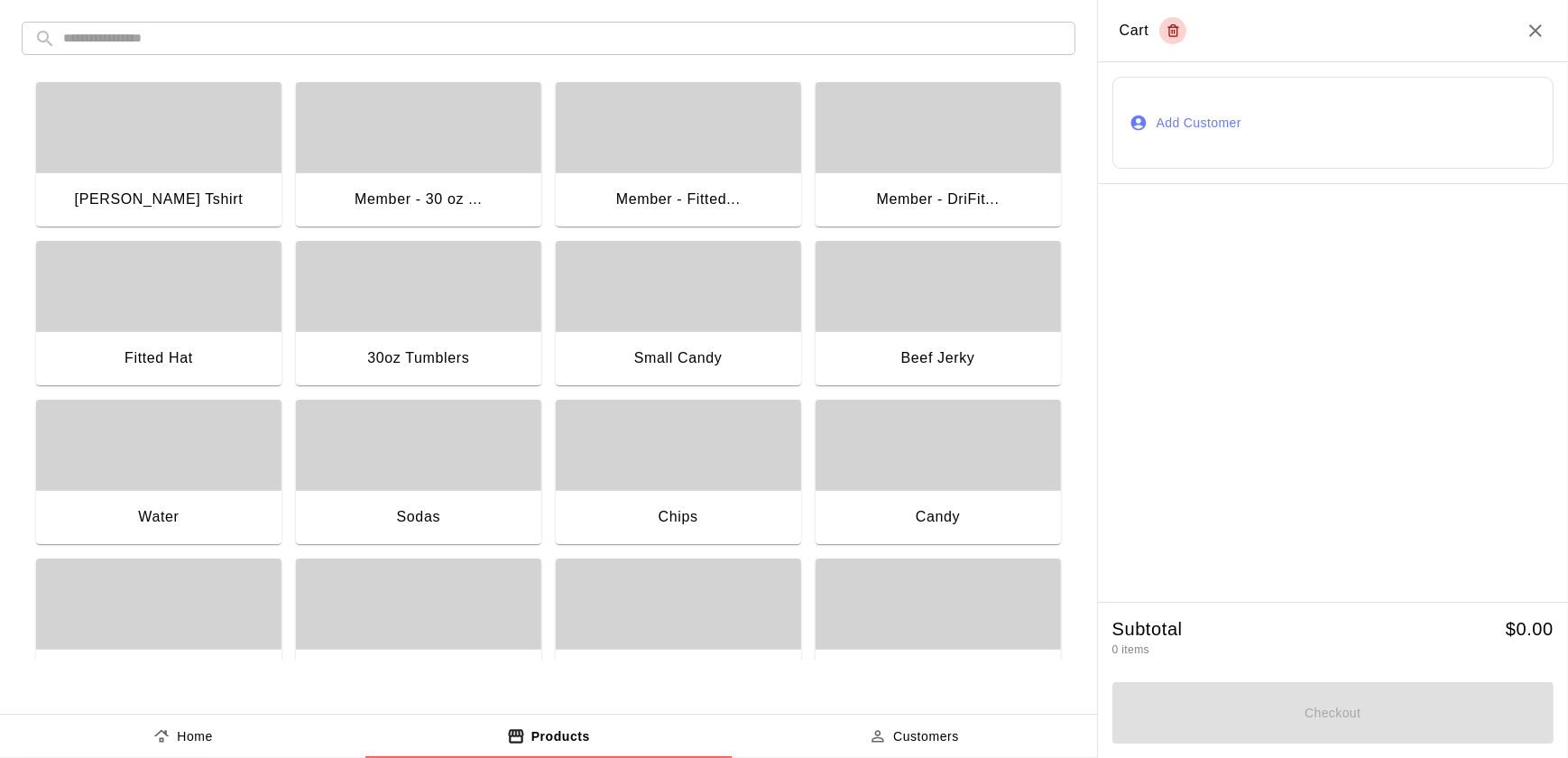
click at [673, 488] on div "button" at bounding box center [678, 445] width 245 height 91
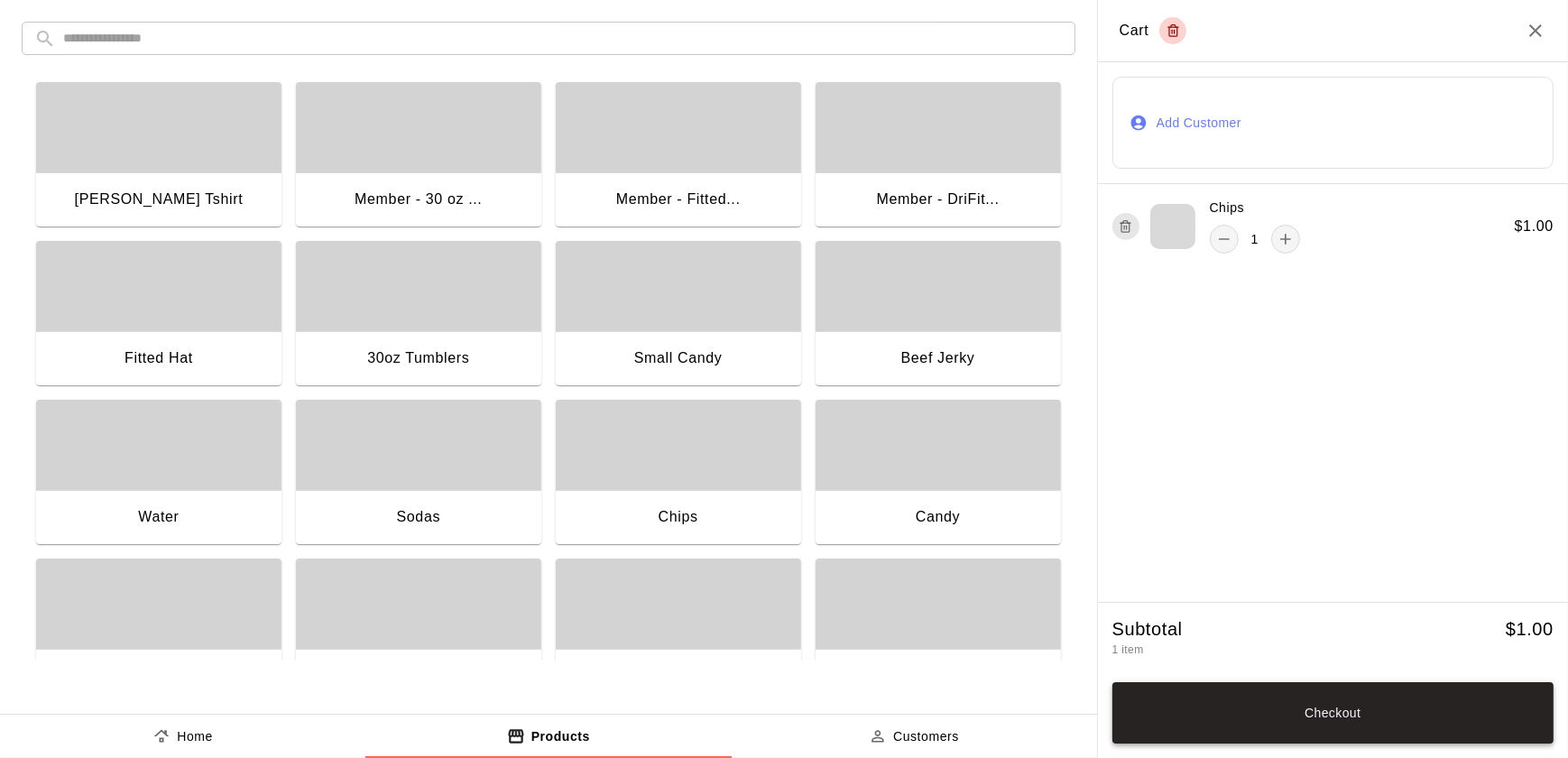
click at [1396, 725] on button "Checkout" at bounding box center [1332, 713] width 441 height 61
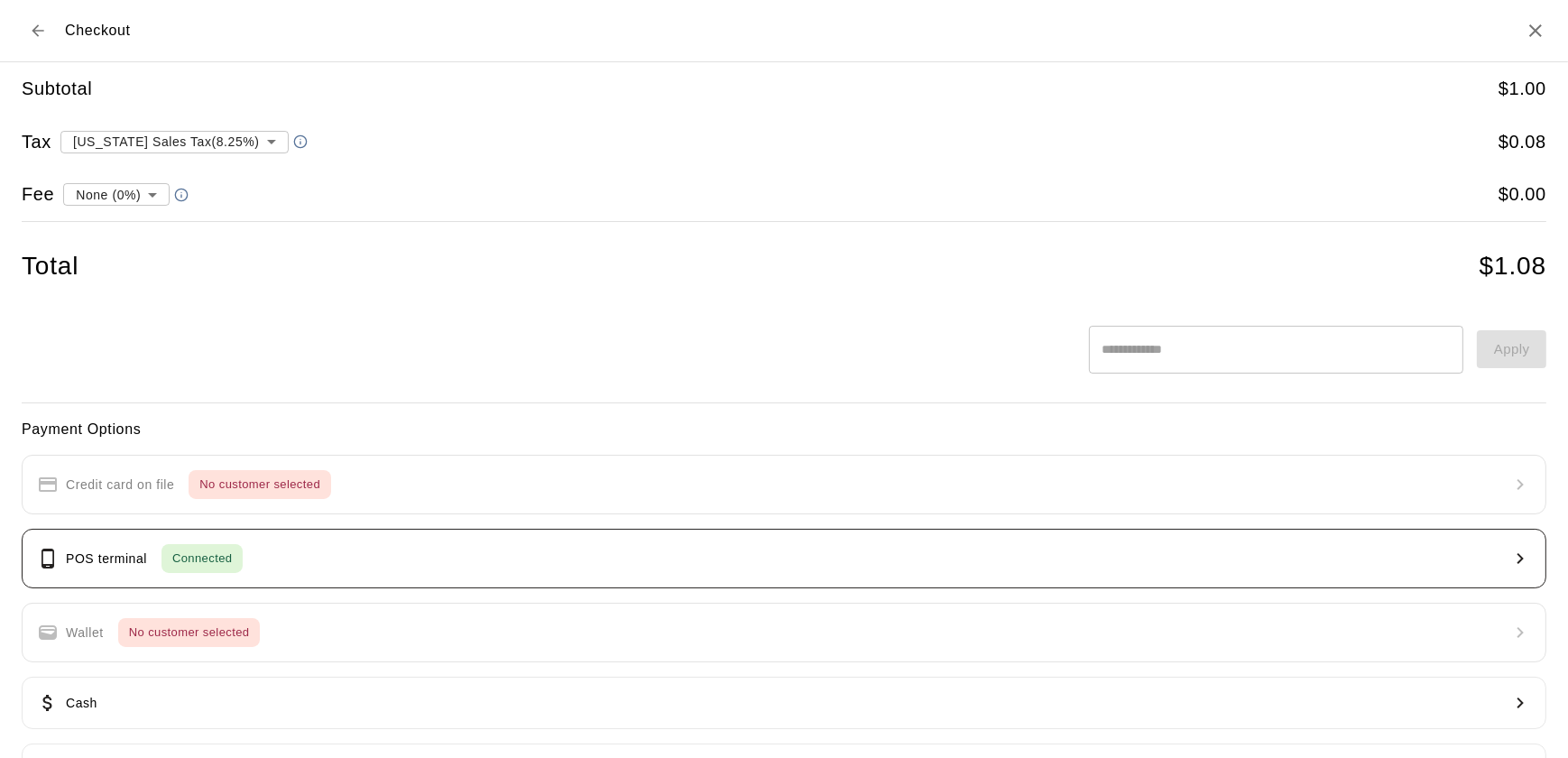
click at [1074, 565] on button "POS terminal Connected" at bounding box center [783, 558] width 1525 height 59
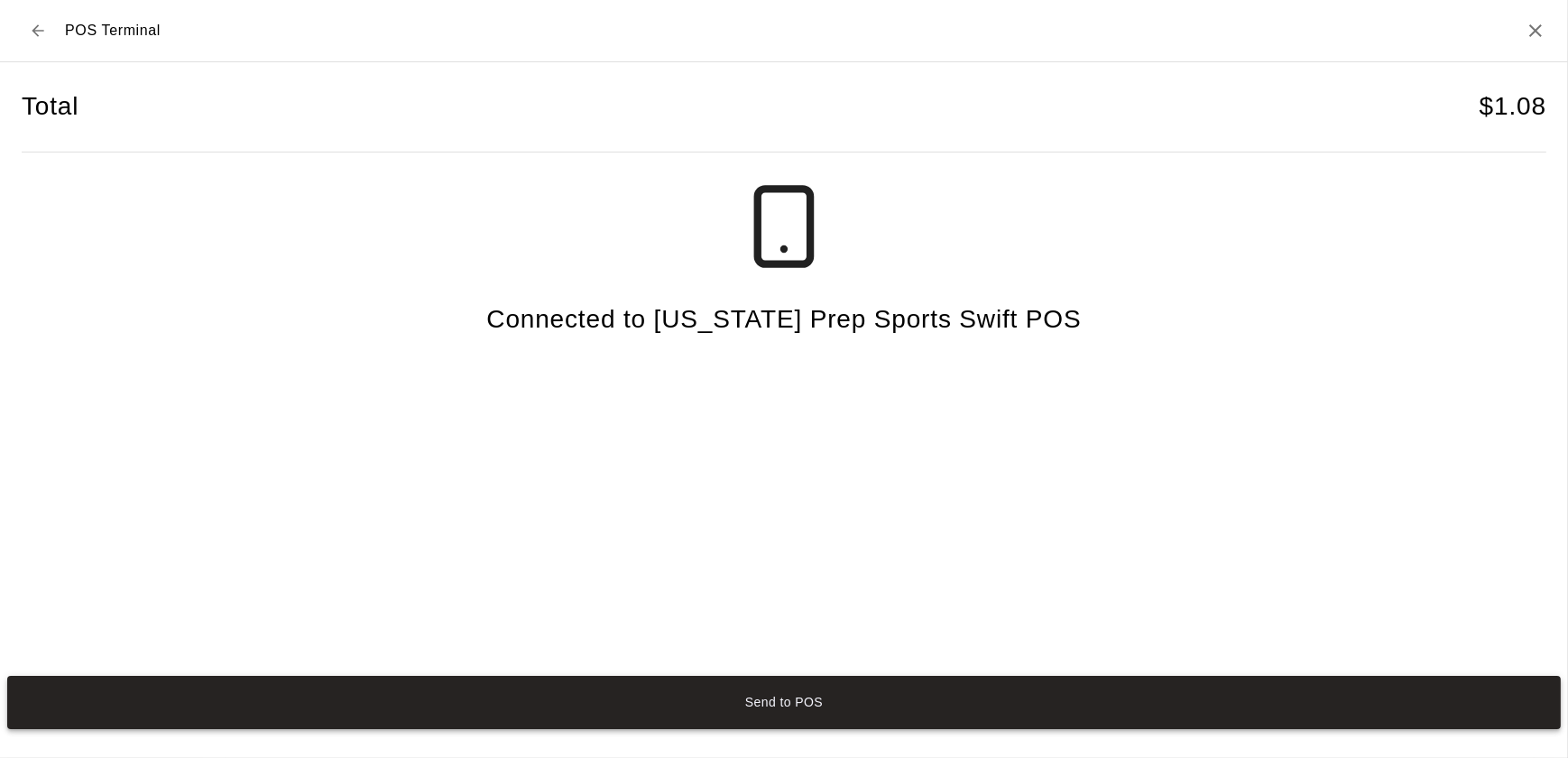
click at [1151, 709] on button "Send to POS" at bounding box center [784, 703] width 1553 height 54
